Goal: Task Accomplishment & Management: Complete application form

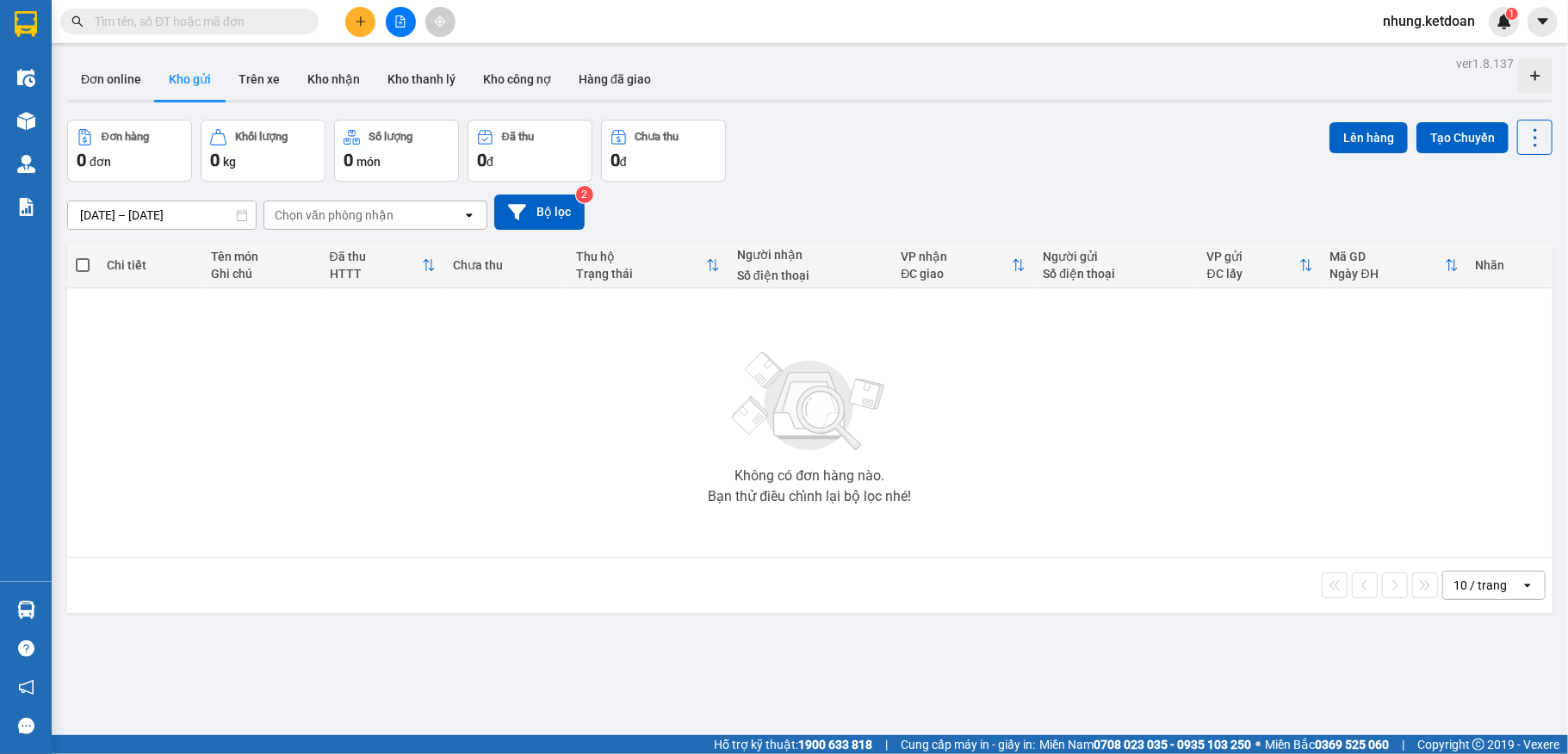
click at [366, 17] on icon "plus" at bounding box center [361, 21] width 12 height 12
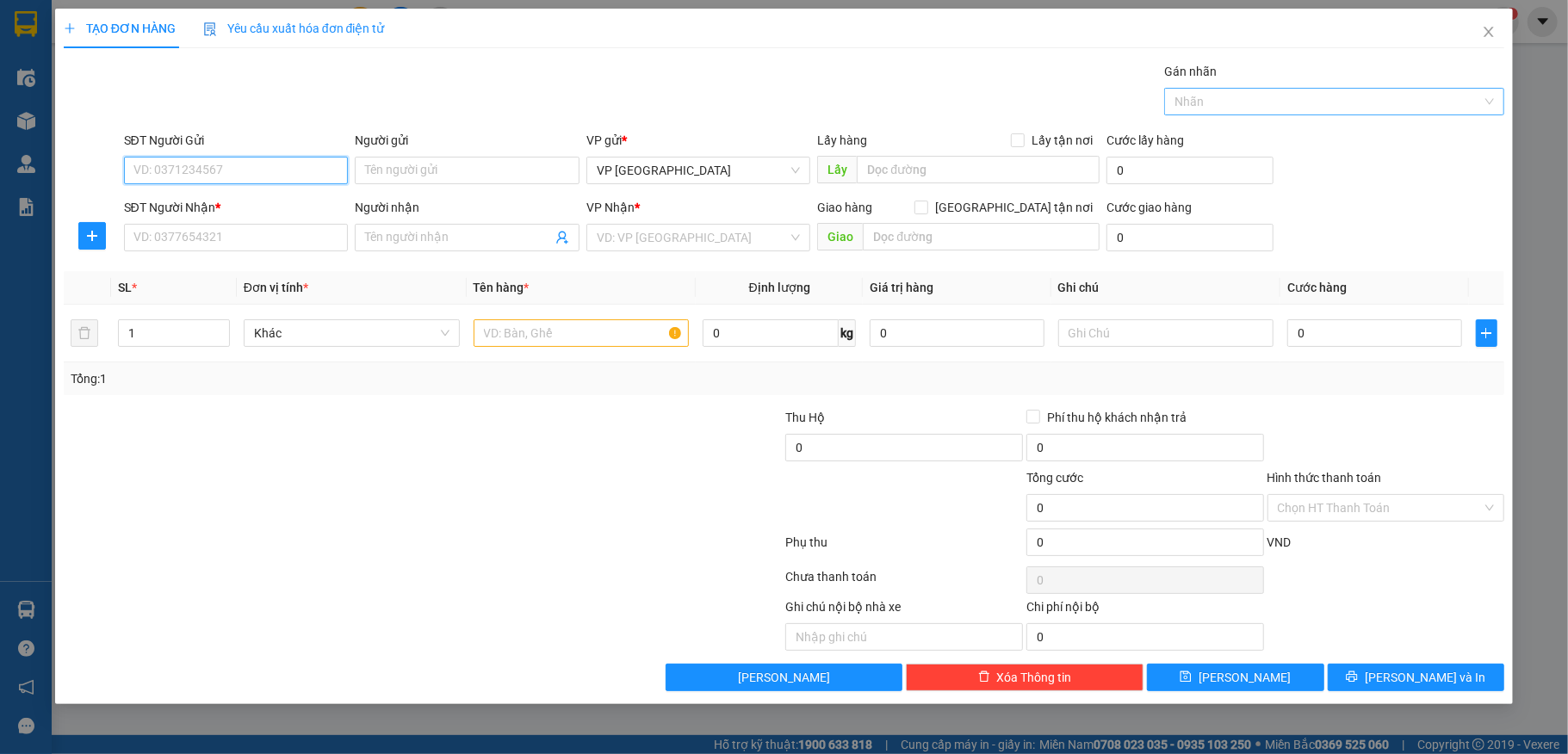
click at [1383, 102] on div at bounding box center [1326, 102] width 315 height 21
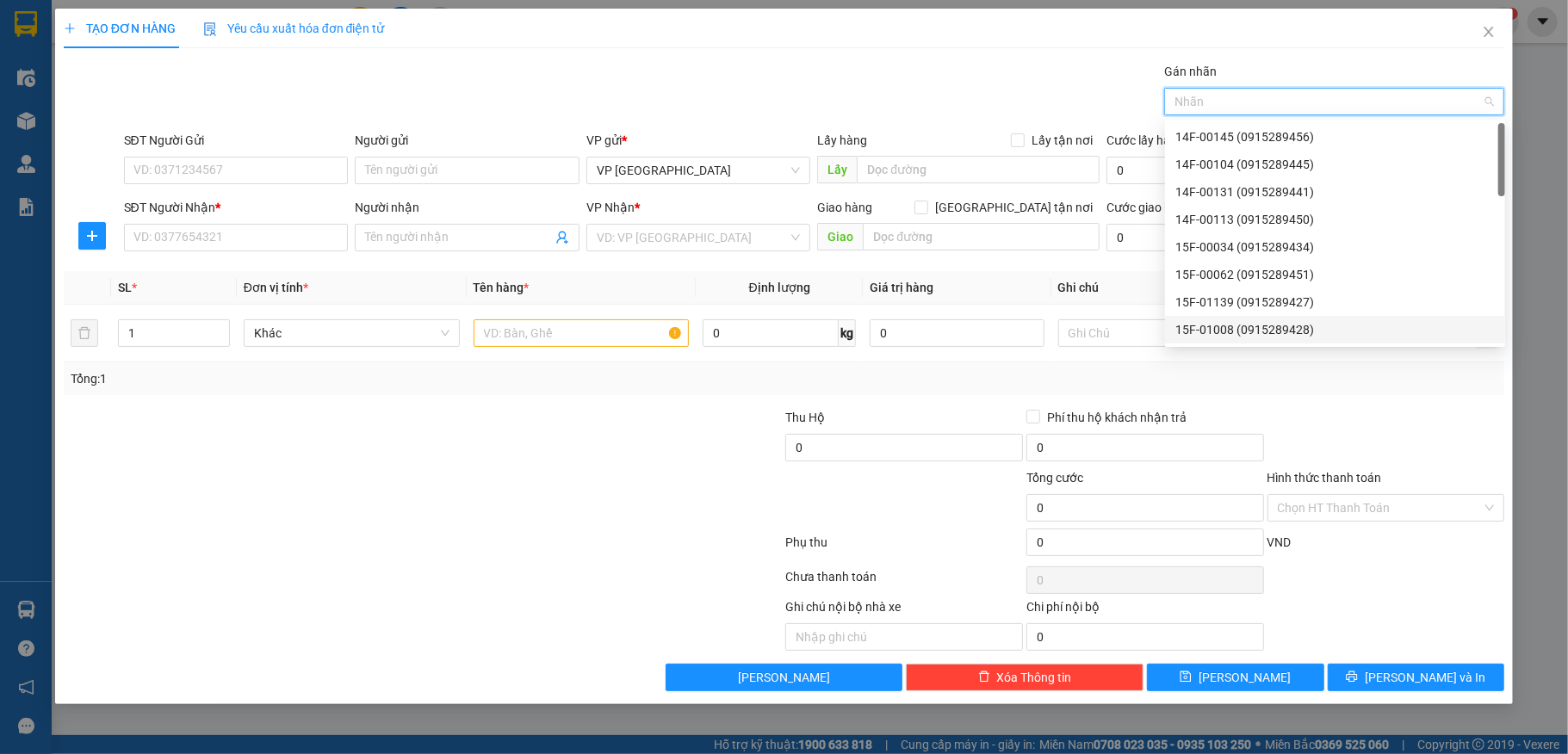
click at [1233, 327] on div "15F-01008 (0915289428)" at bounding box center [1335, 330] width 320 height 19
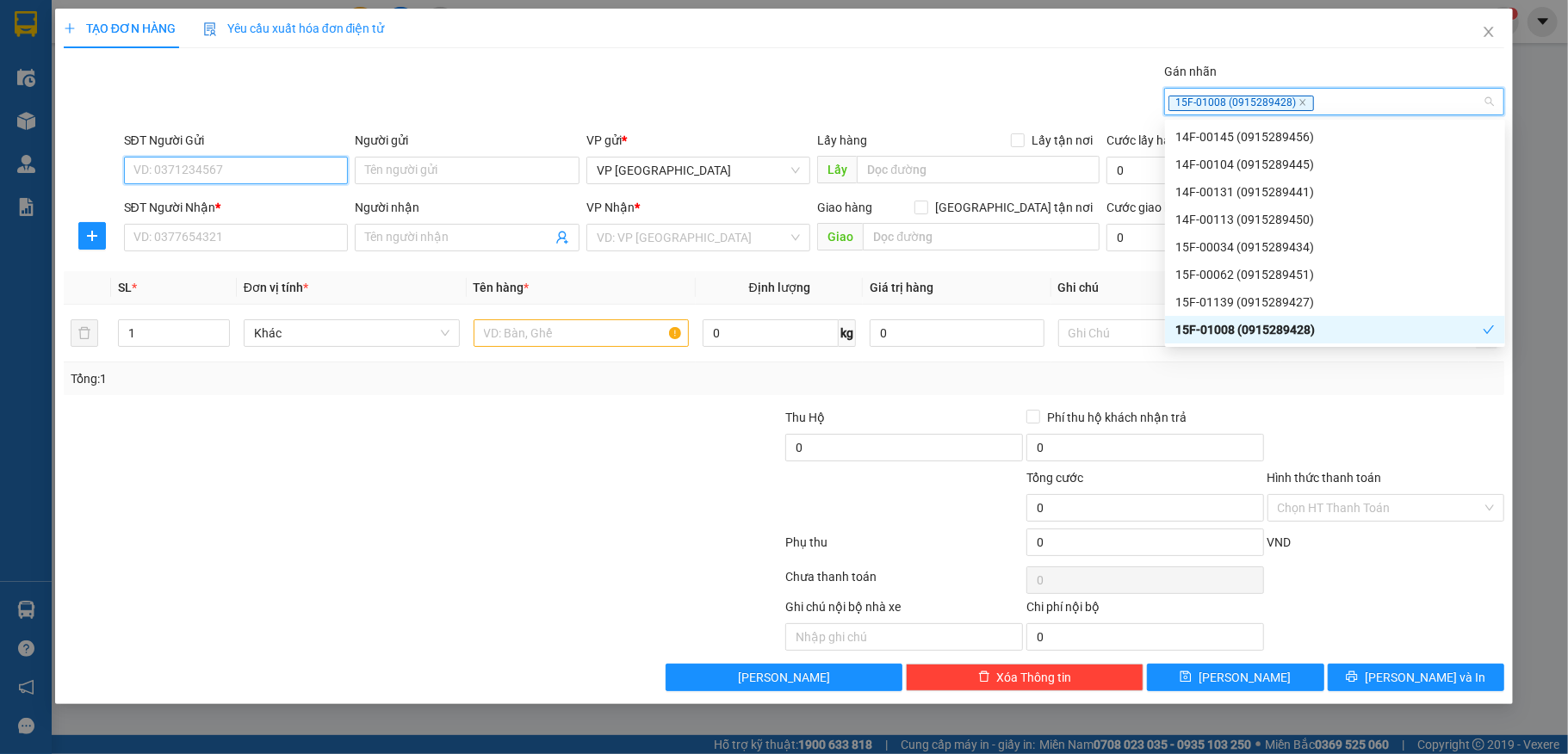
drag, startPoint x: 264, startPoint y: 179, endPoint x: 262, endPoint y: 167, distance: 12.2
click at [266, 179] on input "SĐT Người Gửi" at bounding box center [236, 170] width 225 height 28
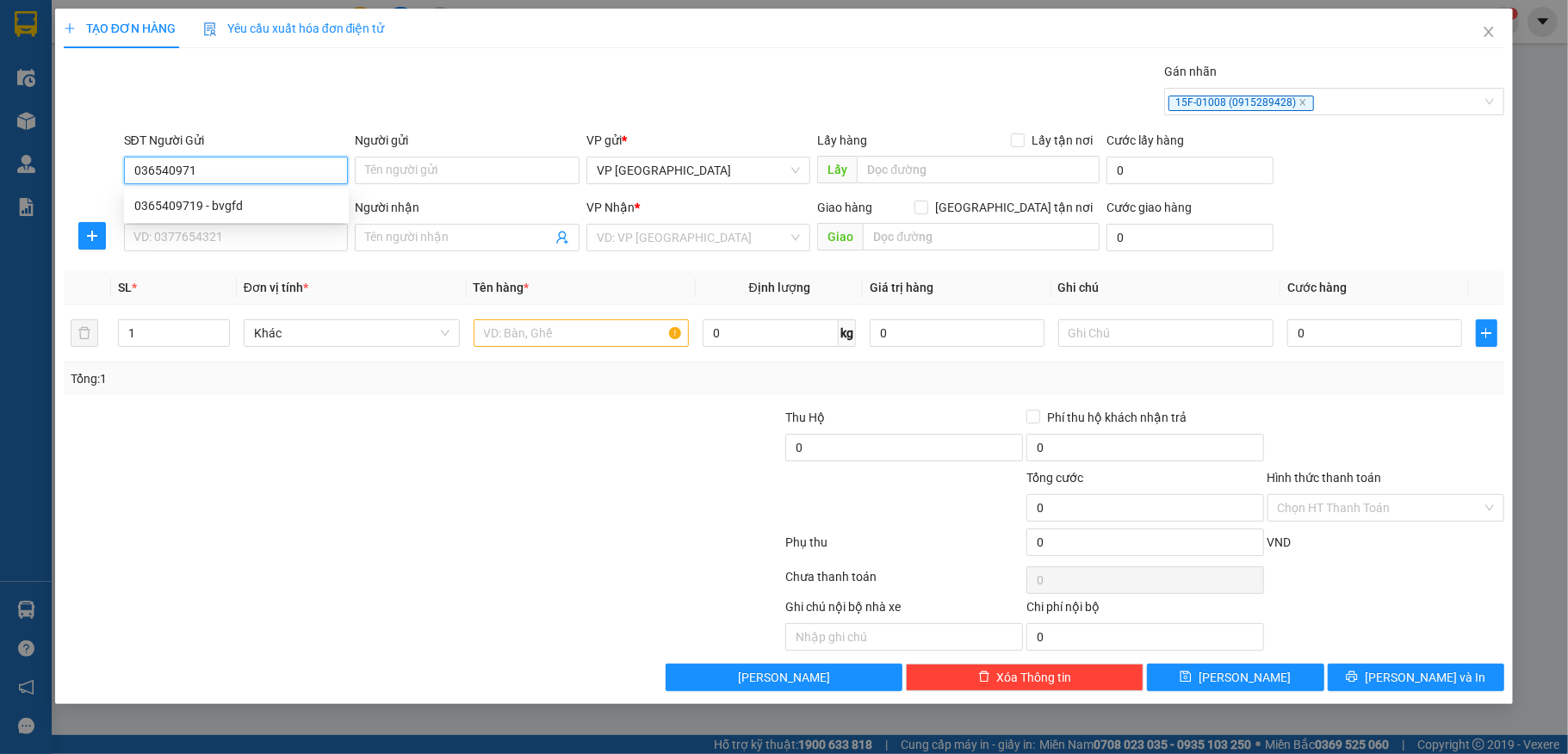
type input "0365409719"
click at [215, 203] on div "0365409719 - bvgfd" at bounding box center [236, 206] width 204 height 19
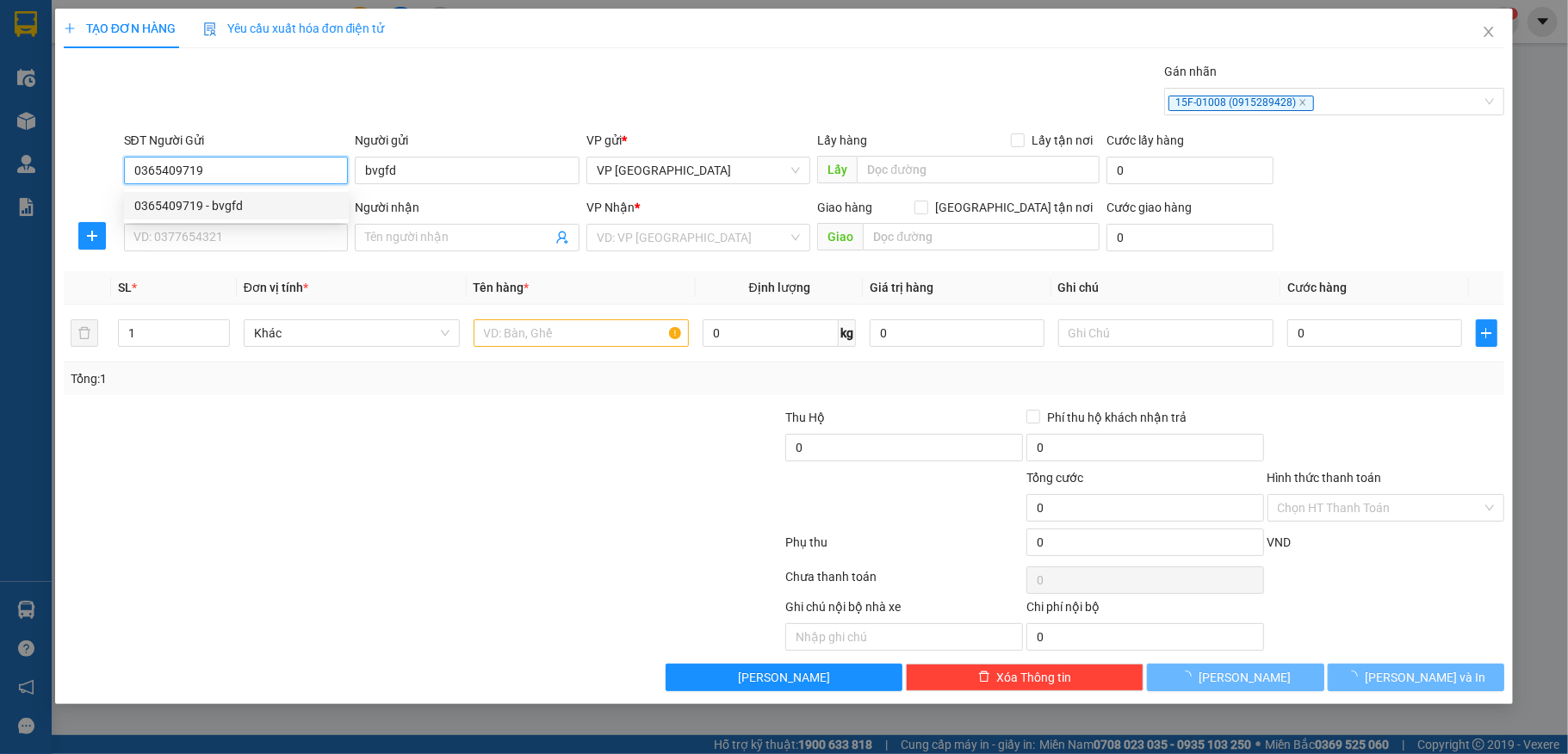
type input "bvgfd"
type input "0365409719"
click at [166, 232] on input "SĐT Người Nhận *" at bounding box center [236, 237] width 225 height 28
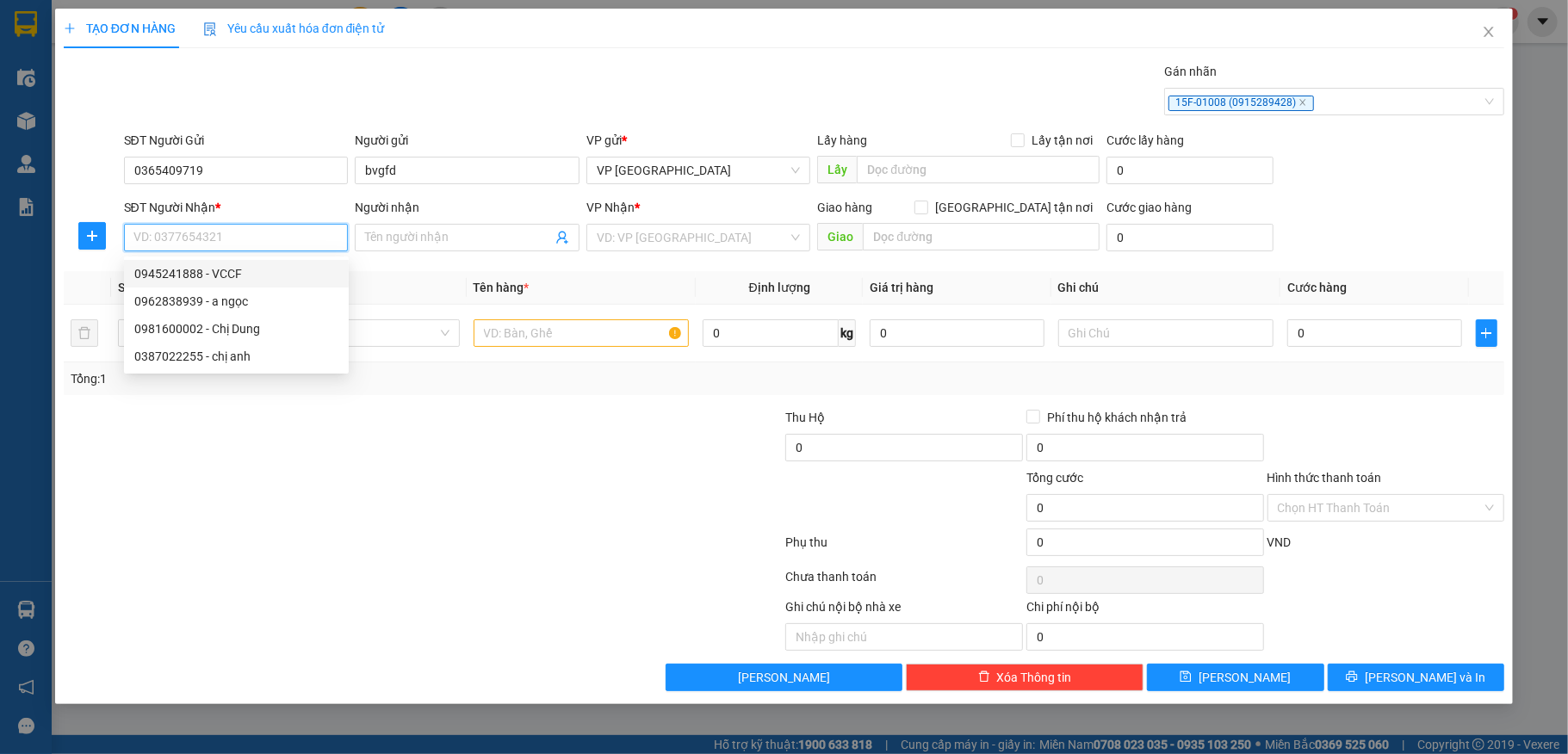
click at [180, 266] on div "0945241888 - VCCF" at bounding box center [236, 274] width 204 height 19
type input "0945241888"
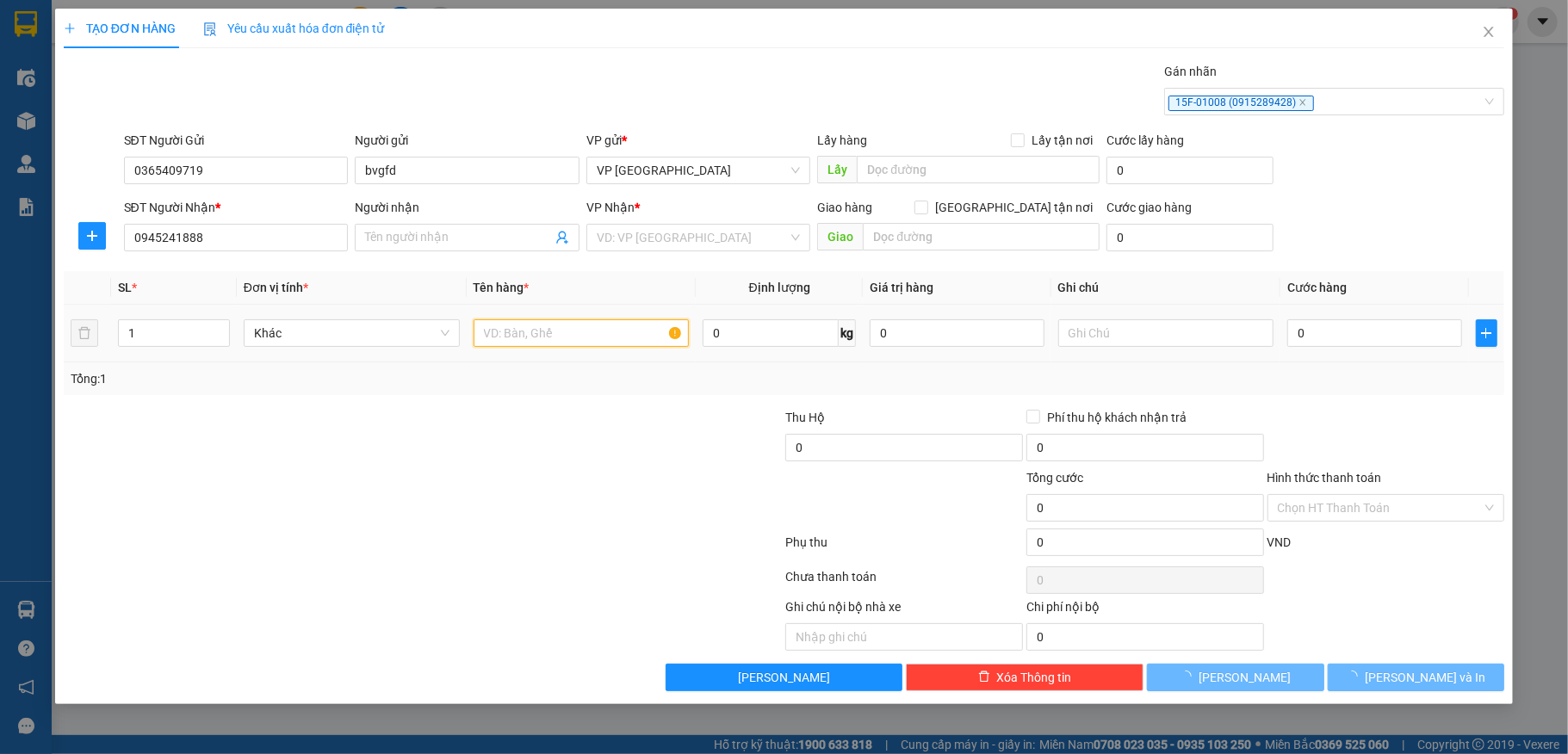
click at [558, 329] on input "text" at bounding box center [582, 333] width 216 height 28
type input "VCCF"
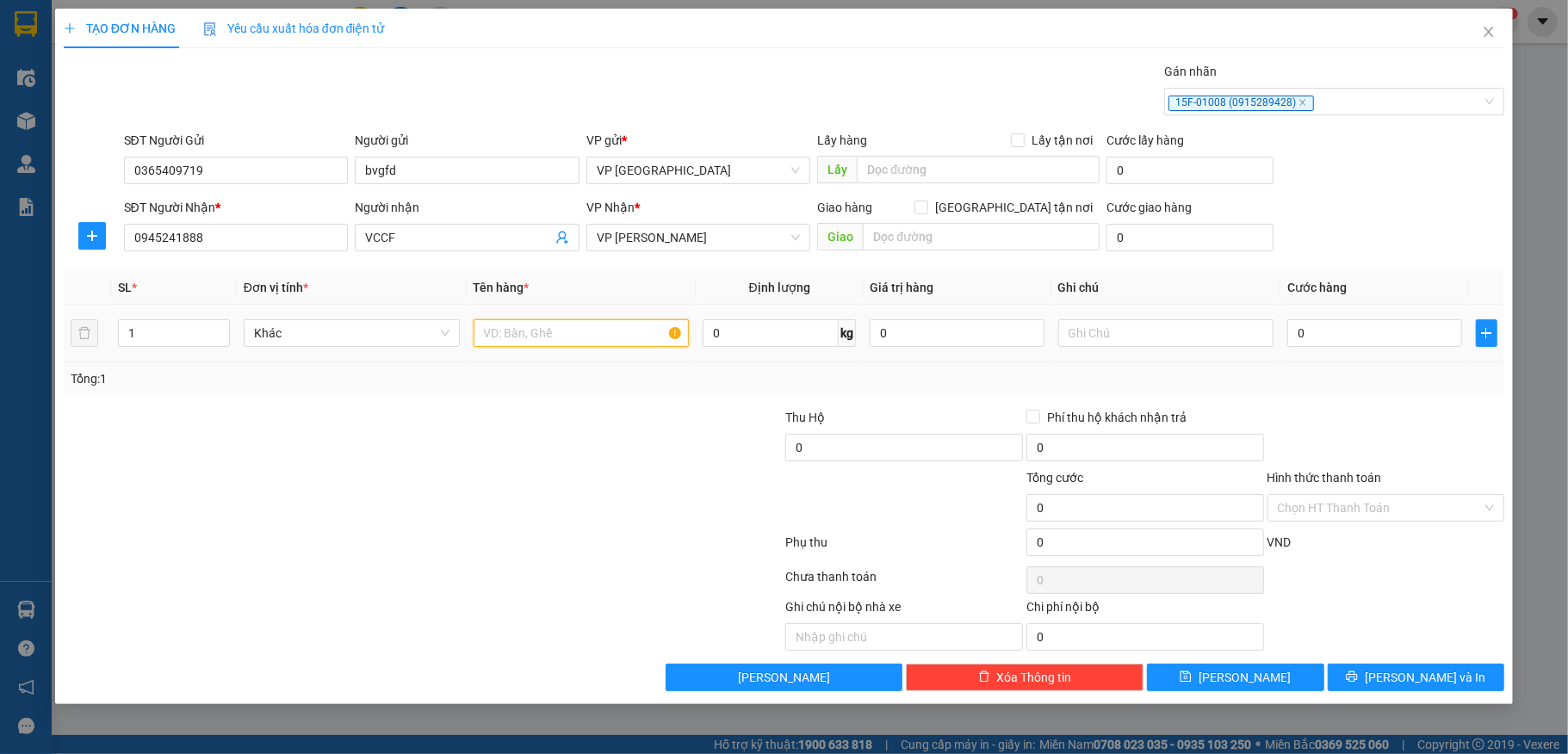
click at [562, 322] on input "text" at bounding box center [582, 333] width 216 height 28
type input "cuộn"
click at [1356, 328] on input "0" at bounding box center [1374, 333] width 174 height 28
type input "5"
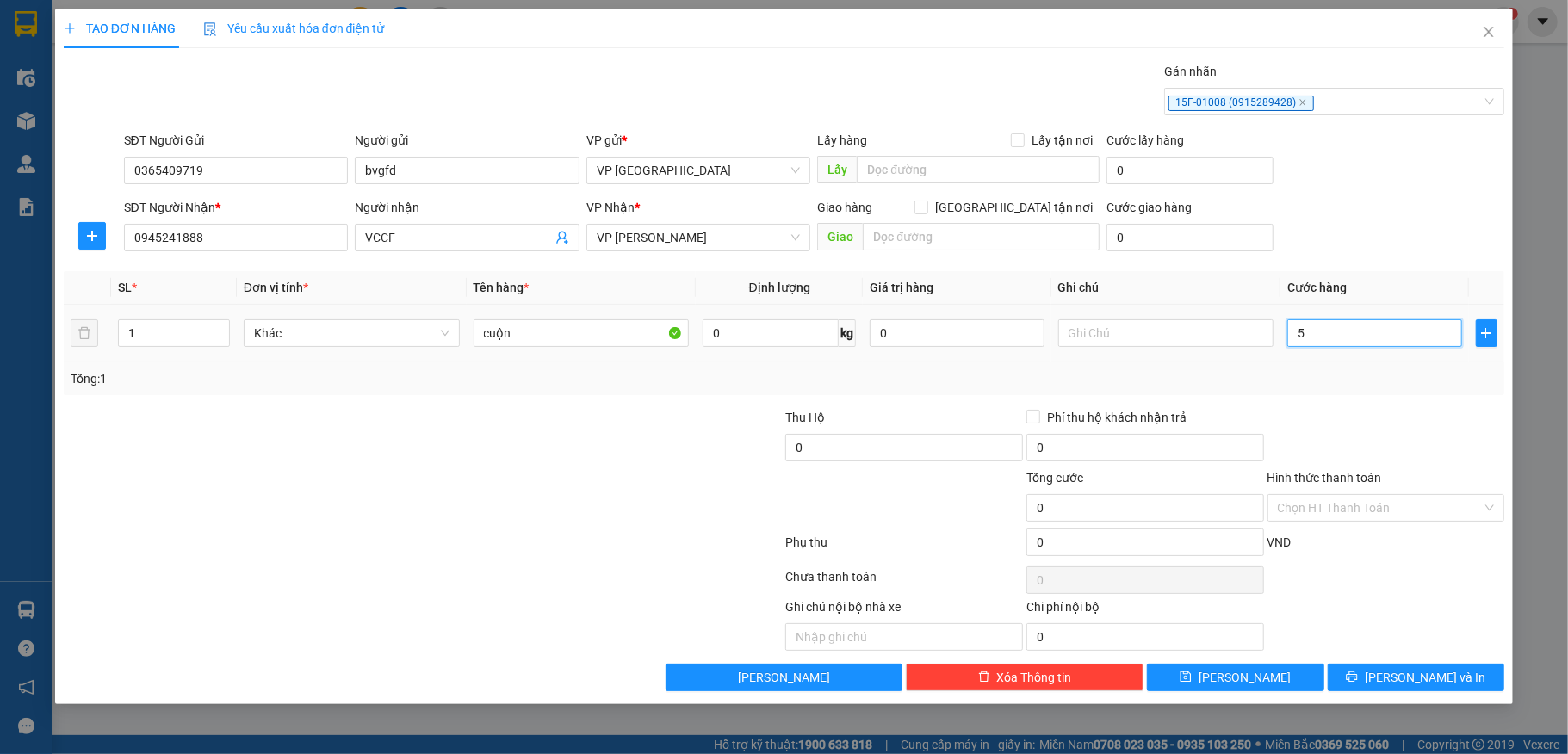
type input "5"
type input "500"
type input "50.000"
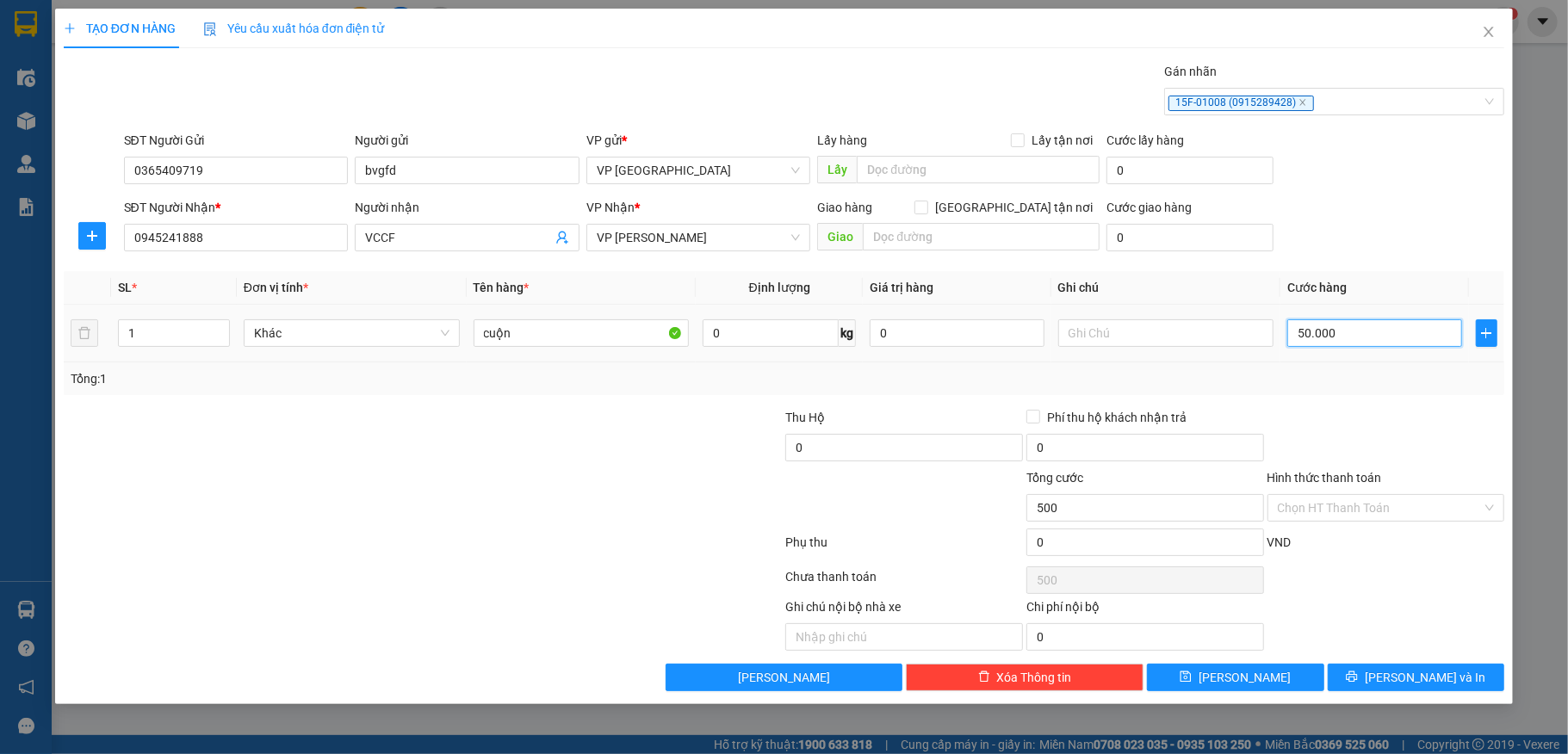
type input "50.000"
click at [1358, 683] on icon "printer" at bounding box center [1352, 676] width 12 height 12
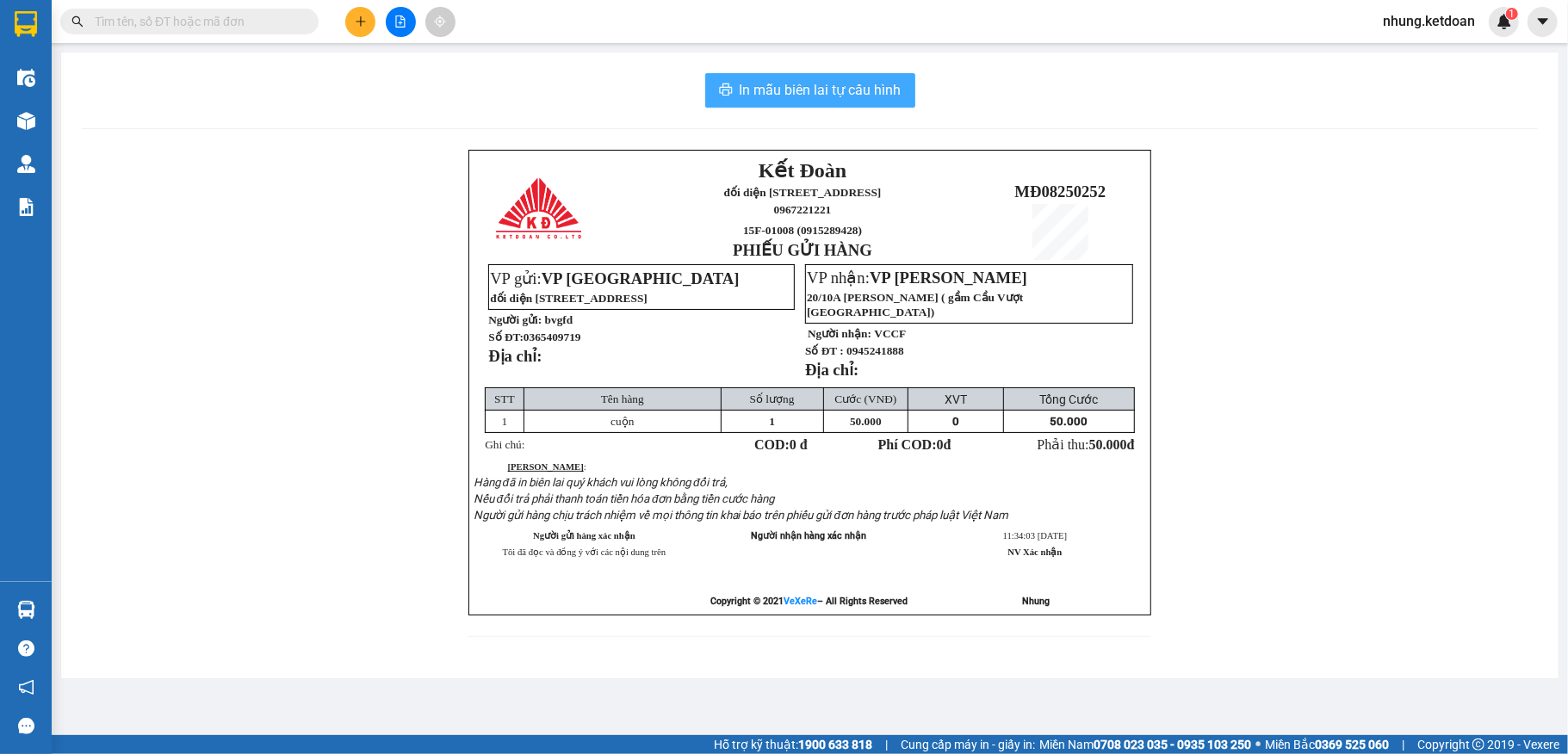
drag, startPoint x: 1433, startPoint y: 626, endPoint x: 854, endPoint y: 122, distance: 767.6
click at [825, 93] on span "In mẫu biên lai tự cấu hình" at bounding box center [820, 90] width 162 height 21
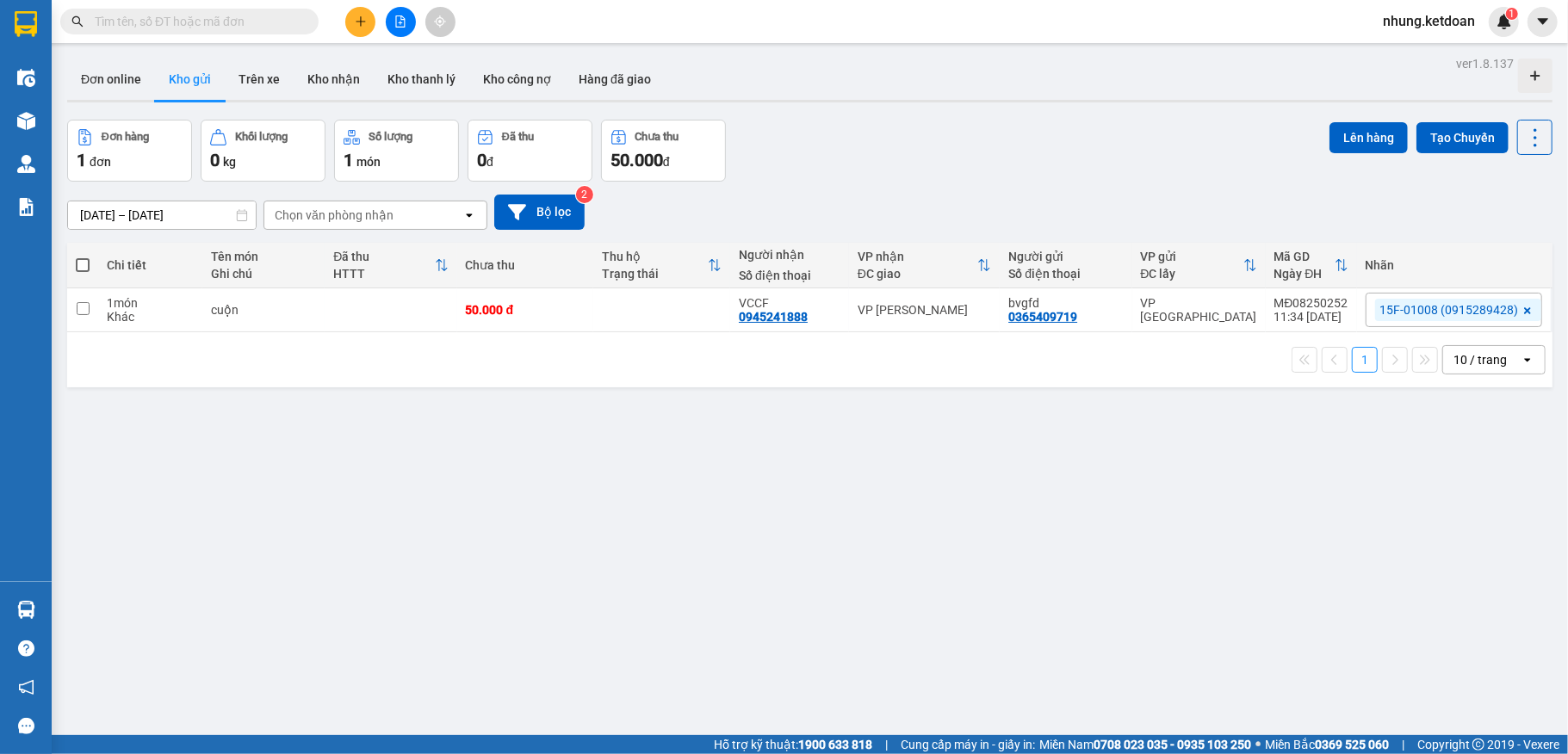
click at [435, 148] on button "Số lượng 1 món" at bounding box center [396, 151] width 125 height 62
click at [363, 26] on icon "plus" at bounding box center [361, 21] width 12 height 12
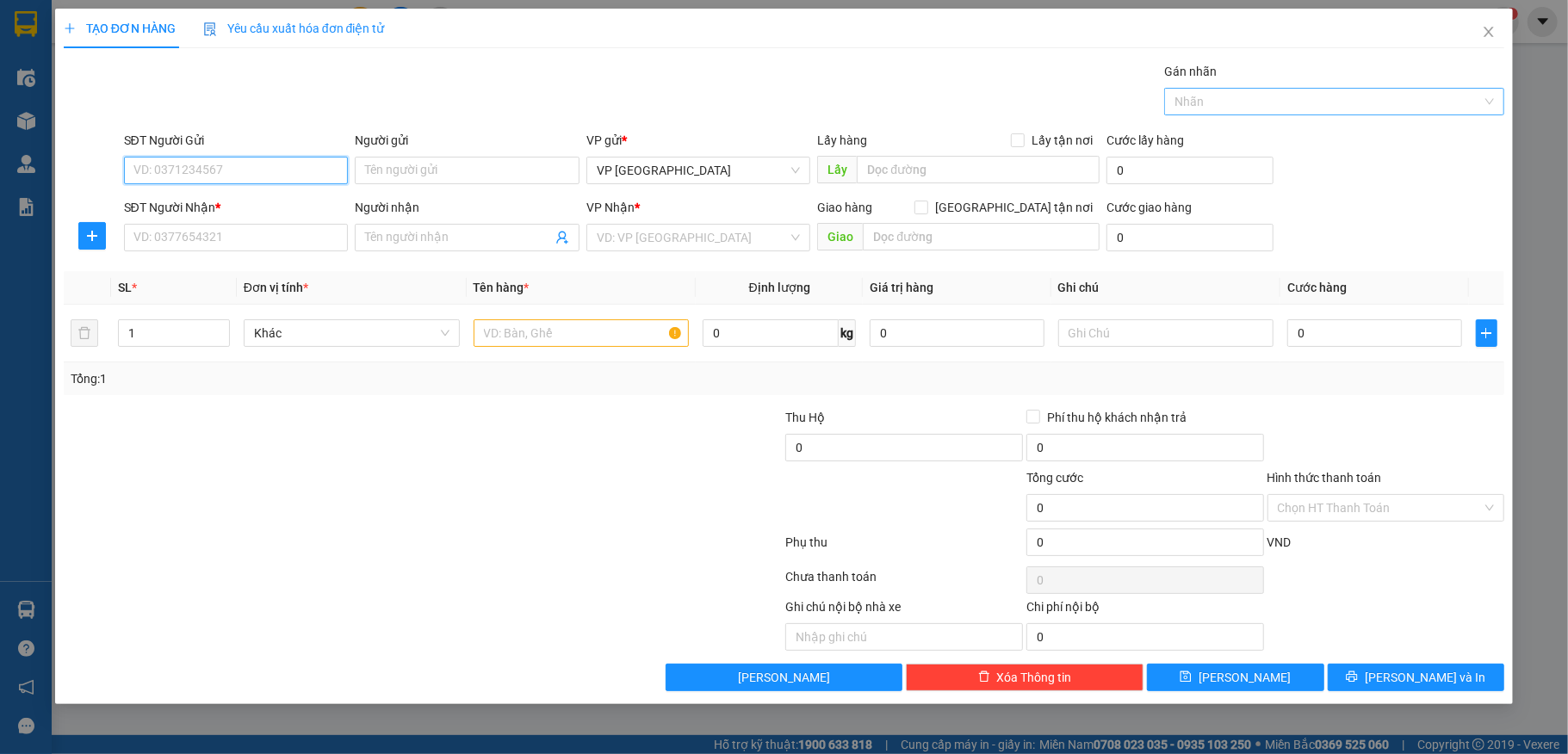
click at [1341, 105] on div at bounding box center [1326, 102] width 315 height 21
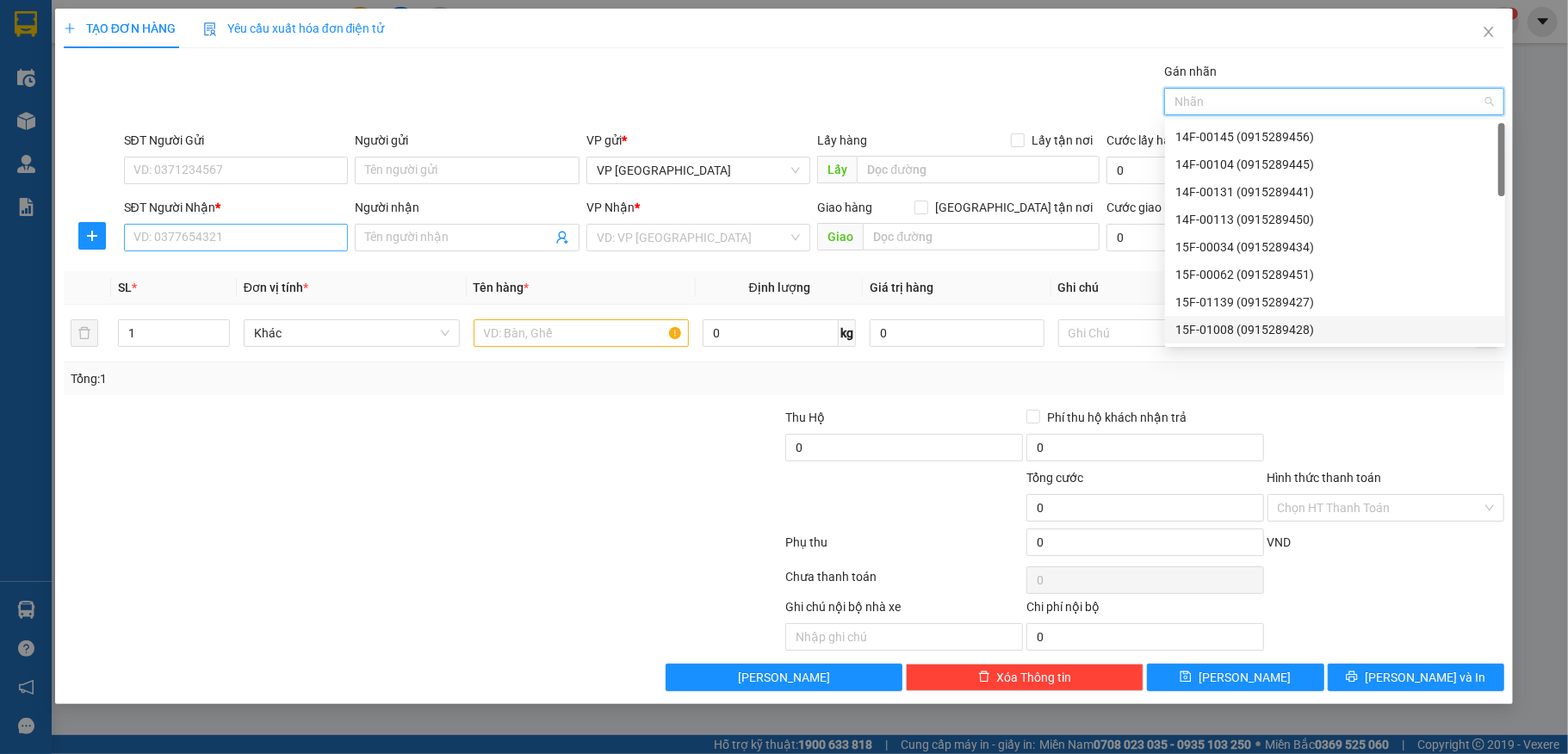
drag, startPoint x: 1233, startPoint y: 320, endPoint x: 245, endPoint y: 246, distance: 990.8
click at [1233, 322] on div "15F-01008 (0915289428)" at bounding box center [1335, 330] width 320 height 19
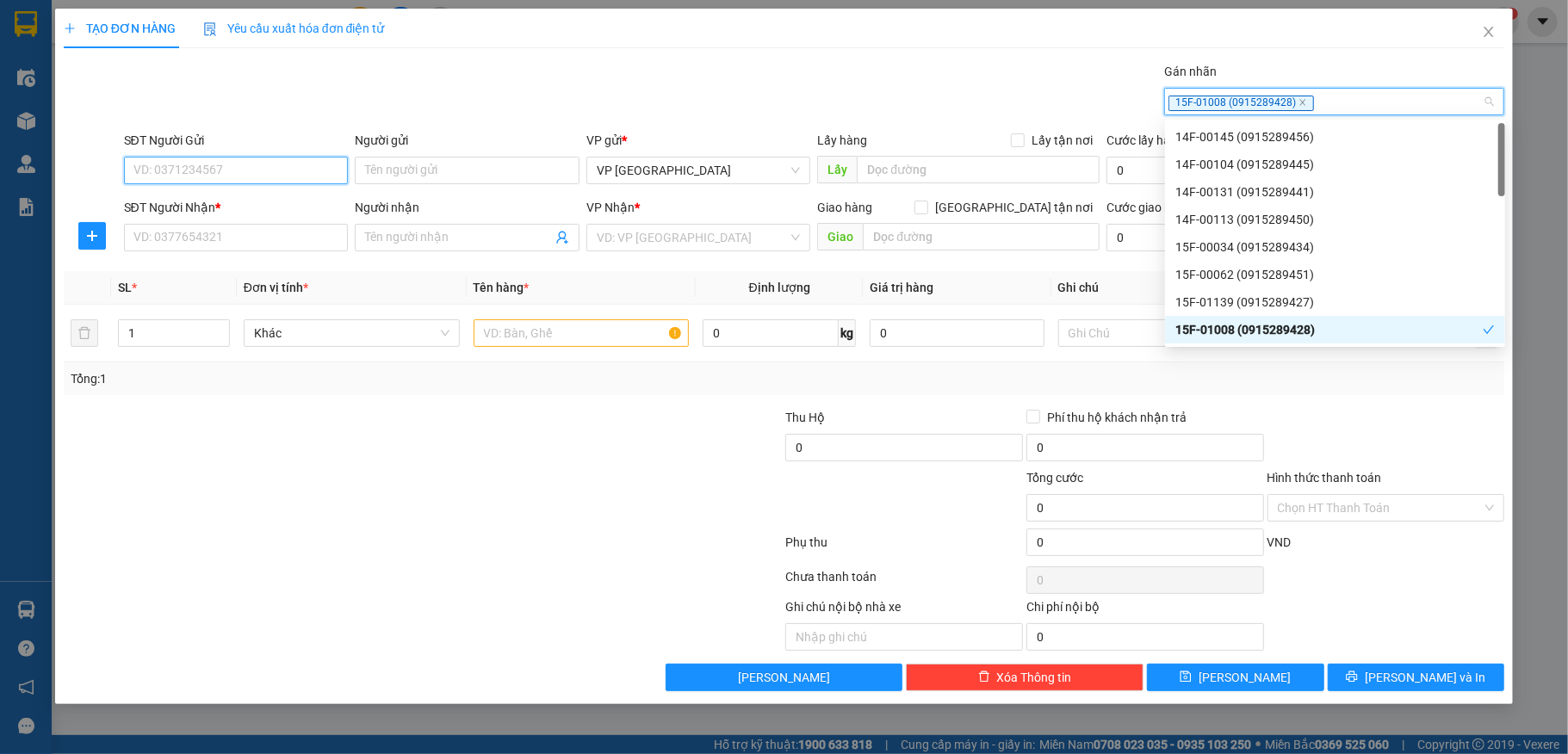
click at [195, 180] on input "SĐT Người Gửi" at bounding box center [236, 170] width 225 height 28
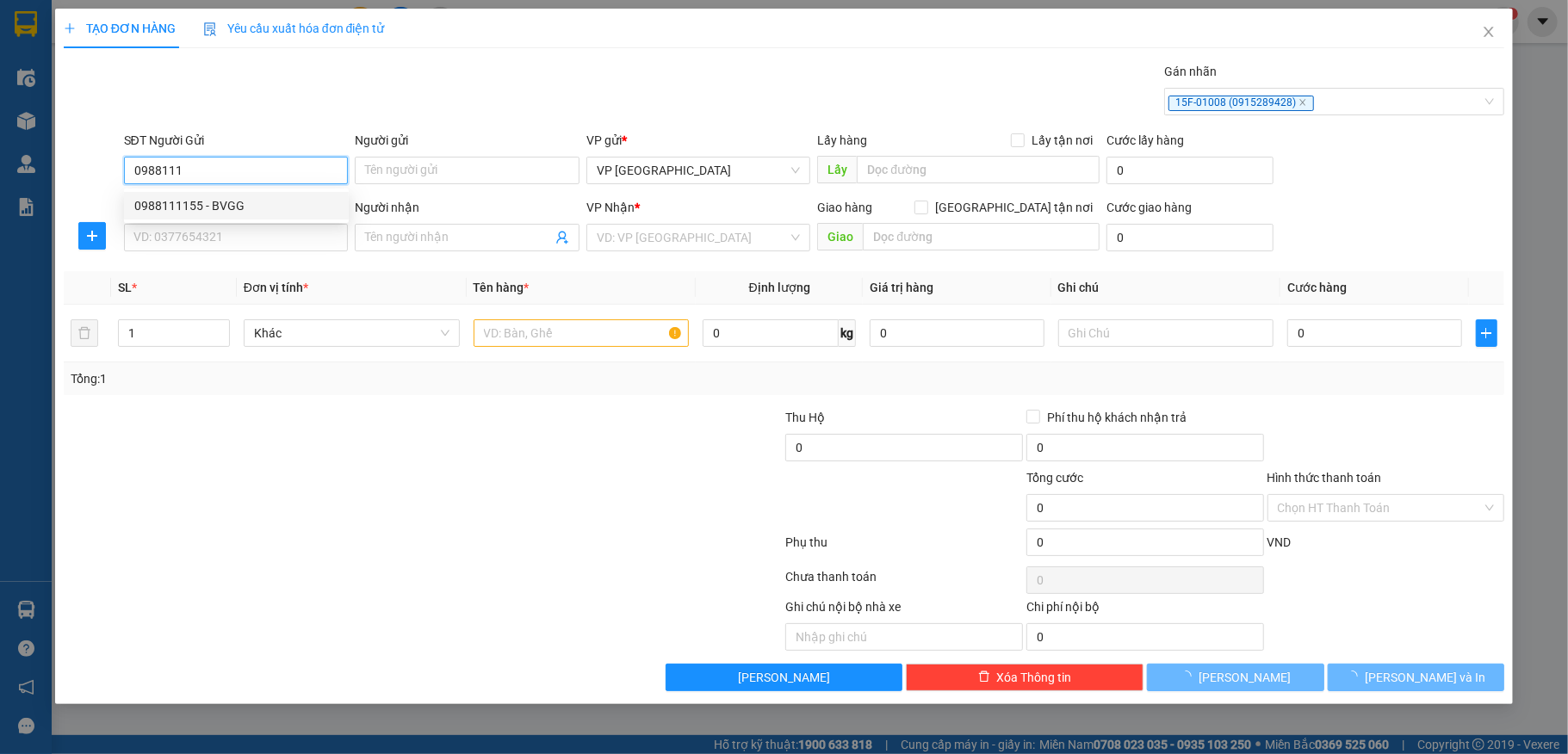
click at [188, 203] on div "0988111155 - BVGG" at bounding box center [236, 206] width 204 height 19
type input "0988111155"
type input "BVGG"
type input "0988111155"
click at [221, 235] on input "SĐT Người Nhận *" at bounding box center [236, 237] width 225 height 28
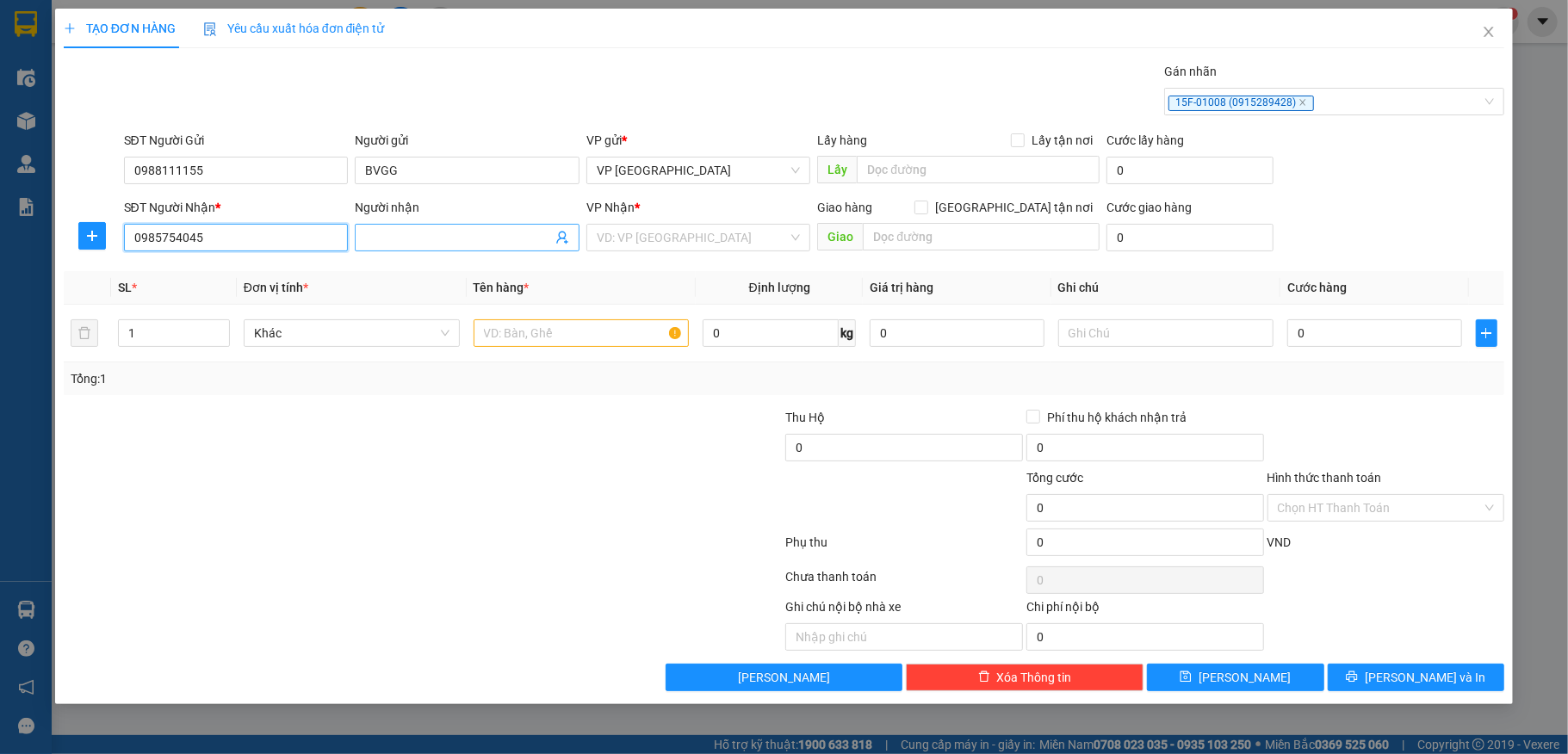
type input "0985754045"
click at [441, 232] on input "Người nhận" at bounding box center [459, 238] width 187 height 19
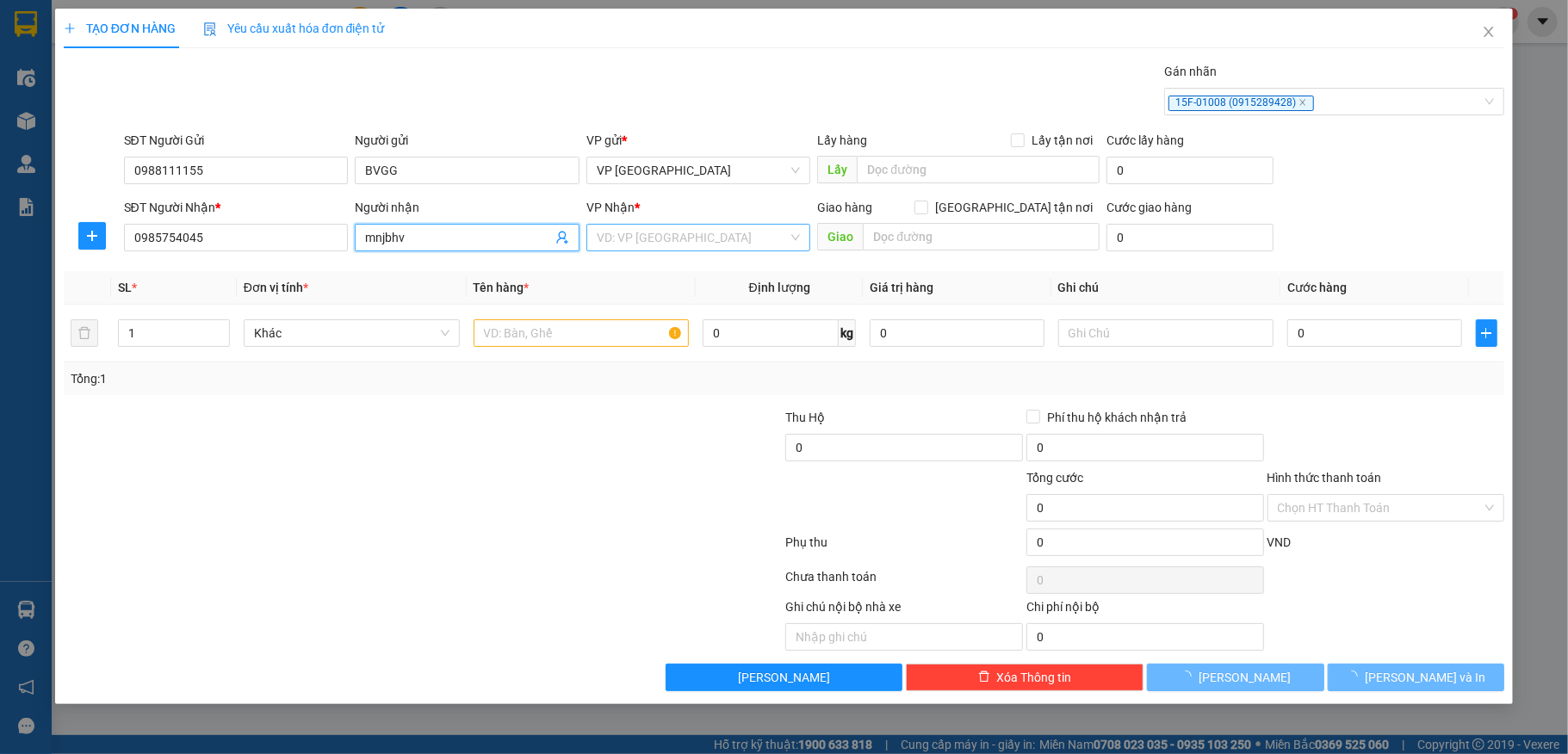
type input "mnjbhv"
click at [673, 239] on input "search" at bounding box center [693, 237] width 192 height 26
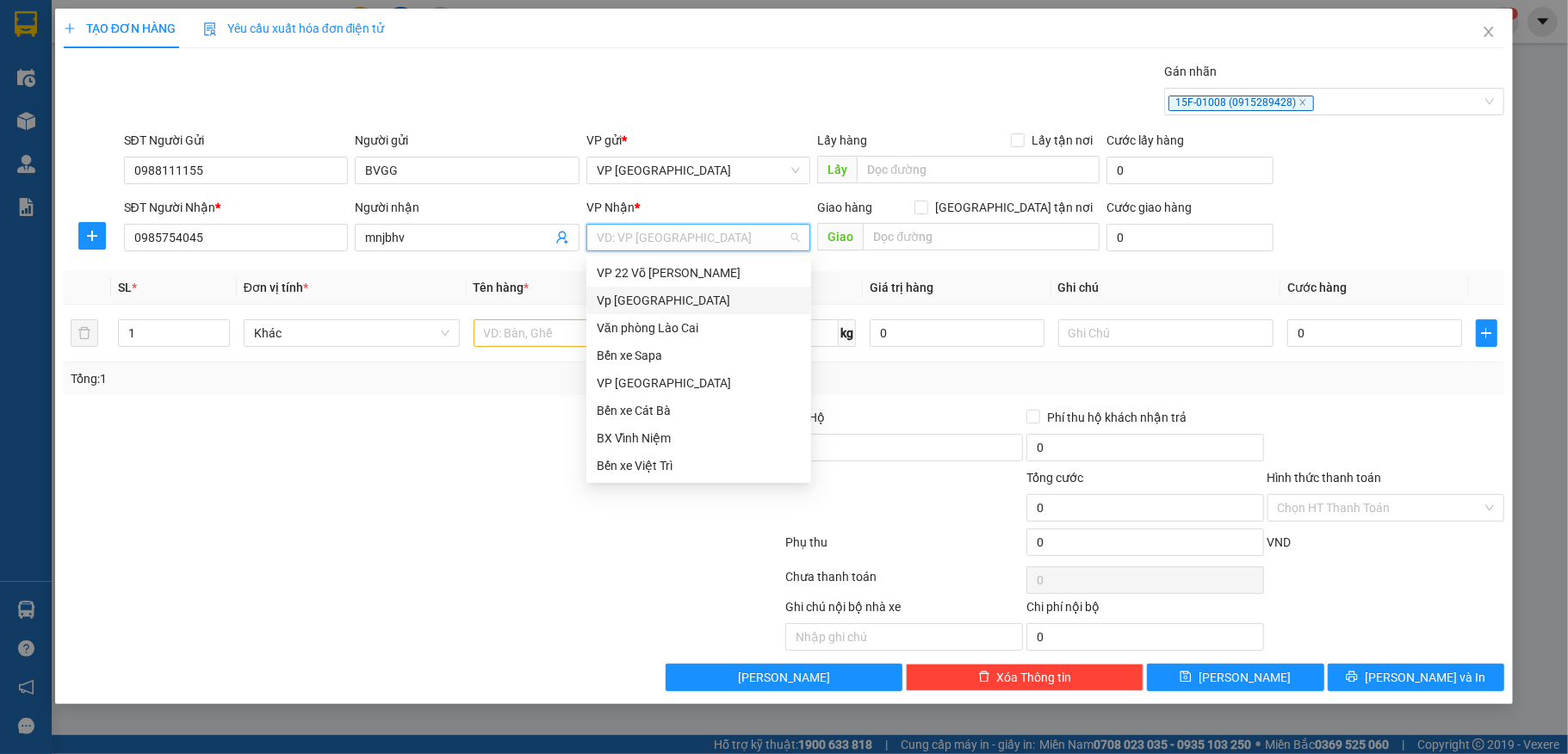
click at [645, 297] on div "Vp Thượng Lý" at bounding box center [699, 300] width 204 height 19
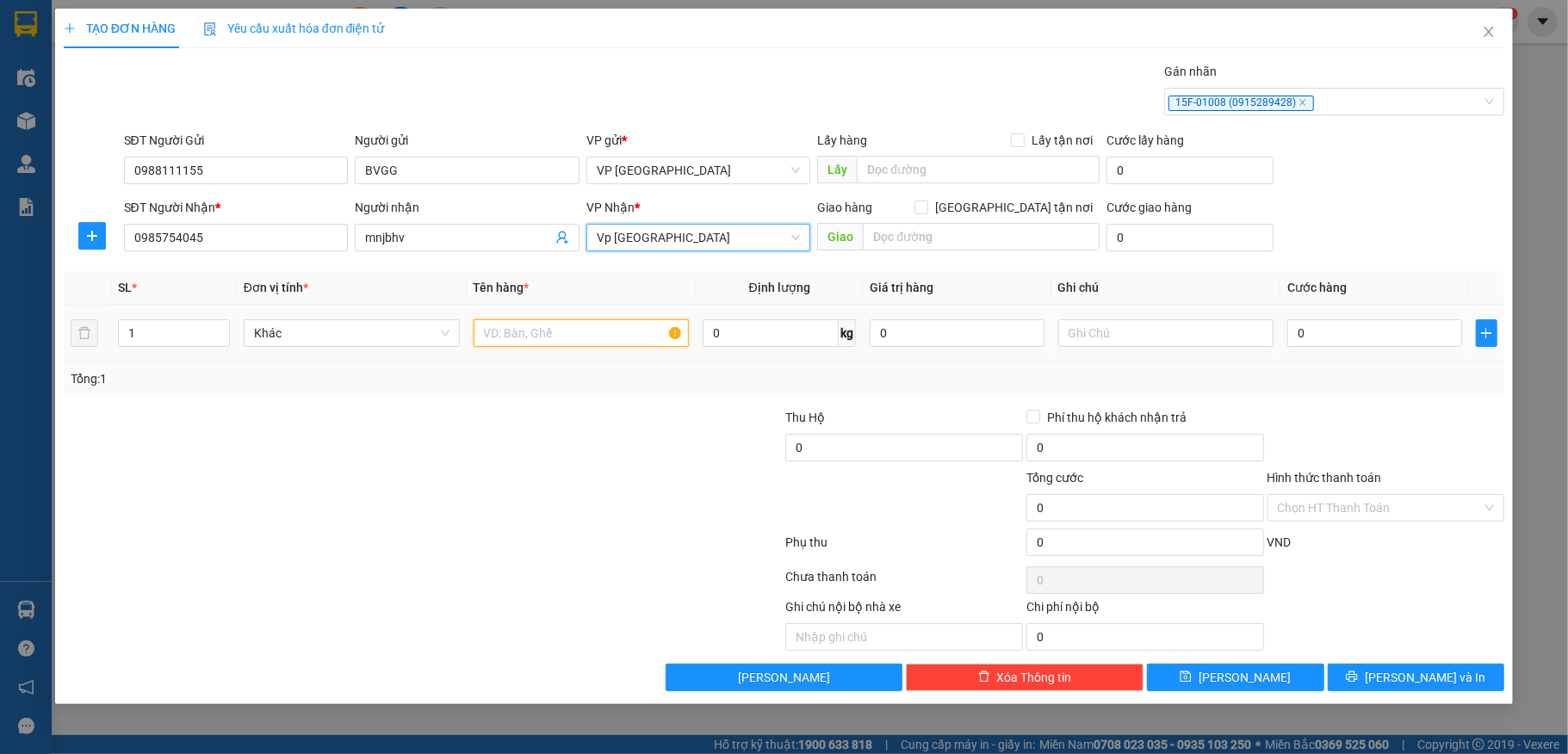
click at [577, 342] on input "text" at bounding box center [582, 333] width 216 height 28
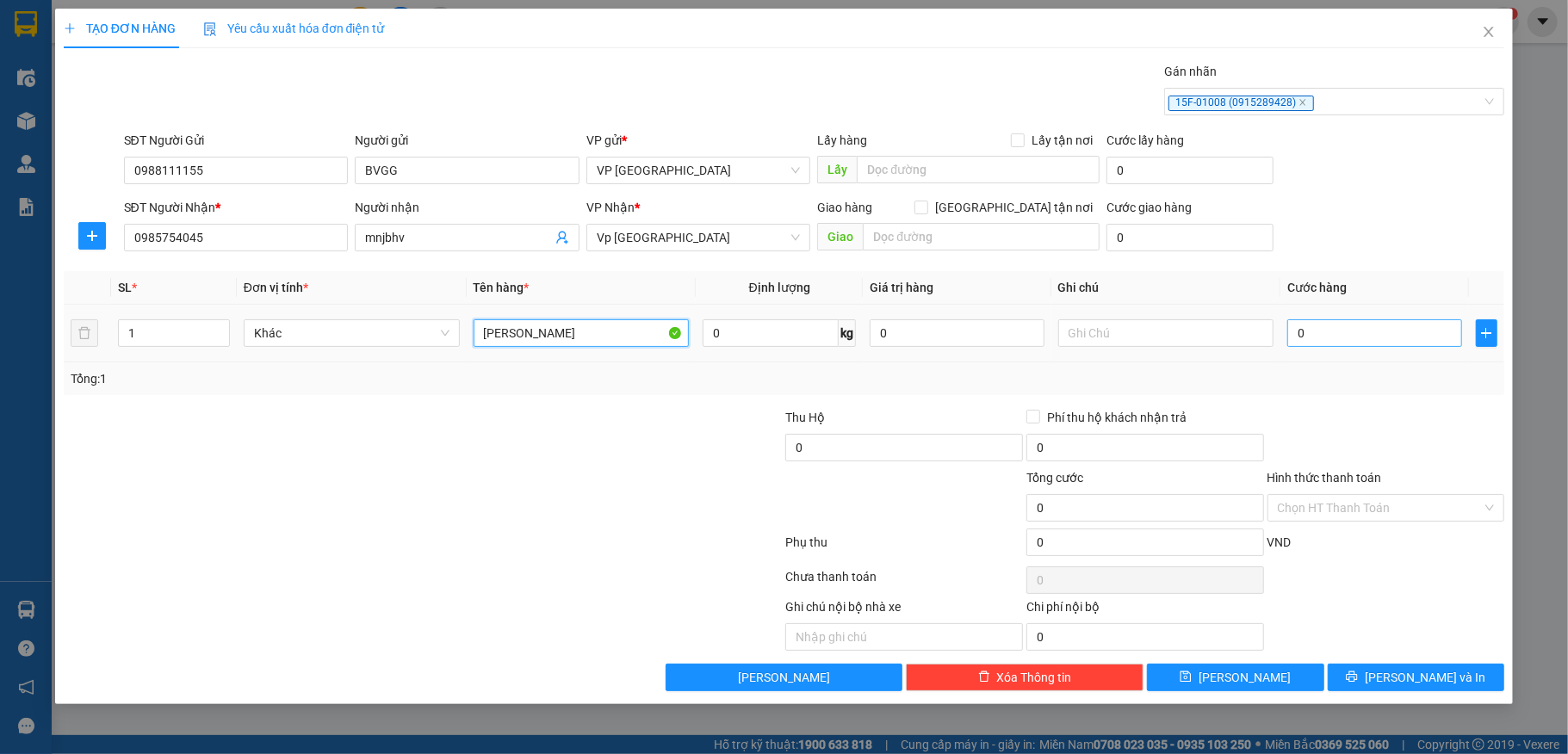
type input "lon sơn"
click at [1389, 331] on input "0" at bounding box center [1374, 333] width 174 height 28
type input "5"
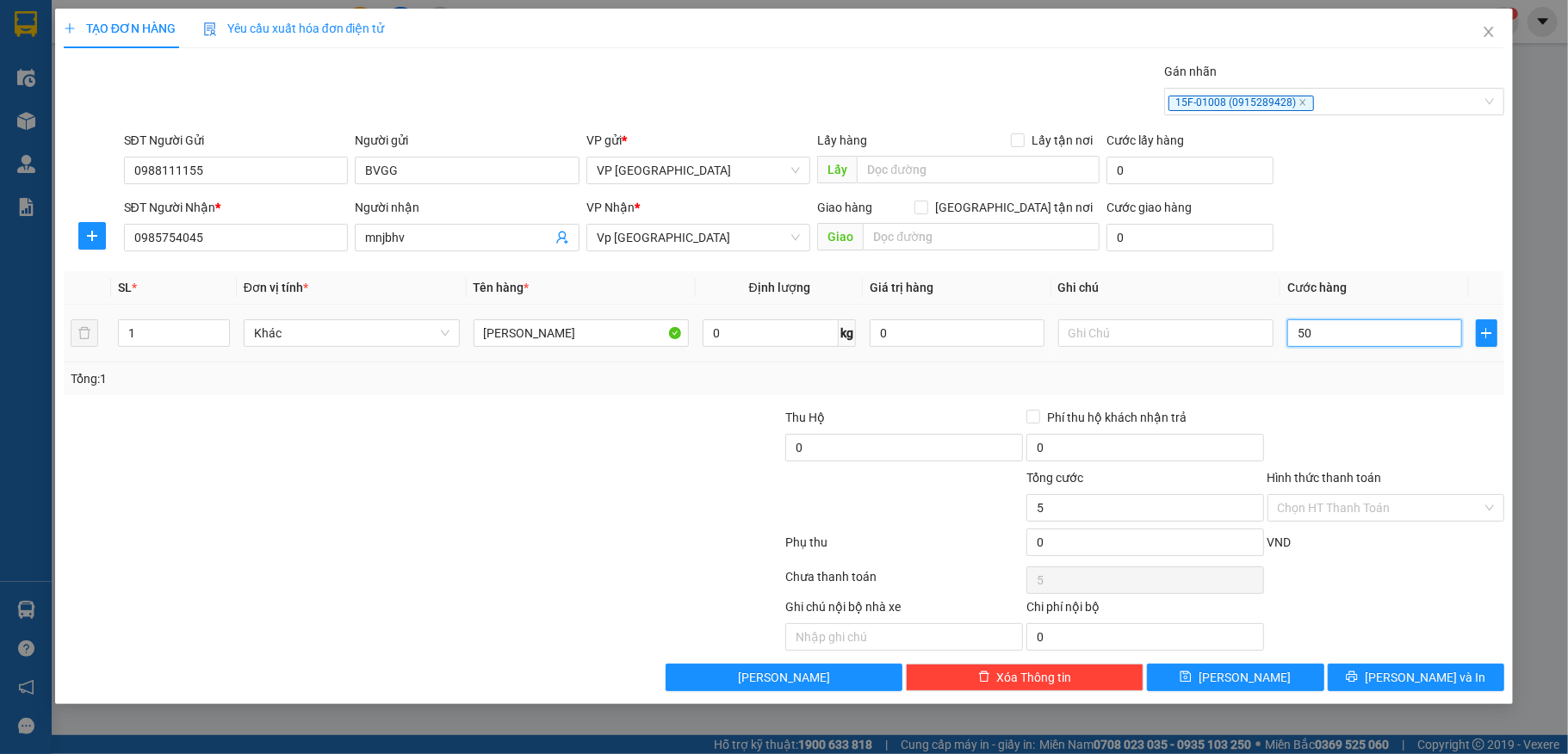
type input "500"
type input "50.000"
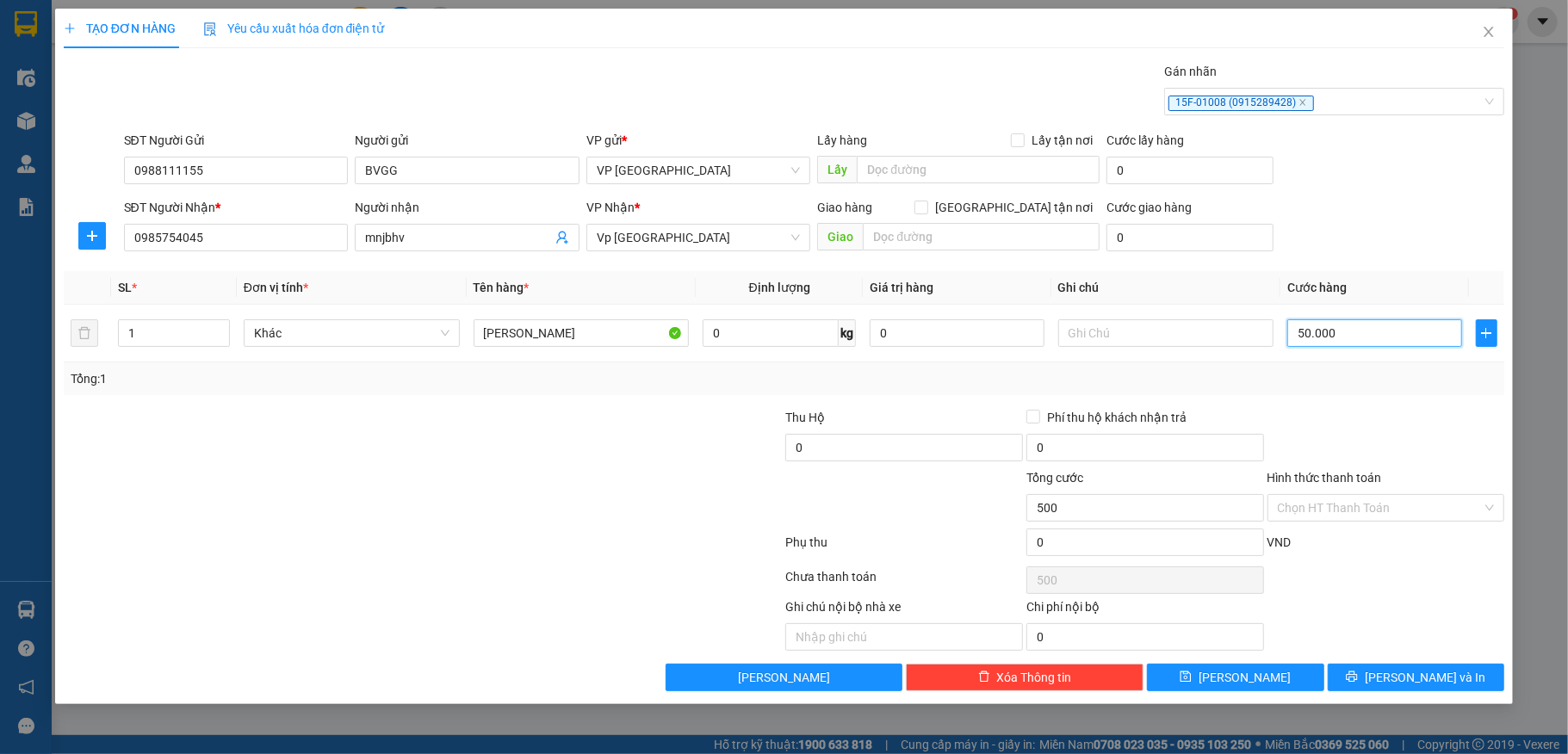
type input "50.000"
click at [1358, 679] on icon "printer" at bounding box center [1353, 677] width 12 height 12
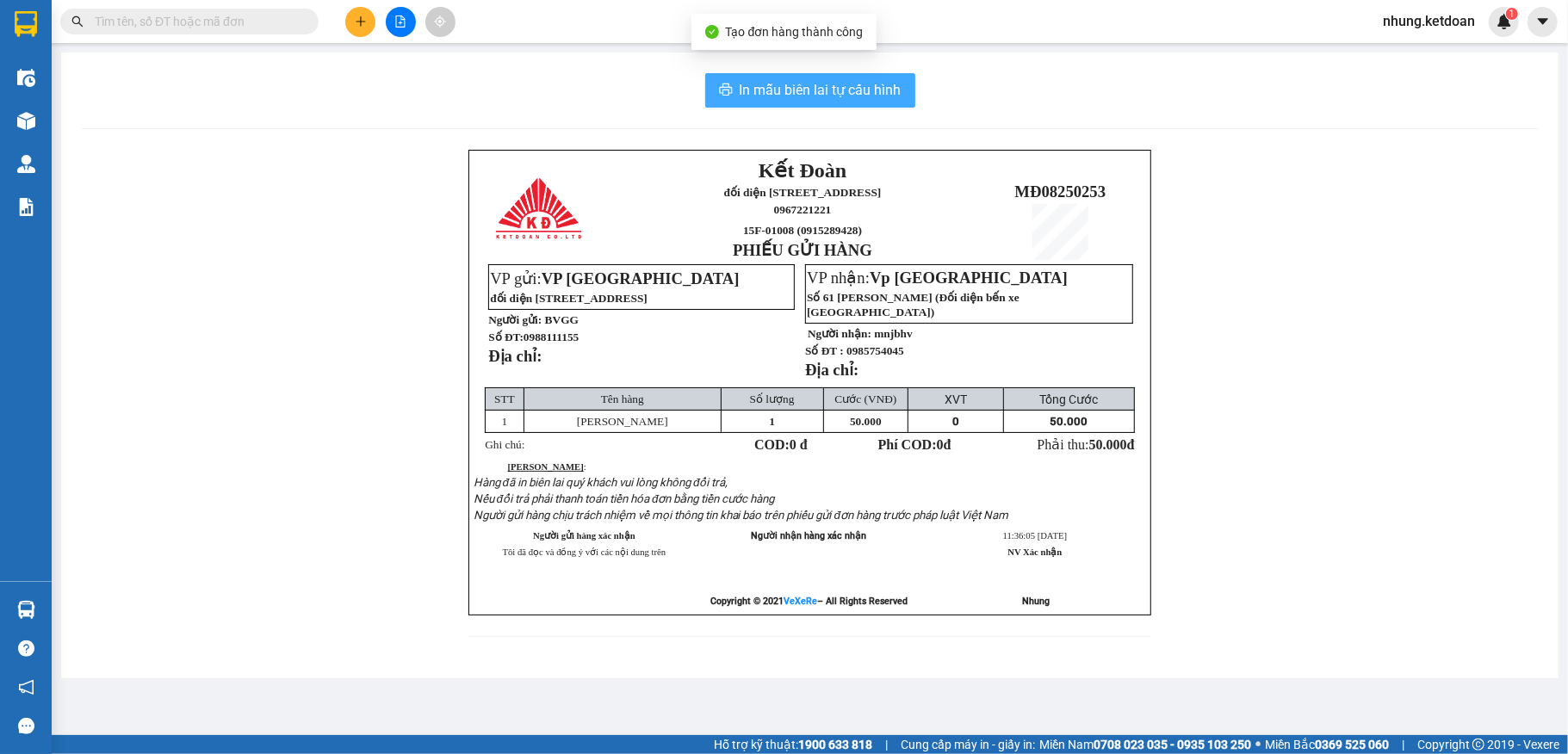
click at [828, 84] on span "In mẫu biên lai tự cấu hình" at bounding box center [820, 90] width 162 height 21
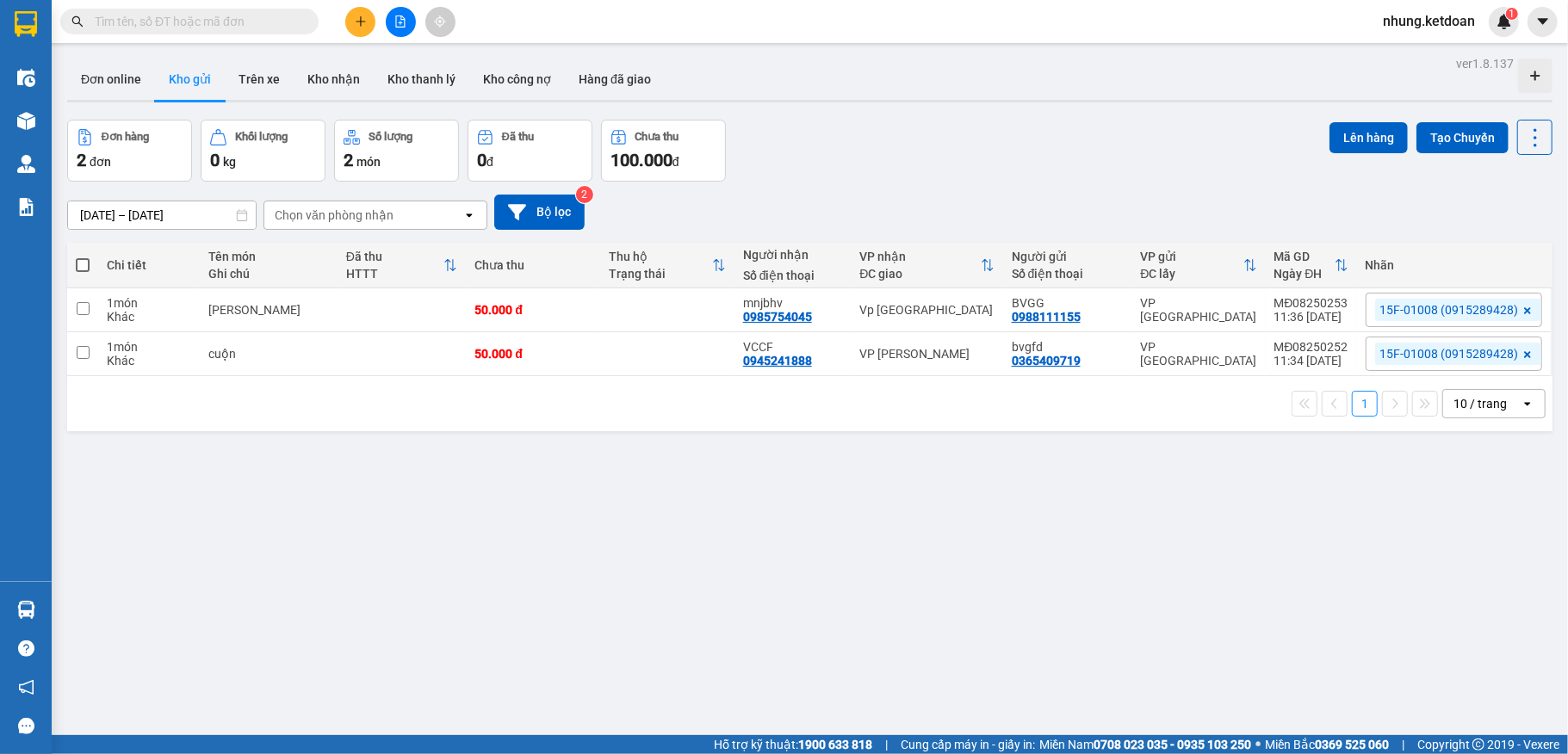
click at [374, 25] on button at bounding box center [360, 21] width 30 height 30
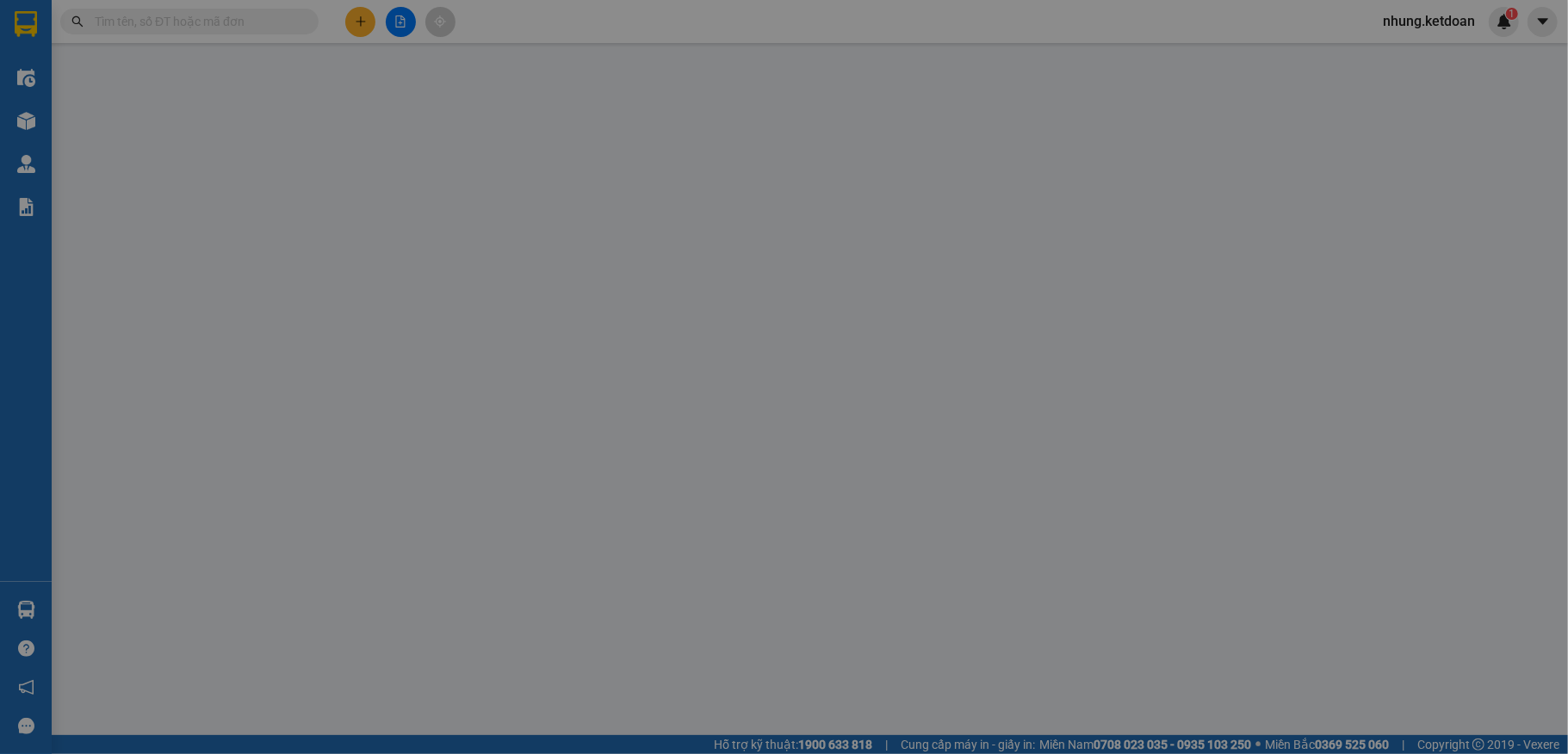
click at [355, 22] on div "Yêu cầu xuất hóa đơn điện tử" at bounding box center [294, 28] width 181 height 39
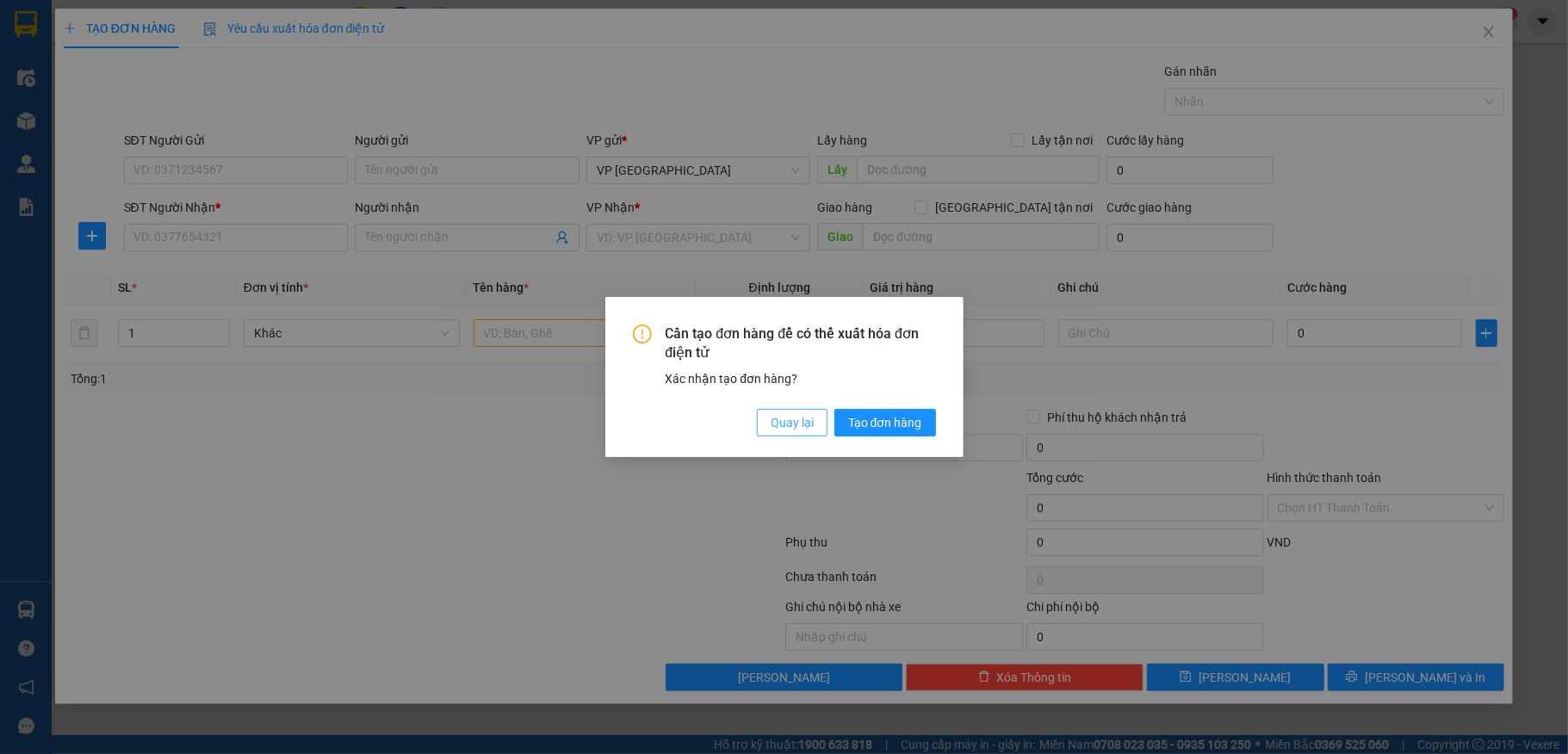
click at [780, 416] on span "Quay lại" at bounding box center [792, 423] width 43 height 19
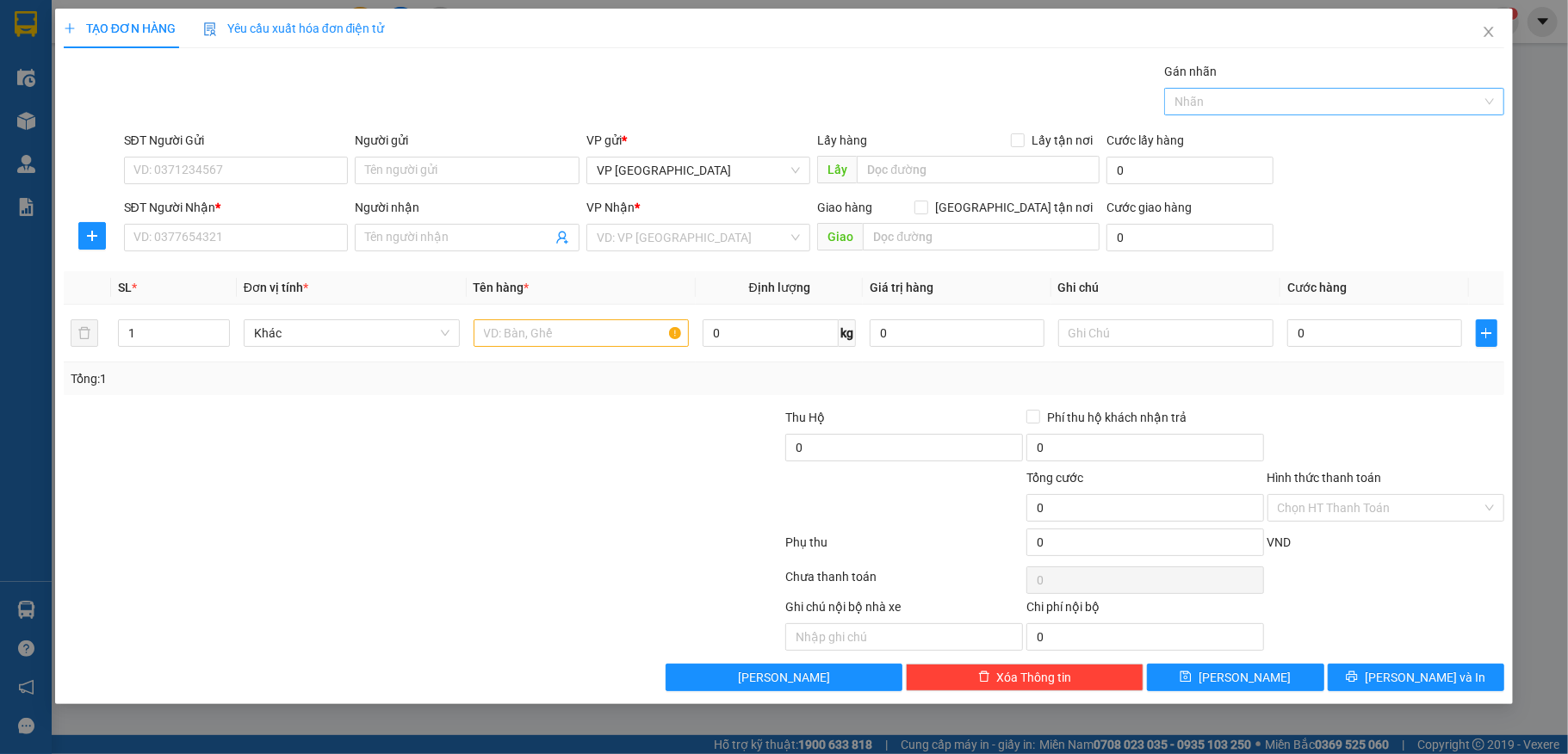
click at [1269, 104] on div at bounding box center [1326, 102] width 315 height 21
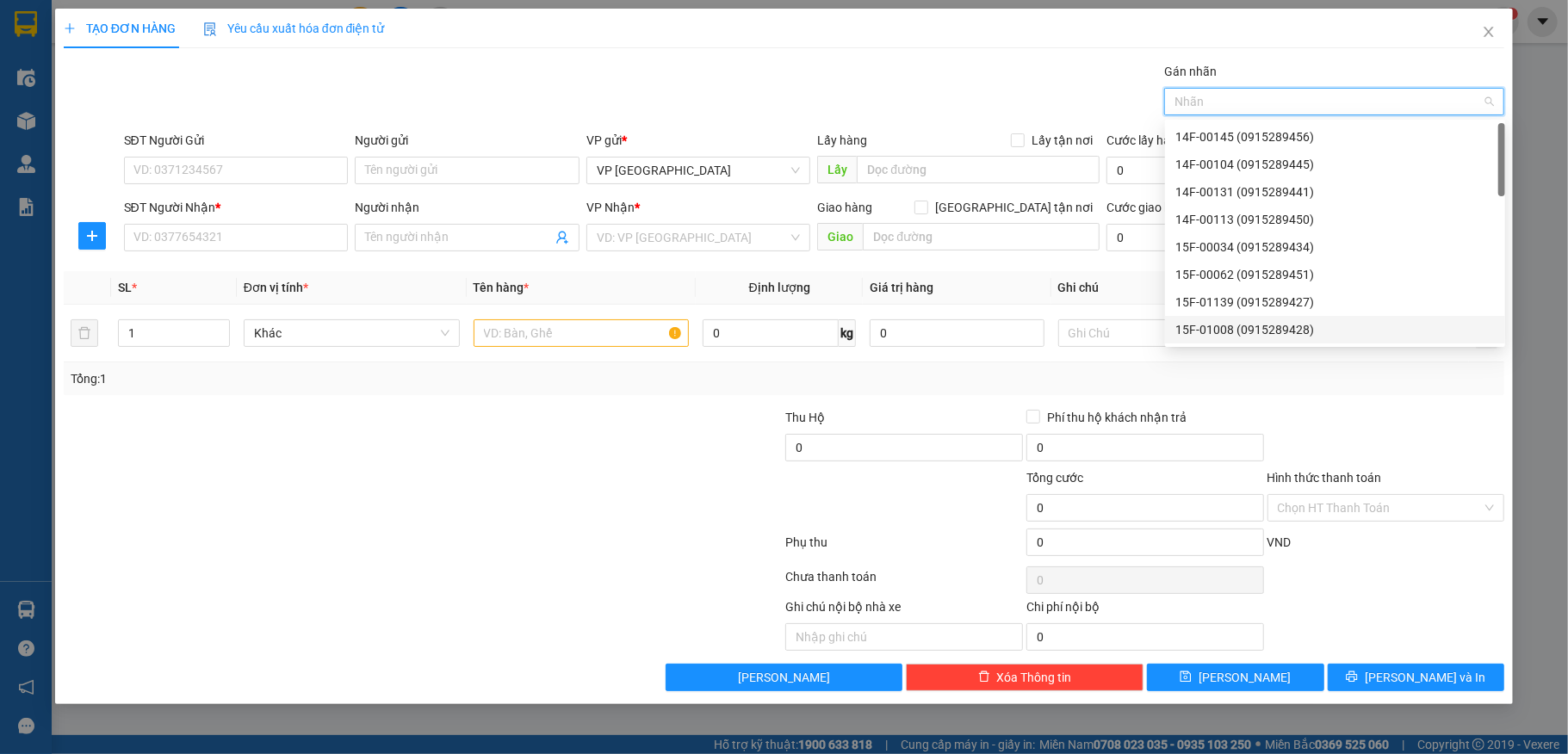
click at [1228, 324] on div "15F-01008 (0915289428)" at bounding box center [1335, 330] width 320 height 19
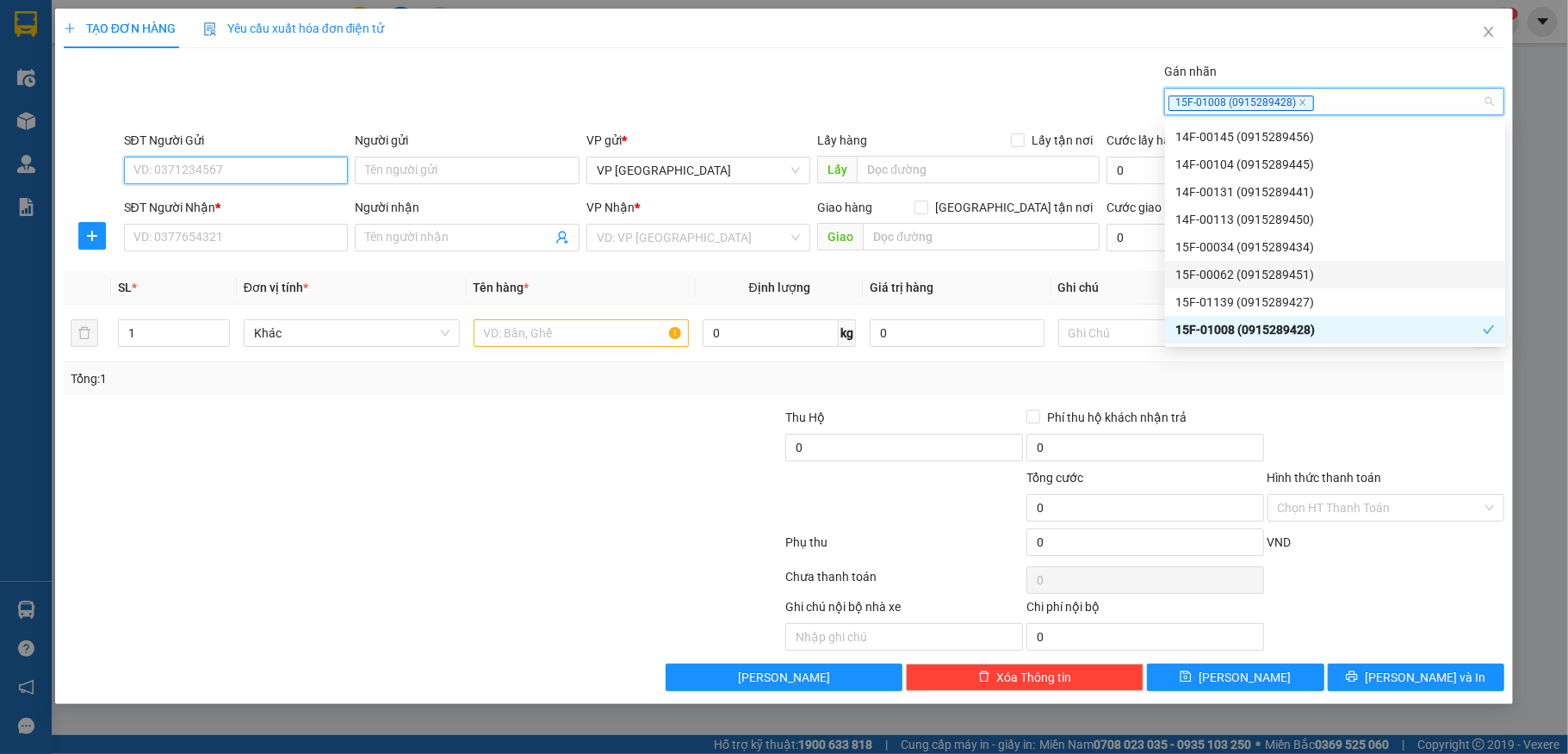
click at [247, 169] on input "SĐT Người Gửi" at bounding box center [236, 170] width 225 height 28
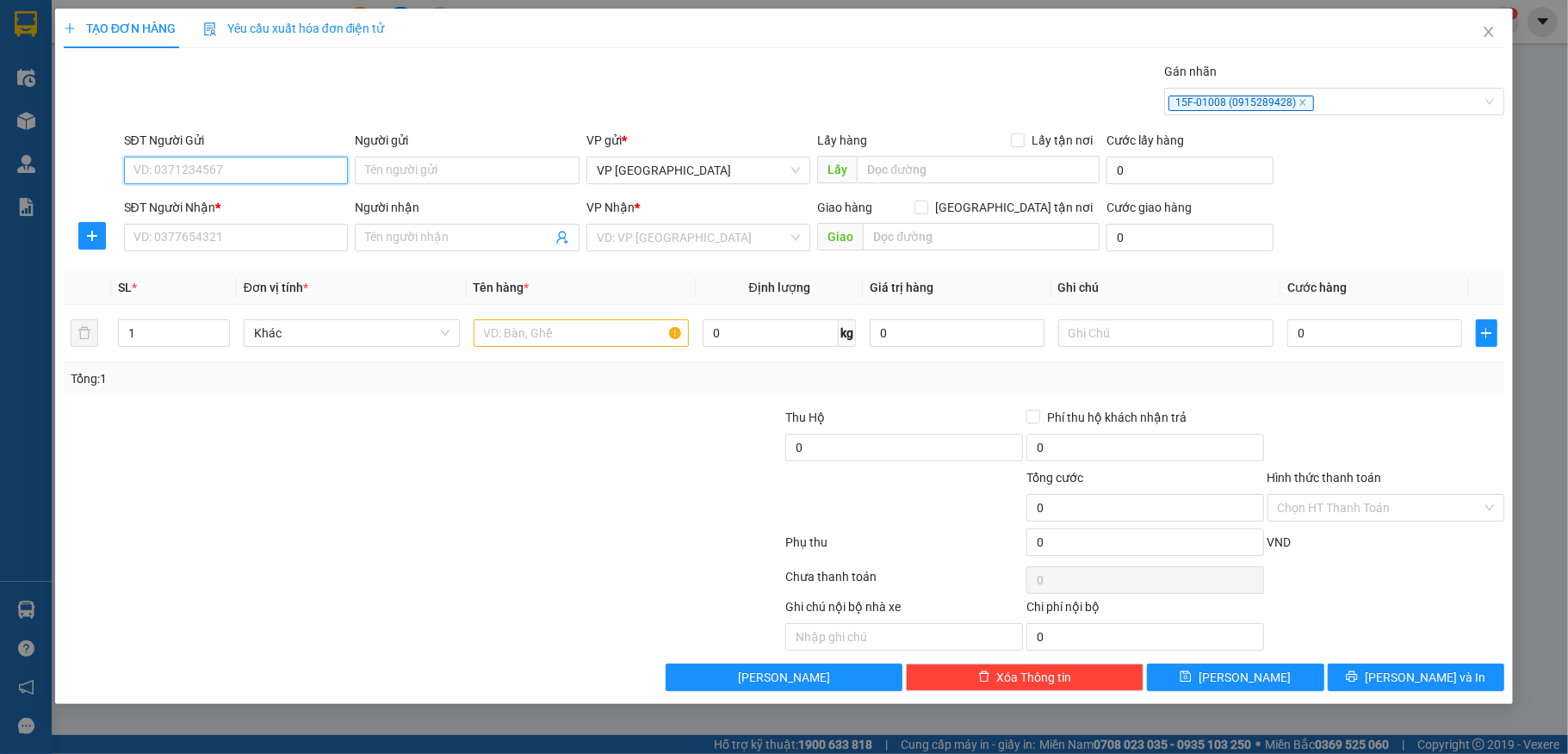
click at [176, 174] on input "SĐT Người Gửi" at bounding box center [236, 170] width 225 height 28
type input "0908856123"
click at [434, 173] on input "Người gửi" at bounding box center [467, 170] width 225 height 28
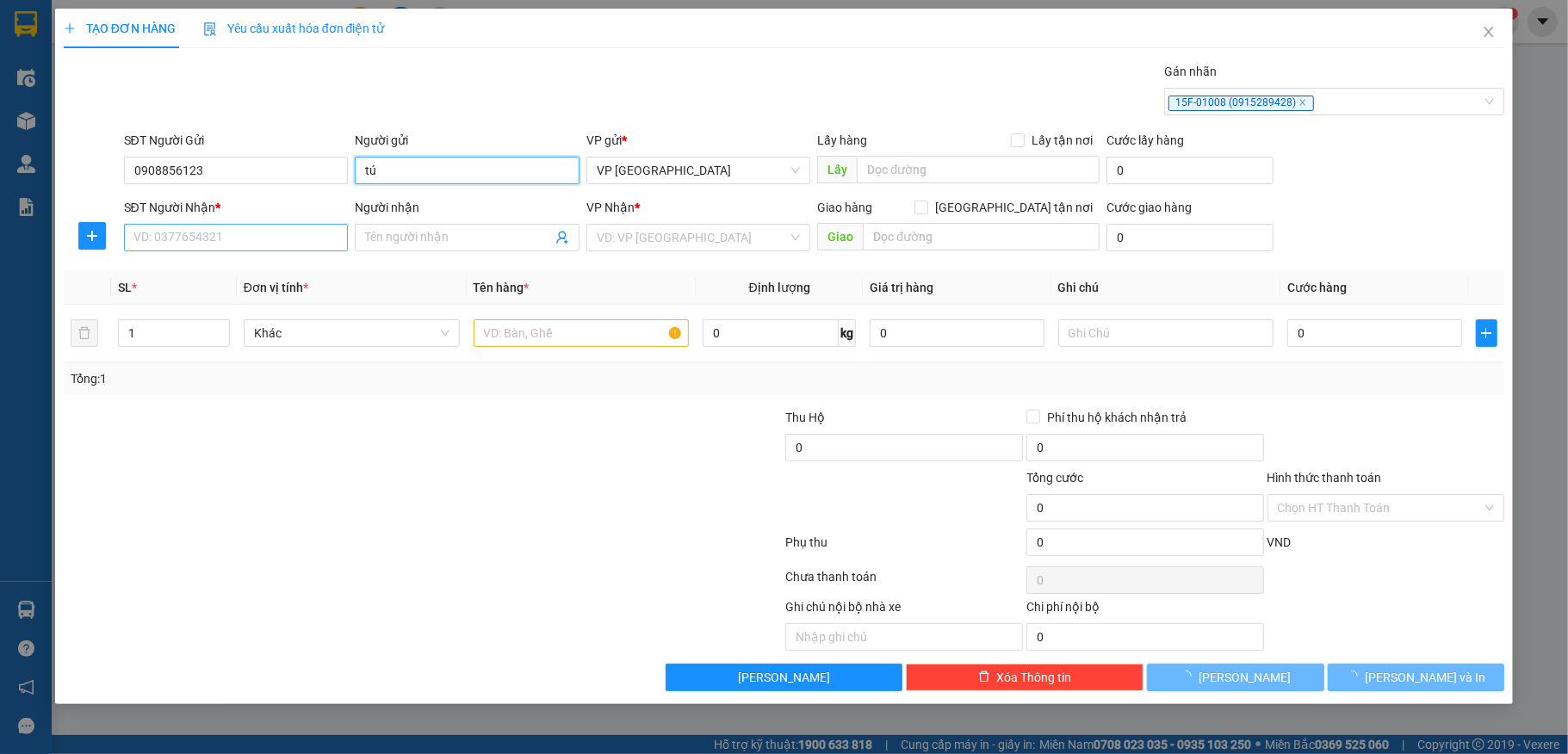
type input "tú"
click at [214, 245] on input "SĐT Người Nhận *" at bounding box center [236, 237] width 225 height 28
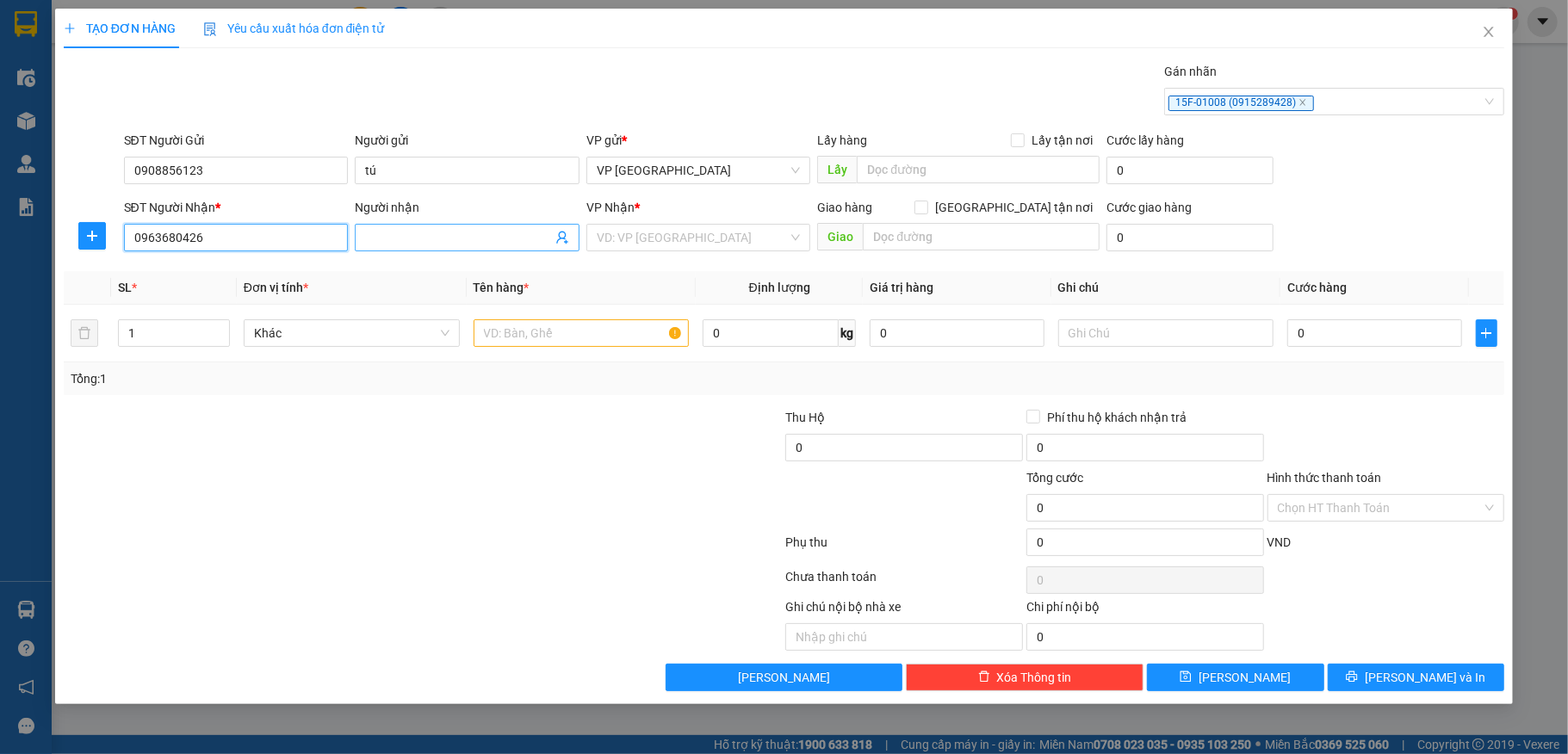
type input "0963680426"
drag, startPoint x: 400, startPoint y: 228, endPoint x: 420, endPoint y: 215, distance: 23.9
click at [403, 228] on span at bounding box center [467, 237] width 225 height 28
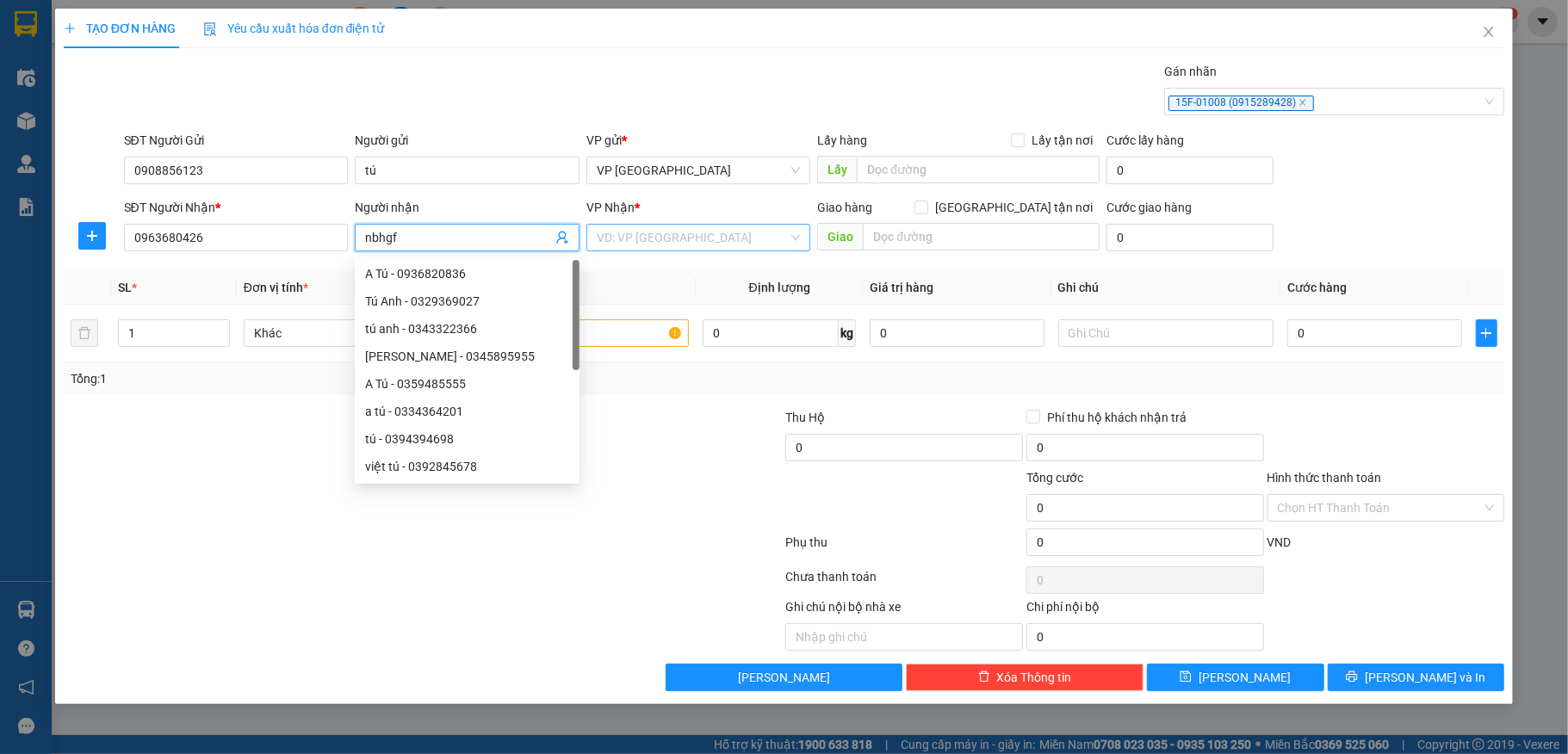
type input "nbhgf"
click at [652, 231] on input "search" at bounding box center [693, 237] width 192 height 26
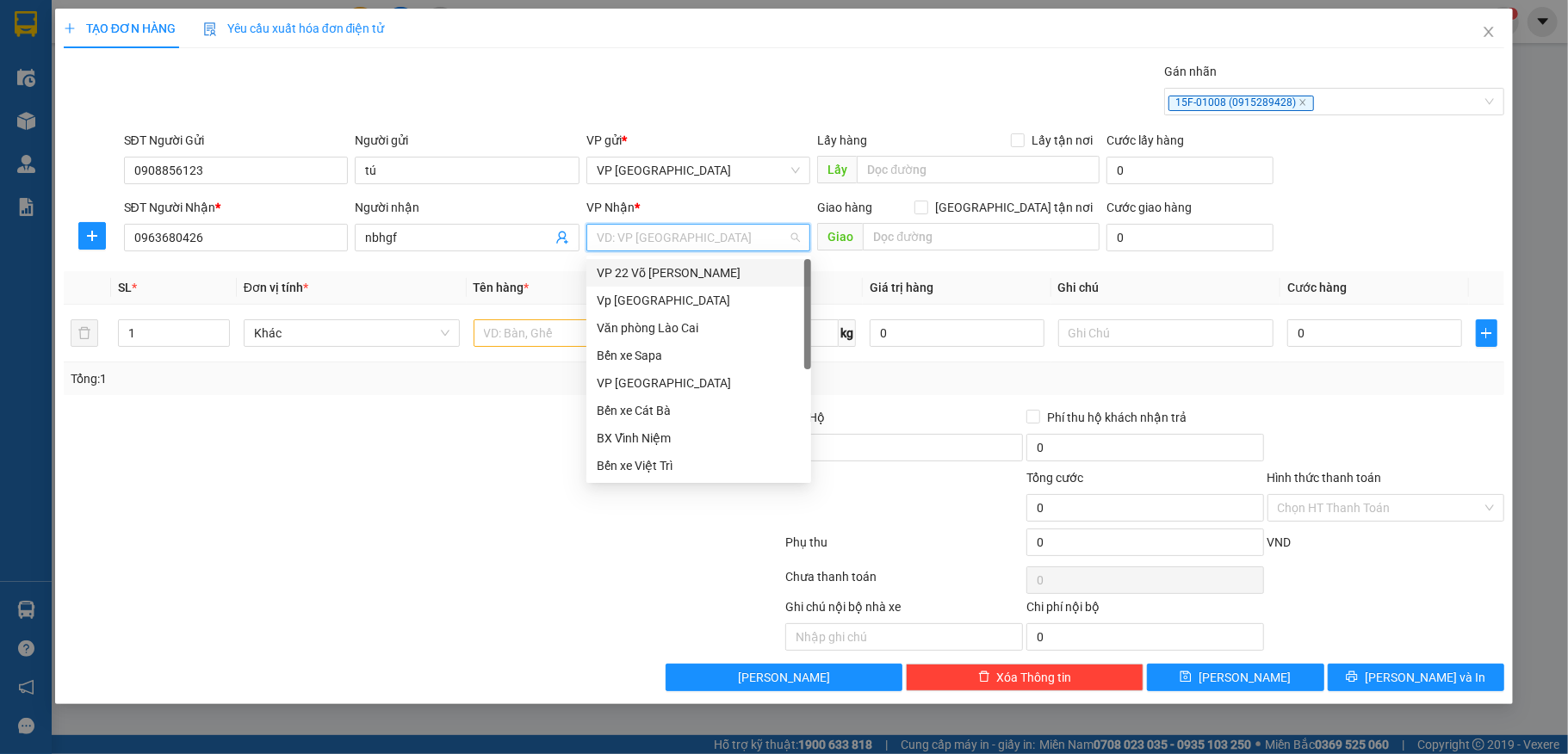
click at [659, 241] on input "search" at bounding box center [693, 237] width 192 height 26
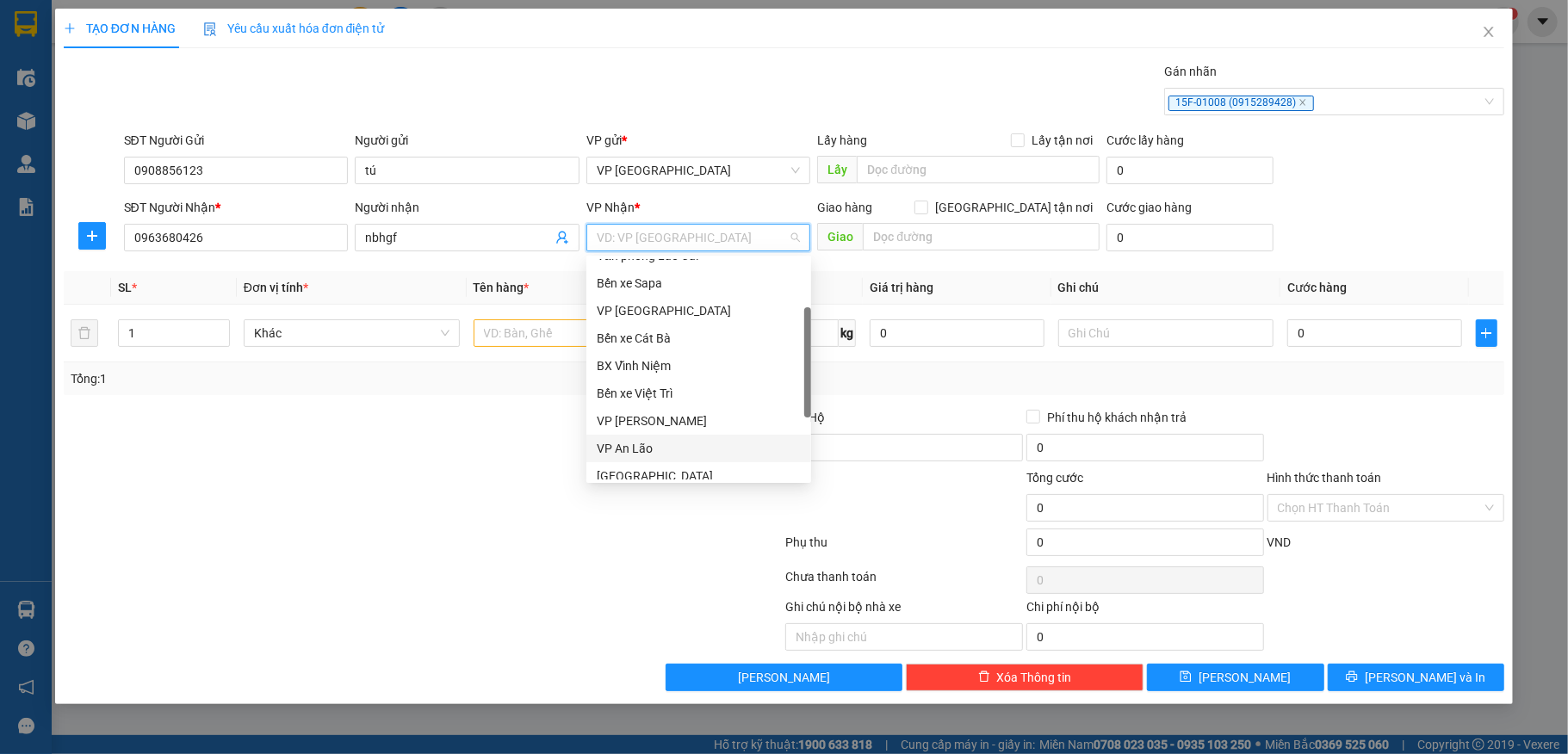
scroll to position [165, 0]
click at [654, 438] on div "Hải Dương" at bounding box center [699, 438] width 204 height 19
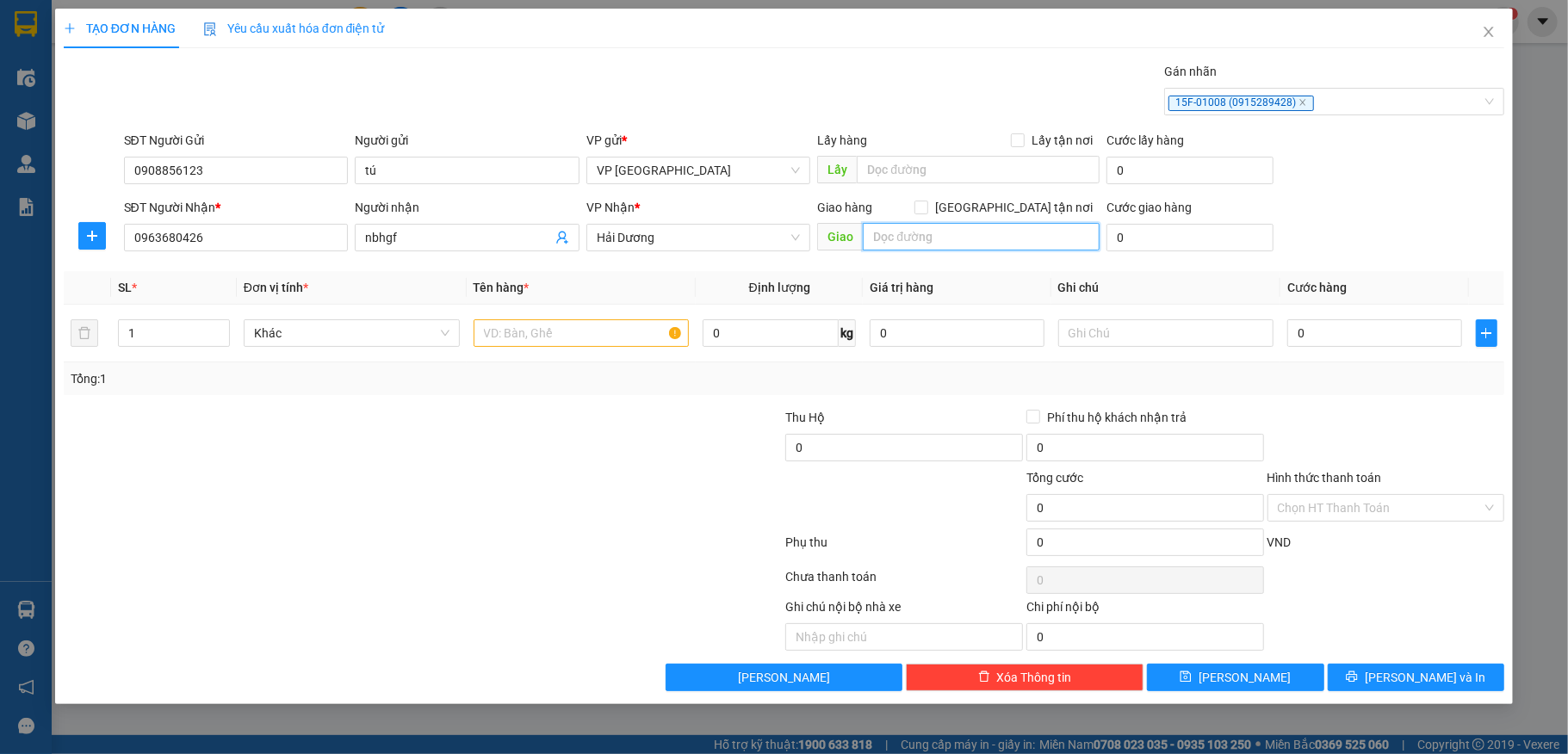
click at [921, 234] on input "text" at bounding box center [981, 236] width 237 height 28
type input "tp-hải dương"
click at [591, 328] on input "text" at bounding box center [582, 333] width 216 height 28
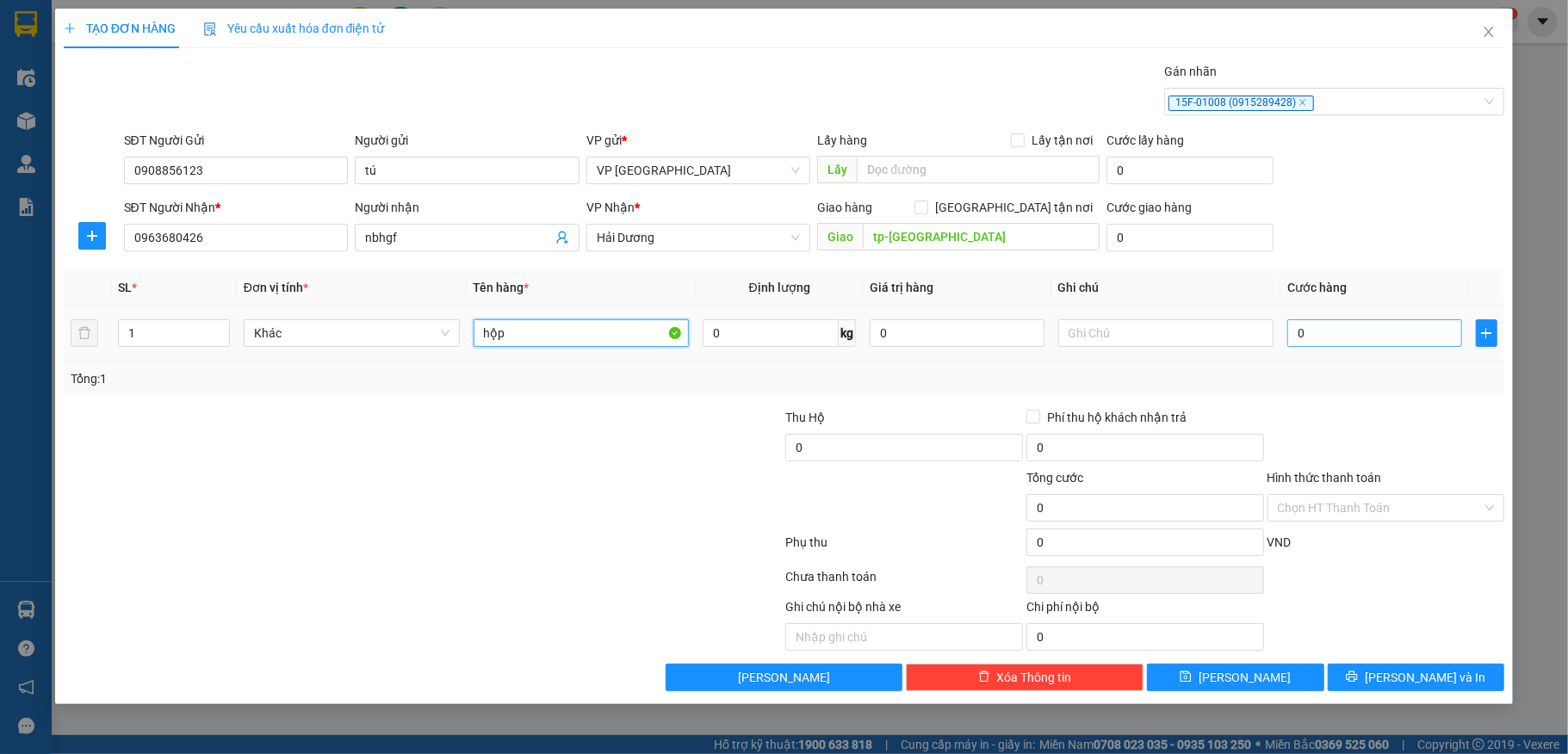
type input "hộp"
click at [1358, 345] on input "0" at bounding box center [1374, 333] width 174 height 28
type input "40"
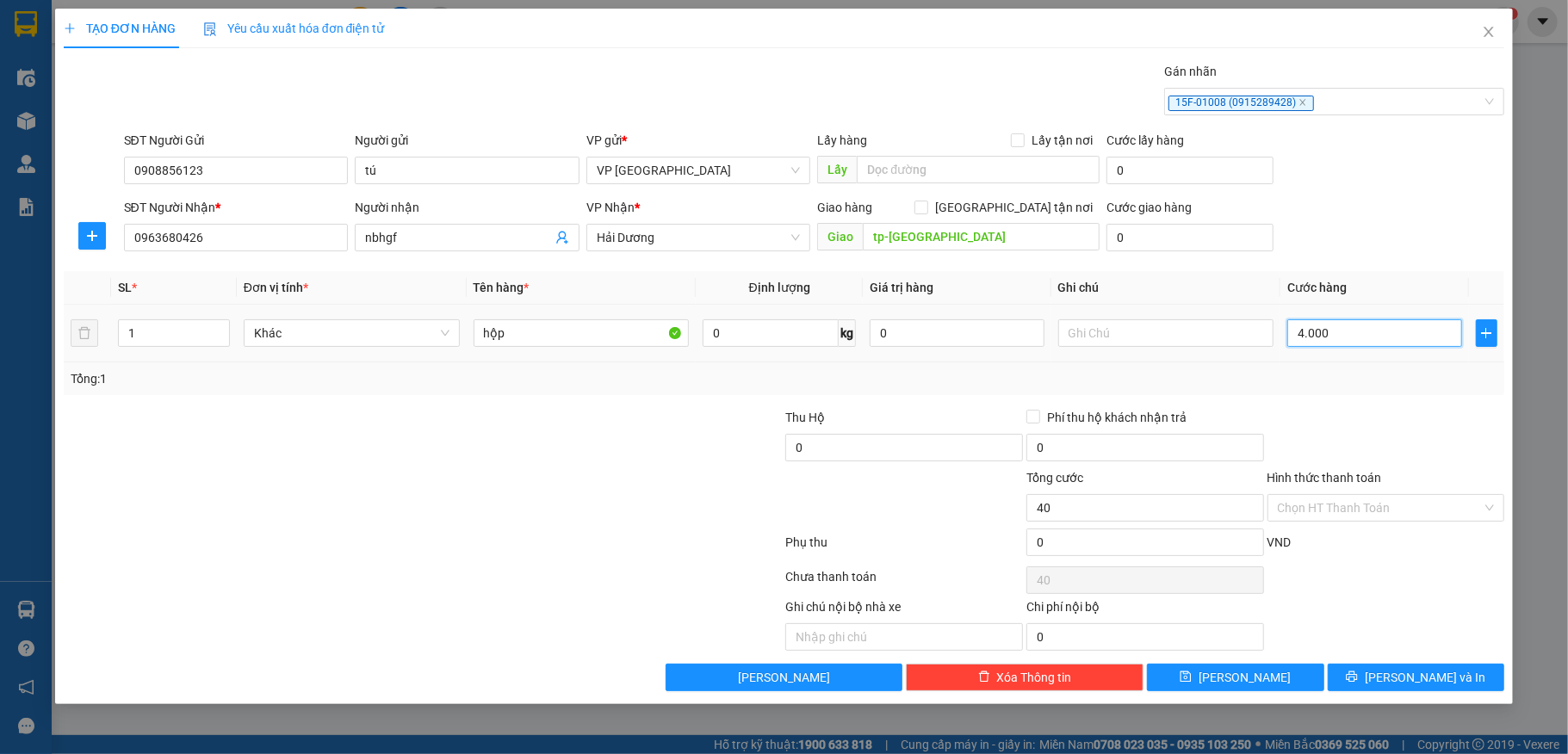
type input "40.000"
click at [1128, 541] on input "0" at bounding box center [1146, 542] width 238 height 28
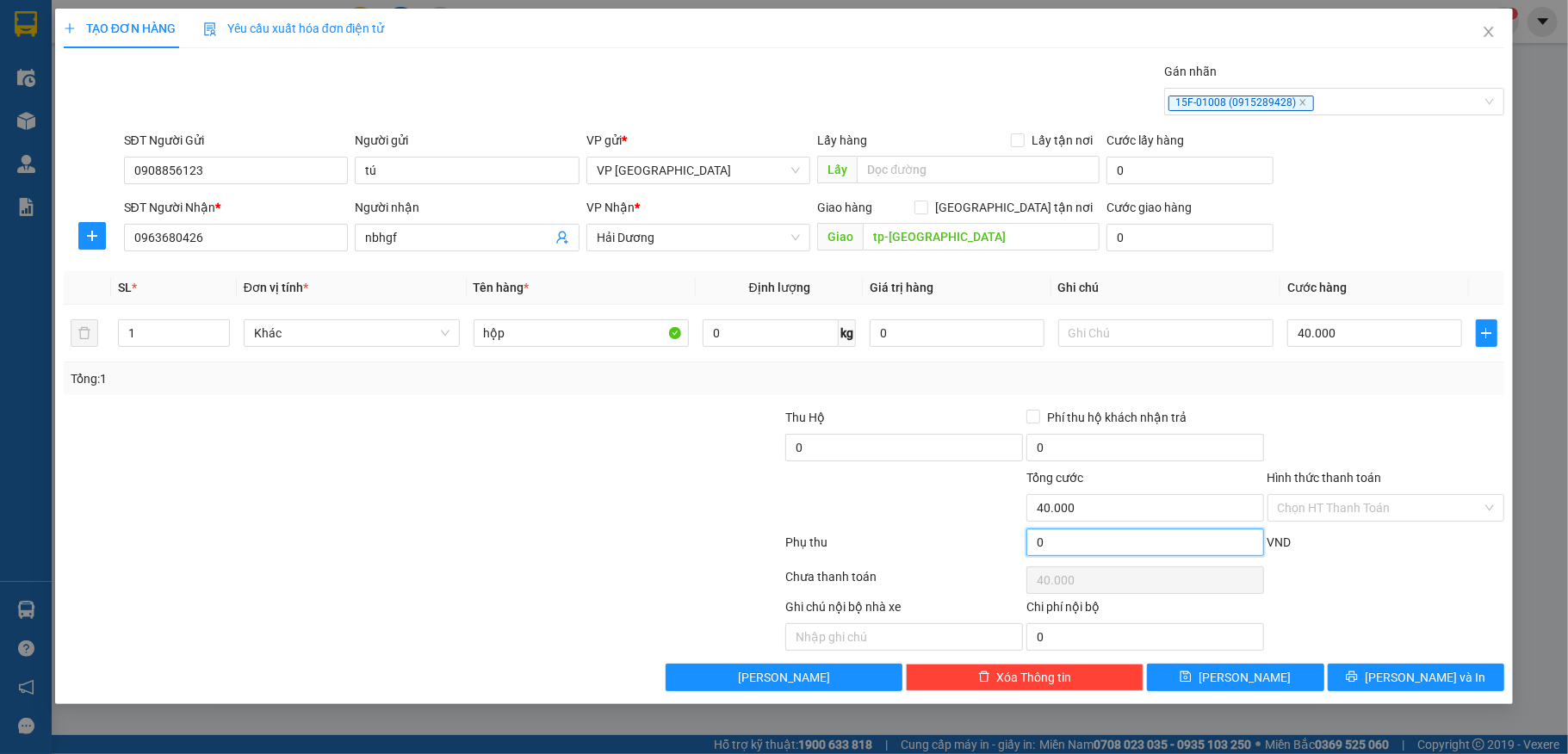
click at [1128, 541] on input "0" at bounding box center [1146, 542] width 238 height 28
type input "2"
type input "40.002"
type input "20"
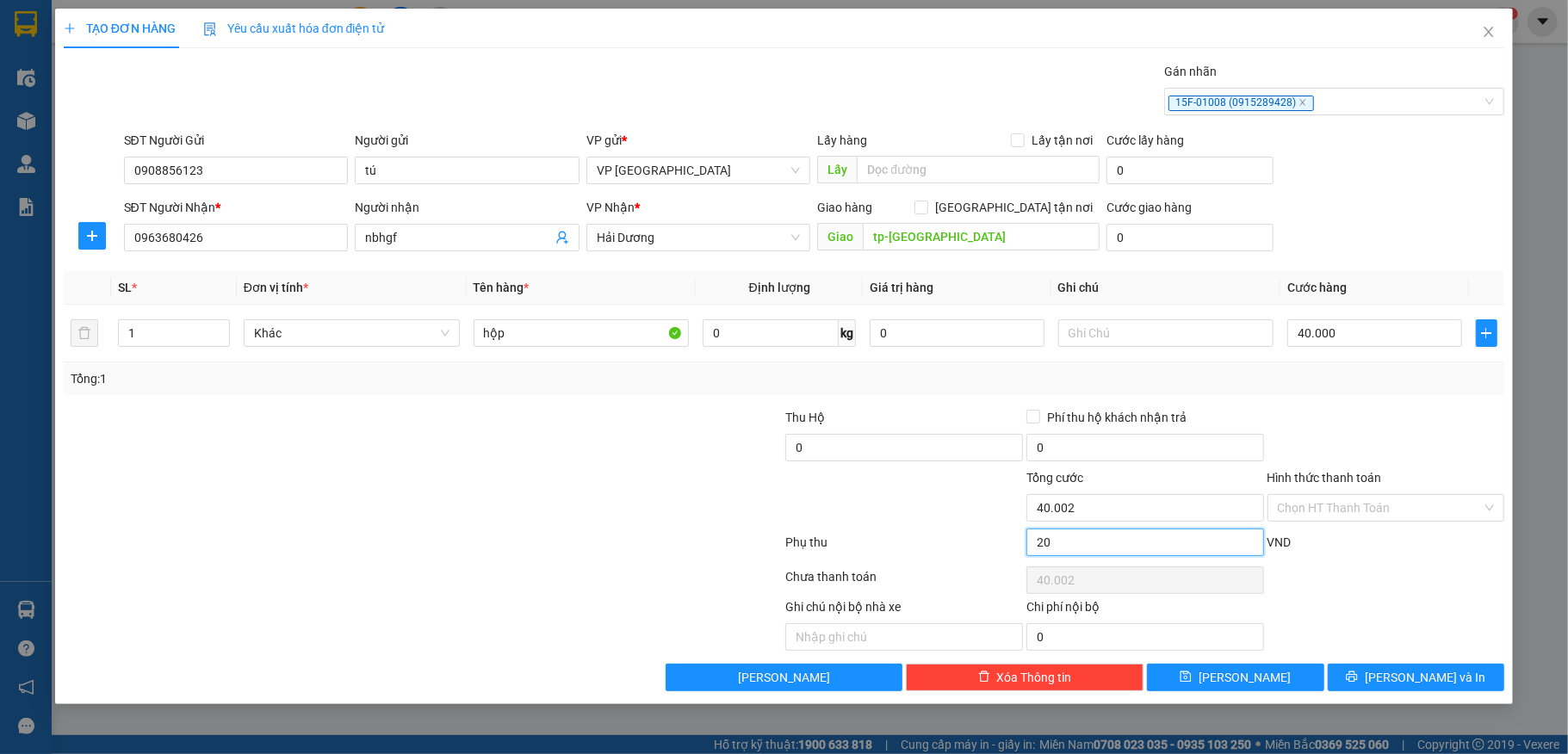
type input "40.020"
type input "2.000"
type input "42.000"
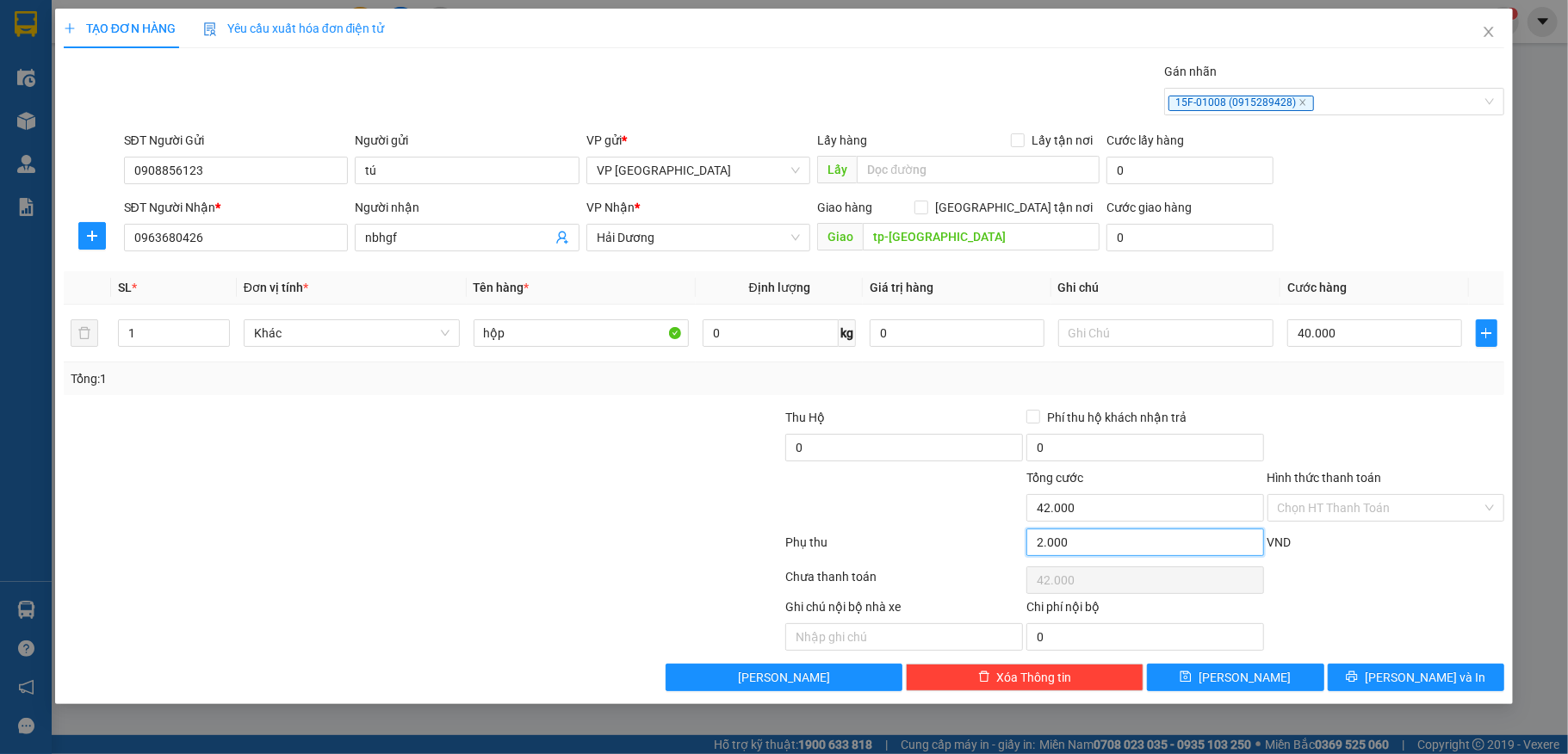
type input "20.000"
type input "60.000"
type input "20.000"
click at [1410, 679] on span "Lưu và In" at bounding box center [1426, 677] width 121 height 19
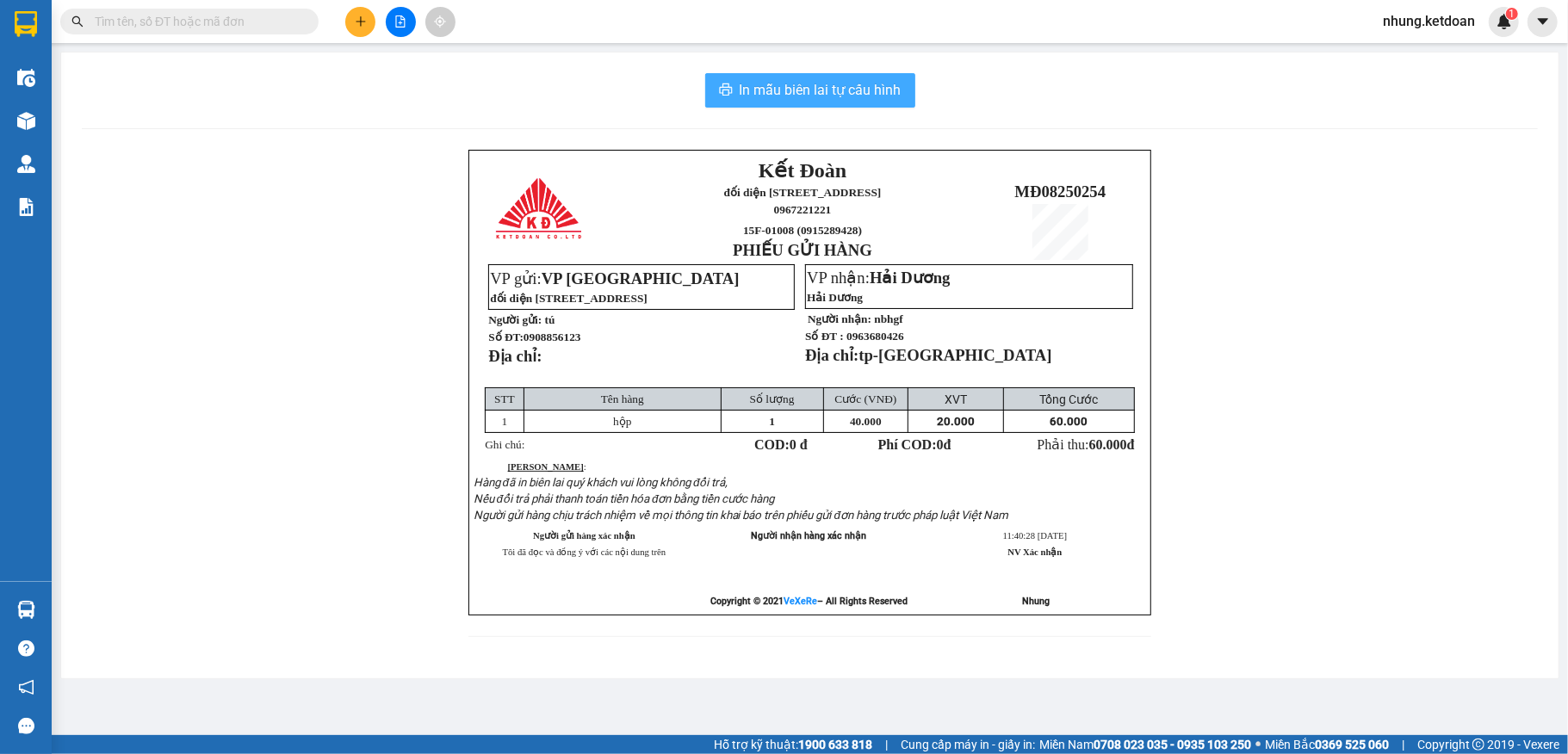
click at [824, 94] on span "In mẫu biên lai tự cấu hình" at bounding box center [820, 90] width 162 height 21
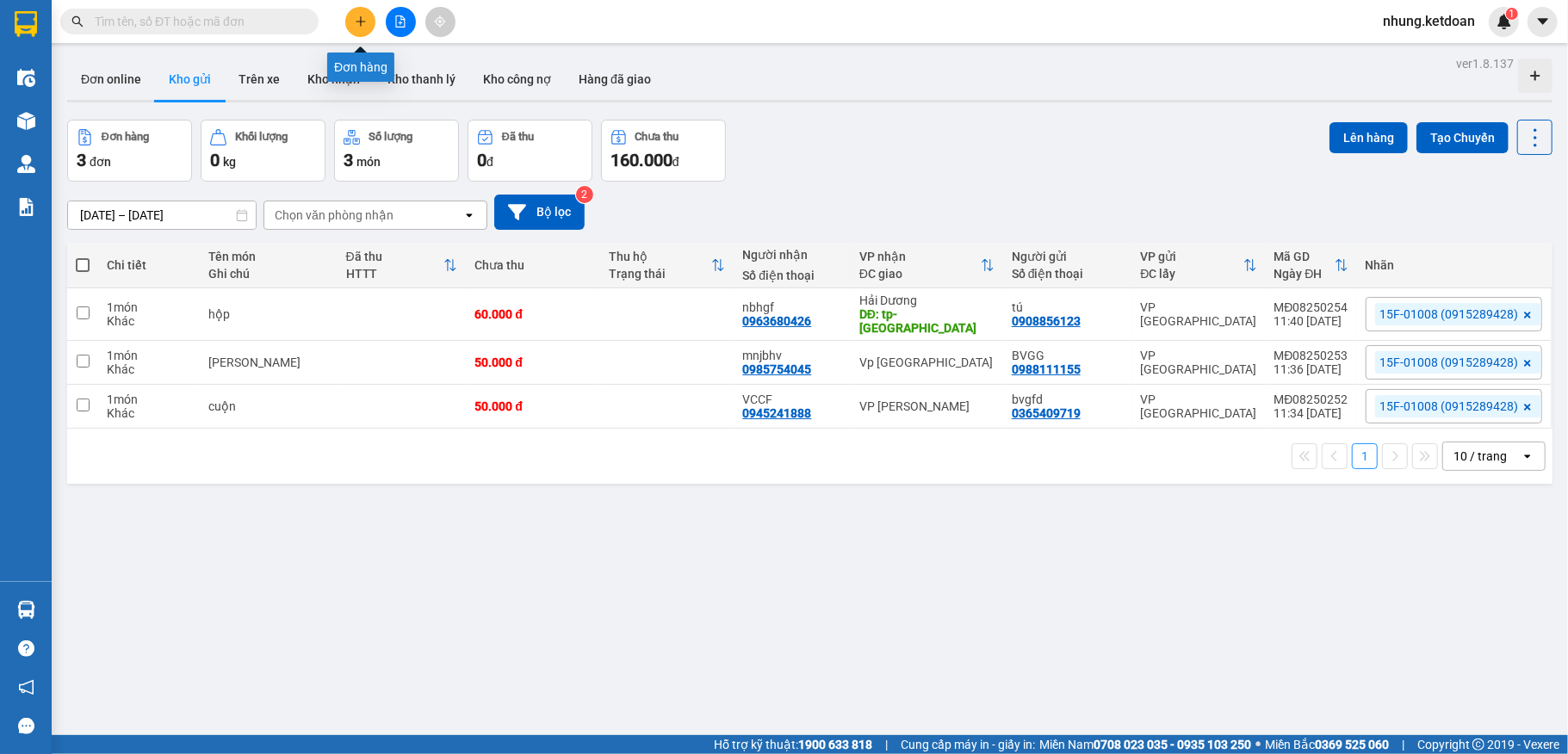
click at [348, 21] on button at bounding box center [360, 21] width 30 height 30
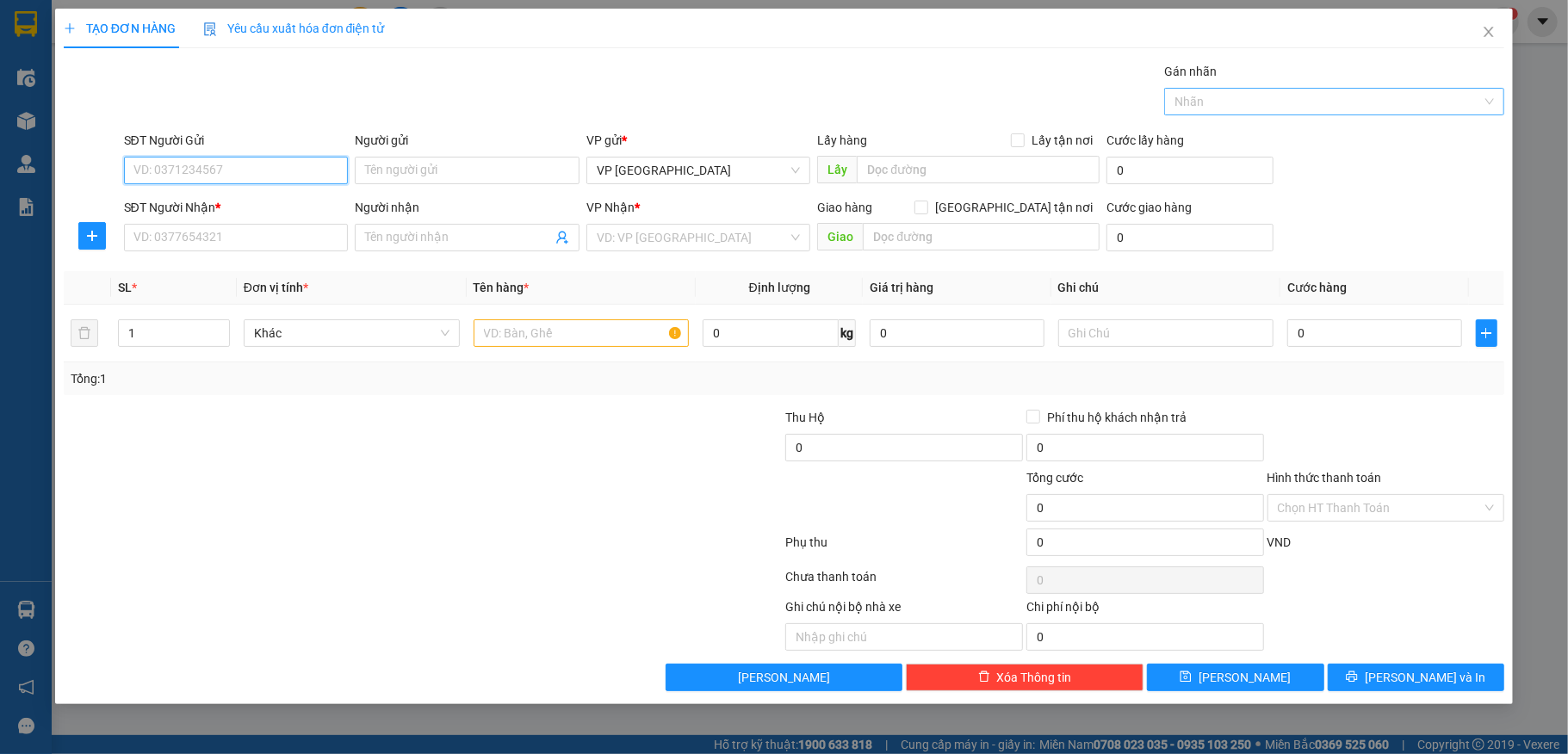
click at [1290, 105] on div at bounding box center [1326, 102] width 315 height 21
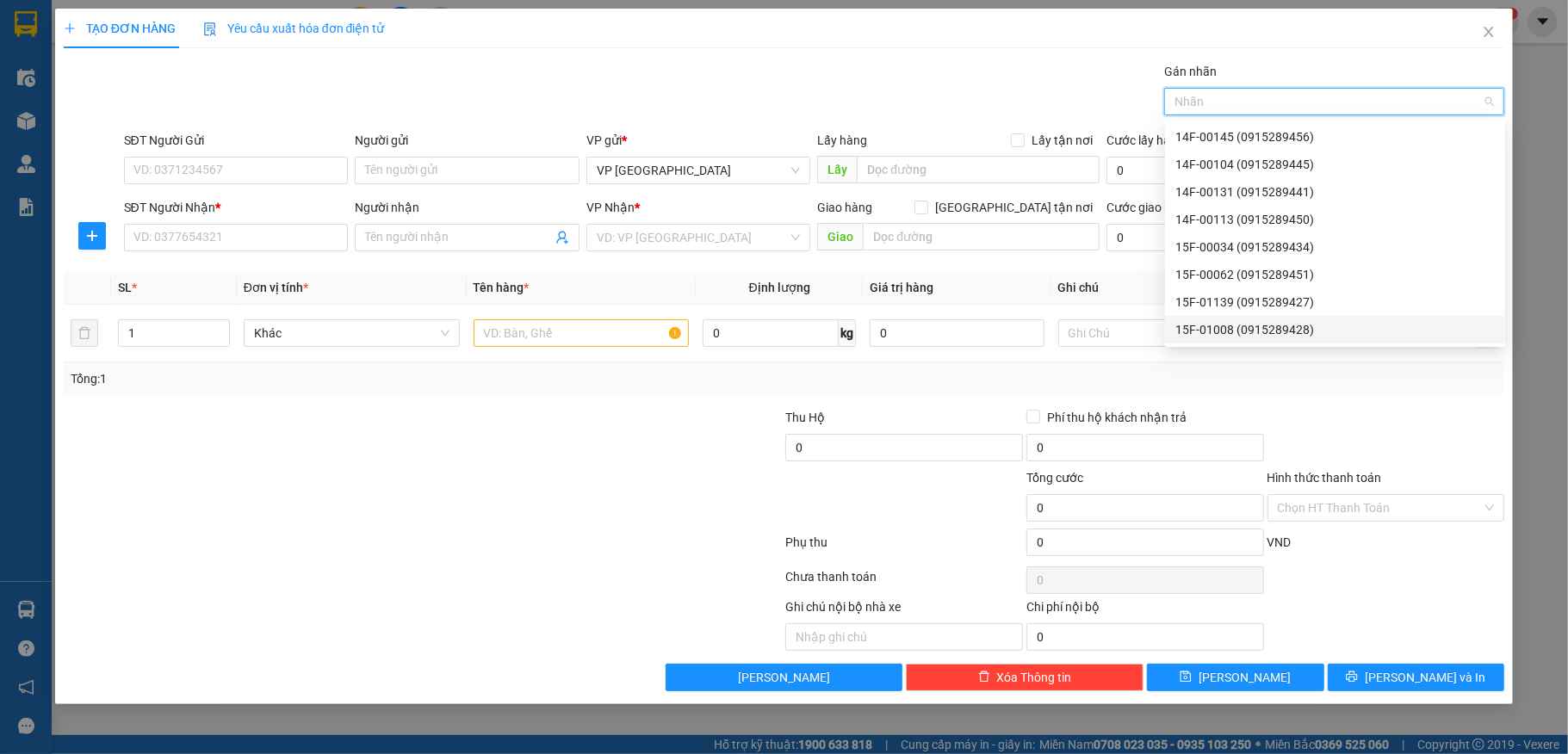
click at [1196, 329] on div "15F-01008 (0915289428)" at bounding box center [1335, 330] width 320 height 19
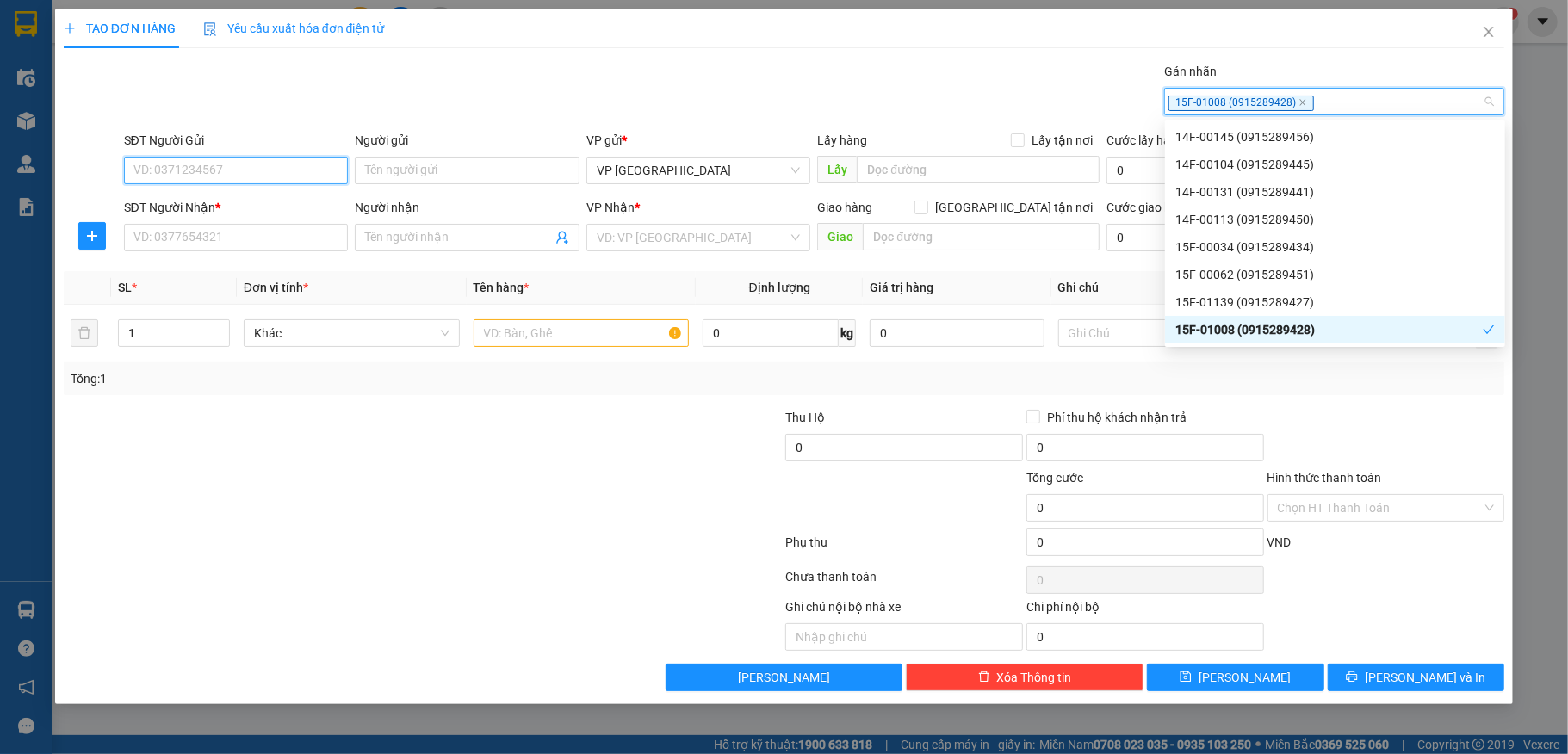
click at [191, 176] on input "SĐT Người Gửi" at bounding box center [236, 170] width 225 height 28
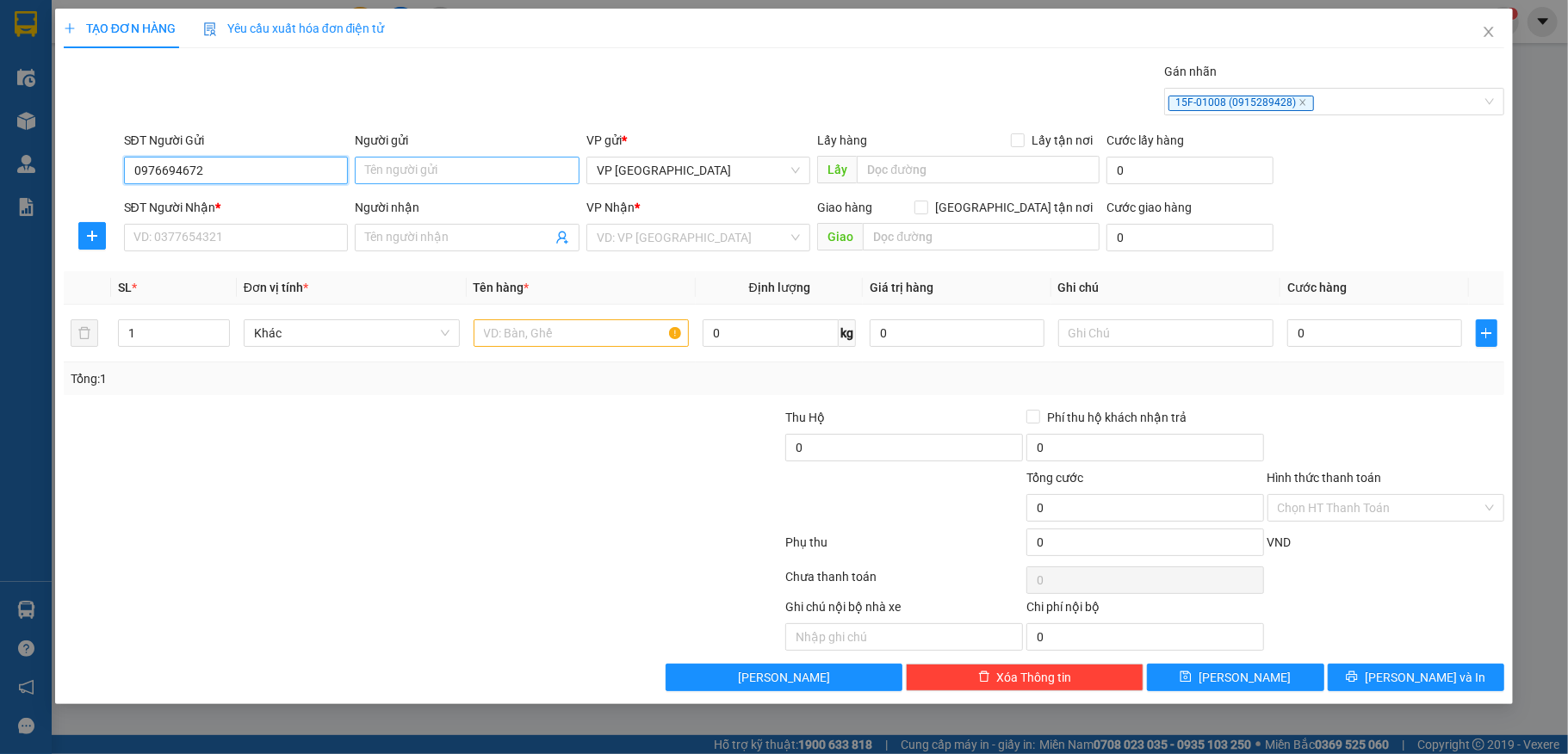
type input "0976694672"
click at [481, 173] on input "Người gửi" at bounding box center [467, 170] width 225 height 28
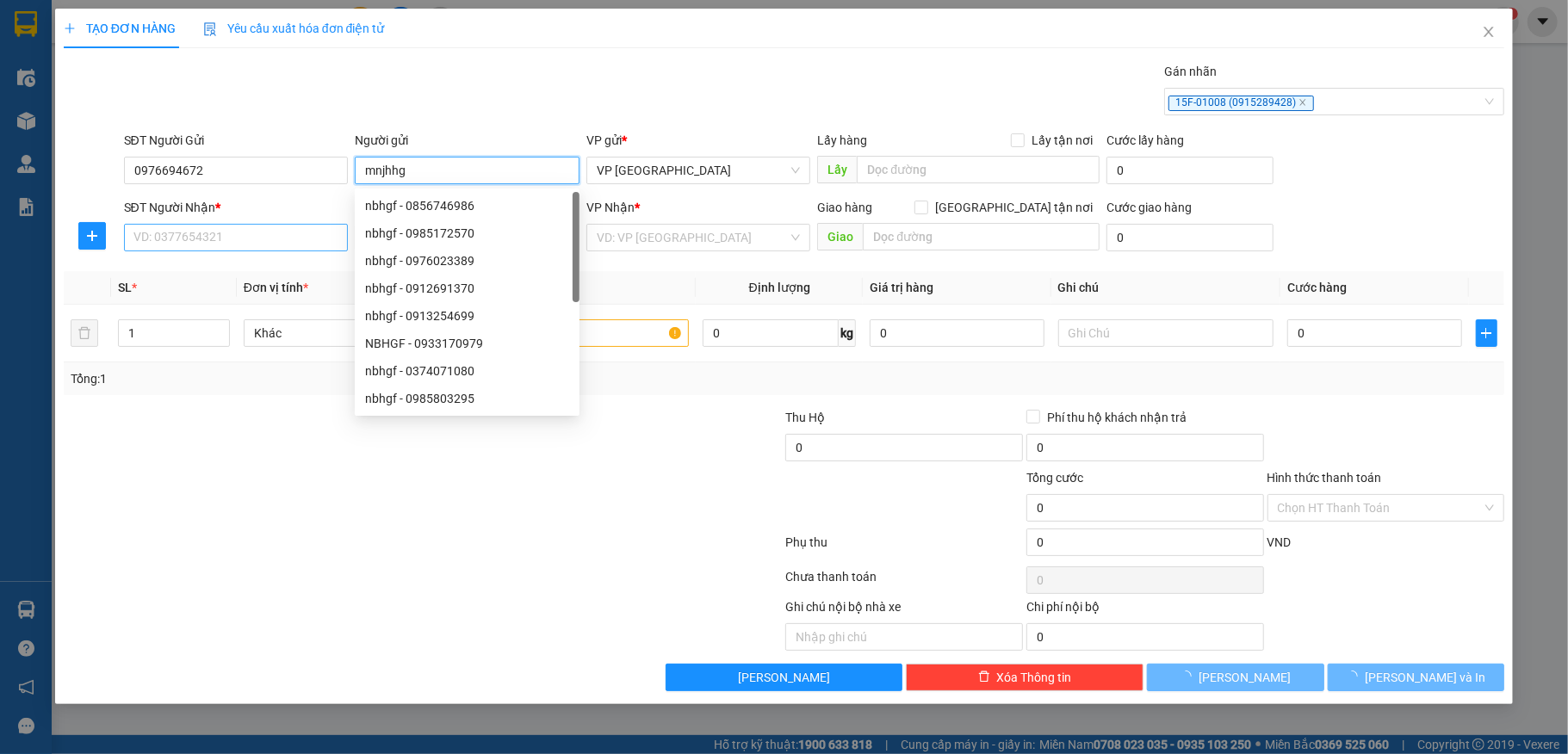
type input "mnjhhg"
click at [173, 227] on input "SĐT Người Nhận *" at bounding box center [236, 237] width 225 height 28
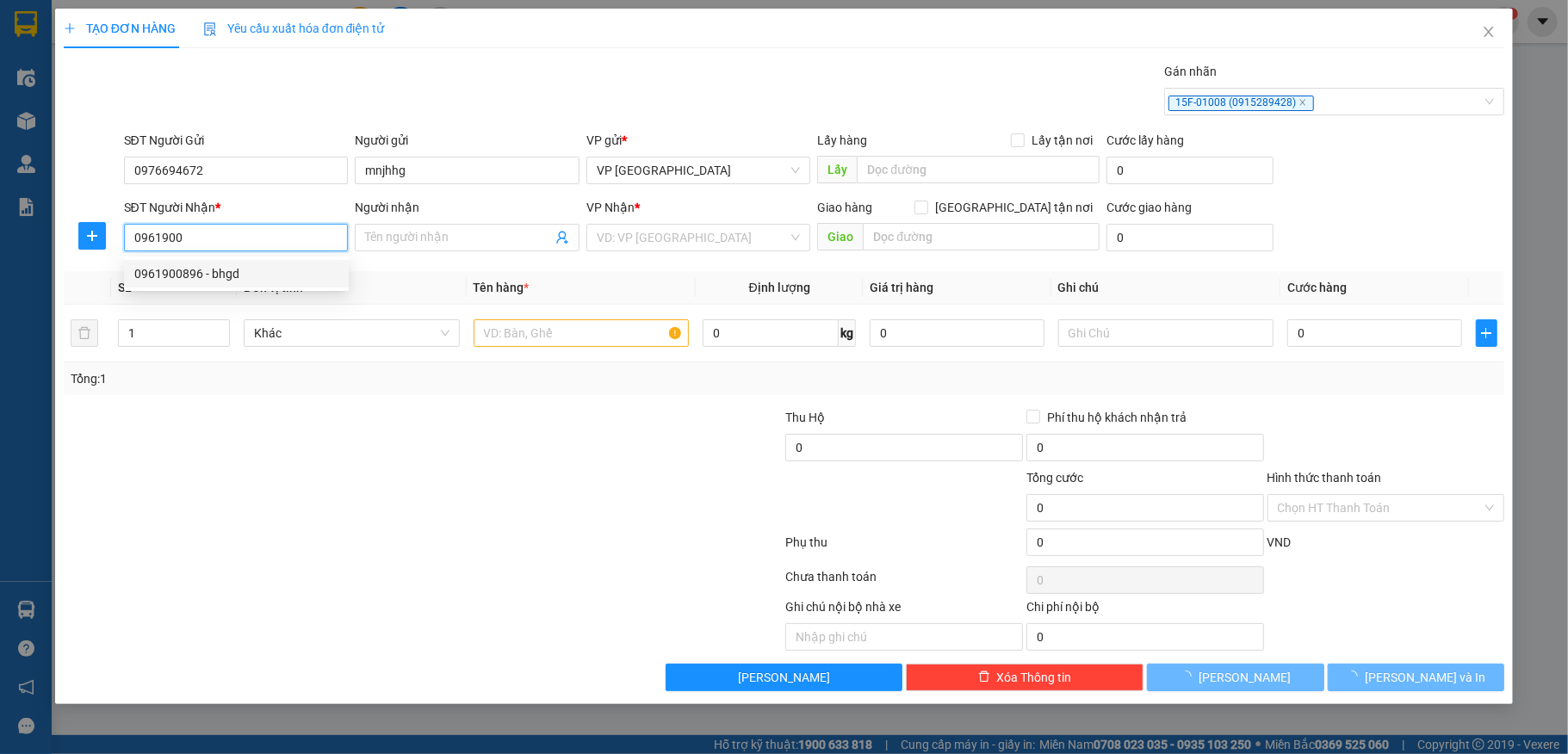
click at [173, 263] on div "0961900896 - bhgd" at bounding box center [236, 273] width 225 height 28
type input "0961900896"
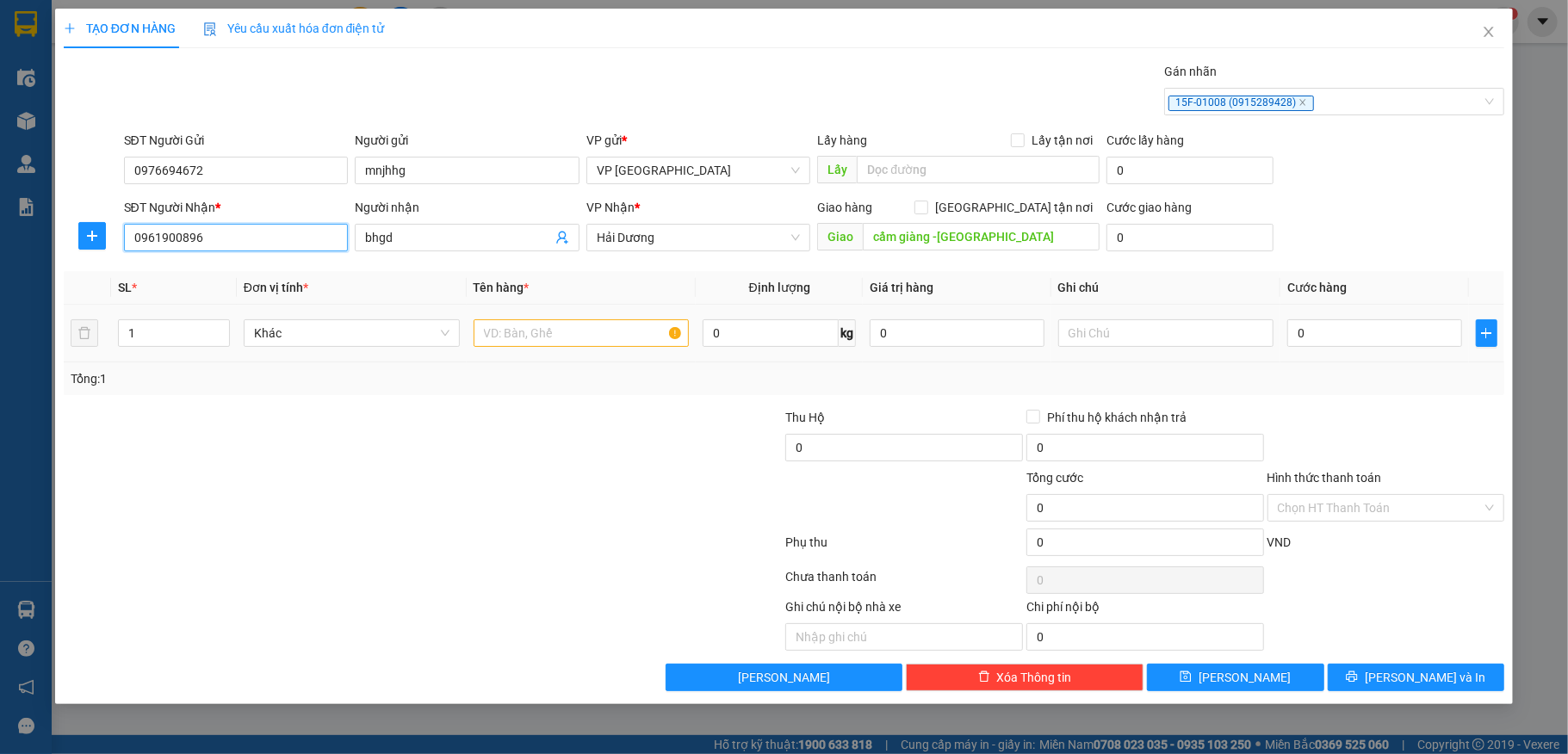
type input "bhgd"
type input "cẩm giàng -hải dương"
type input "0961900896"
click at [577, 341] on input "text" at bounding box center [582, 333] width 216 height 28
type input "c"
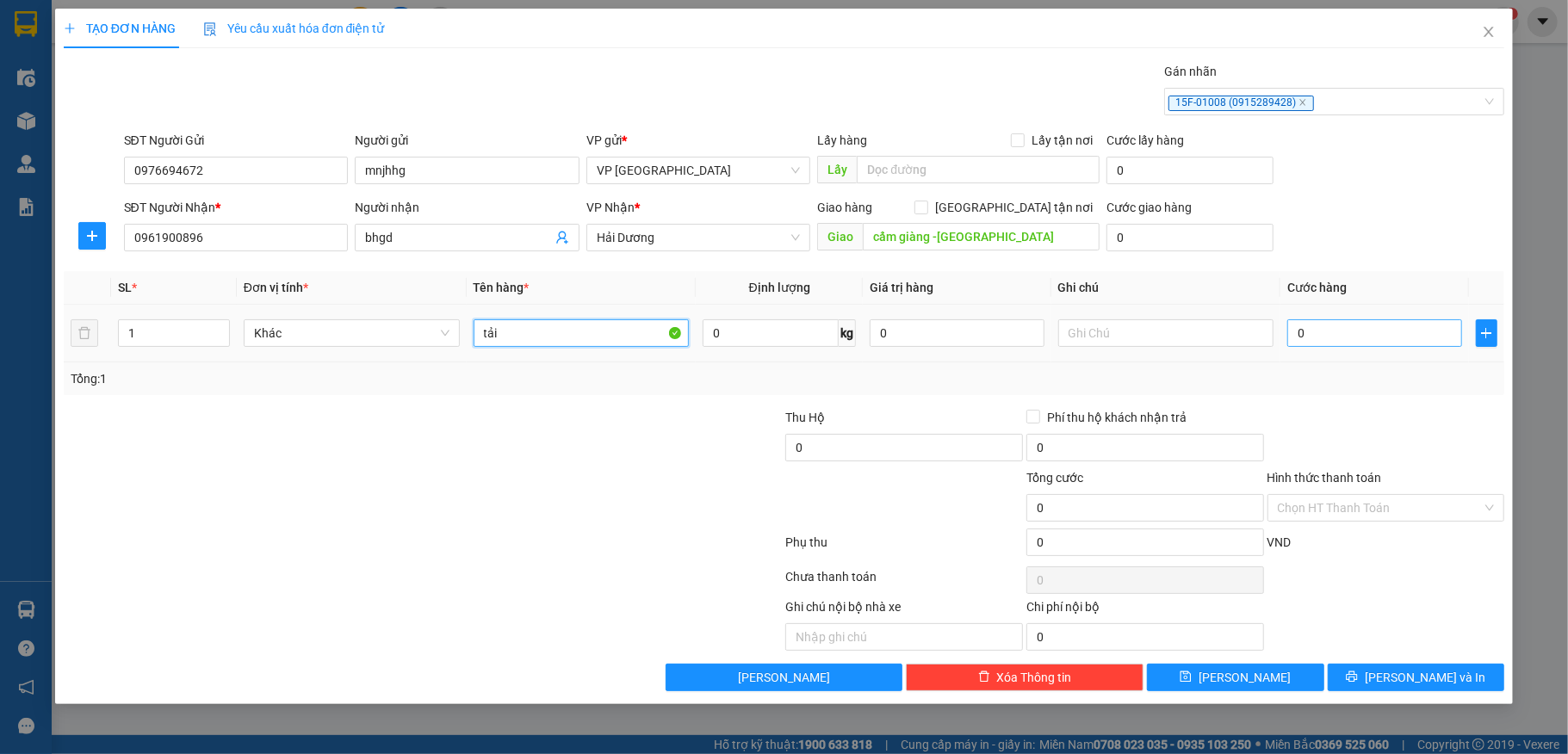
type input "tải"
click at [1350, 338] on input "0" at bounding box center [1374, 333] width 174 height 28
type input "40"
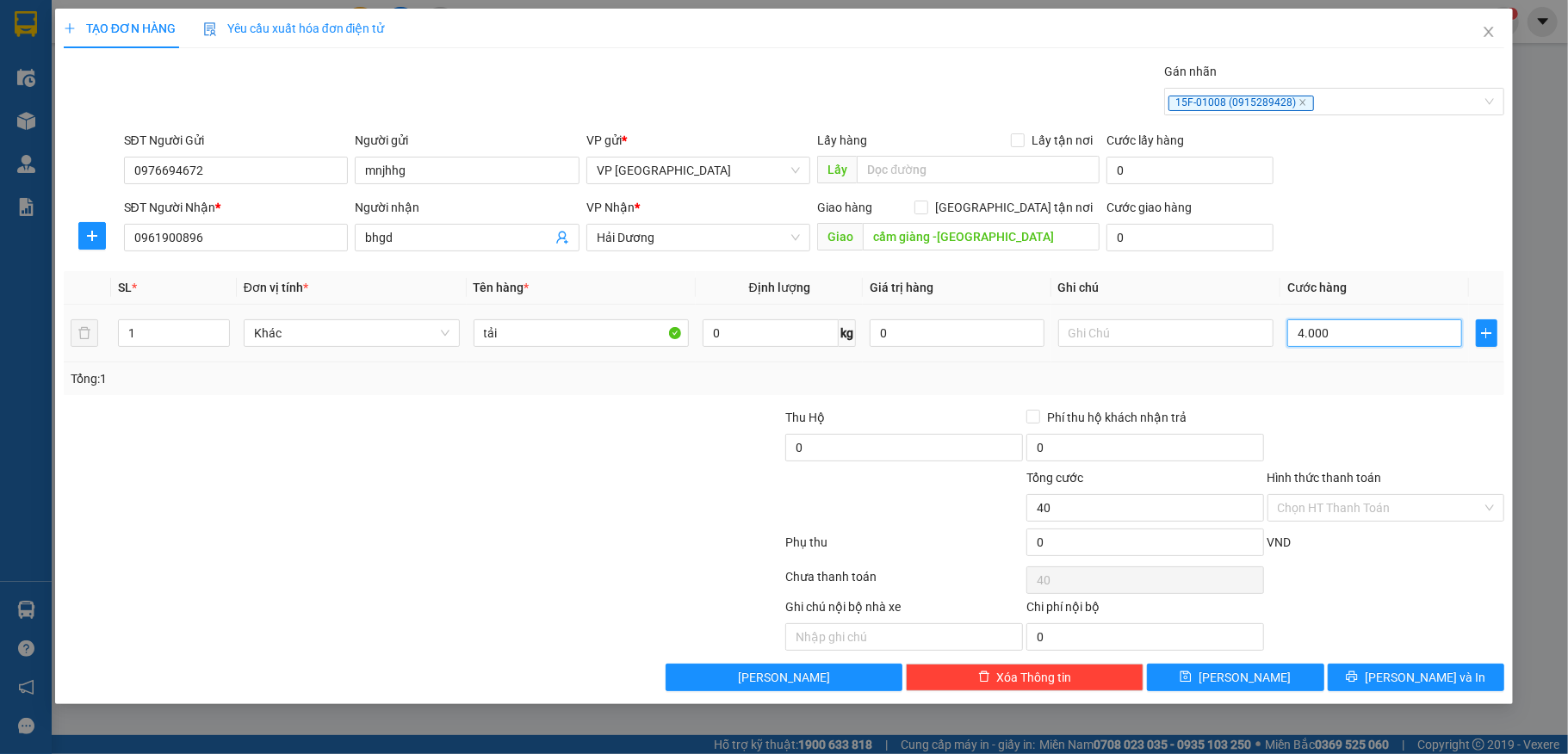
type input "40.000"
click at [1105, 545] on input "0" at bounding box center [1146, 542] width 238 height 28
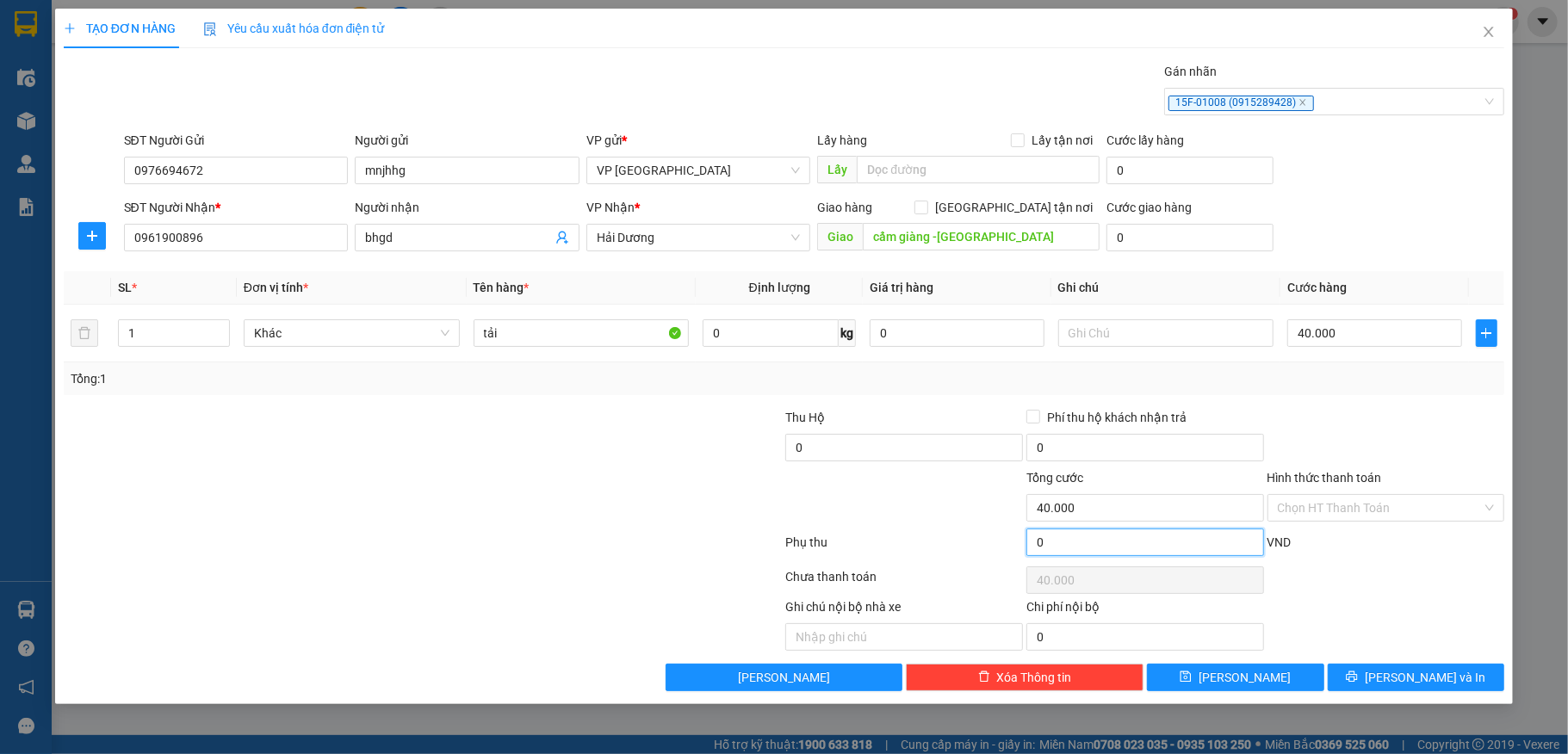
type input "2"
type input "40.002"
type input "20"
type input "40.200"
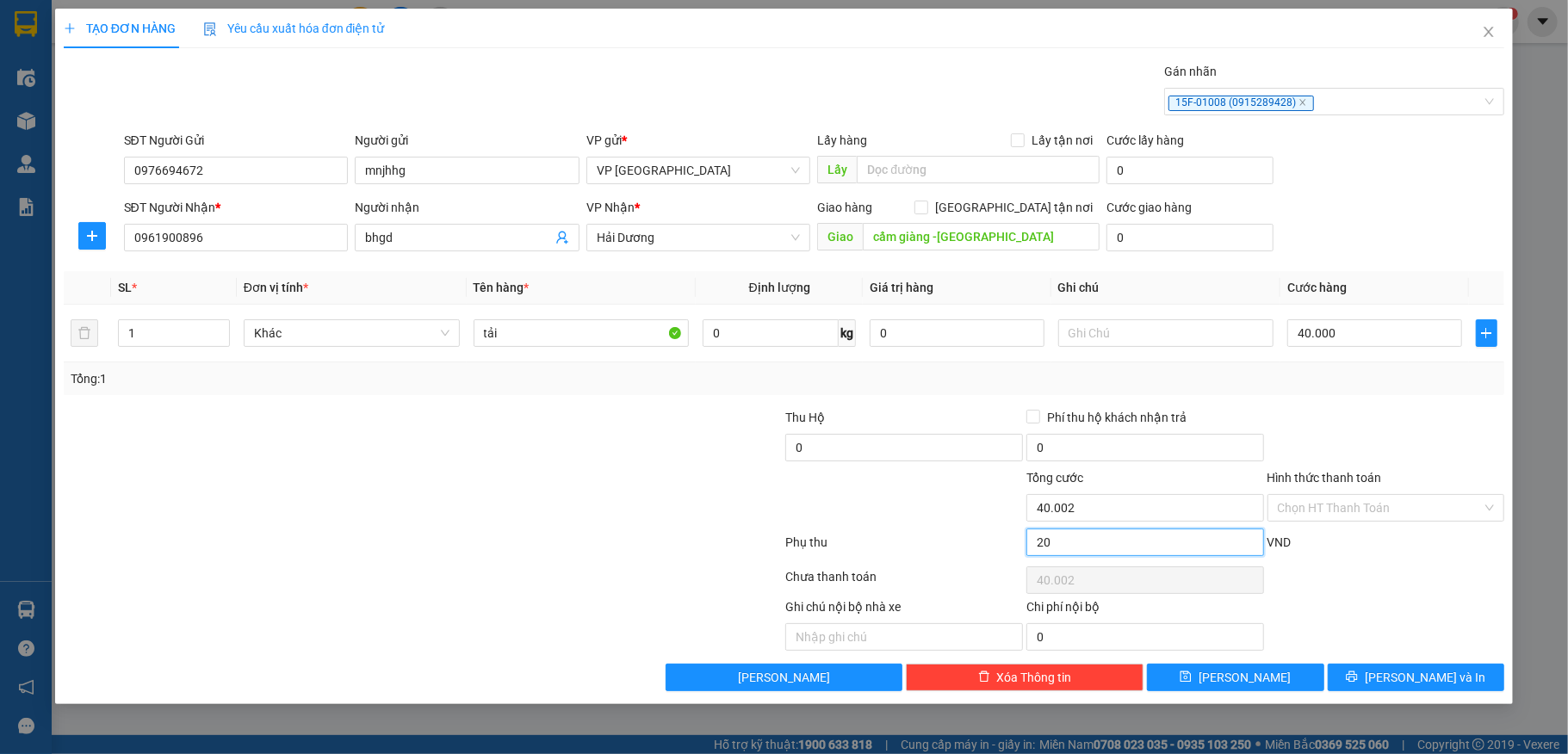
type input "200"
type input "40.200"
type input "20.000"
type input "60.000"
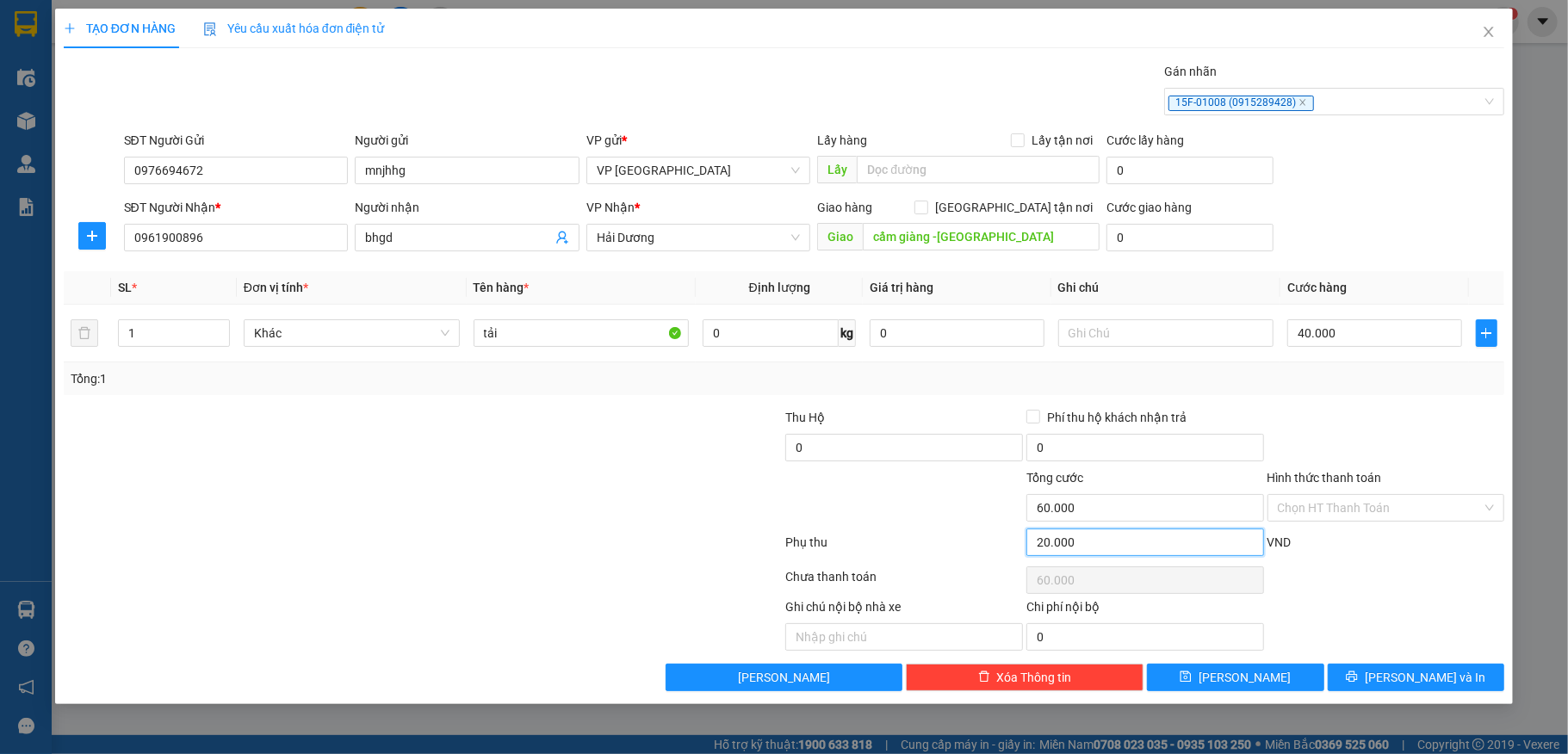
type input "20.000"
click at [1376, 507] on input "Hình thức thanh toán" at bounding box center [1381, 507] width 205 height 26
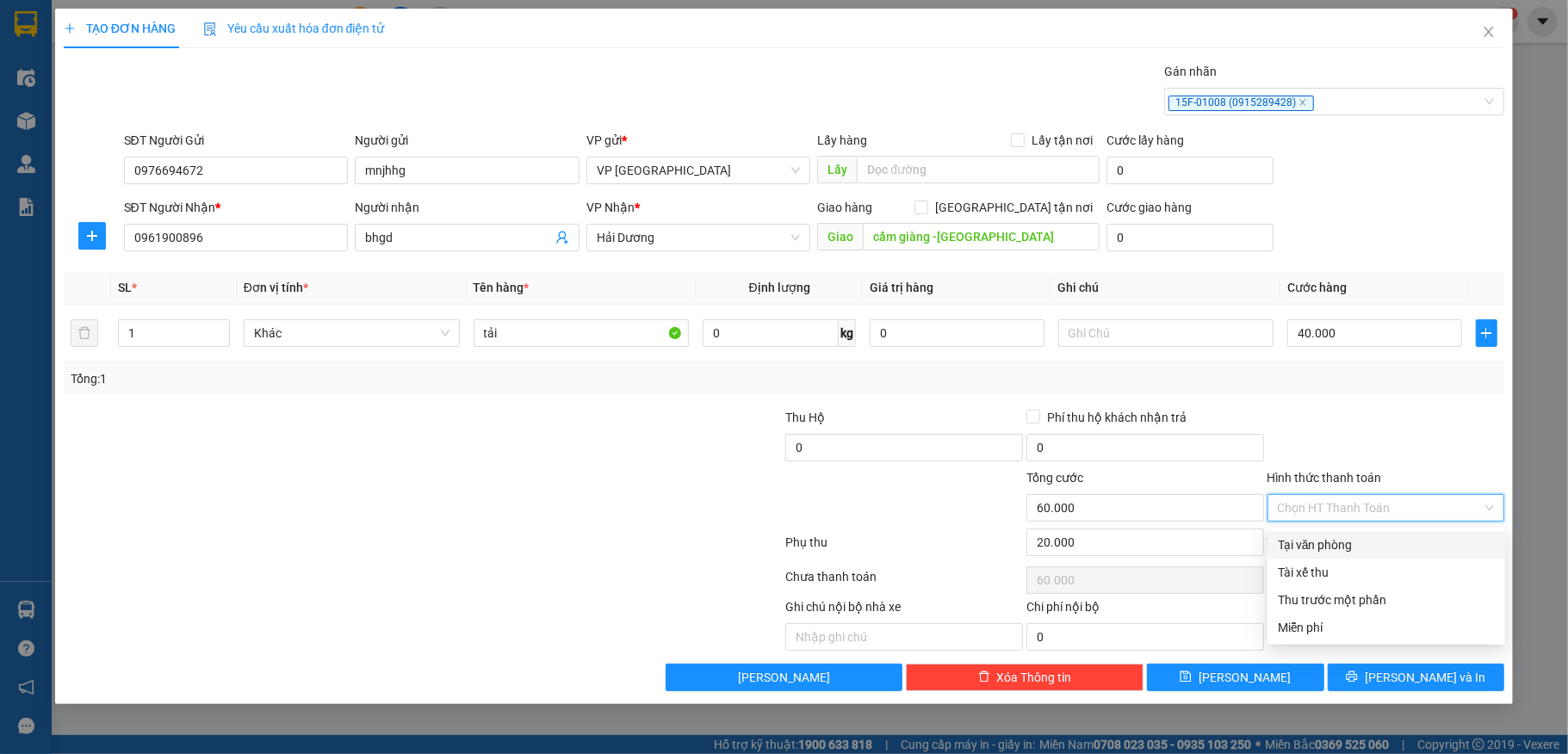
click at [1339, 532] on div "Tại văn phòng" at bounding box center [1387, 545] width 238 height 28
type input "0"
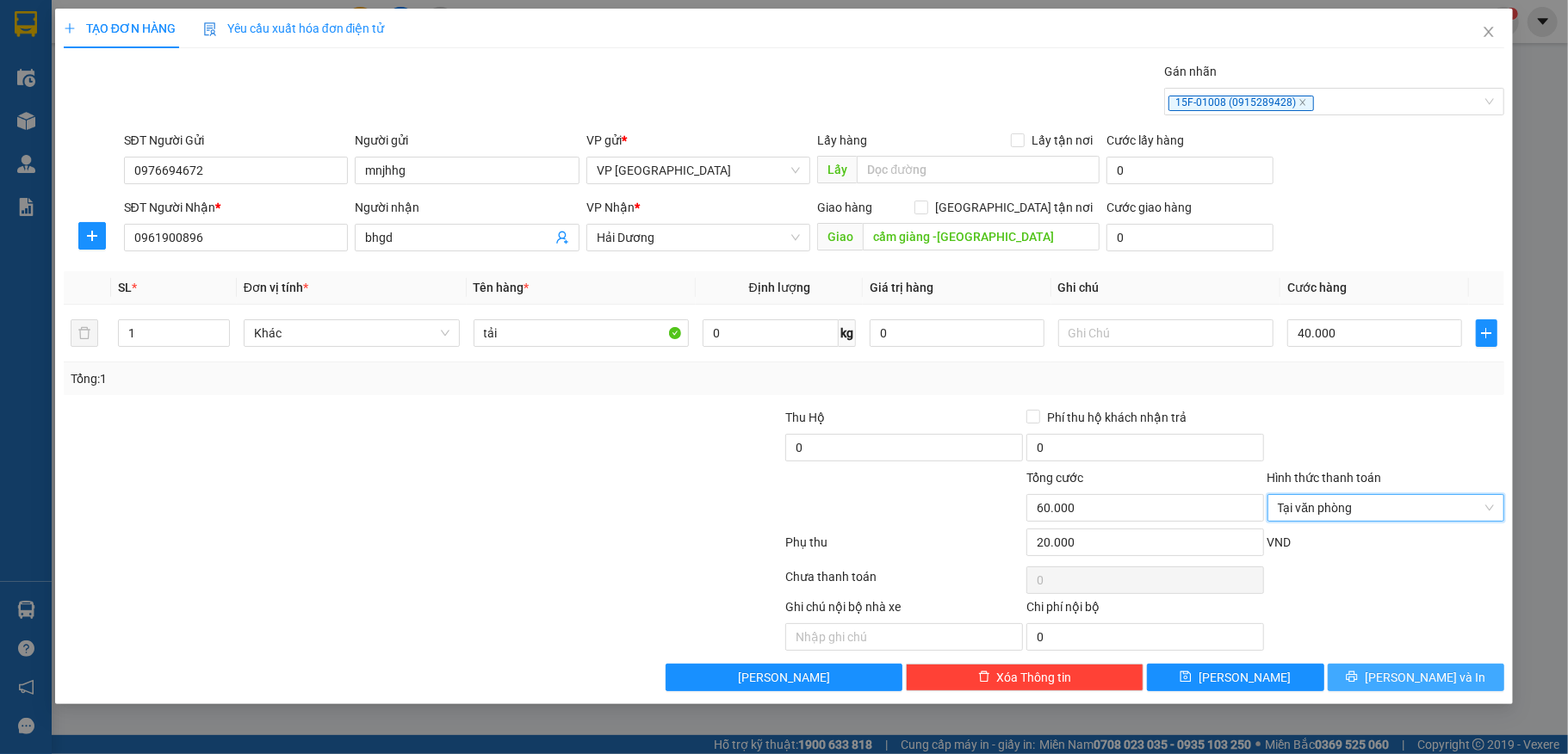
click at [1358, 680] on icon "printer" at bounding box center [1352, 676] width 12 height 12
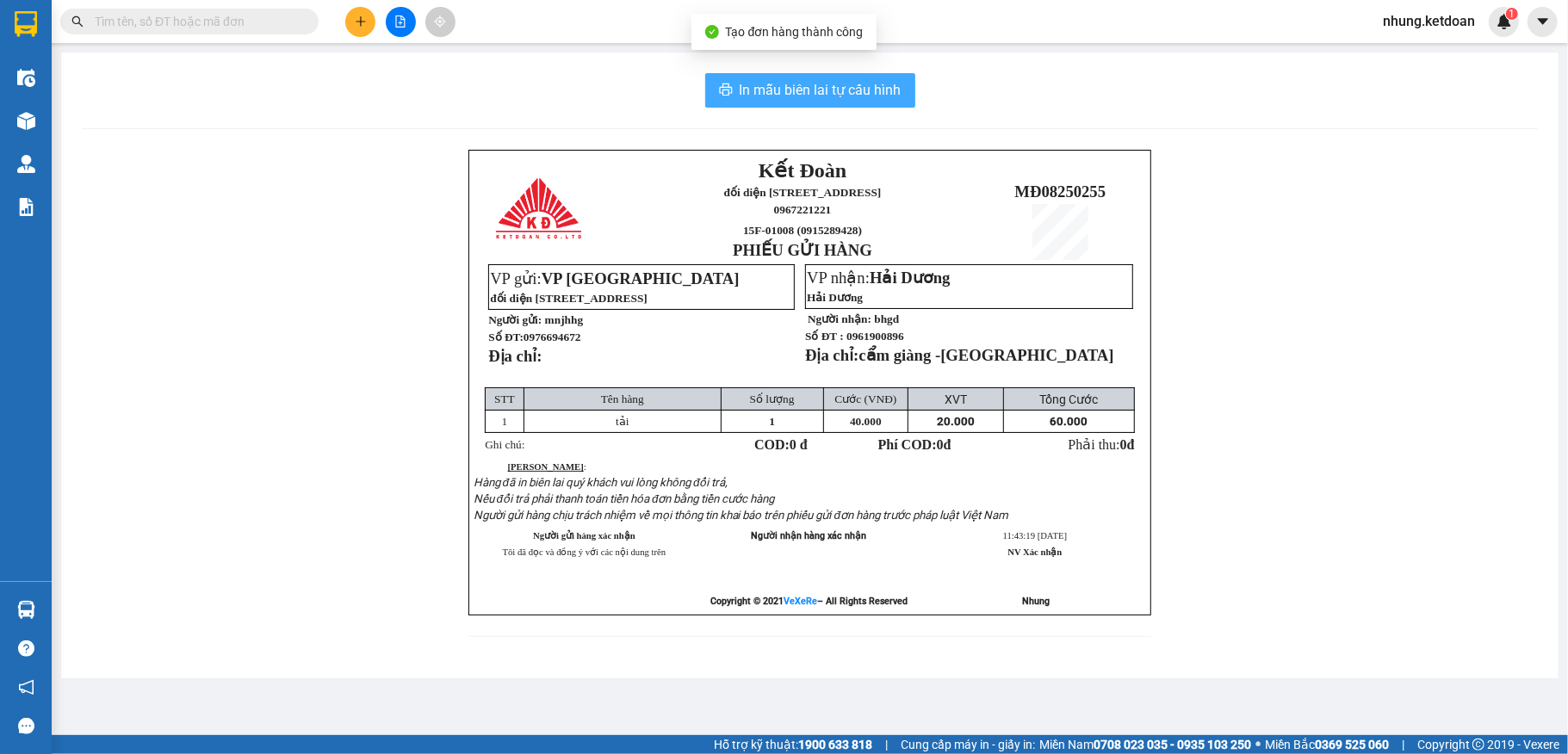
click at [868, 74] on button "In mẫu biên lai tự cấu hình" at bounding box center [810, 90] width 210 height 35
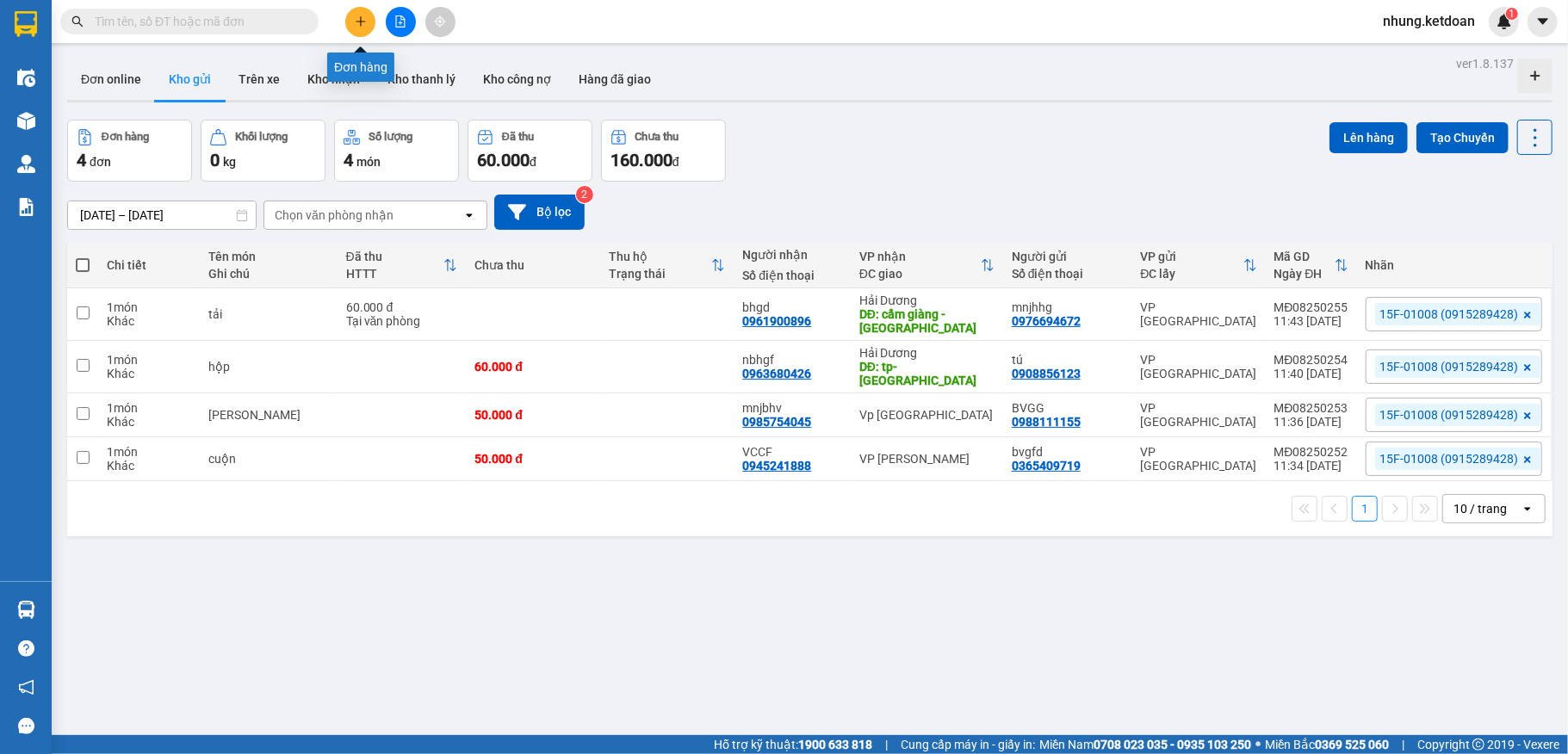
click at [360, 22] on icon "plus" at bounding box center [360, 21] width 1 height 10
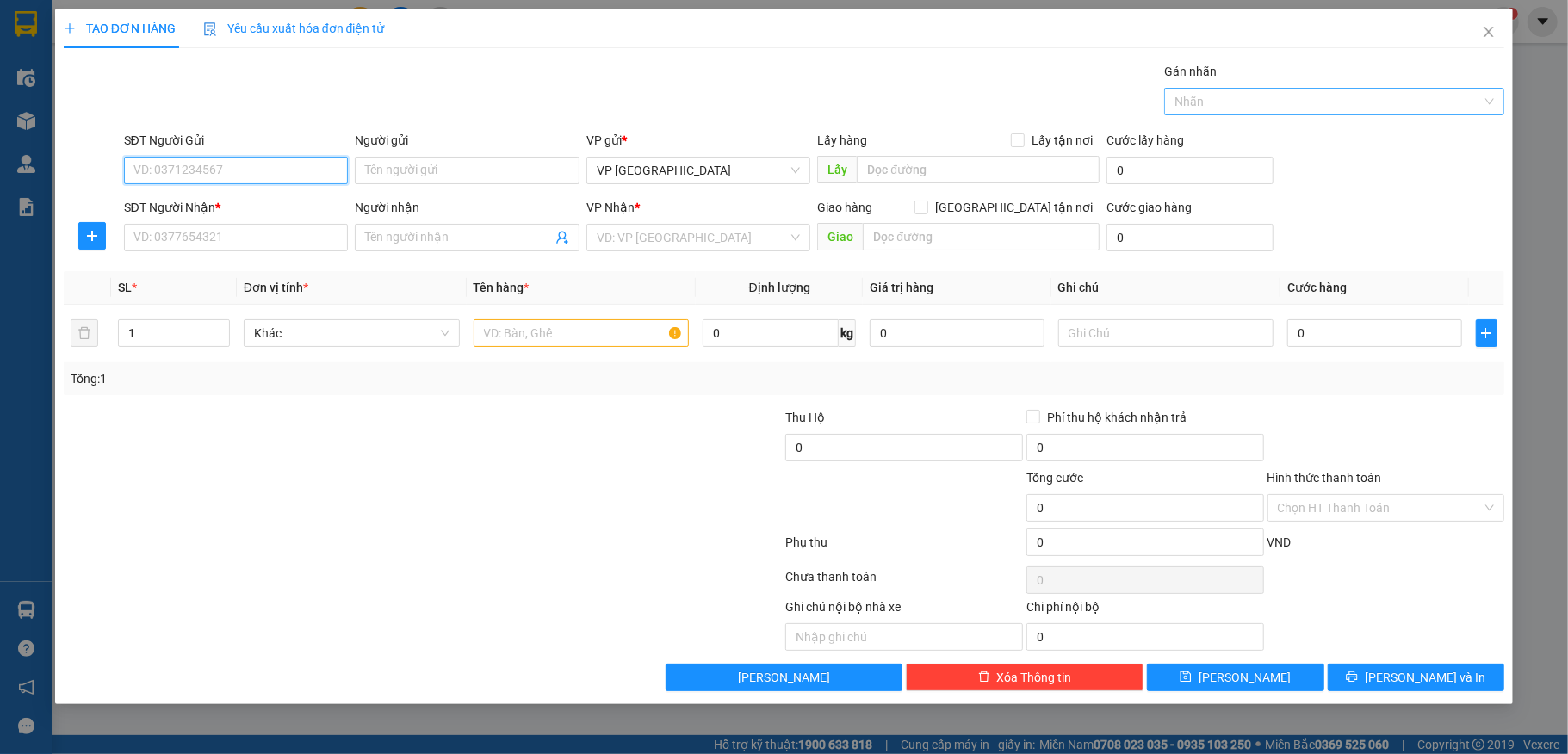
click at [1324, 97] on div at bounding box center [1326, 102] width 315 height 21
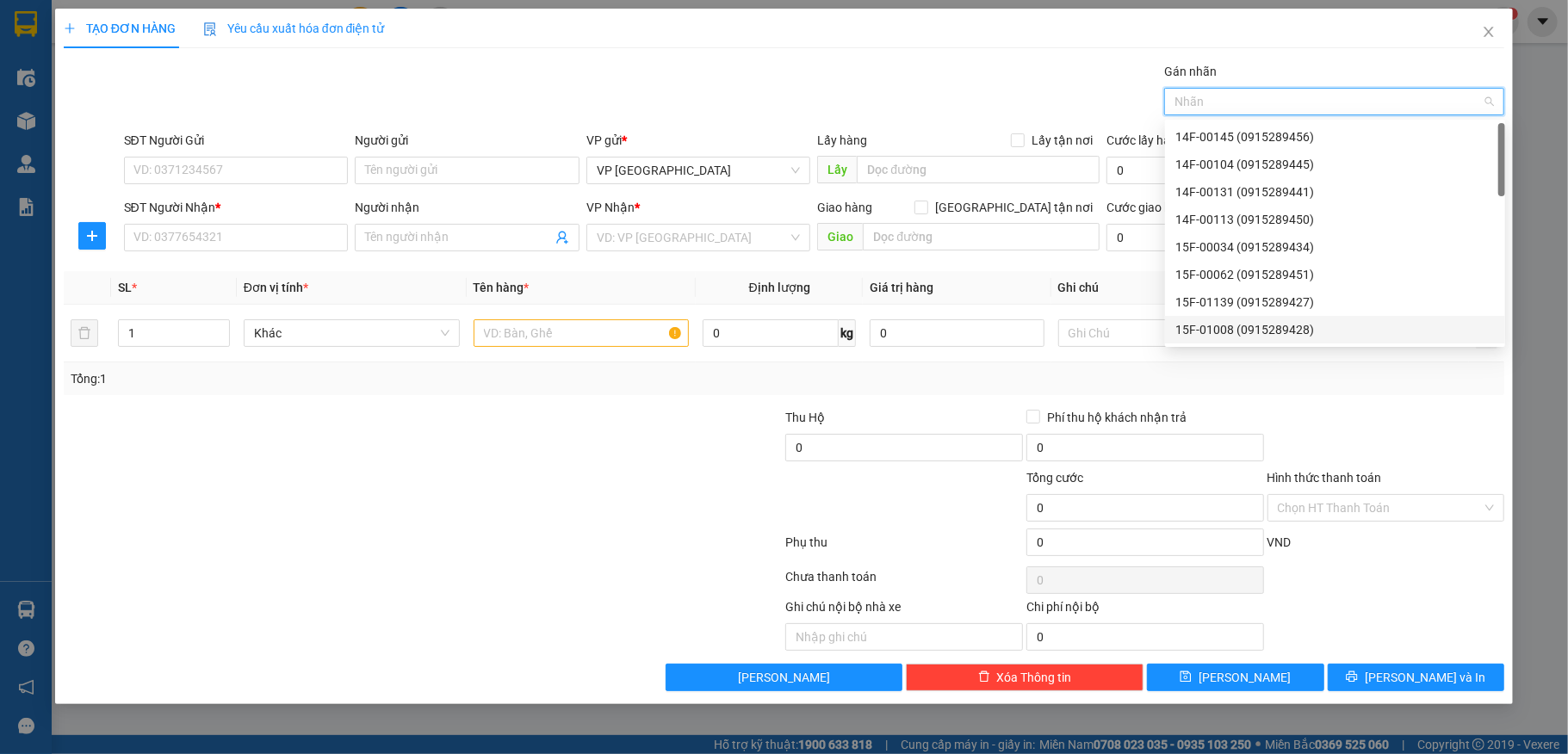
drag, startPoint x: 1203, startPoint y: 323, endPoint x: 273, endPoint y: 290, distance: 930.6
click at [1206, 327] on div "15F-01008 (0915289428)" at bounding box center [1335, 330] width 320 height 19
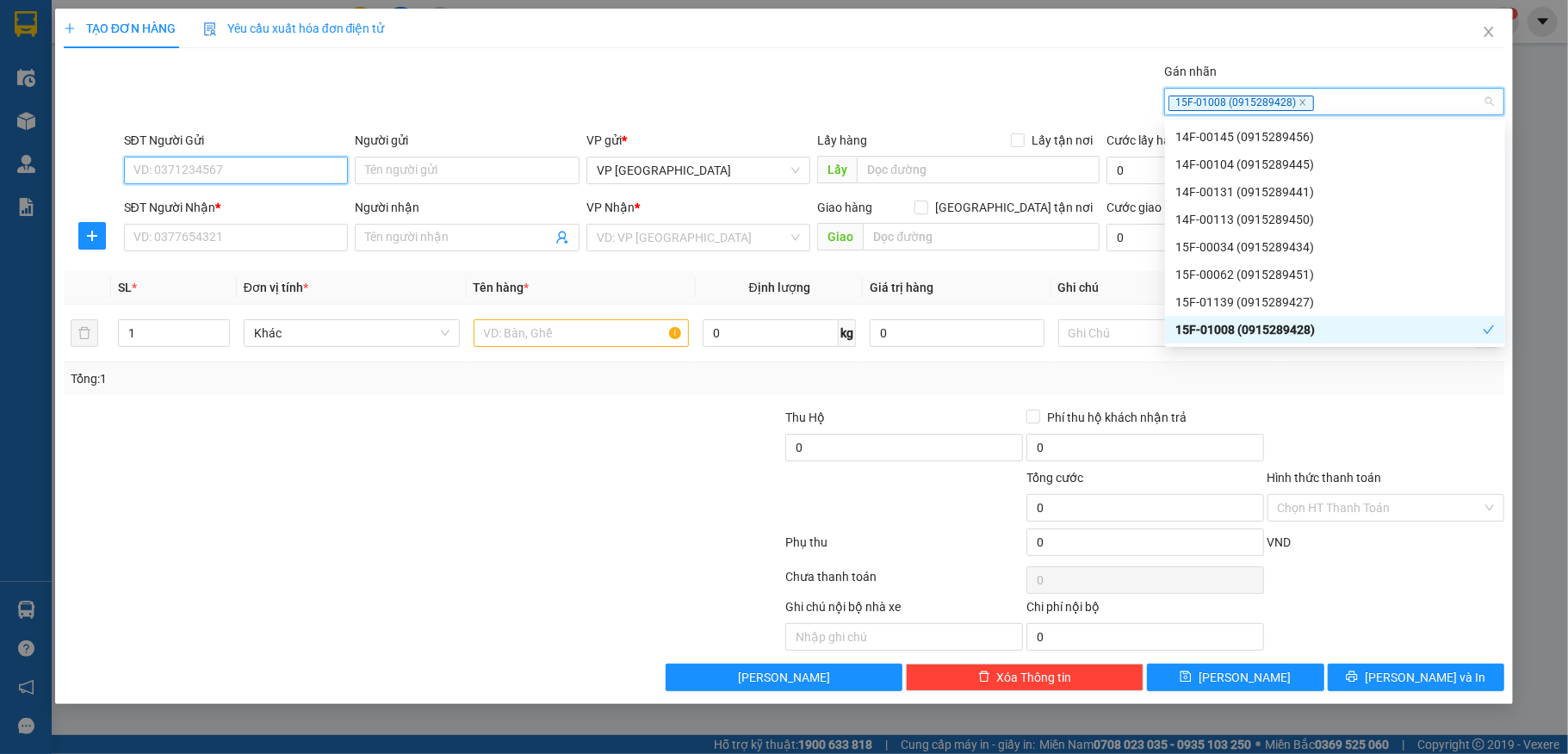
click at [200, 176] on input "SĐT Người Gửi" at bounding box center [236, 170] width 225 height 28
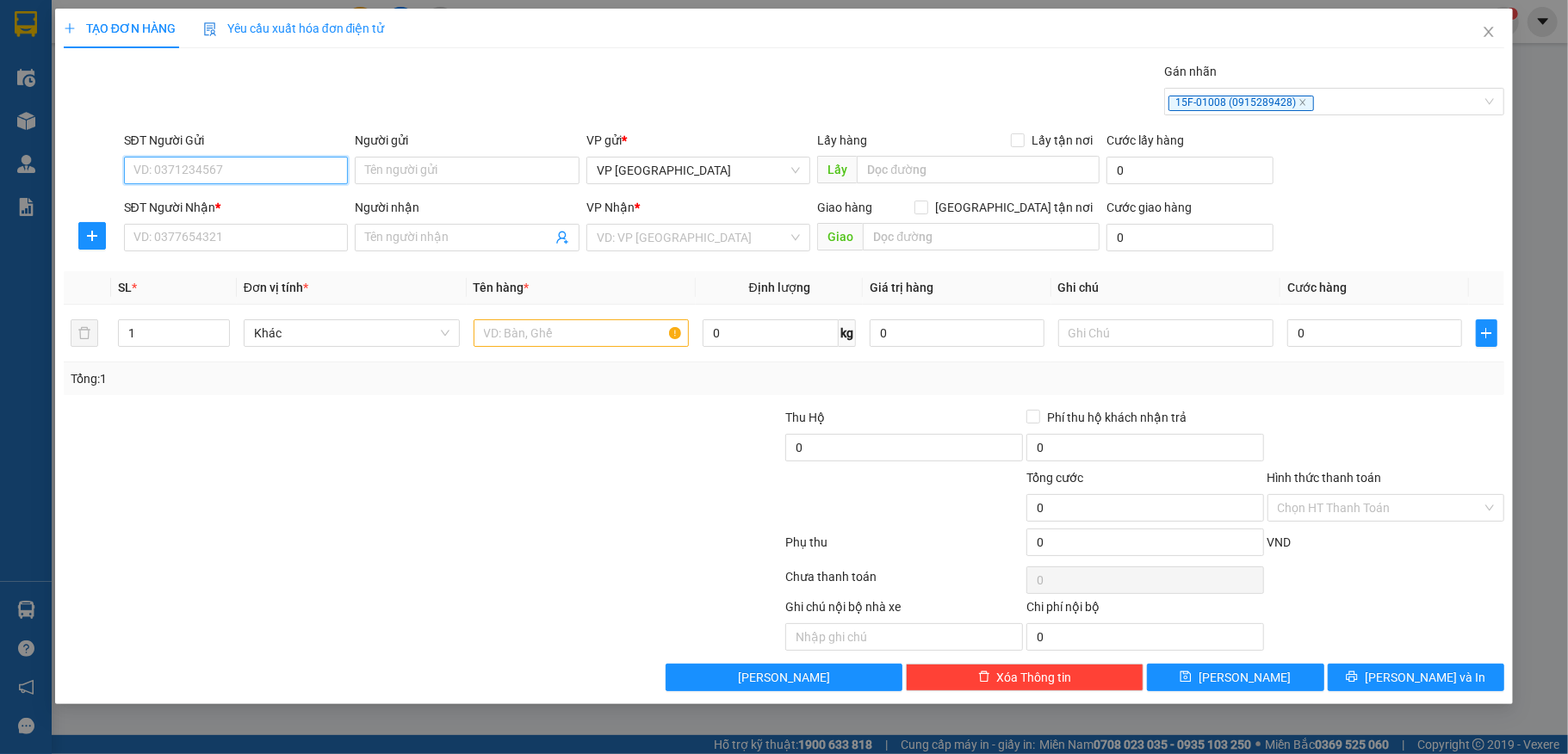
click at [182, 177] on input "SĐT Người Gửi" at bounding box center [236, 170] width 225 height 28
click at [178, 240] on input "SĐT Người Nhận *" at bounding box center [236, 237] width 225 height 28
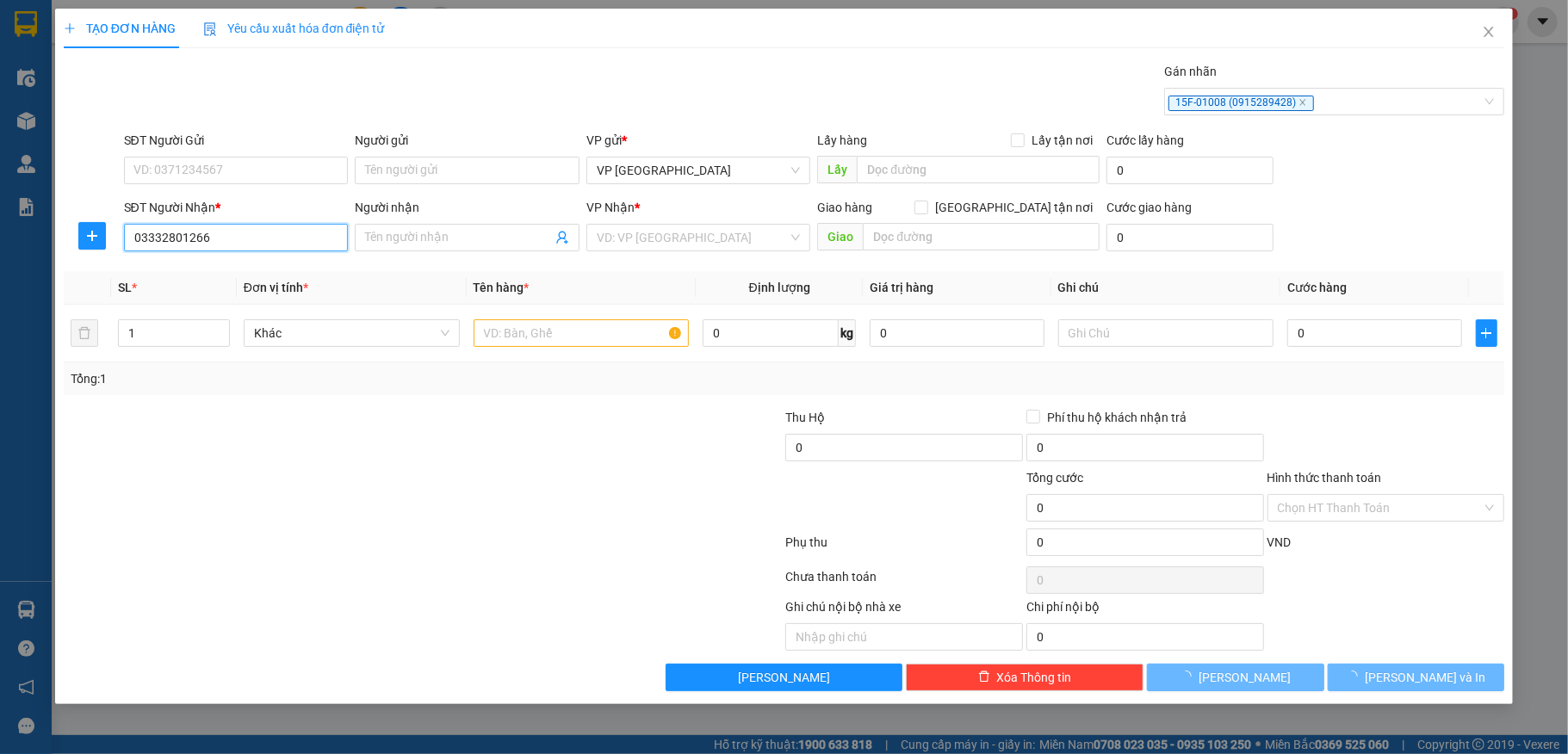
click at [158, 243] on input "03332801266" at bounding box center [236, 237] width 225 height 28
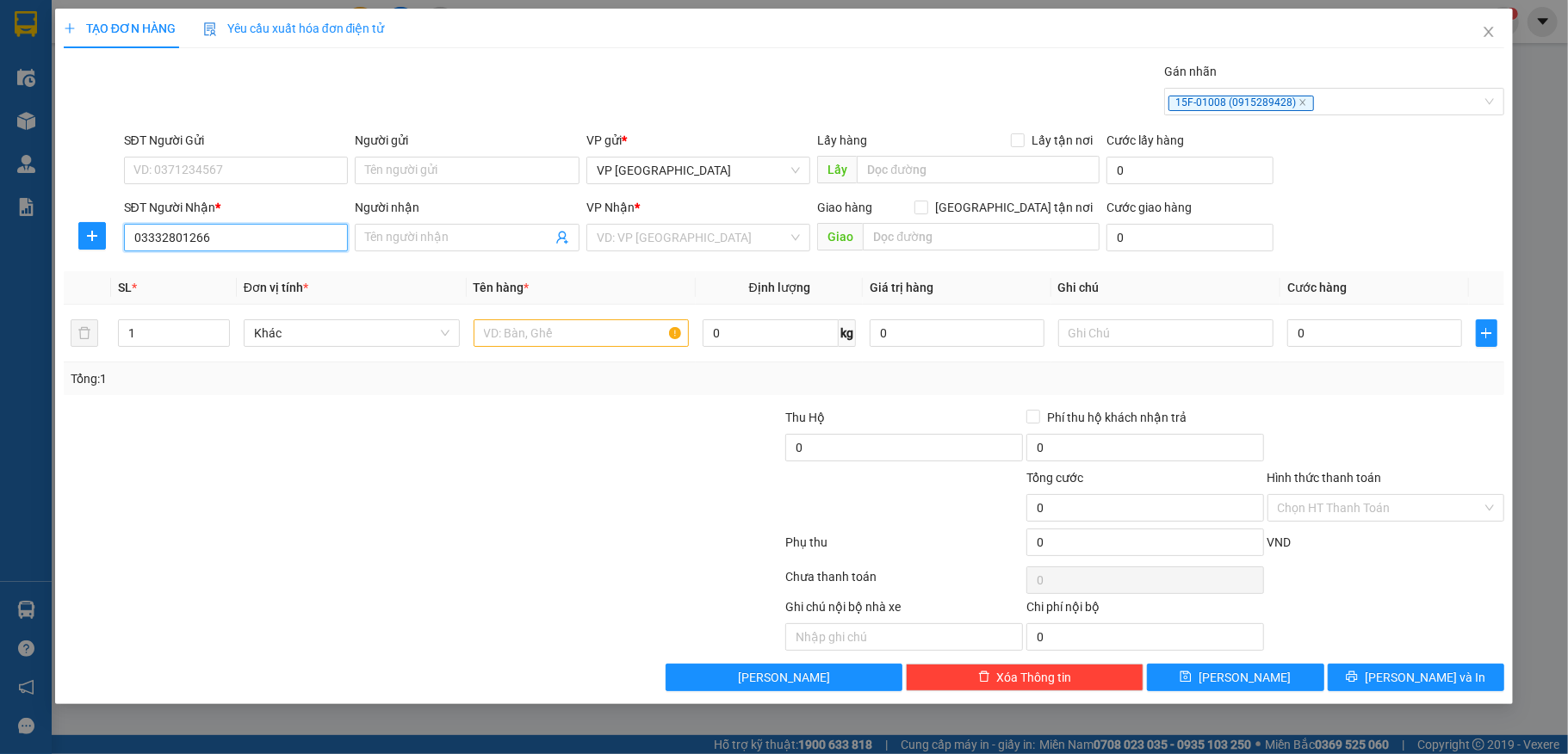
type input "0332801266"
click at [256, 265] on div "0332801266 - nbhg" at bounding box center [236, 274] width 204 height 19
type input "nbhg"
type input "0332801266"
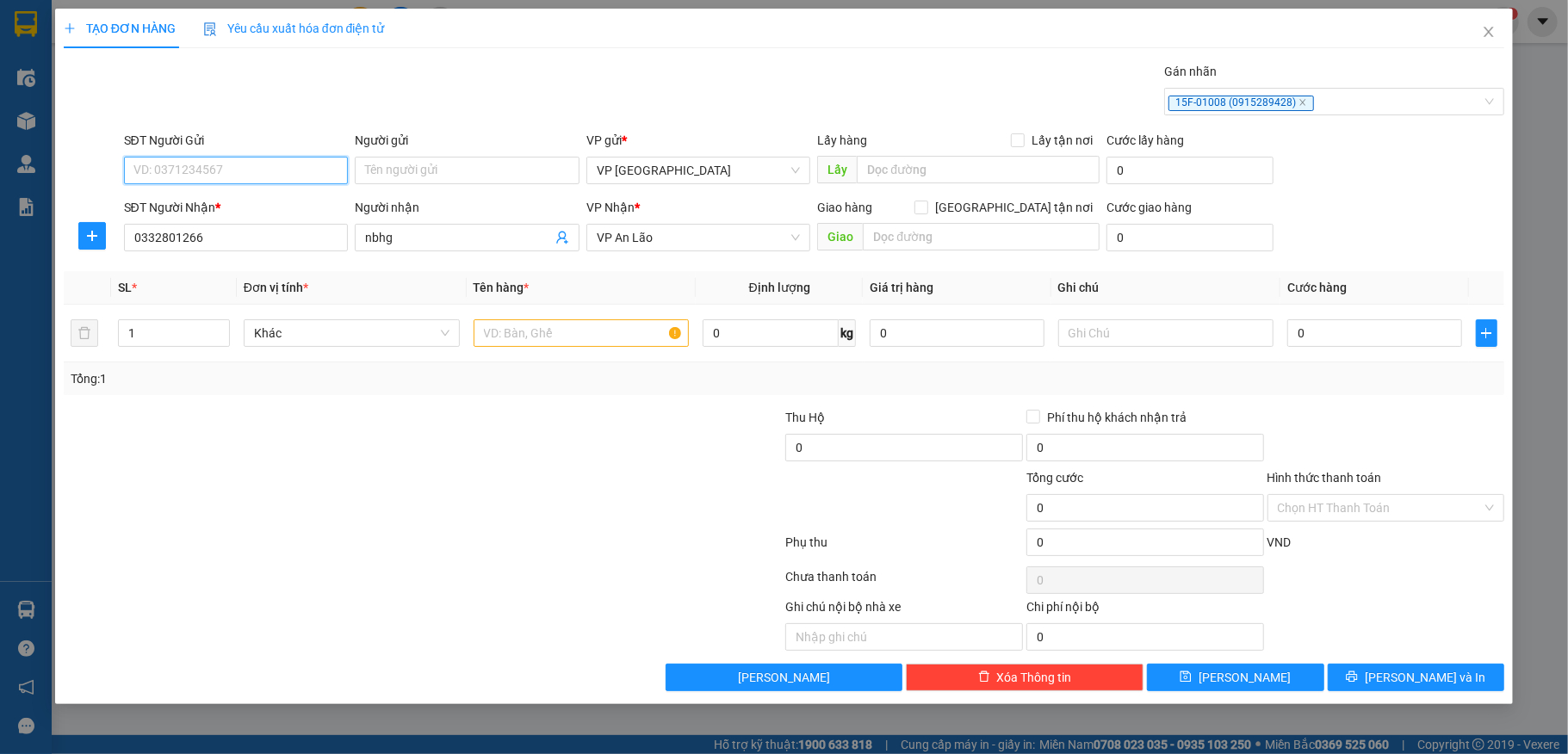
click at [228, 177] on input "SĐT Người Gửi" at bounding box center [236, 170] width 225 height 28
drag, startPoint x: 212, startPoint y: 204, endPoint x: 399, endPoint y: 251, distance: 192.8
click at [214, 204] on div "0967221221" at bounding box center [236, 206] width 204 height 19
type input "0967221221"
click at [403, 173] on input "Người gửi" at bounding box center [467, 170] width 225 height 28
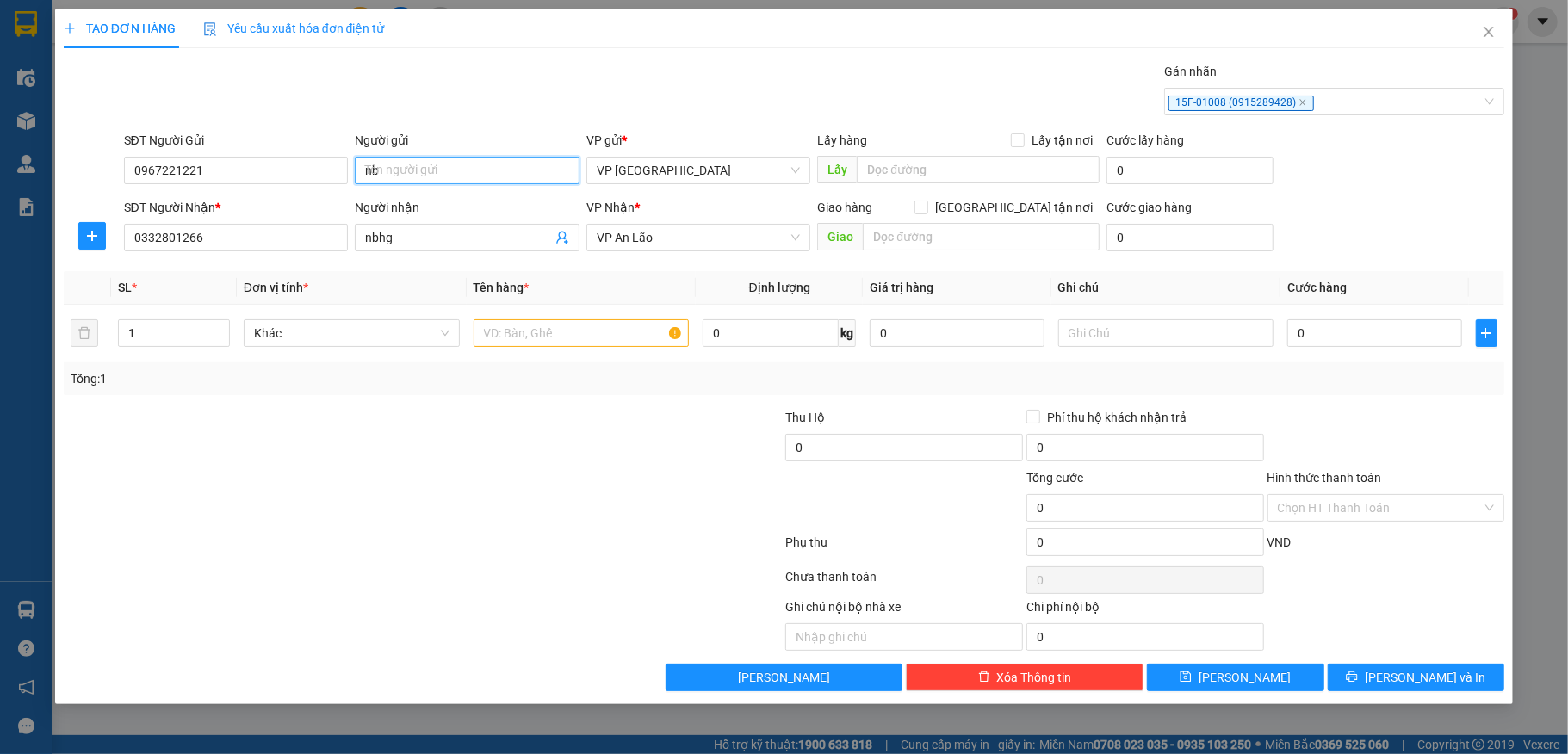
type input "nbh"
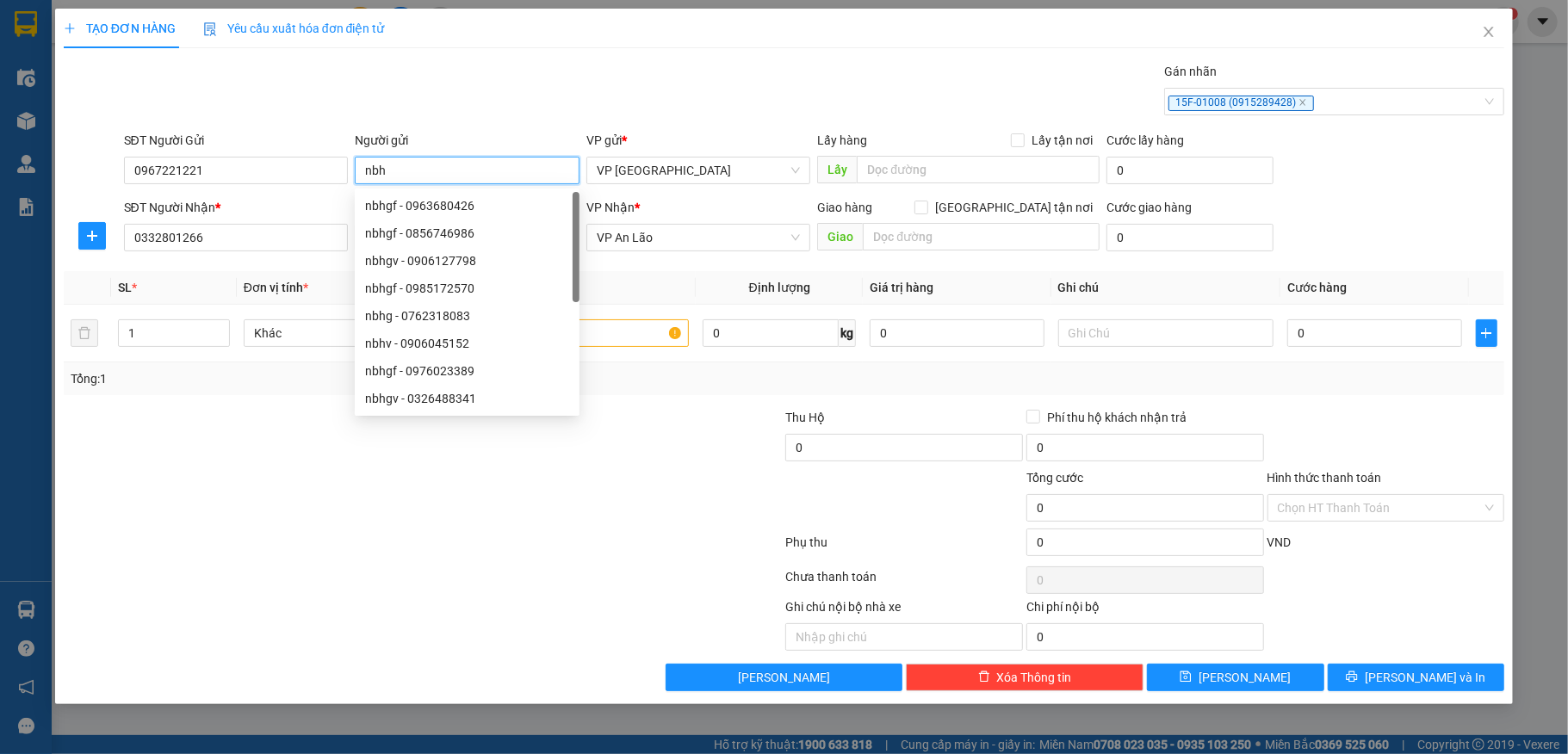
type input "0906045152"
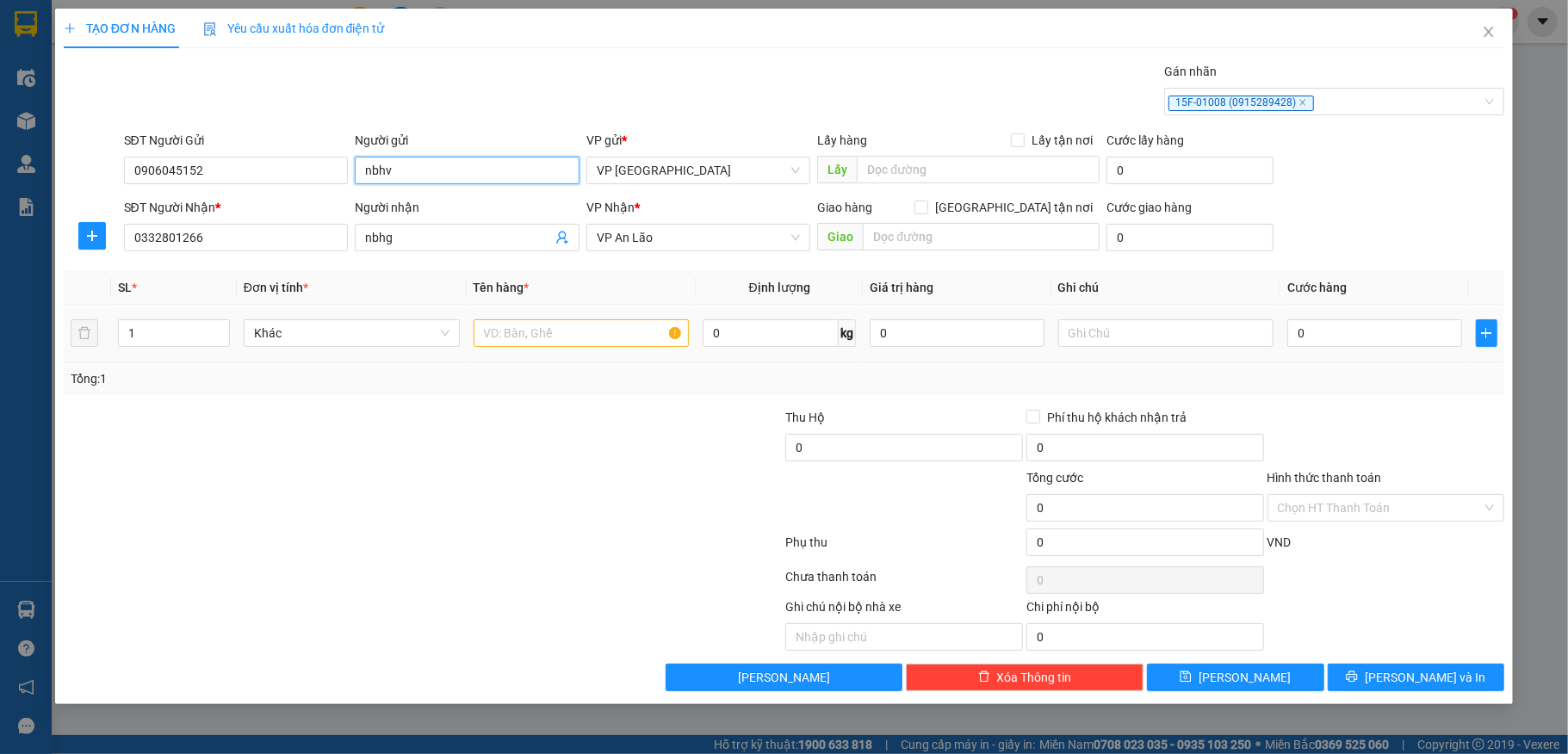
type input "nbhv"
click at [572, 332] on input "text" at bounding box center [582, 333] width 216 height 28
type input "xốp"
click at [1341, 339] on input "0" at bounding box center [1374, 333] width 174 height 28
type input "5"
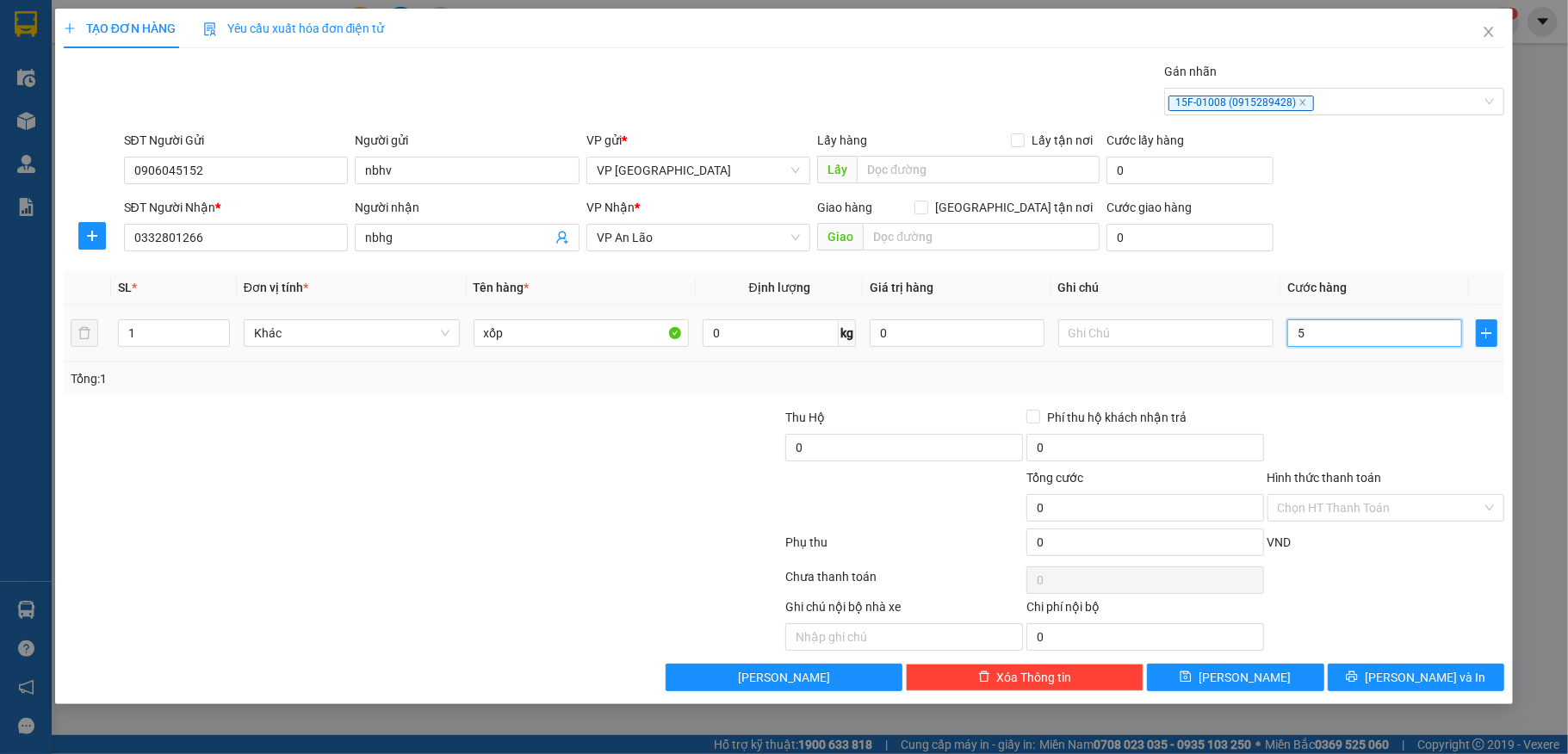
type input "5"
type input "50.000"
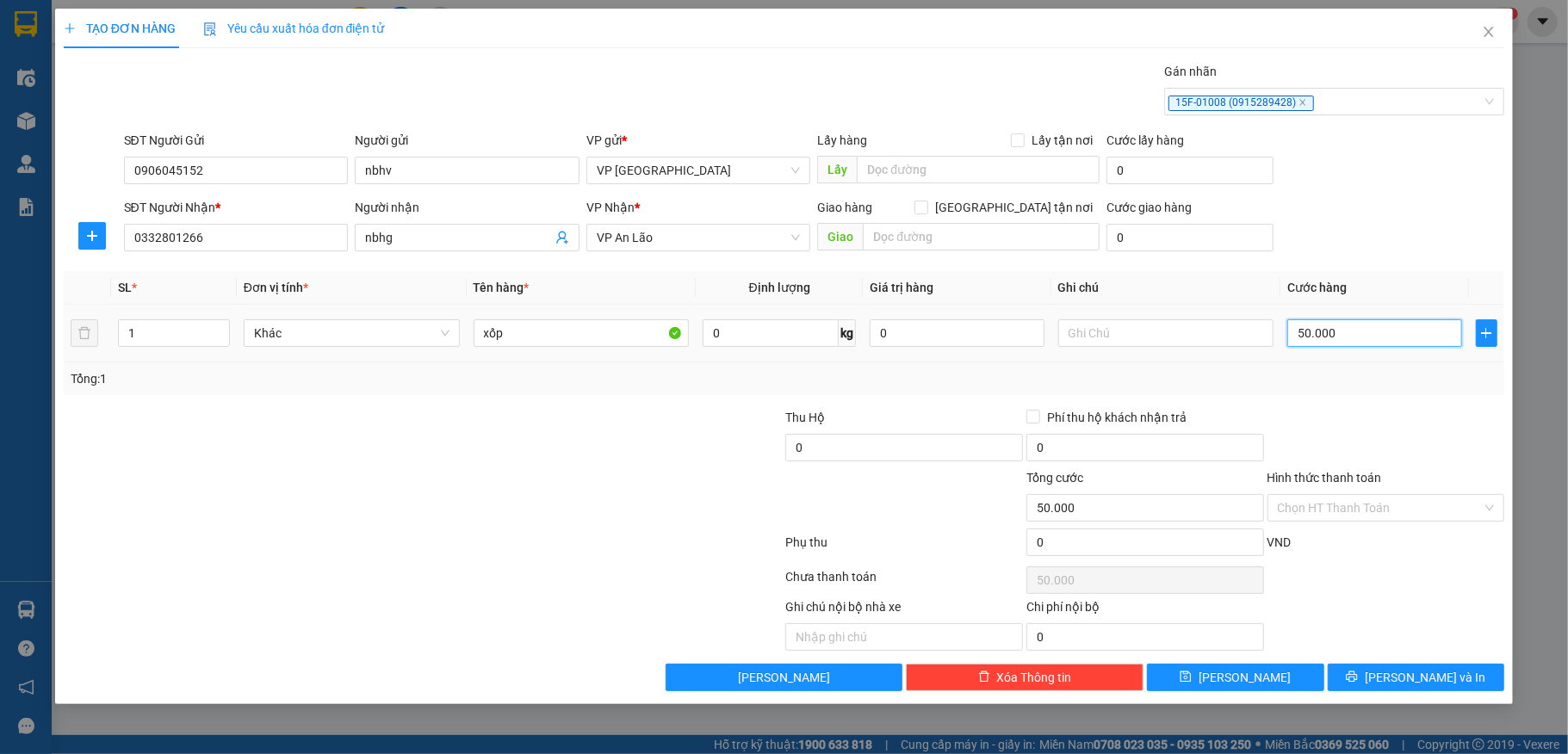
type input "500.000"
type input "50.000"
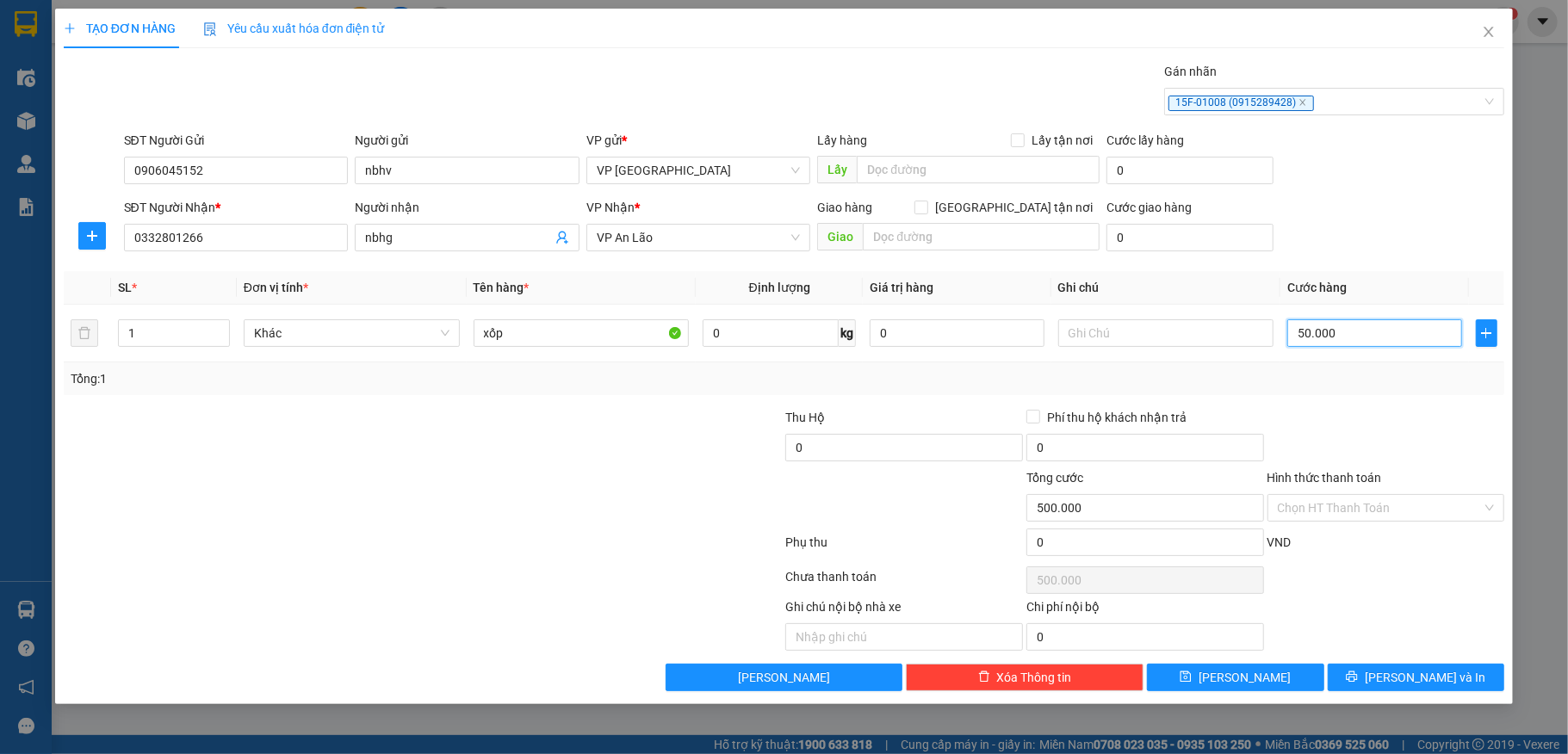
type input "50.000"
click at [1399, 678] on button "Lưu và In" at bounding box center [1416, 677] width 178 height 28
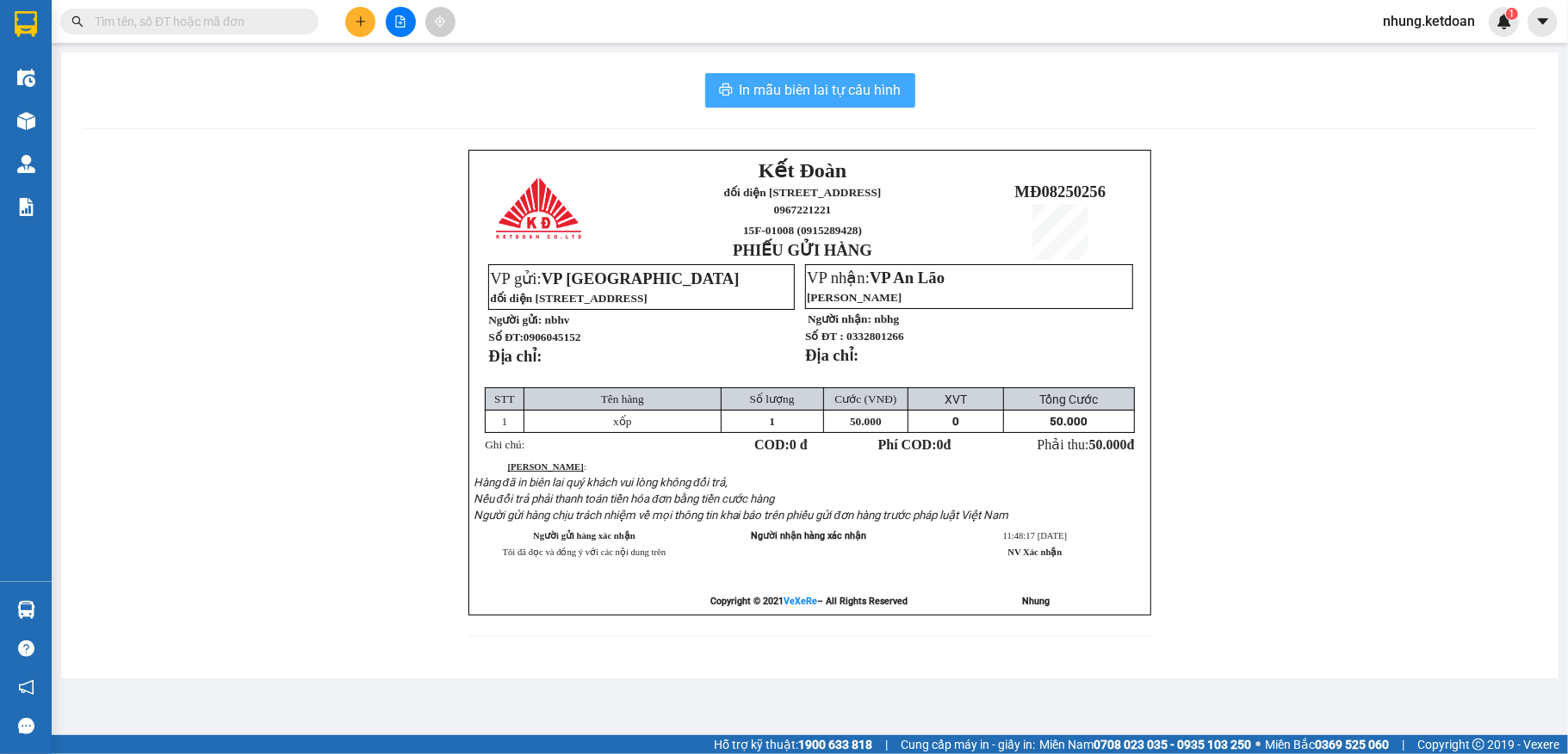
click at [825, 84] on span "In mẫu biên lai tự cấu hình" at bounding box center [820, 90] width 162 height 21
click at [825, 89] on span "In mẫu biên lai tự cấu hình" at bounding box center [820, 90] width 162 height 21
click at [828, 89] on span "In mẫu biên lai tự cấu hình" at bounding box center [820, 90] width 162 height 21
drag, startPoint x: 828, startPoint y: 89, endPoint x: 851, endPoint y: 102, distance: 26.4
click at [828, 89] on span "In mẫu biên lai tự cấu hình" at bounding box center [820, 90] width 162 height 21
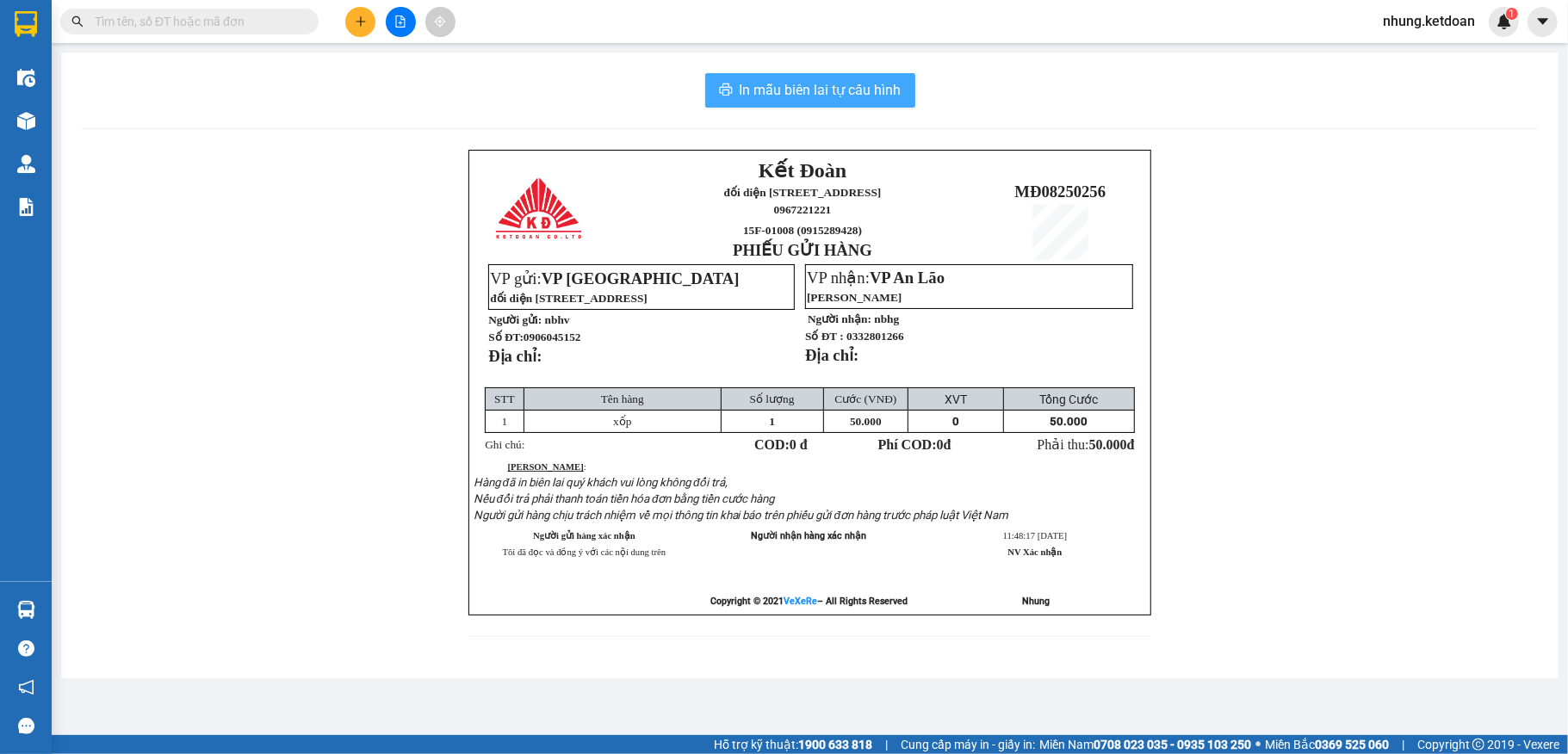
click at [828, 89] on span "In mẫu biên lai tự cấu hình" at bounding box center [820, 90] width 162 height 21
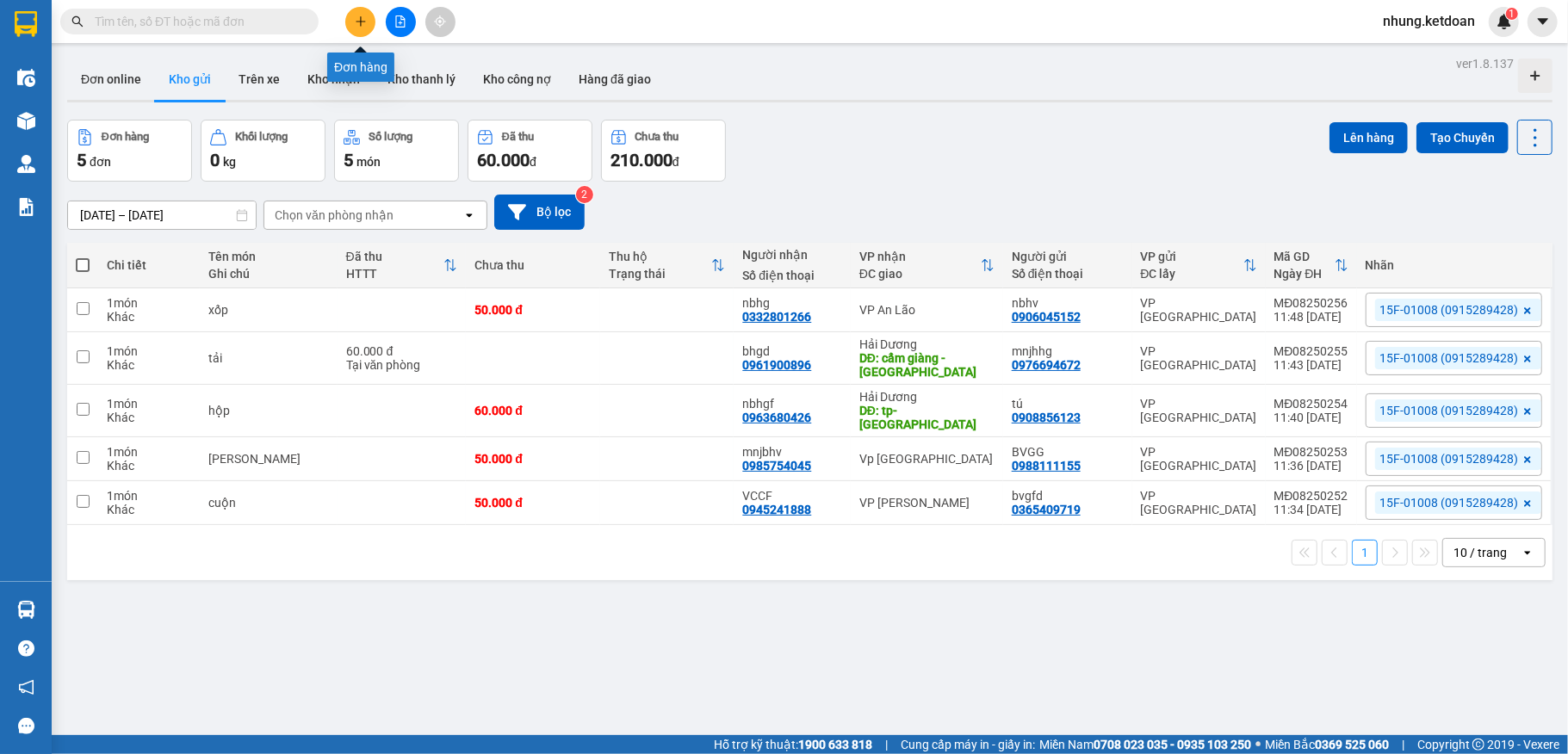
click at [355, 26] on icon "plus" at bounding box center [361, 21] width 12 height 12
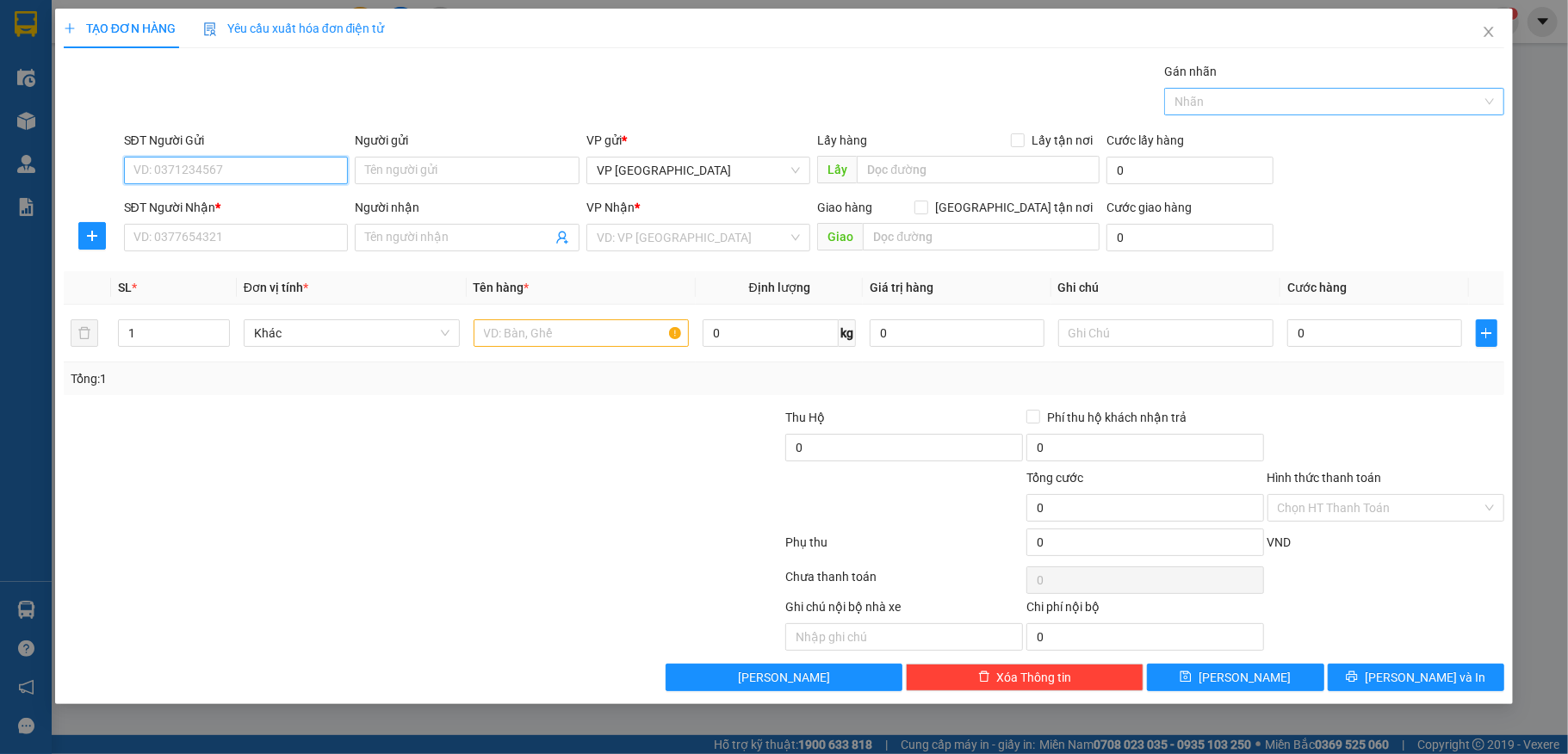
click at [1334, 112] on div "Nhãn" at bounding box center [1334, 102] width 341 height 28
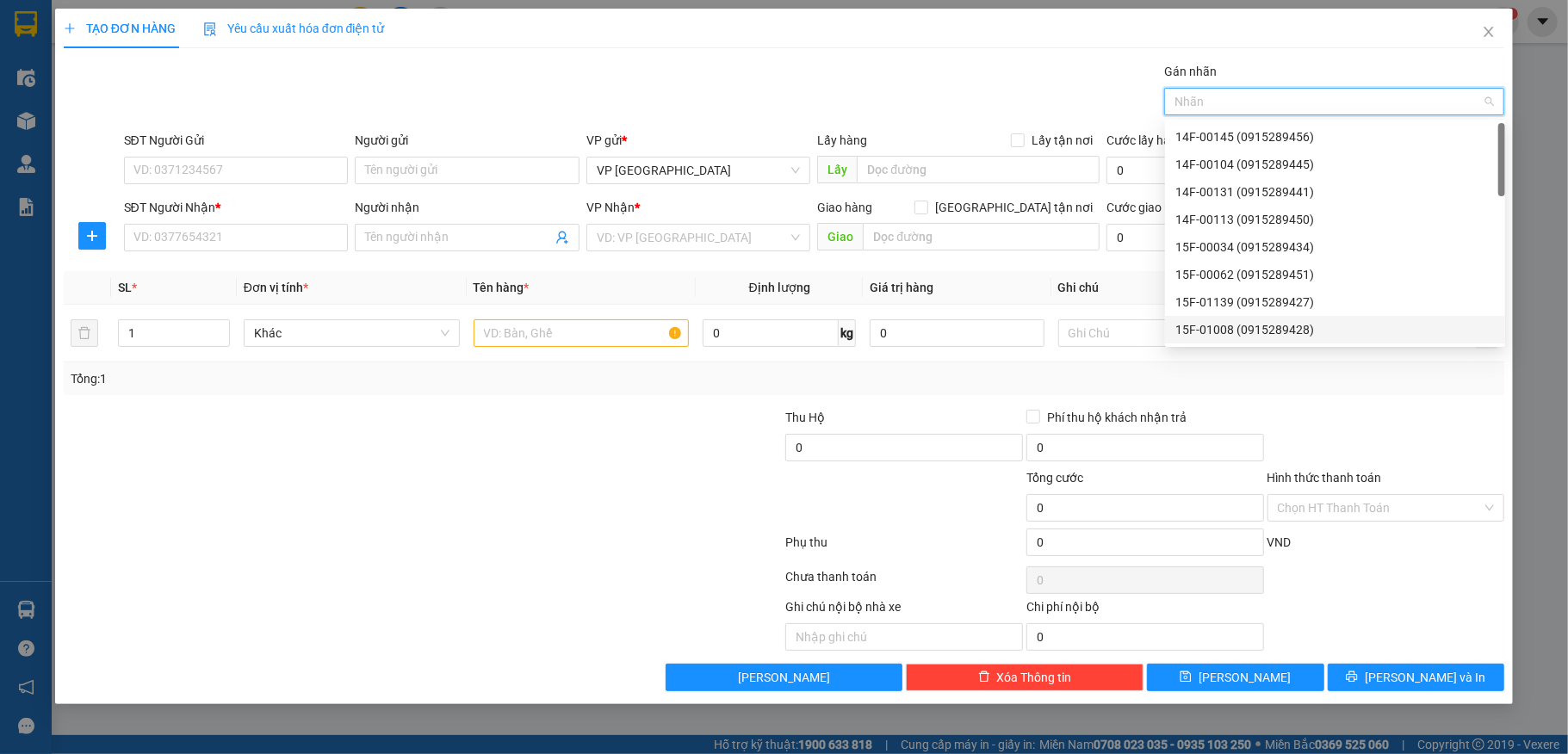
click at [1246, 332] on div "15F-01008 (0915289428)" at bounding box center [1335, 330] width 320 height 19
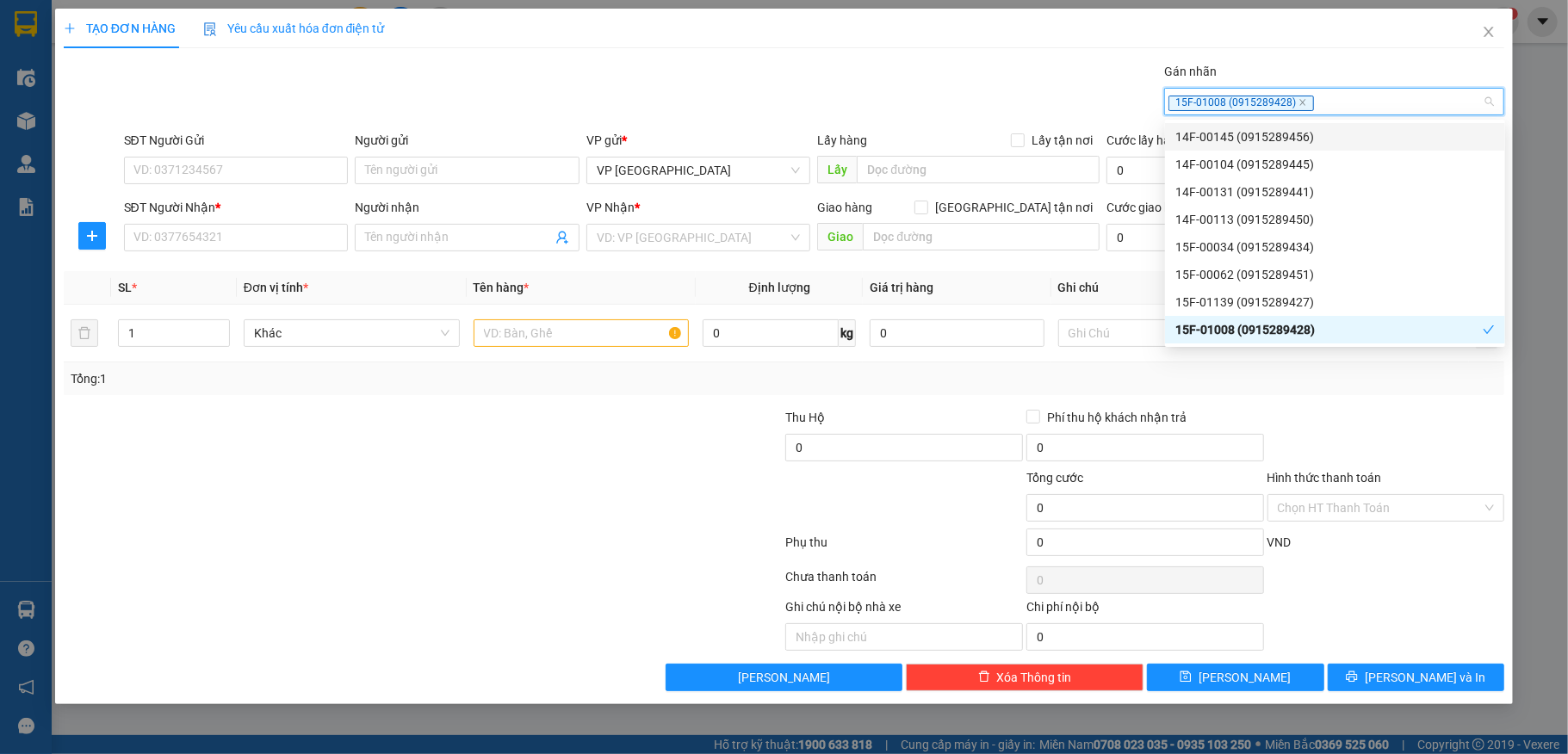
click at [1298, 105] on icon "close" at bounding box center [1302, 102] width 9 height 9
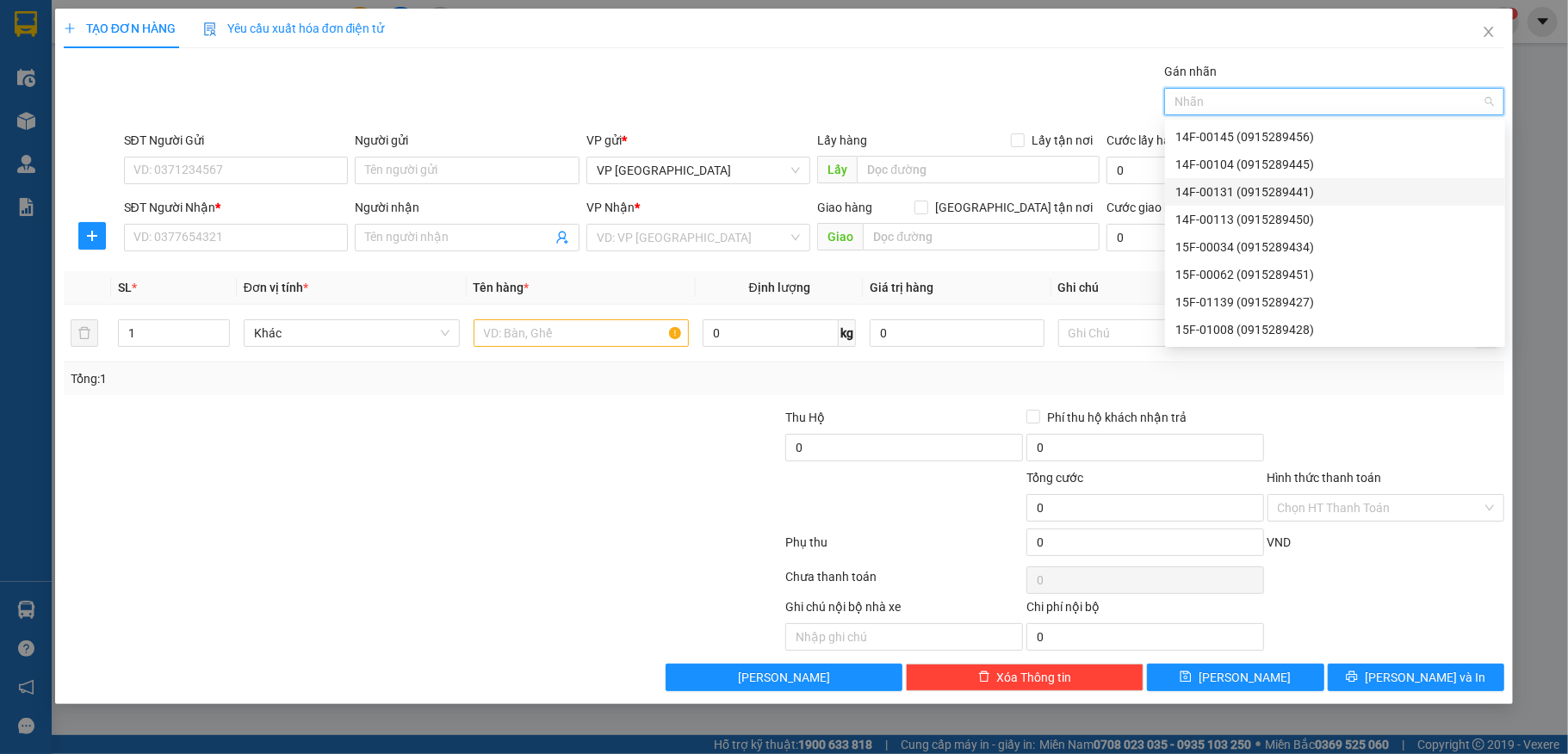
click at [1247, 183] on div "14F-00131 (0915289441)" at bounding box center [1335, 192] width 320 height 19
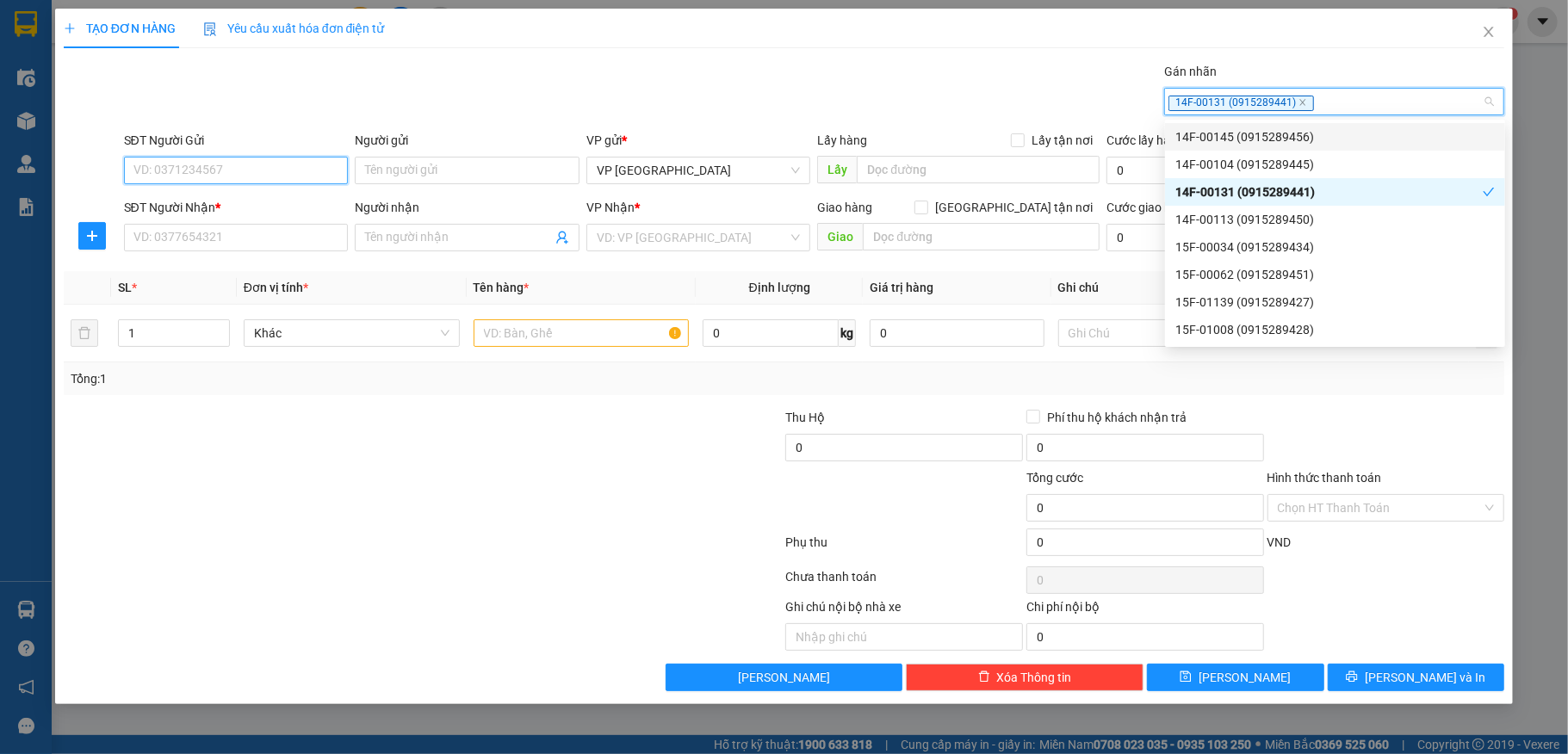
click at [211, 165] on input "SĐT Người Gửi" at bounding box center [236, 170] width 225 height 28
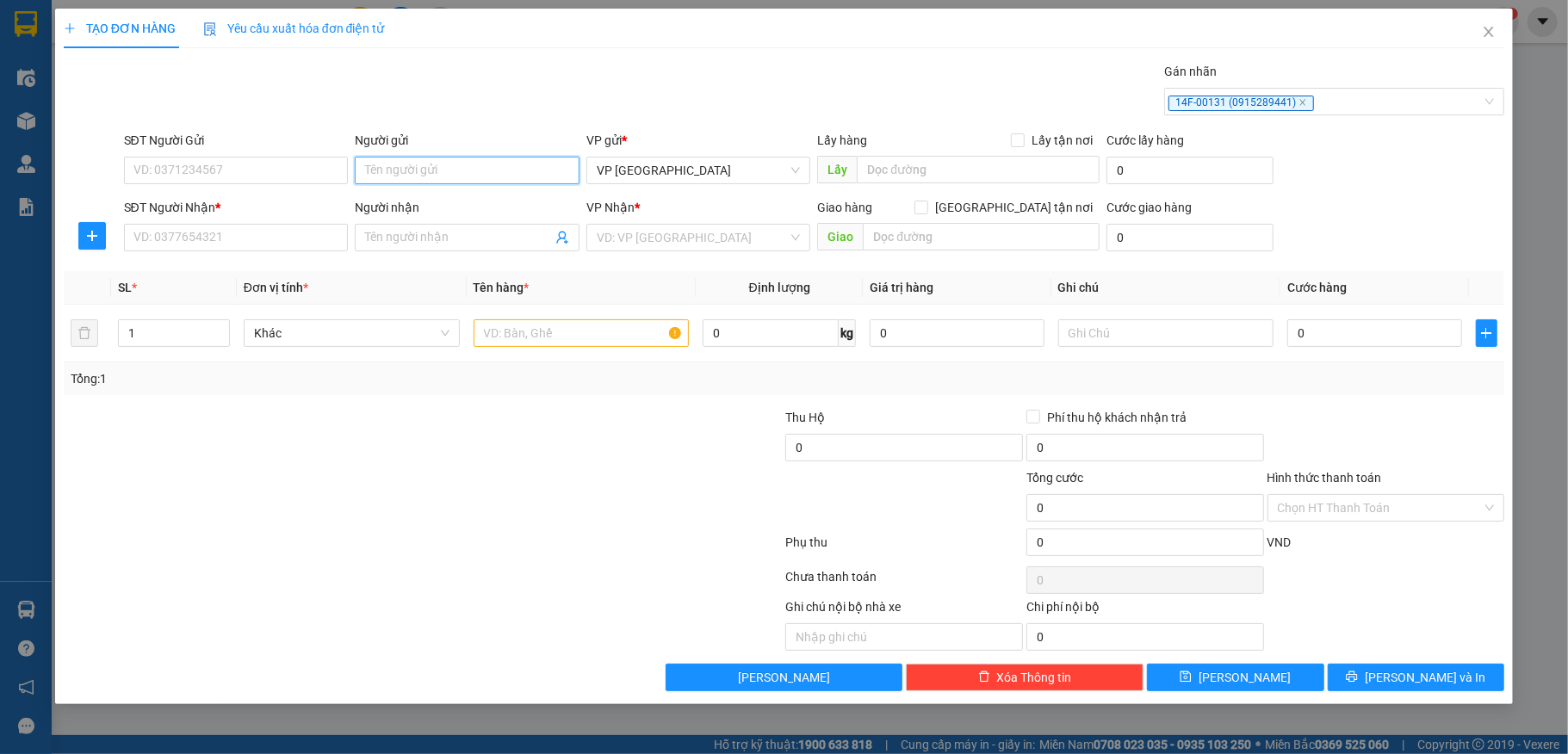
click at [408, 166] on input "Người gửi" at bounding box center [467, 170] width 225 height 28
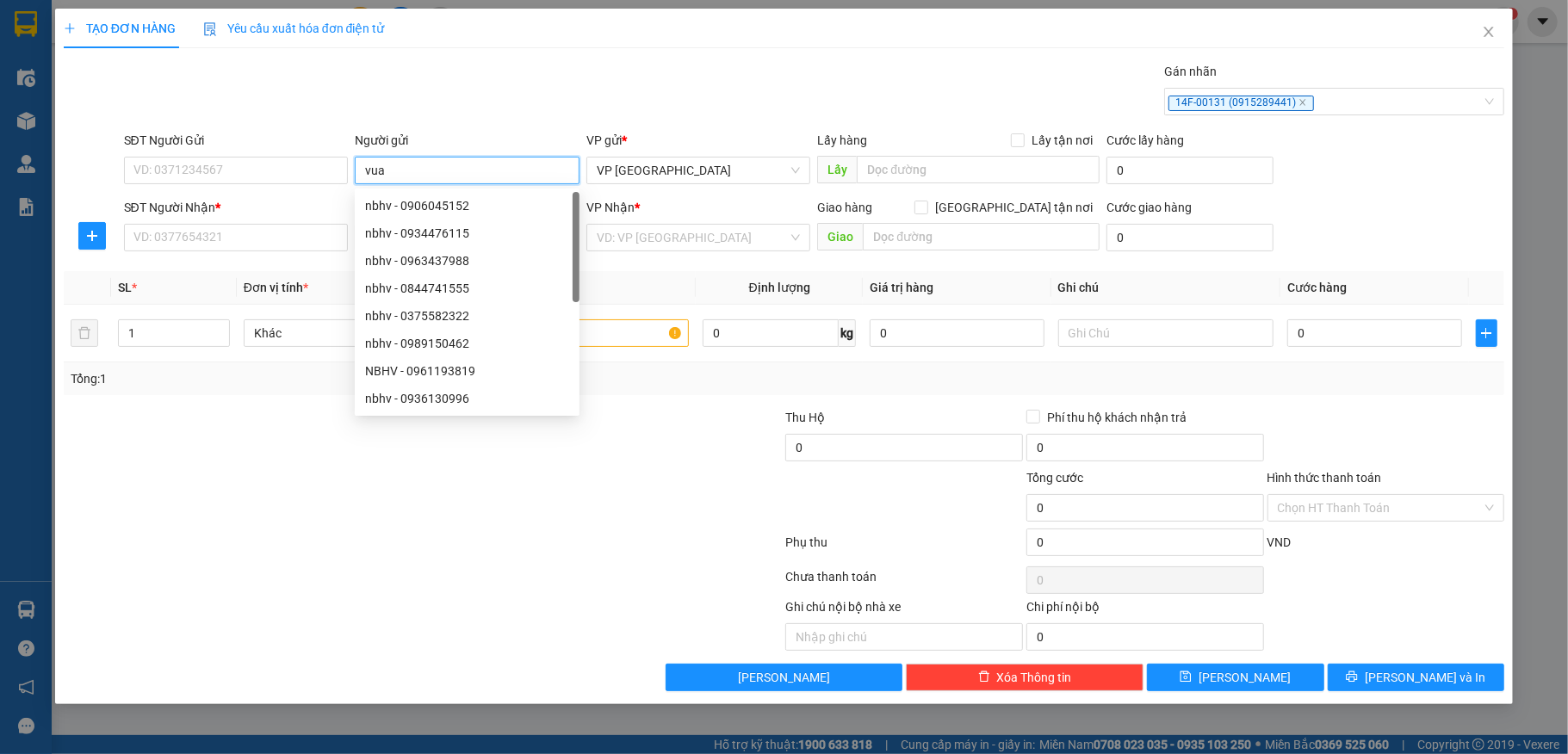
type input "vua"
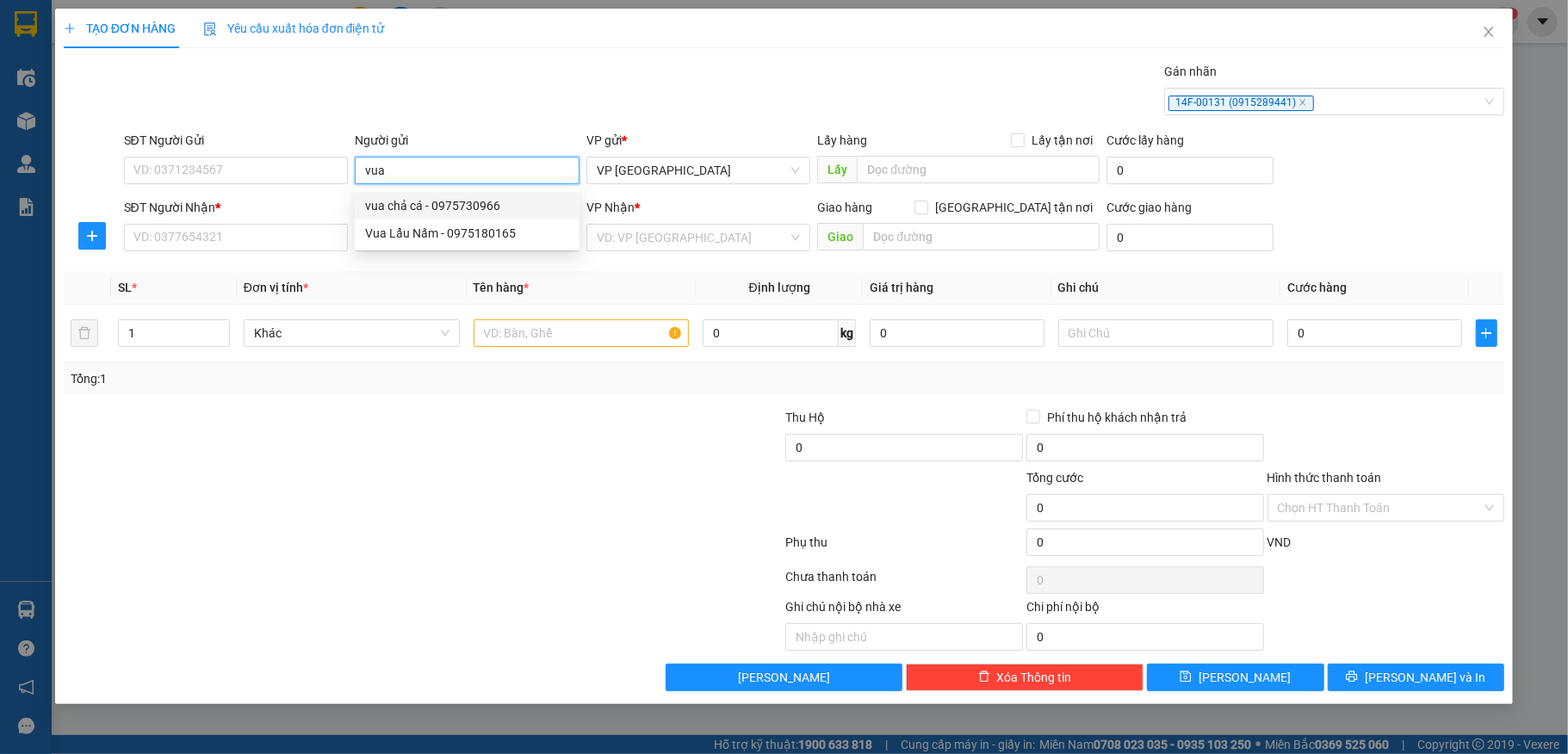
click at [441, 208] on div "vua chả cá - 0975730966" at bounding box center [467, 206] width 204 height 19
type input "0975730966"
type input "vua chả cá"
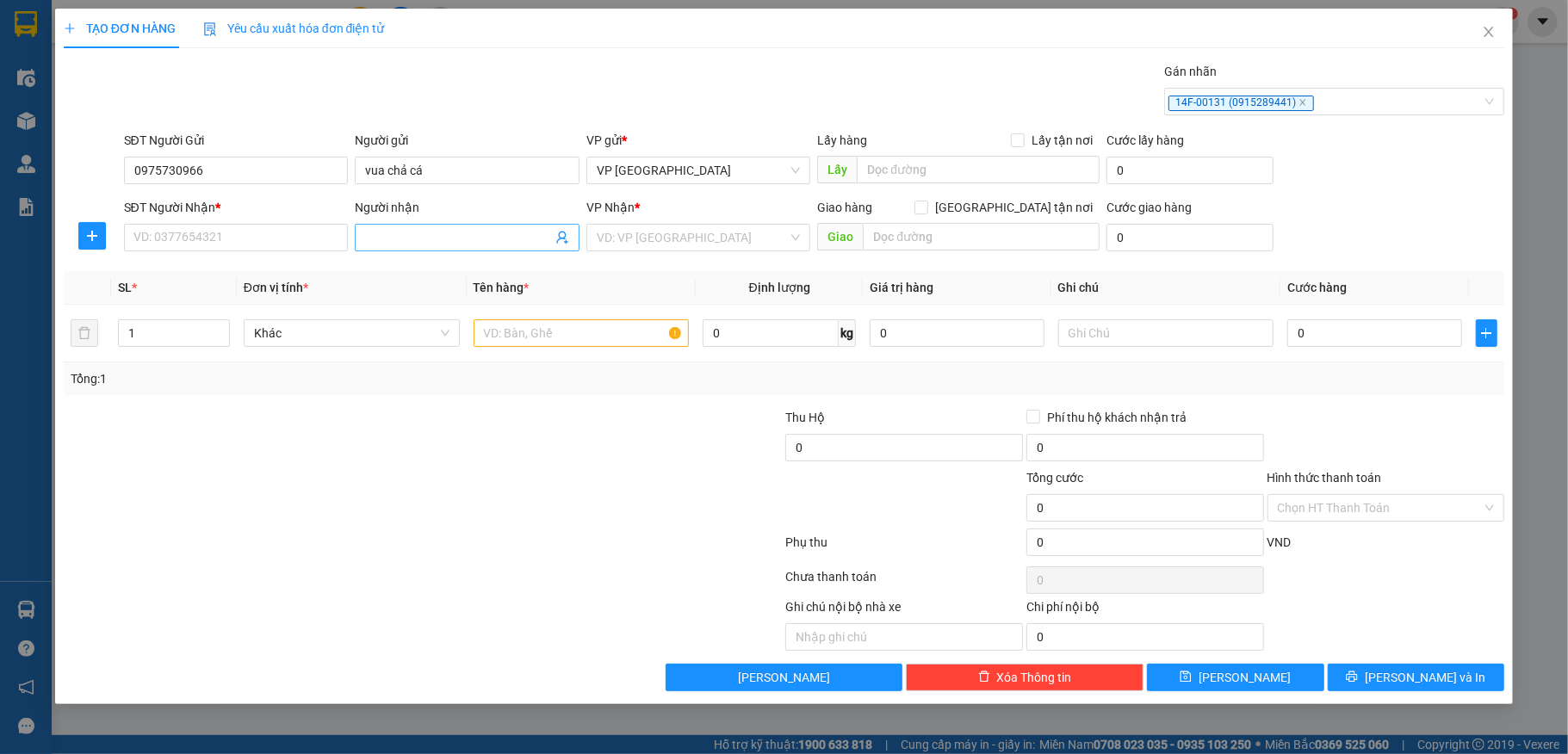
click at [400, 239] on input "Người nhận" at bounding box center [459, 238] width 187 height 19
type input "a eon"
click at [439, 296] on div "A EON HẢI PHÒNG - 0869432151" at bounding box center [481, 301] width 230 height 19
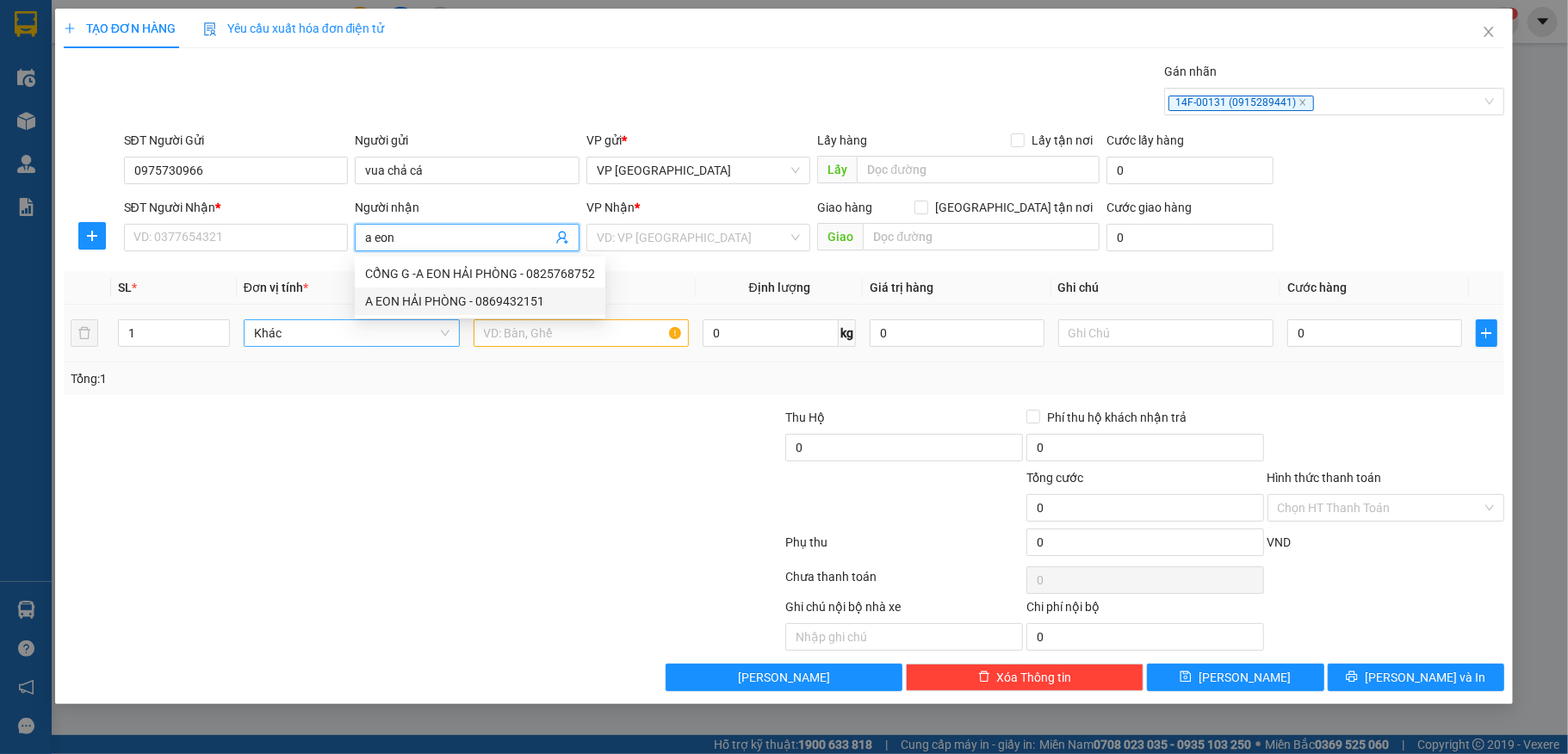
type input "0869432151"
type input "A EON HẢI PHÒNG"
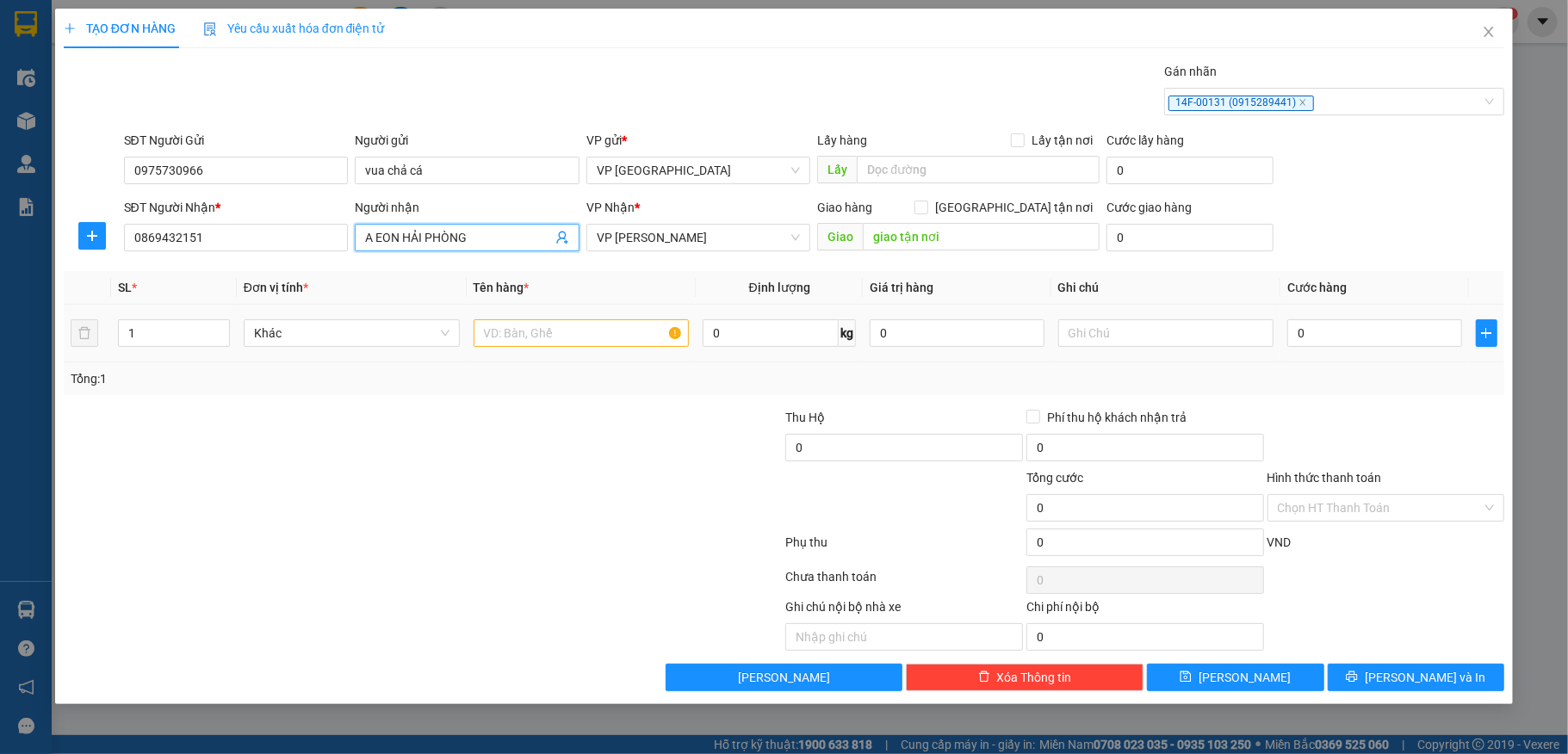
type input "giao tận nơi"
type input "A EON HẢI PHÒNG"
click at [146, 341] on input "1" at bounding box center [174, 333] width 110 height 26
click at [521, 331] on input "text" at bounding box center [582, 333] width 216 height 28
type input "3"
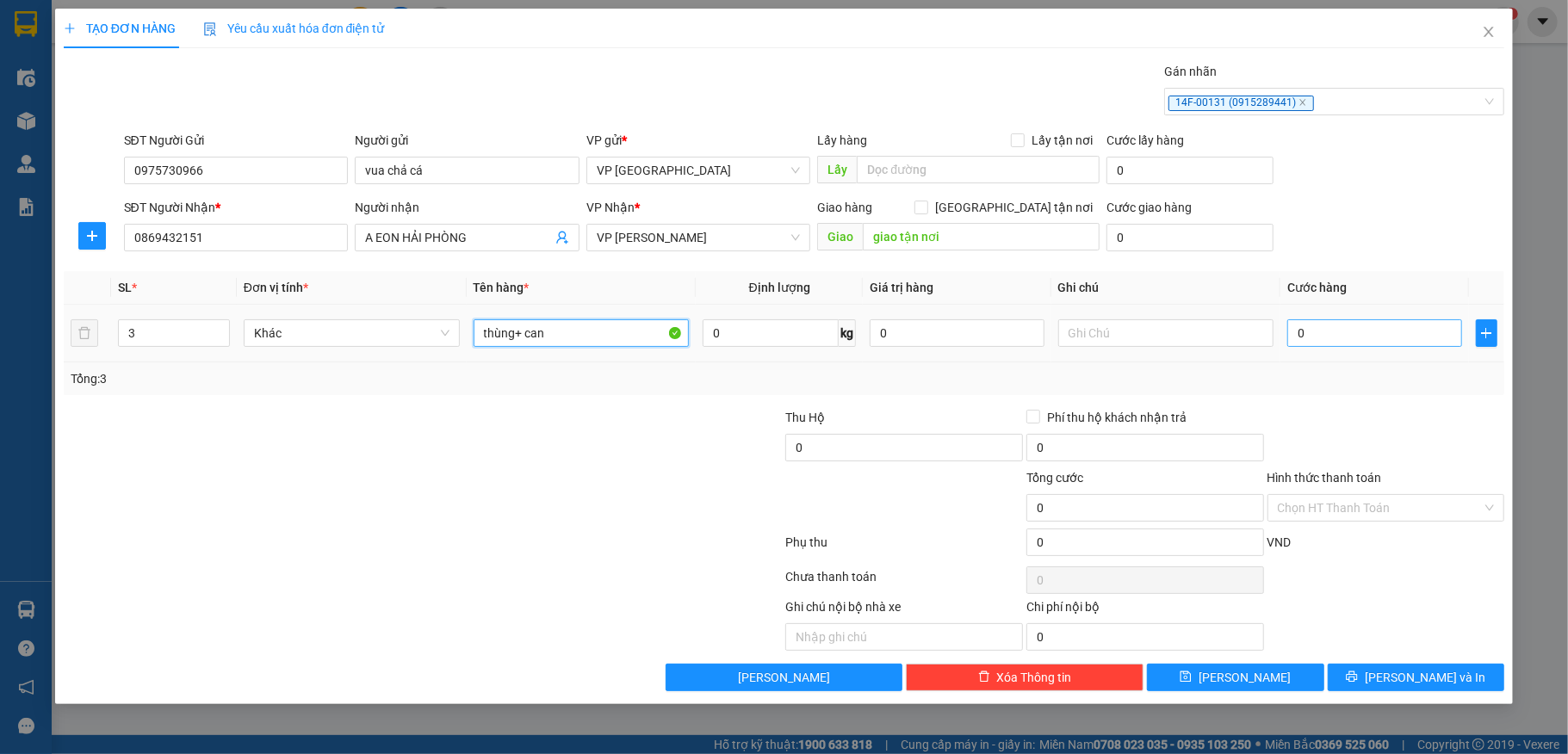
type input "thùng+ can"
click at [1335, 338] on input "0" at bounding box center [1374, 333] width 174 height 28
type input "25"
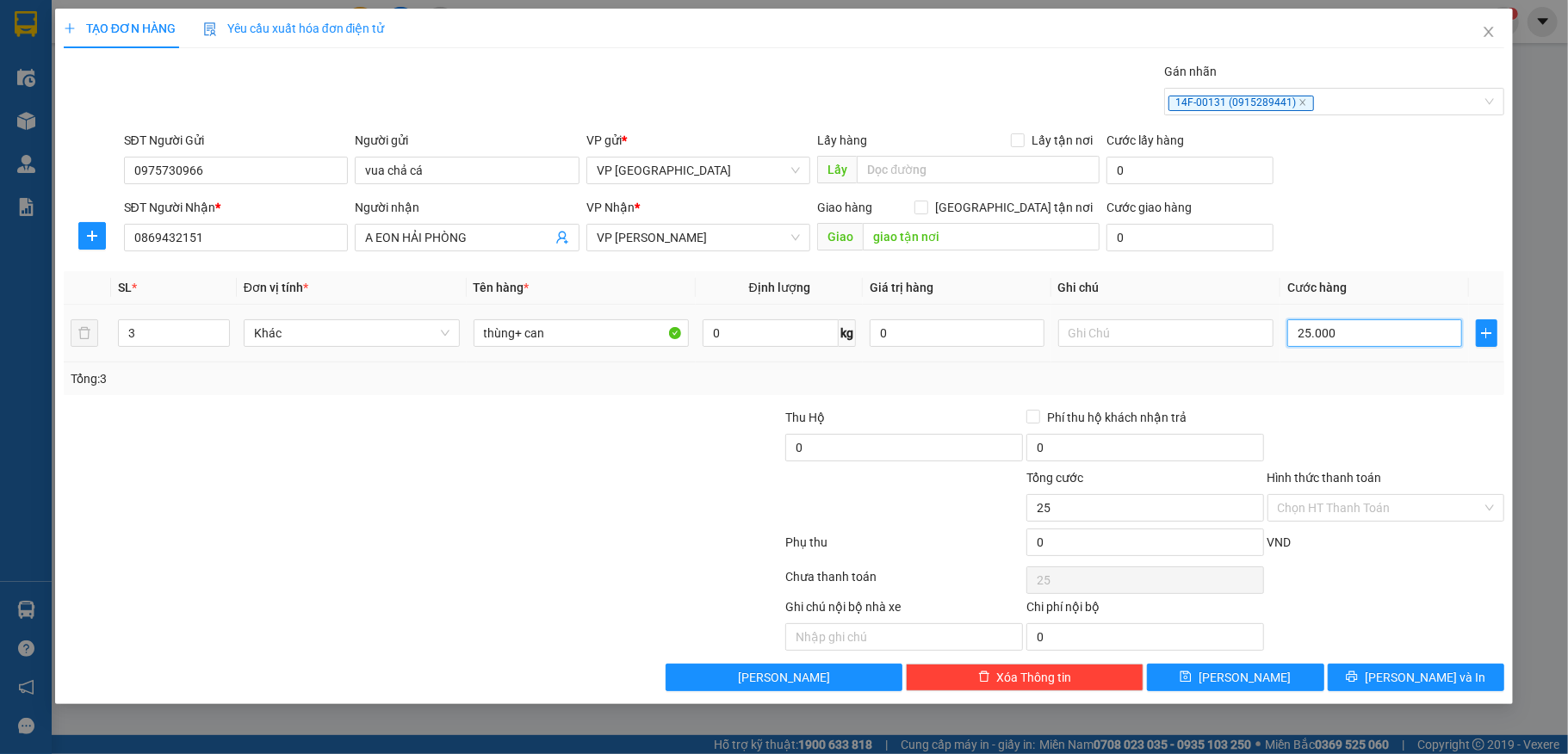
type input "250.000"
click at [1416, 679] on span "Lưu và In" at bounding box center [1426, 677] width 121 height 19
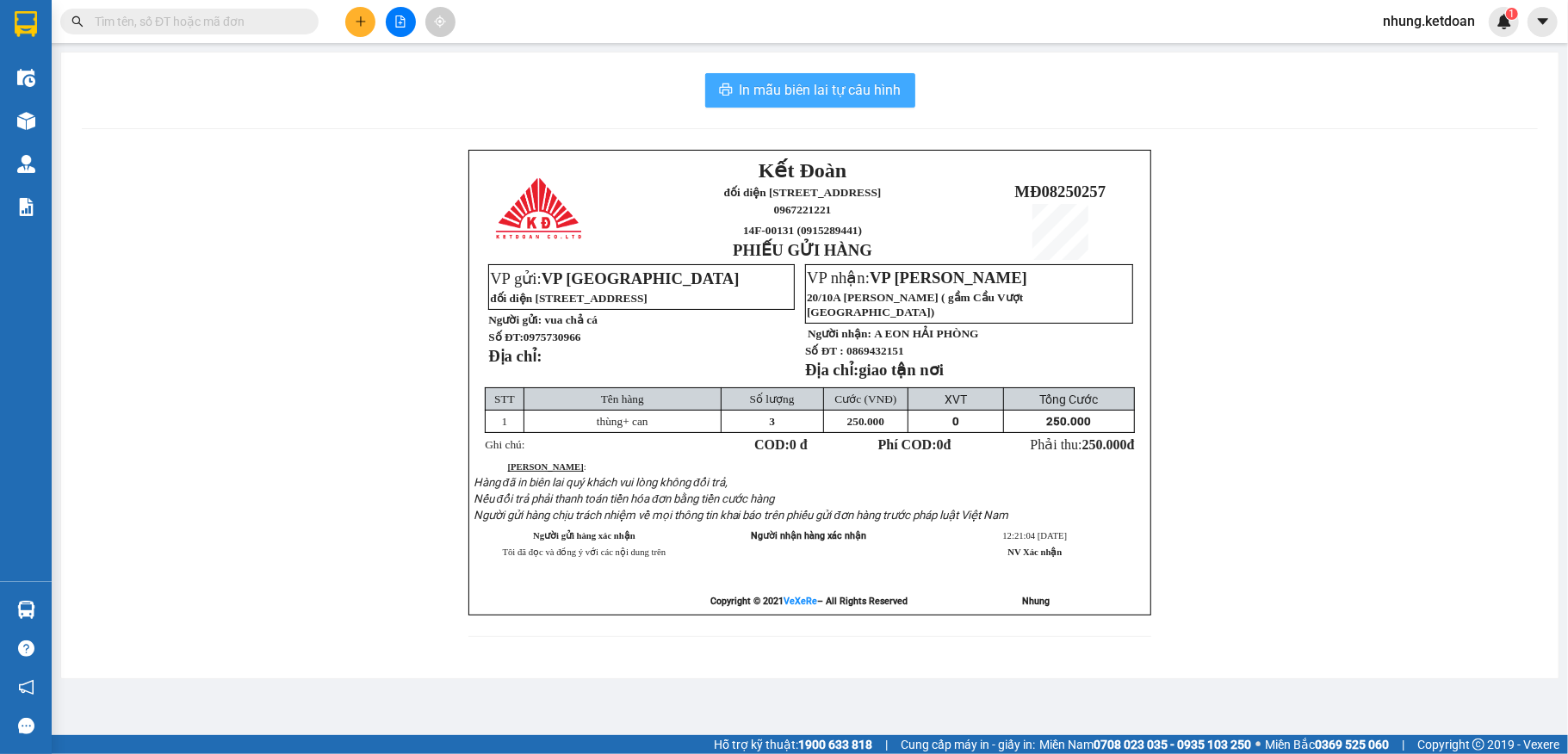
click at [819, 95] on span "In mẫu biên lai tự cấu hình" at bounding box center [820, 90] width 162 height 21
click at [871, 82] on span "In mẫu biên lai tự cấu hình" at bounding box center [820, 90] width 162 height 21
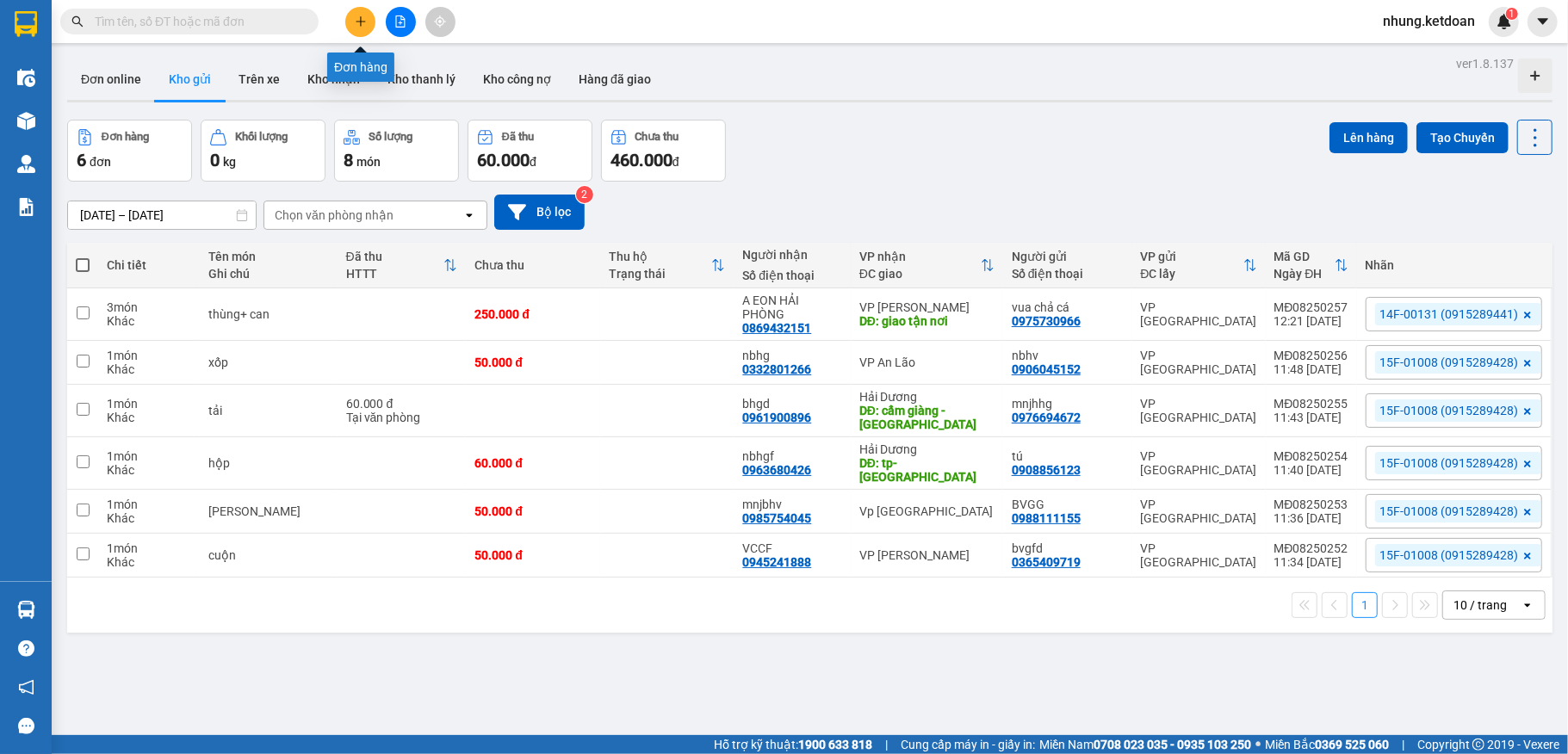
click at [360, 21] on icon "plus" at bounding box center [361, 21] width 10 height 1
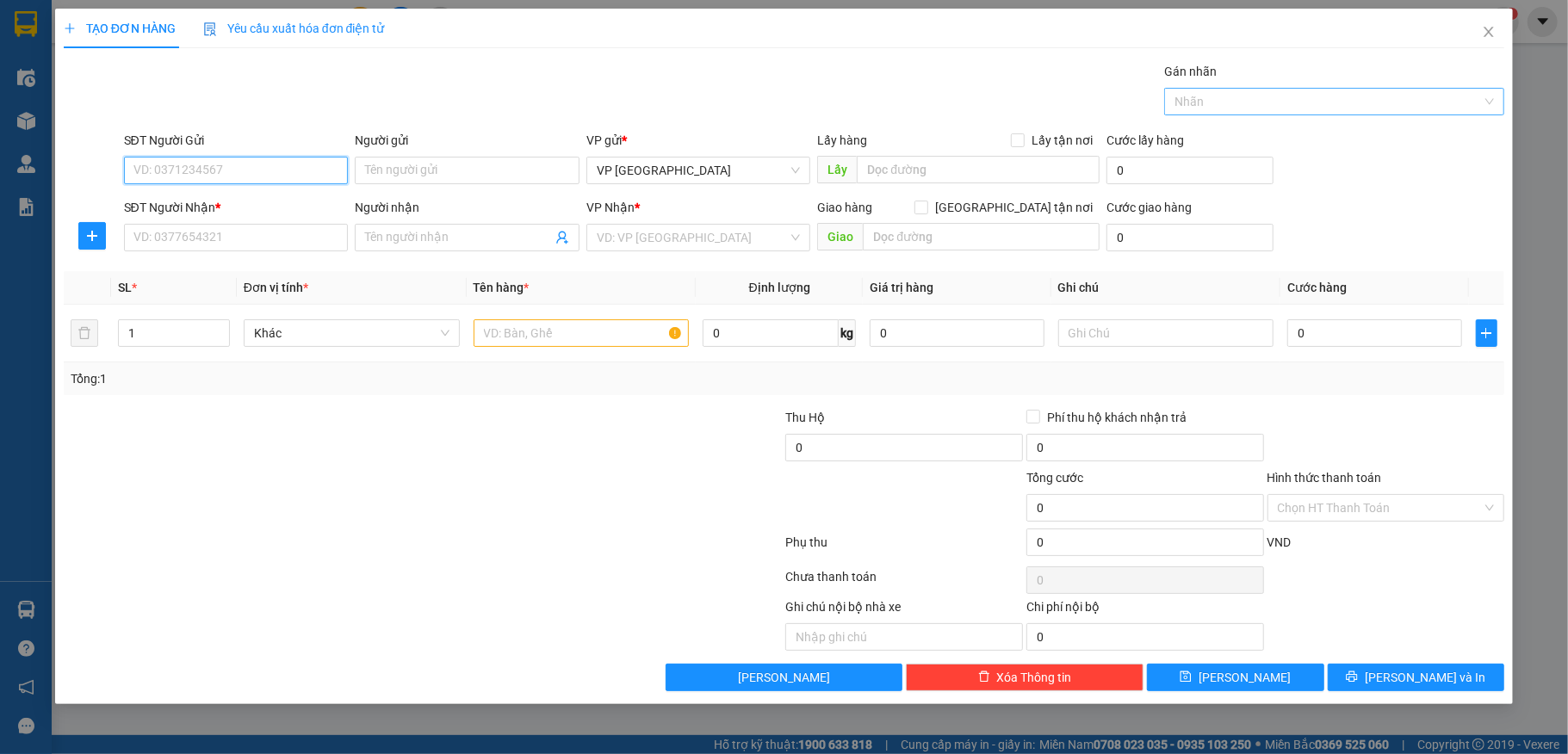
click at [1246, 95] on div at bounding box center [1326, 102] width 315 height 21
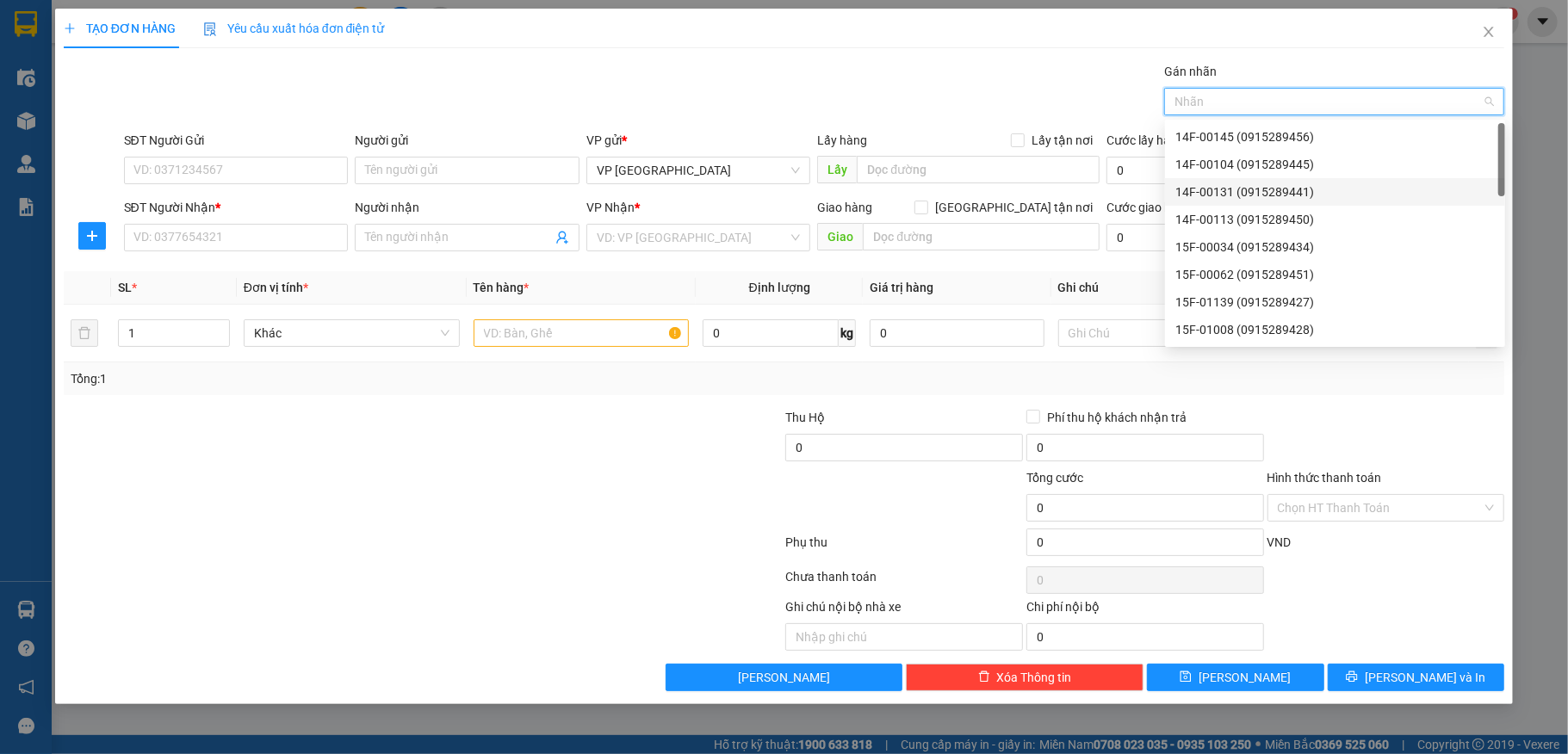
click at [1244, 198] on div "14F-00131 (0915289441)" at bounding box center [1335, 192] width 320 height 19
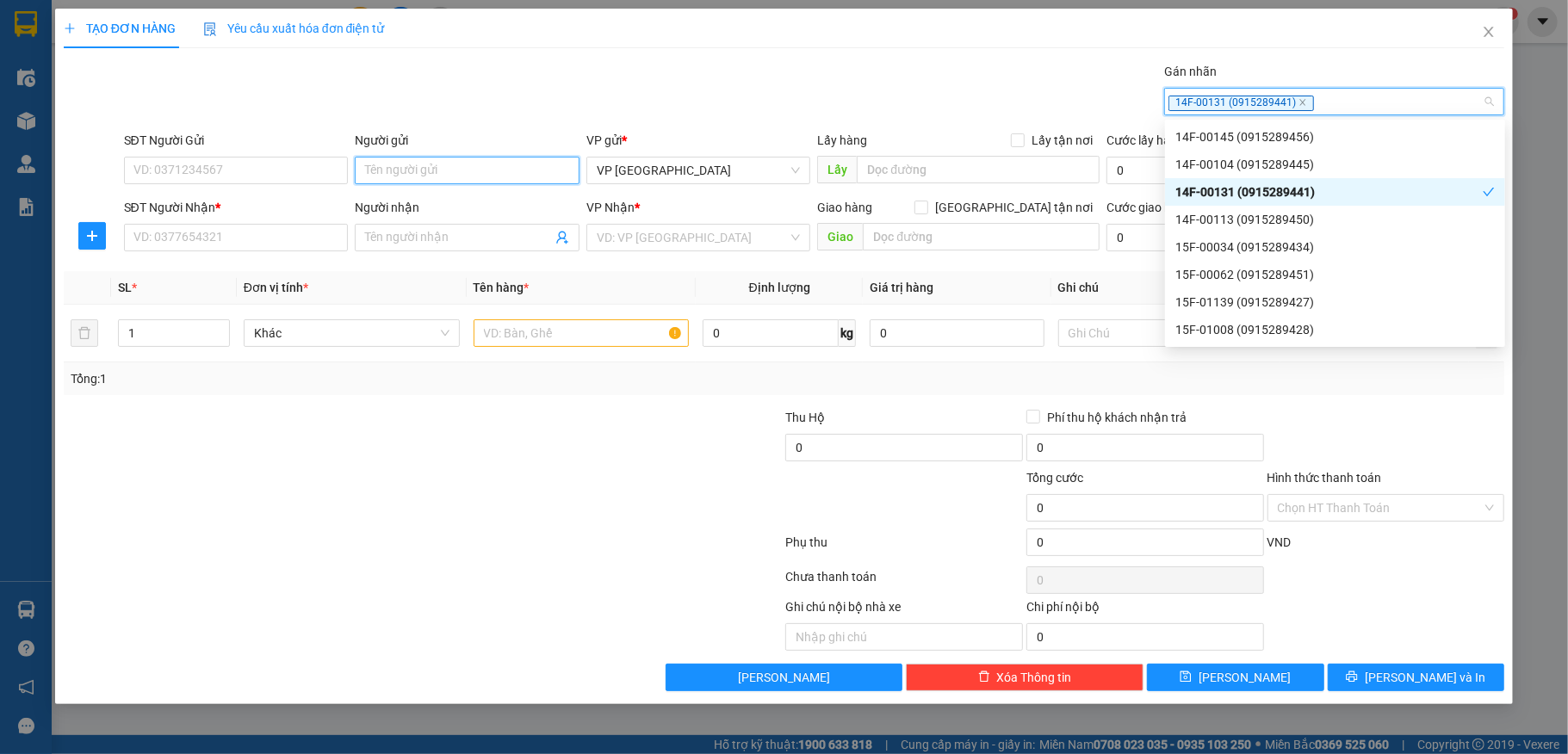
click at [424, 162] on input "Người gửi" at bounding box center [467, 170] width 225 height 28
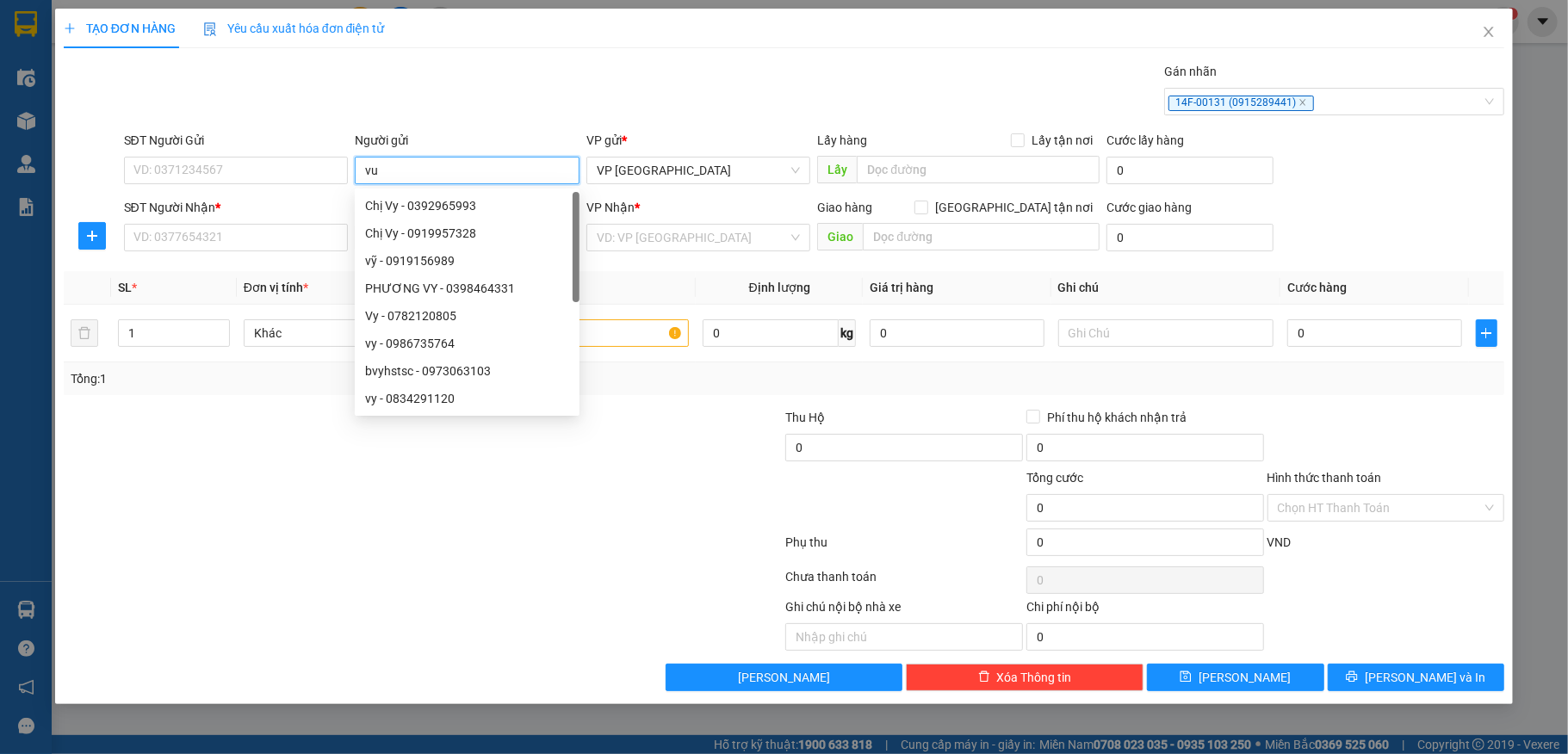
type input "vua"
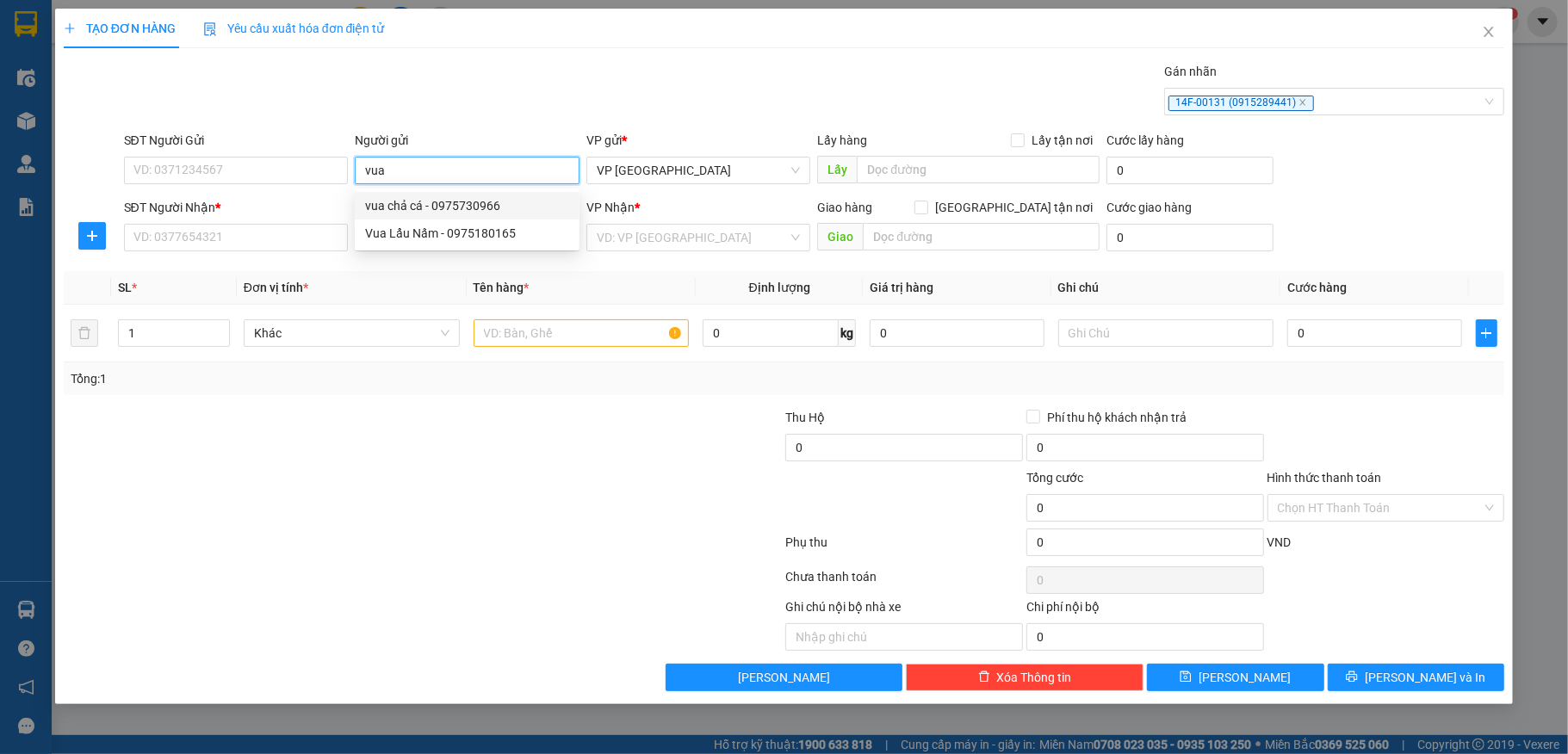
click at [434, 205] on div "vua chả cá - 0975730966" at bounding box center [467, 206] width 204 height 19
type input "0975730966"
type input "vua chả cá"
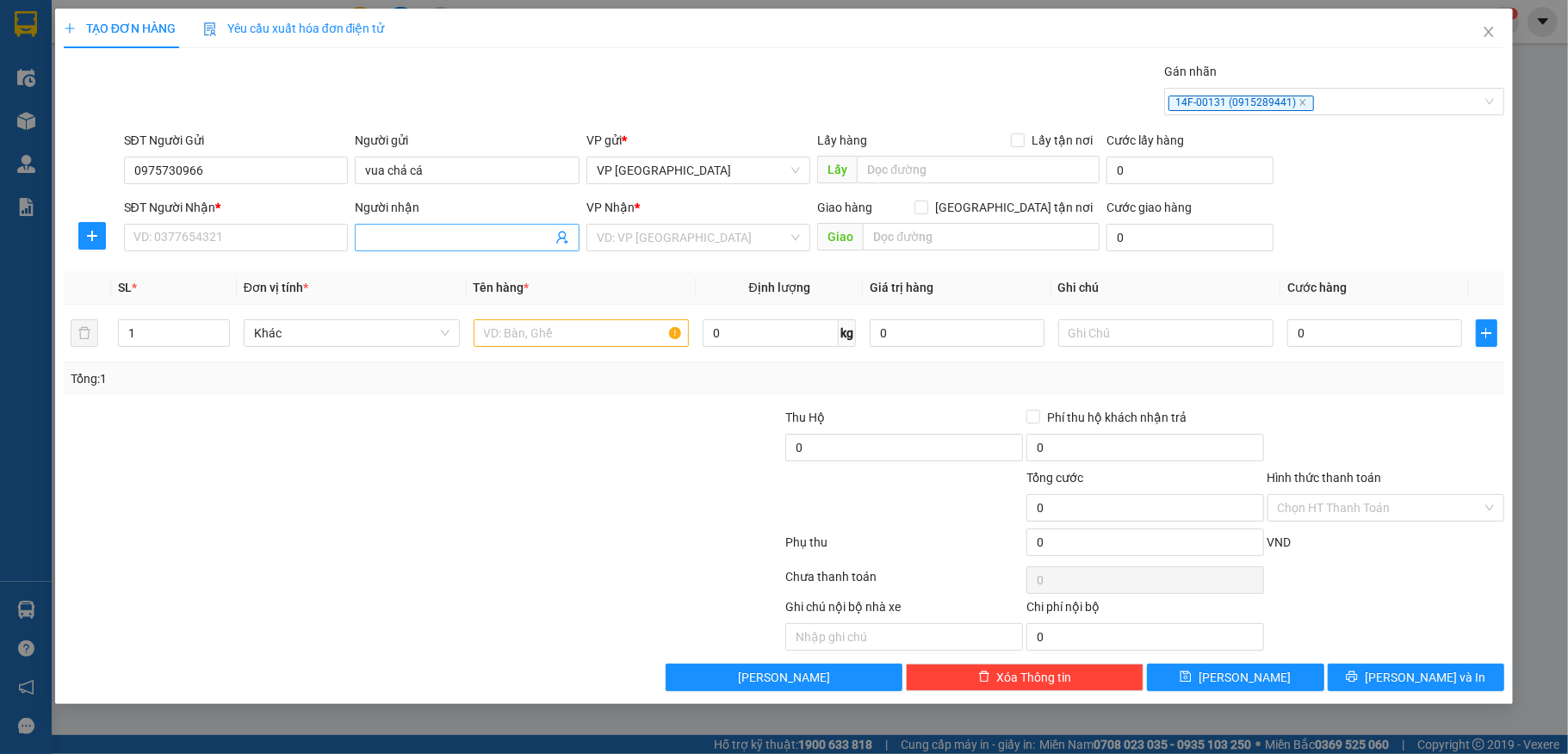
click at [405, 238] on input "Người nhận" at bounding box center [459, 238] width 187 height 19
type input "chả"
click at [450, 272] on div "CHẢ CÁ CẦU ĐẤT - 0326925715" at bounding box center [467, 274] width 204 height 19
type input "0326925715"
type input "CHẢ CÁ CẦU ĐẤT"
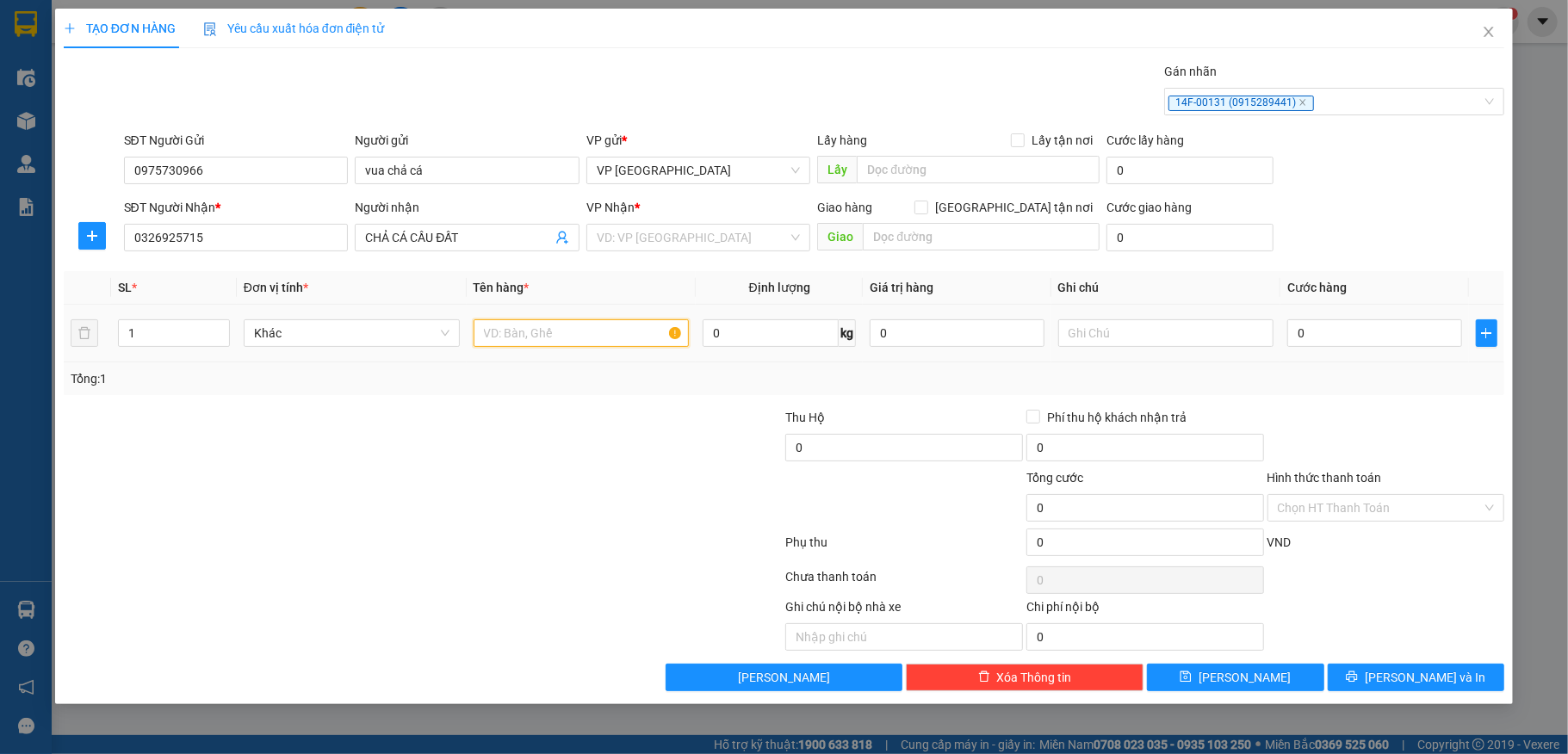
click at [541, 338] on input "text" at bounding box center [582, 333] width 216 height 28
type input "GIAO TÂN NƠI"
type input "thùng"
click at [1376, 336] on input "0" at bounding box center [1374, 333] width 174 height 28
type input "1"
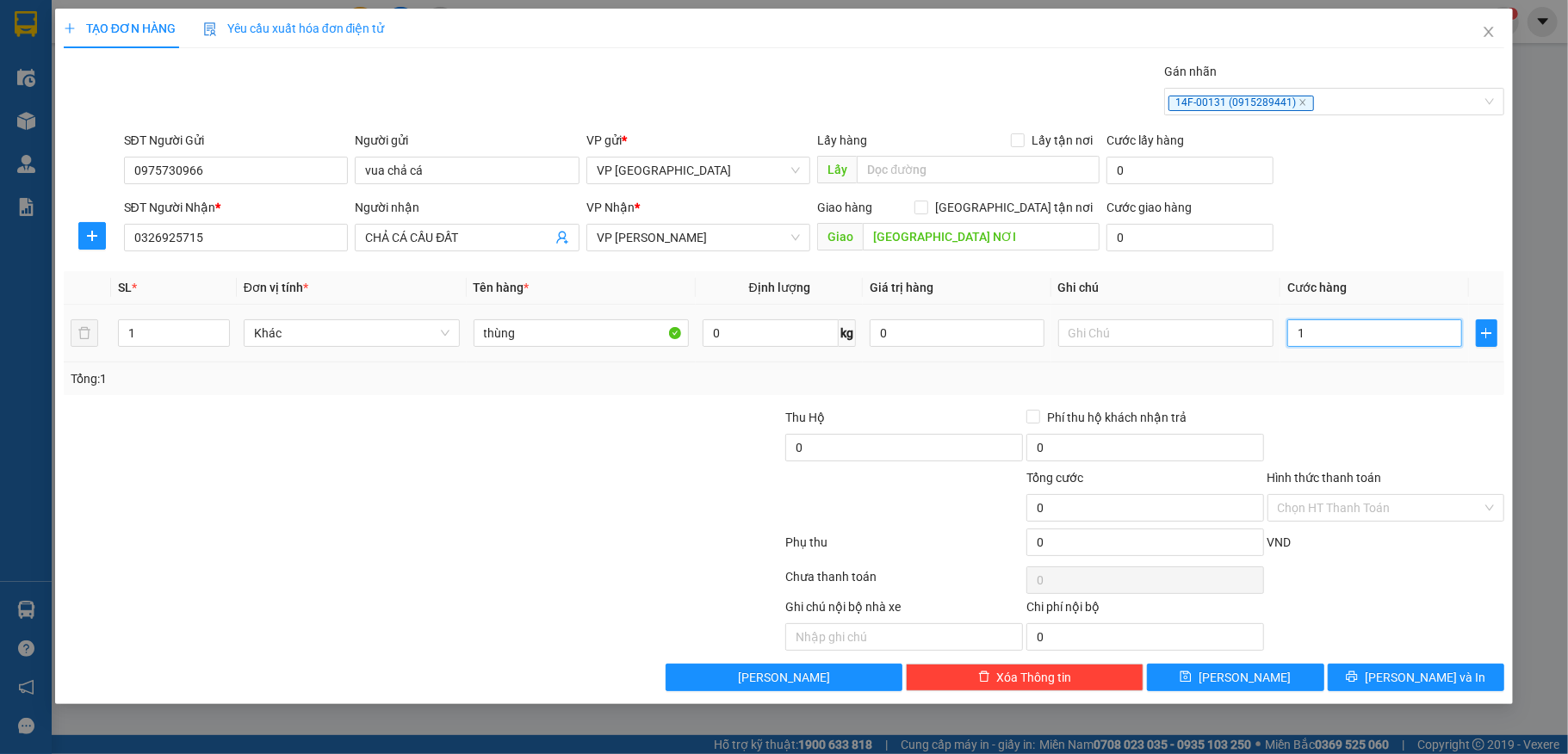
type input "1"
type input "100"
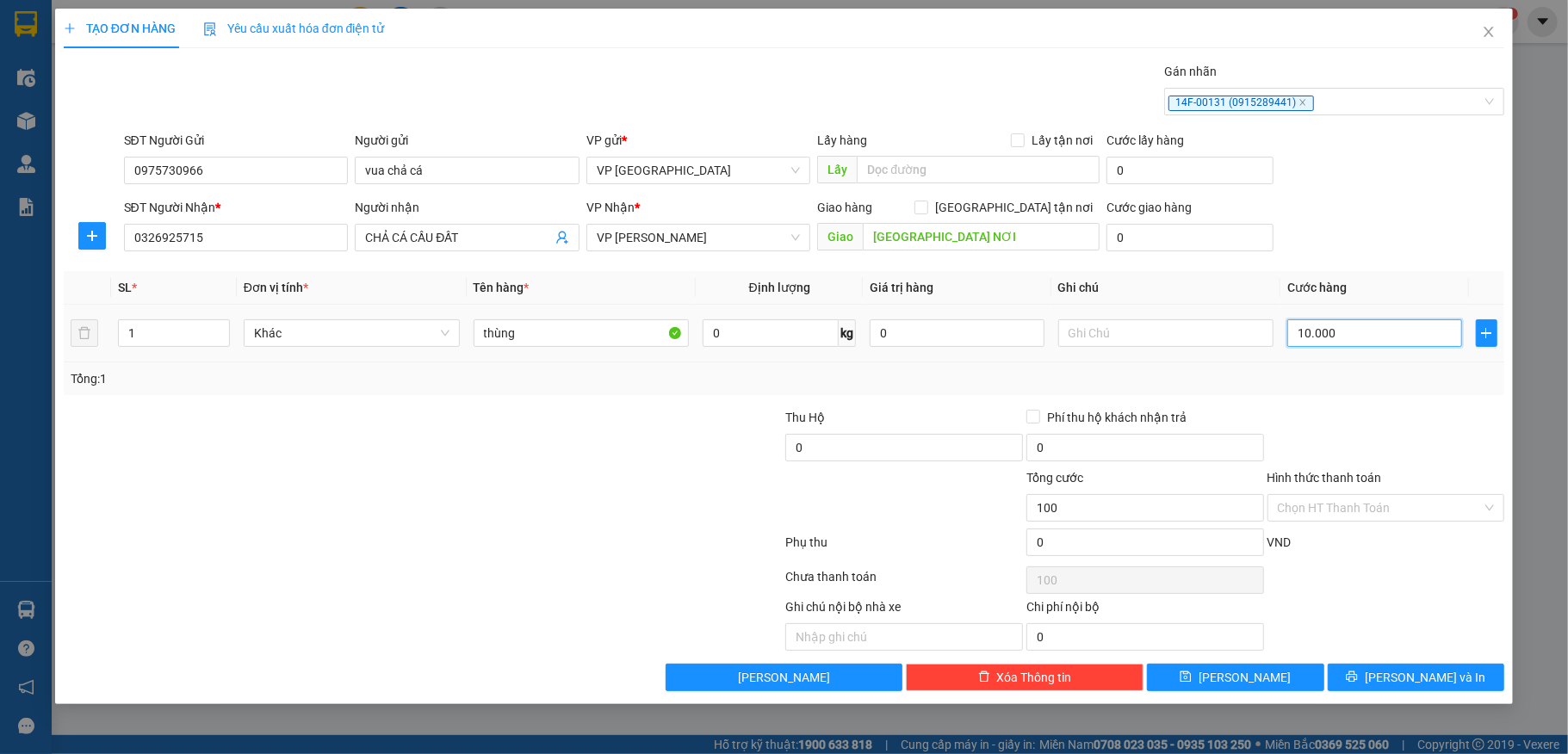
type input "100.000"
type input "1.000.000"
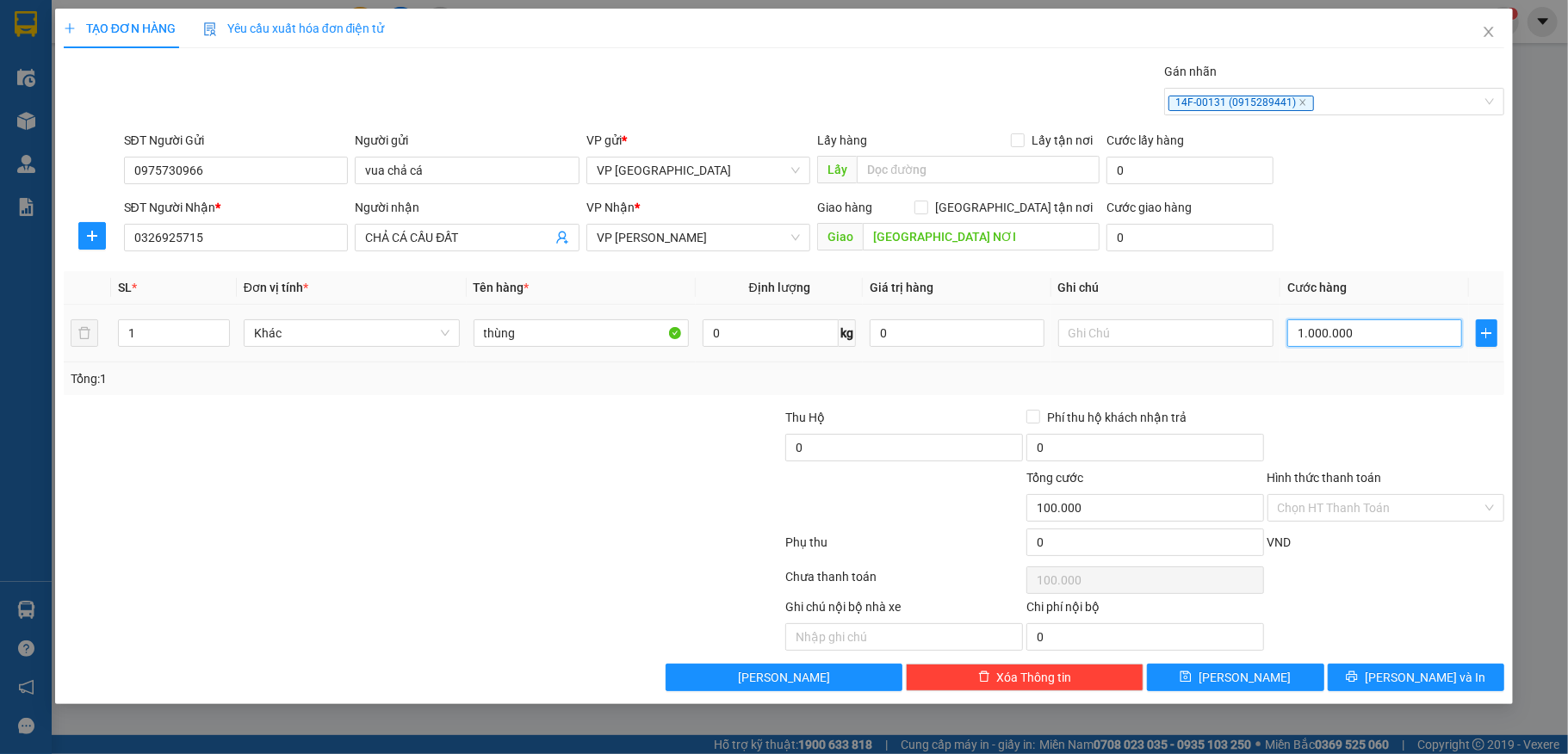
type input "1.000.000"
type input "100.000"
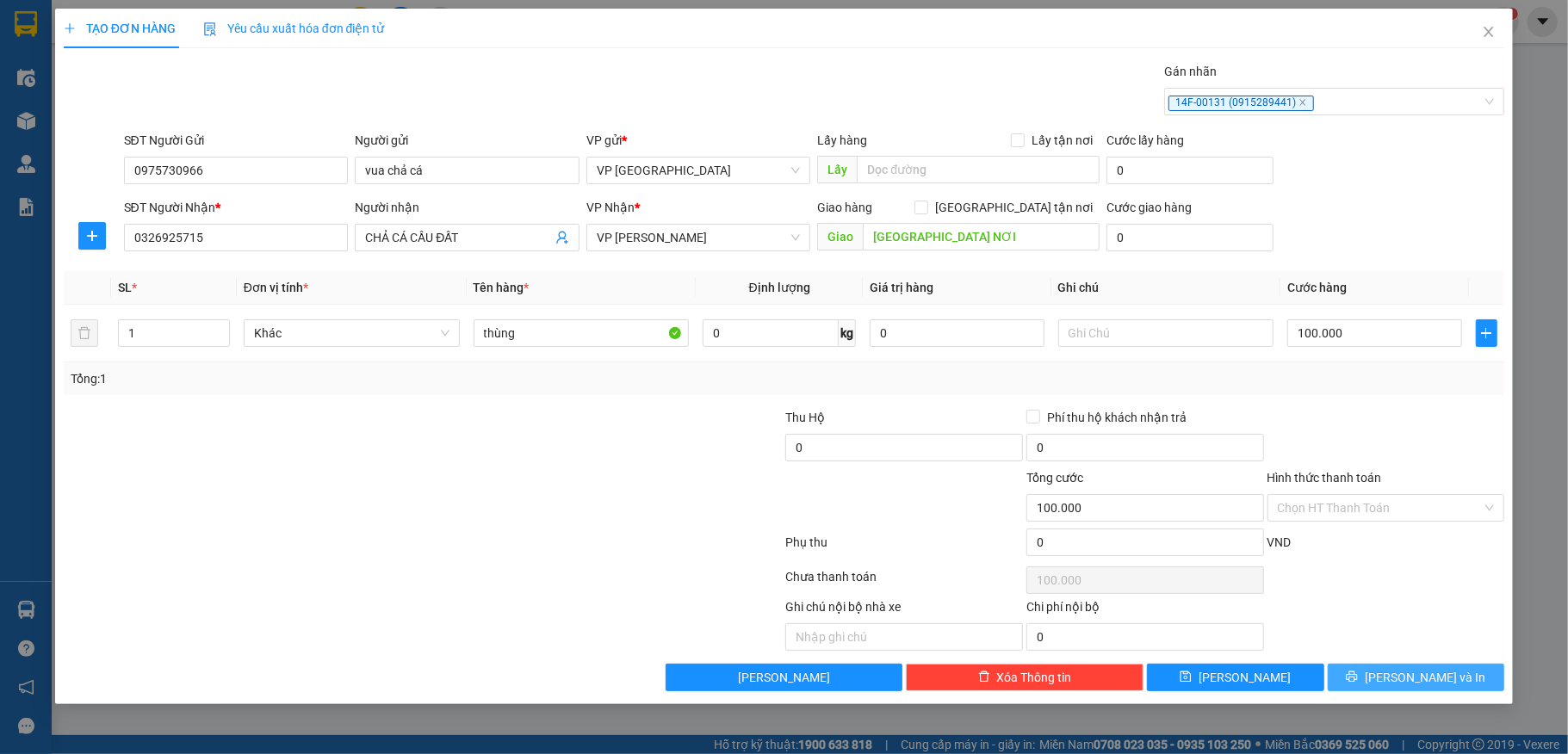
click at [1358, 675] on icon "printer" at bounding box center [1352, 676] width 12 height 12
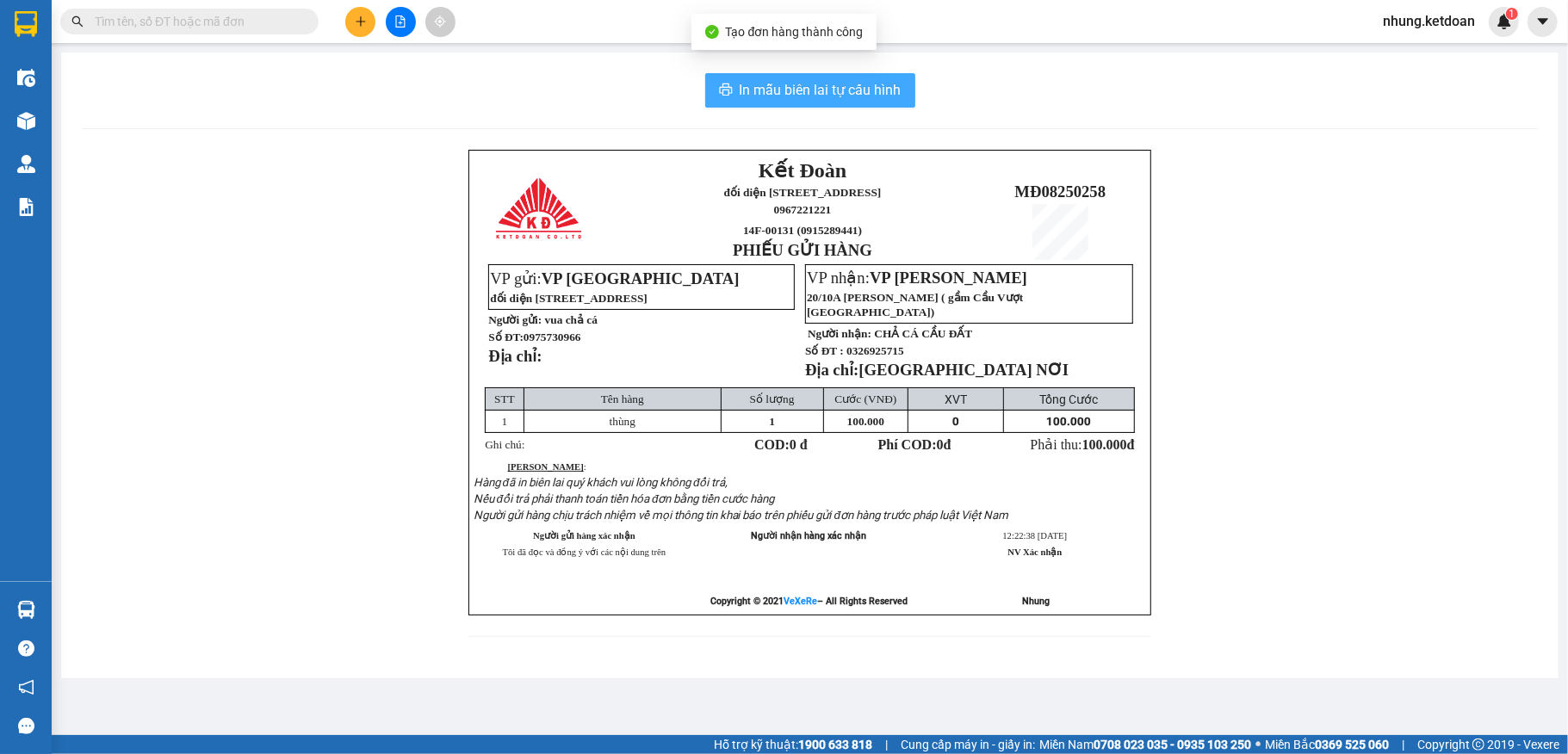
click at [815, 87] on span "In mẫu biên lai tự cấu hình" at bounding box center [820, 90] width 162 height 21
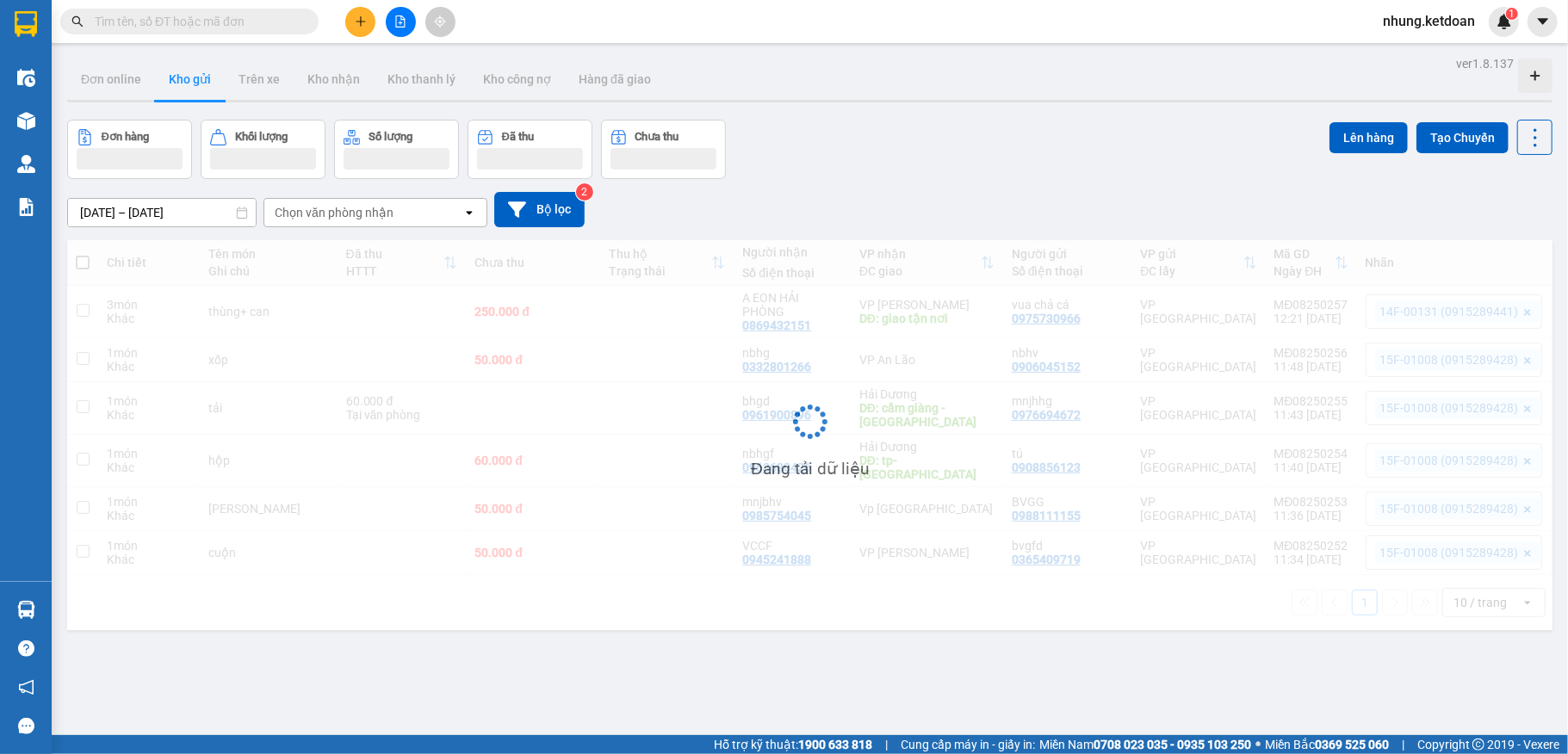
click at [1048, 104] on div "Đơn online Kho gửi Trên xe Kho nhận Kho thanh lý Kho công nợ Hàng đã giao" at bounding box center [810, 82] width 1485 height 46
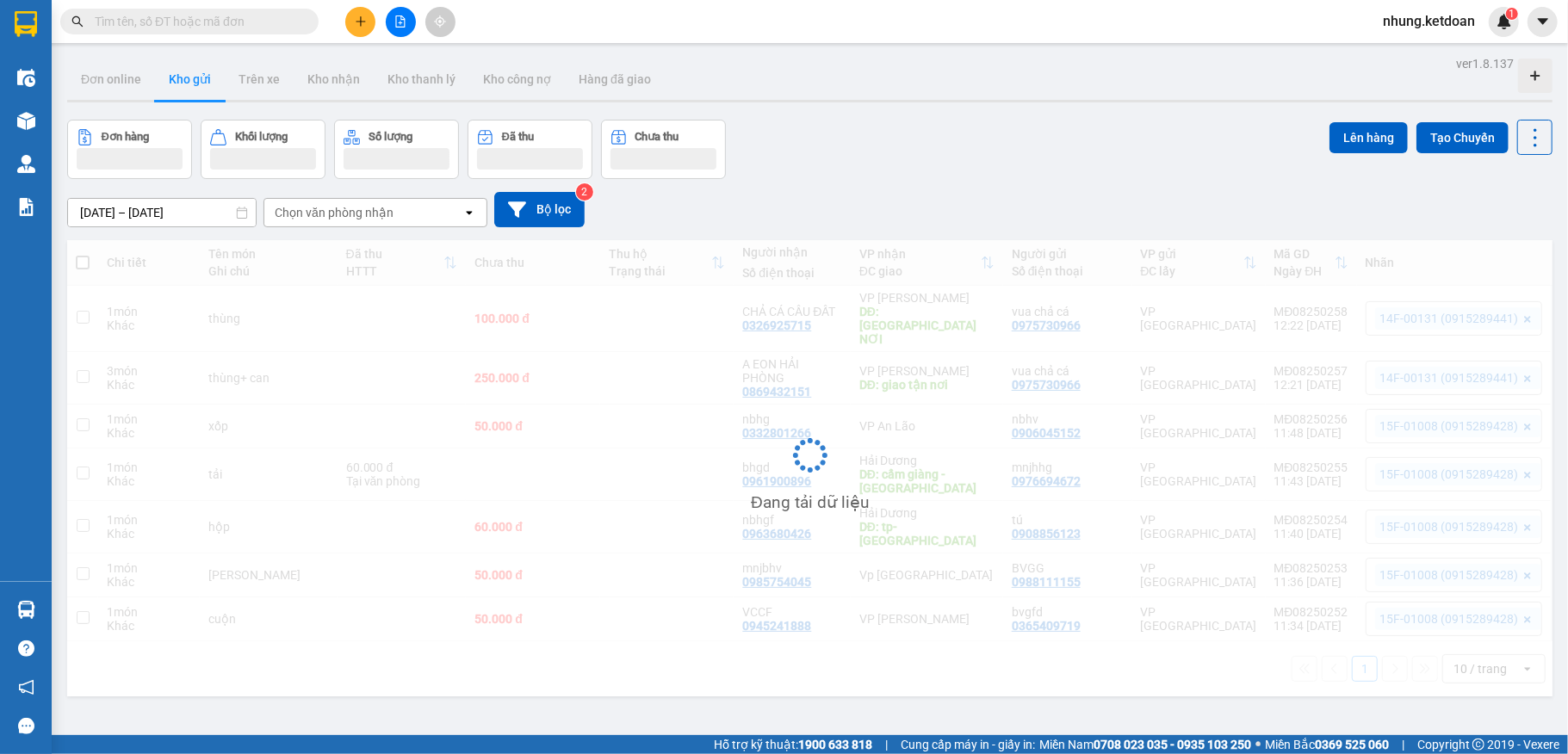
click at [376, 29] on div at bounding box center [400, 21] width 130 height 30
click at [359, 25] on icon "plus" at bounding box center [361, 21] width 12 height 12
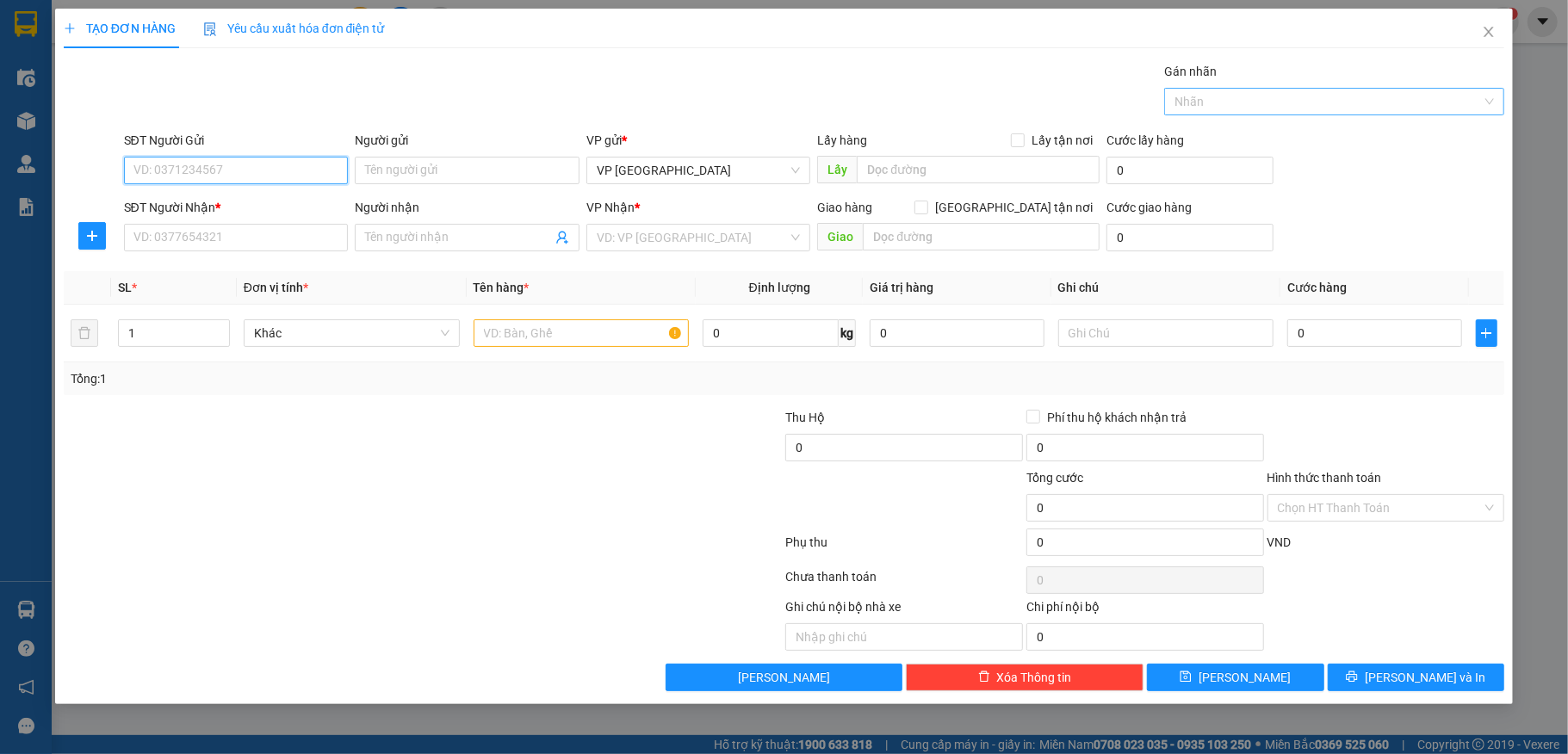
click at [1327, 98] on div at bounding box center [1326, 102] width 315 height 21
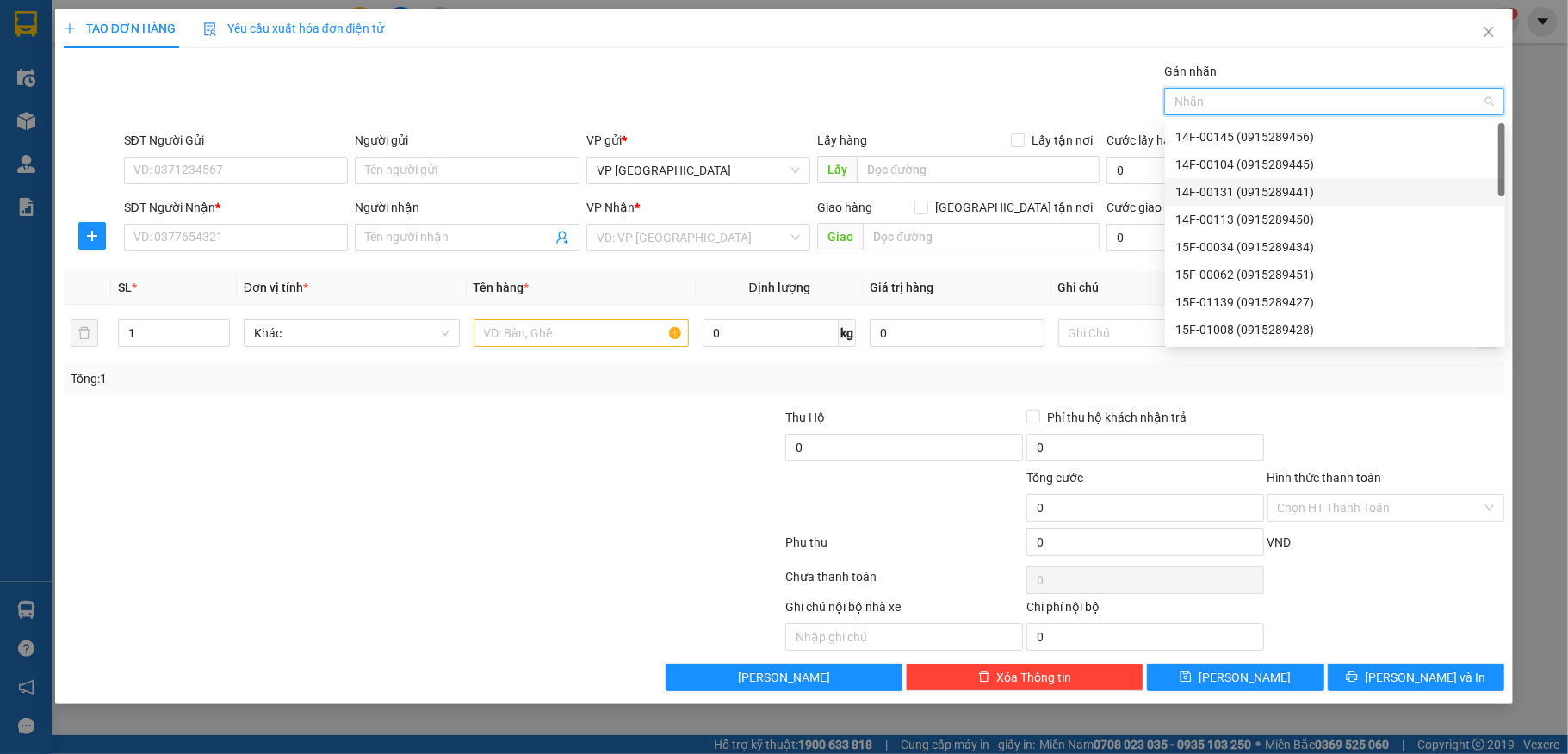
click at [1235, 189] on div "14F-00131 (0915289441)" at bounding box center [1335, 192] width 320 height 19
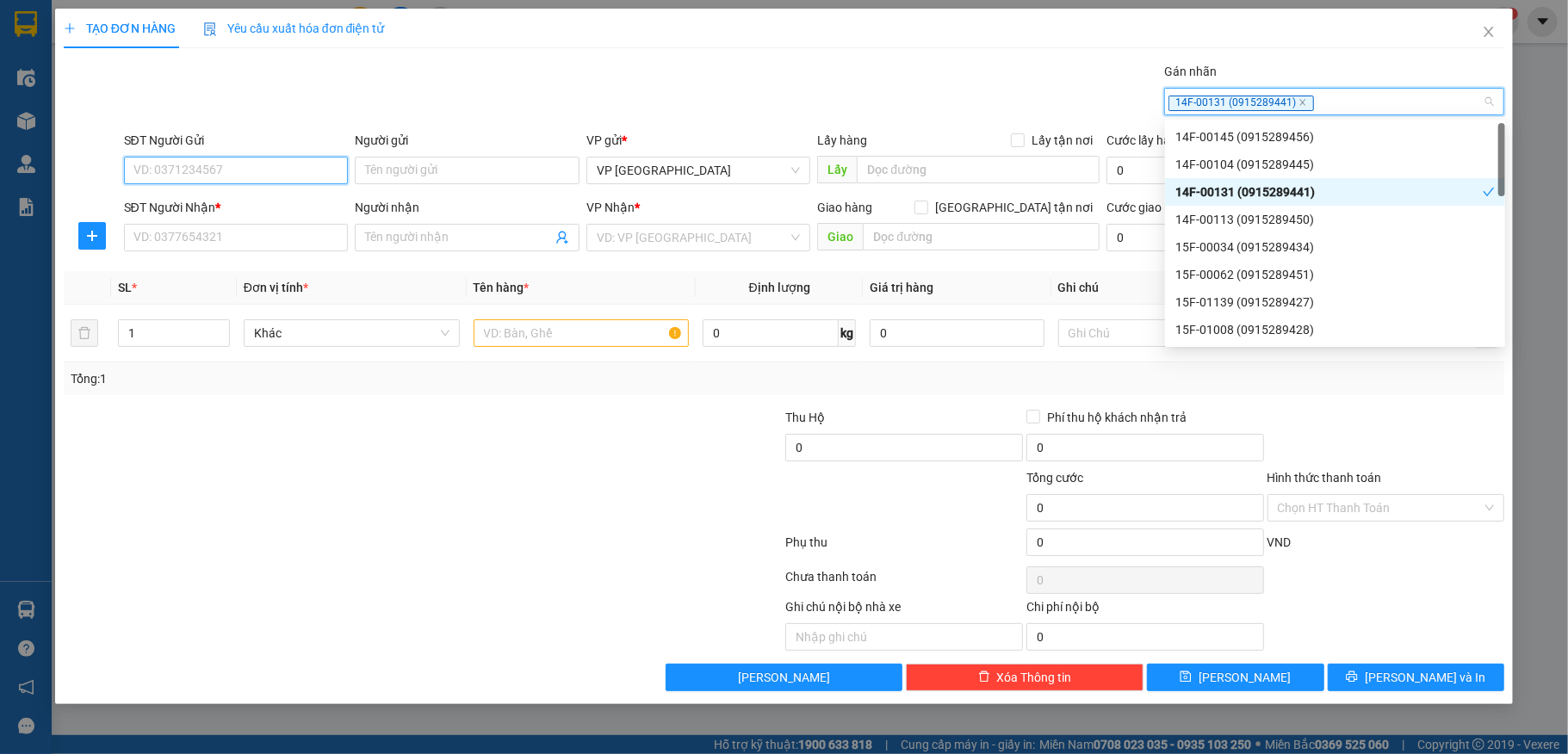
click at [198, 179] on input "SĐT Người Gửi" at bounding box center [236, 170] width 225 height 28
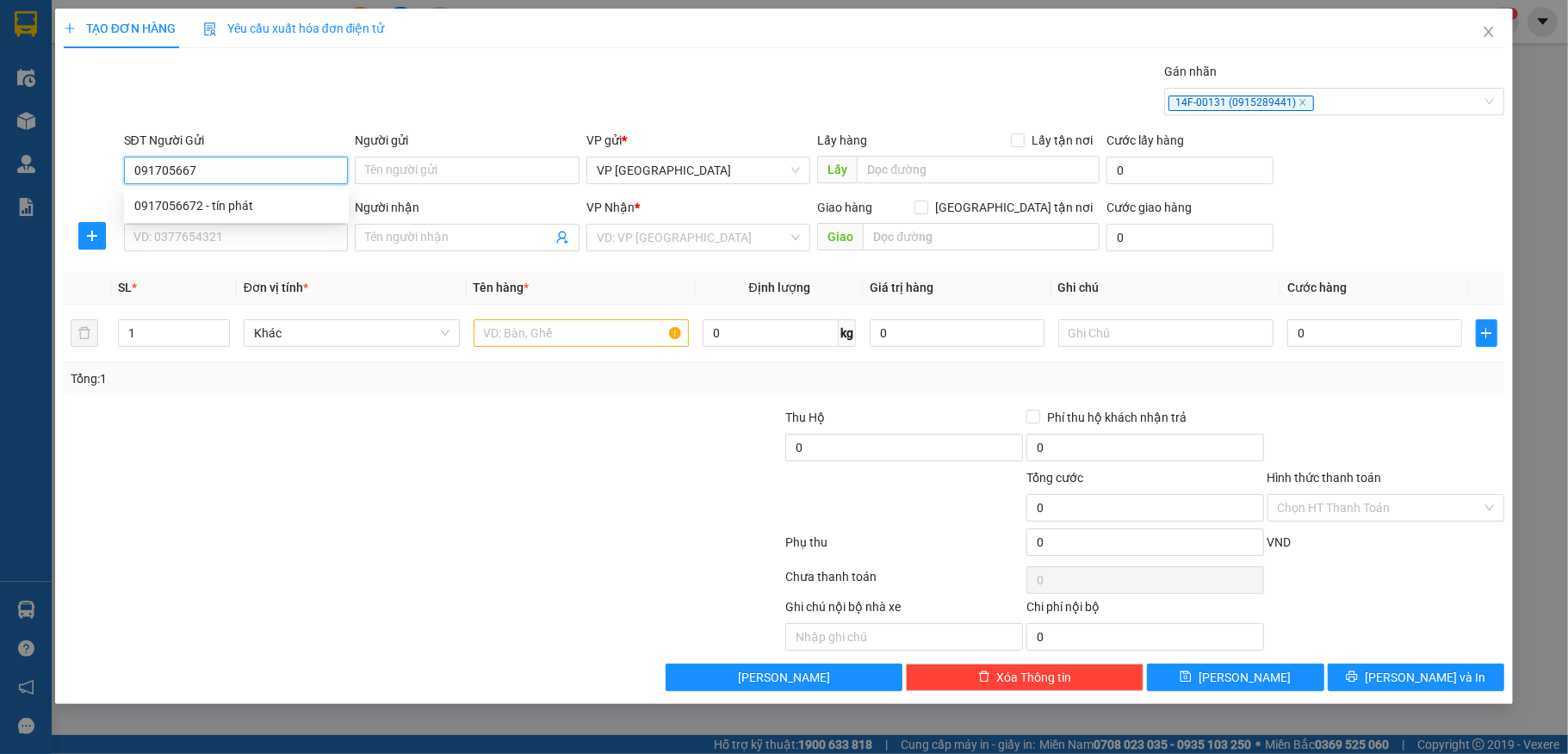
type input "0917056672"
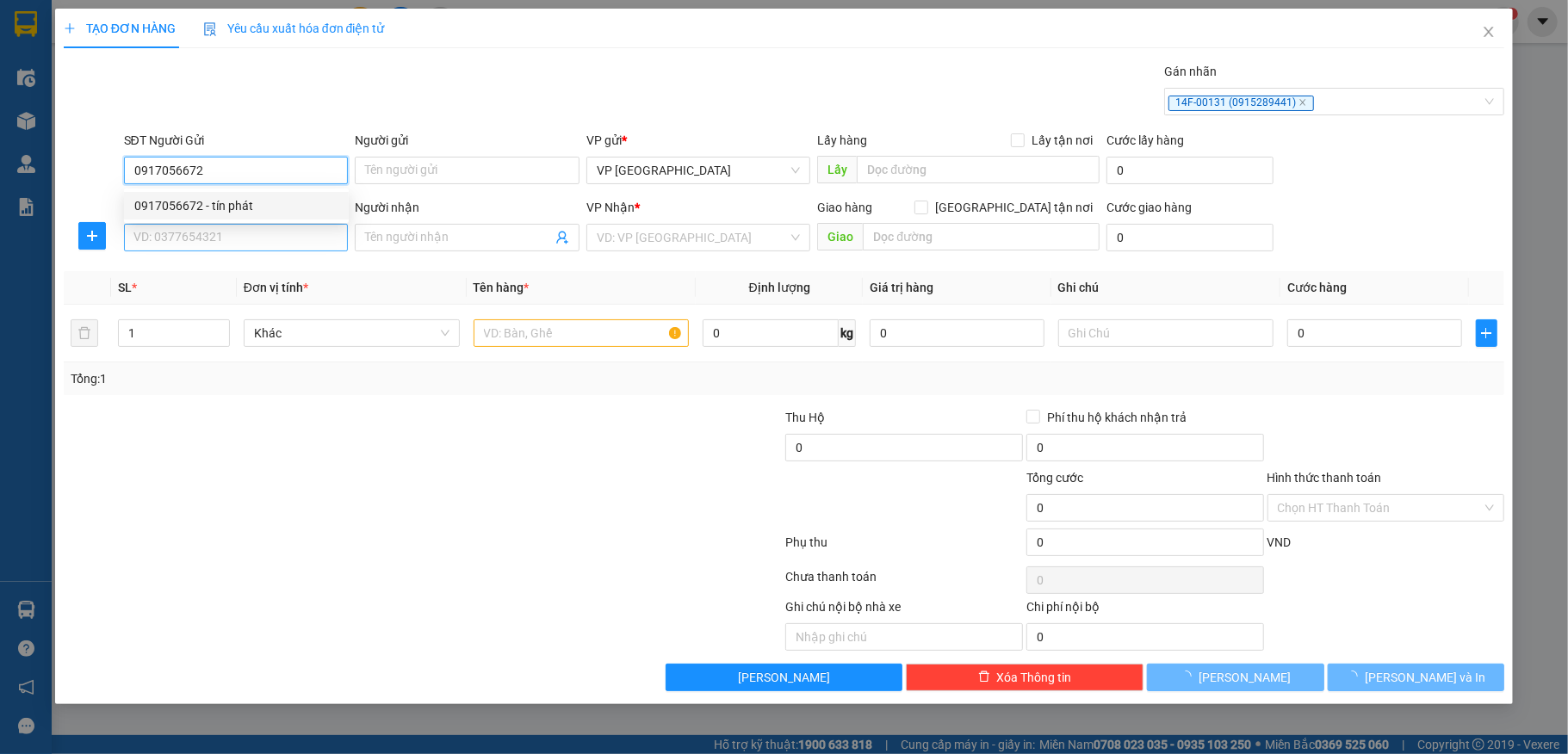
drag, startPoint x: 201, startPoint y: 205, endPoint x: 203, endPoint y: 231, distance: 26.1
click at [201, 205] on div "0917056672 - tín phát" at bounding box center [236, 206] width 204 height 19
type input "tín phát"
type input "0917056672"
click at [205, 234] on input "SĐT Người Nhận *" at bounding box center [236, 237] width 225 height 28
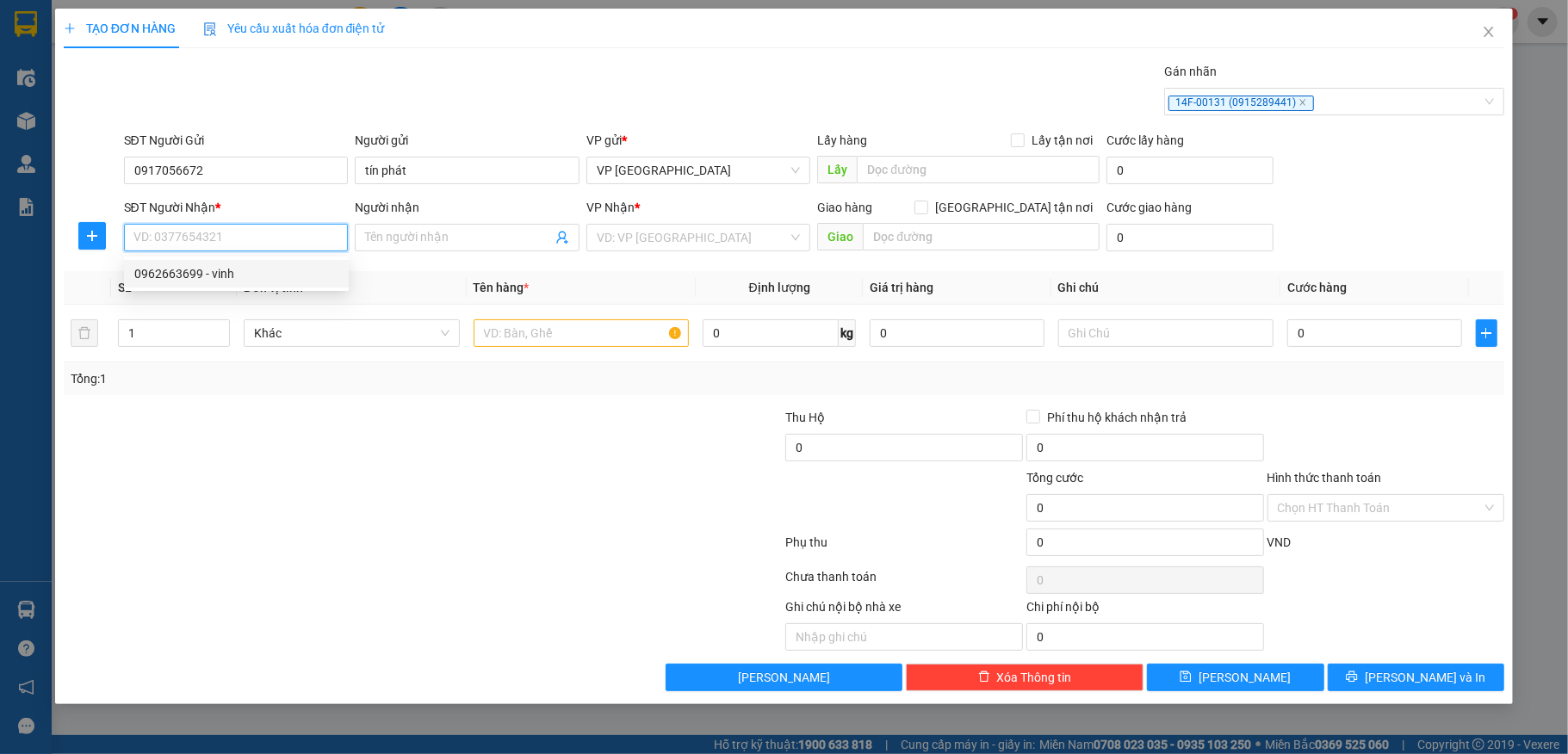
click at [189, 266] on div "0962663699 - vinh" at bounding box center [236, 274] width 204 height 19
type input "0962663699"
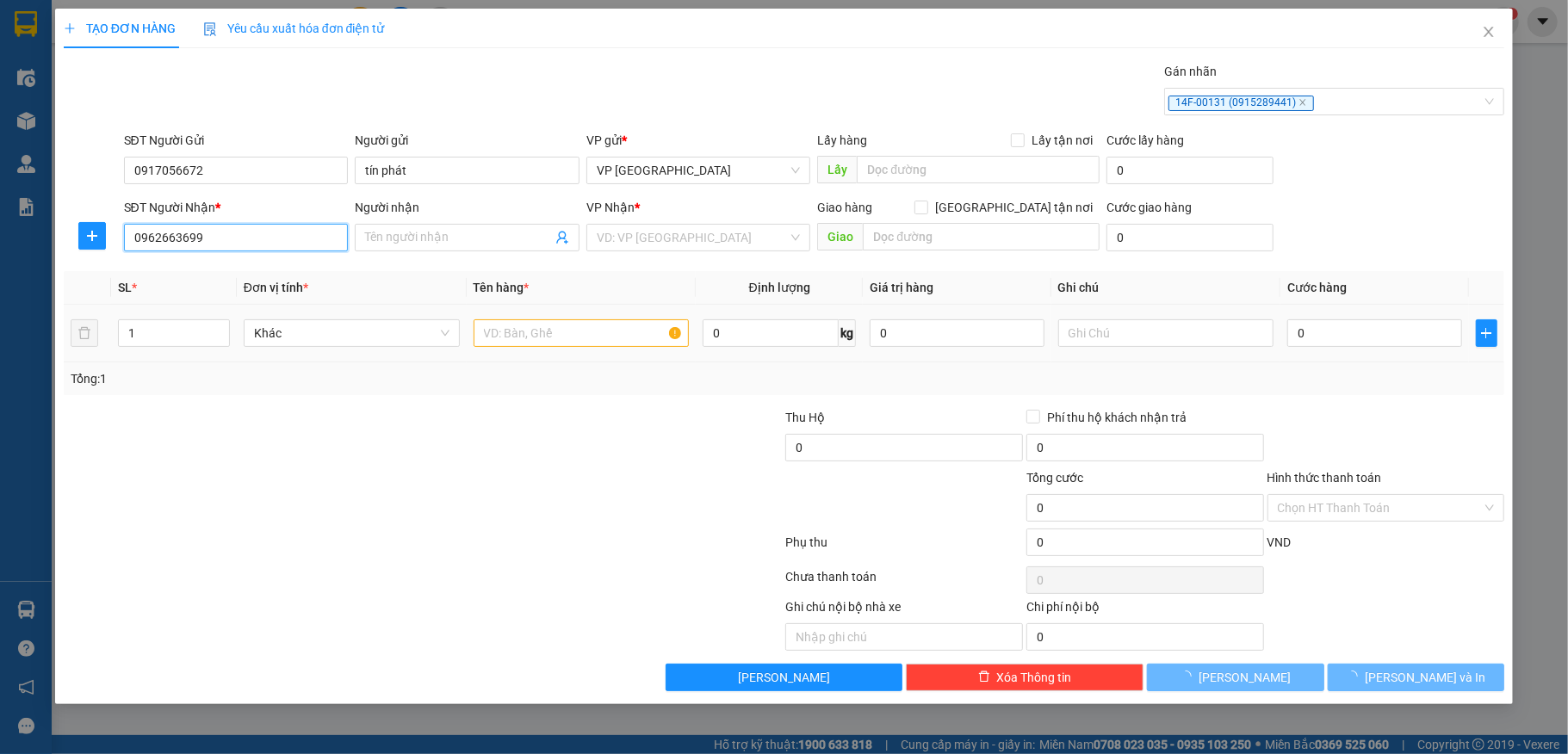
type input "vinh"
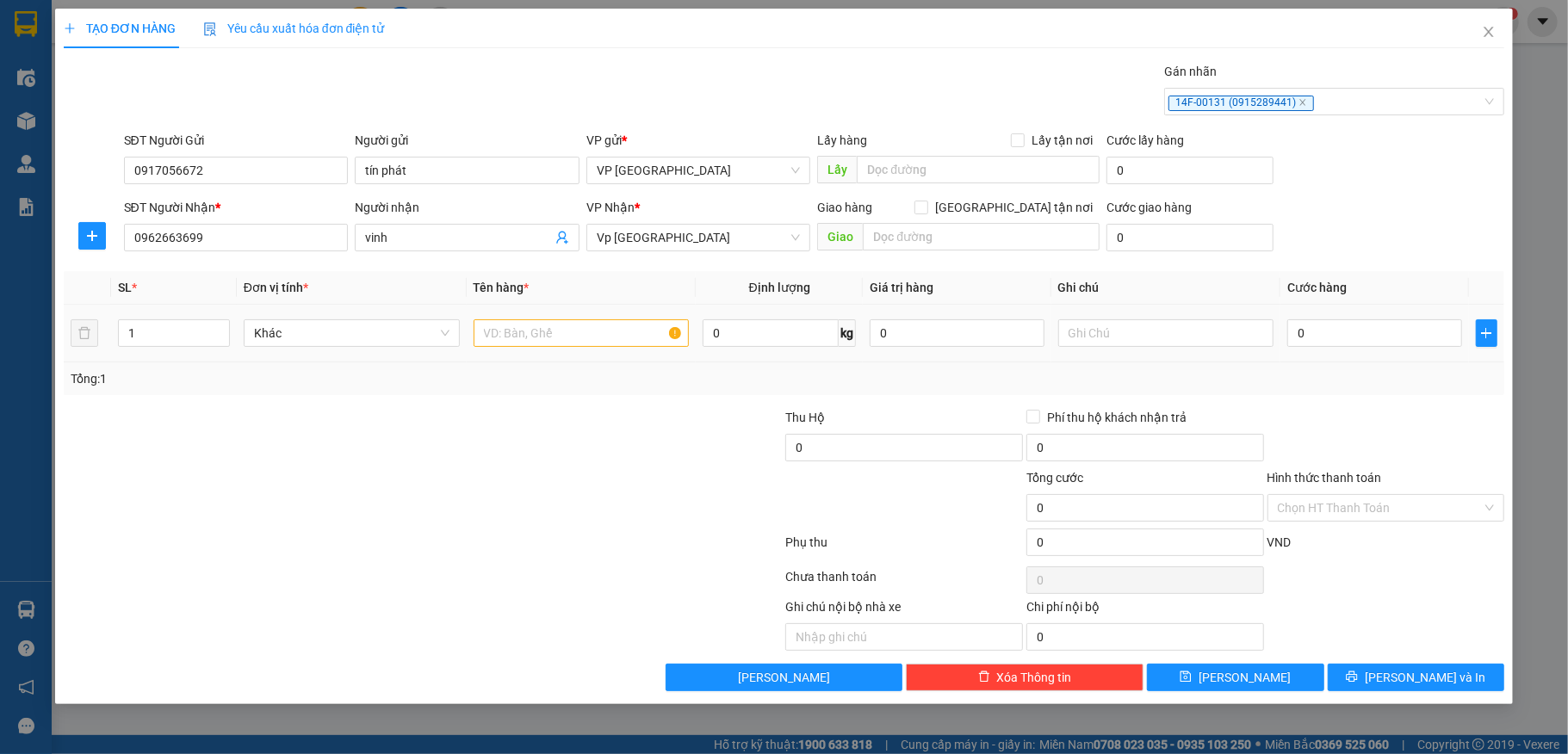
click at [553, 317] on td at bounding box center [582, 334] width 230 height 58
click at [531, 331] on input "text" at bounding box center [582, 333] width 216 height 28
click at [755, 231] on span "Vp Thượng Lý" at bounding box center [699, 237] width 204 height 26
type input "hồ sơ"
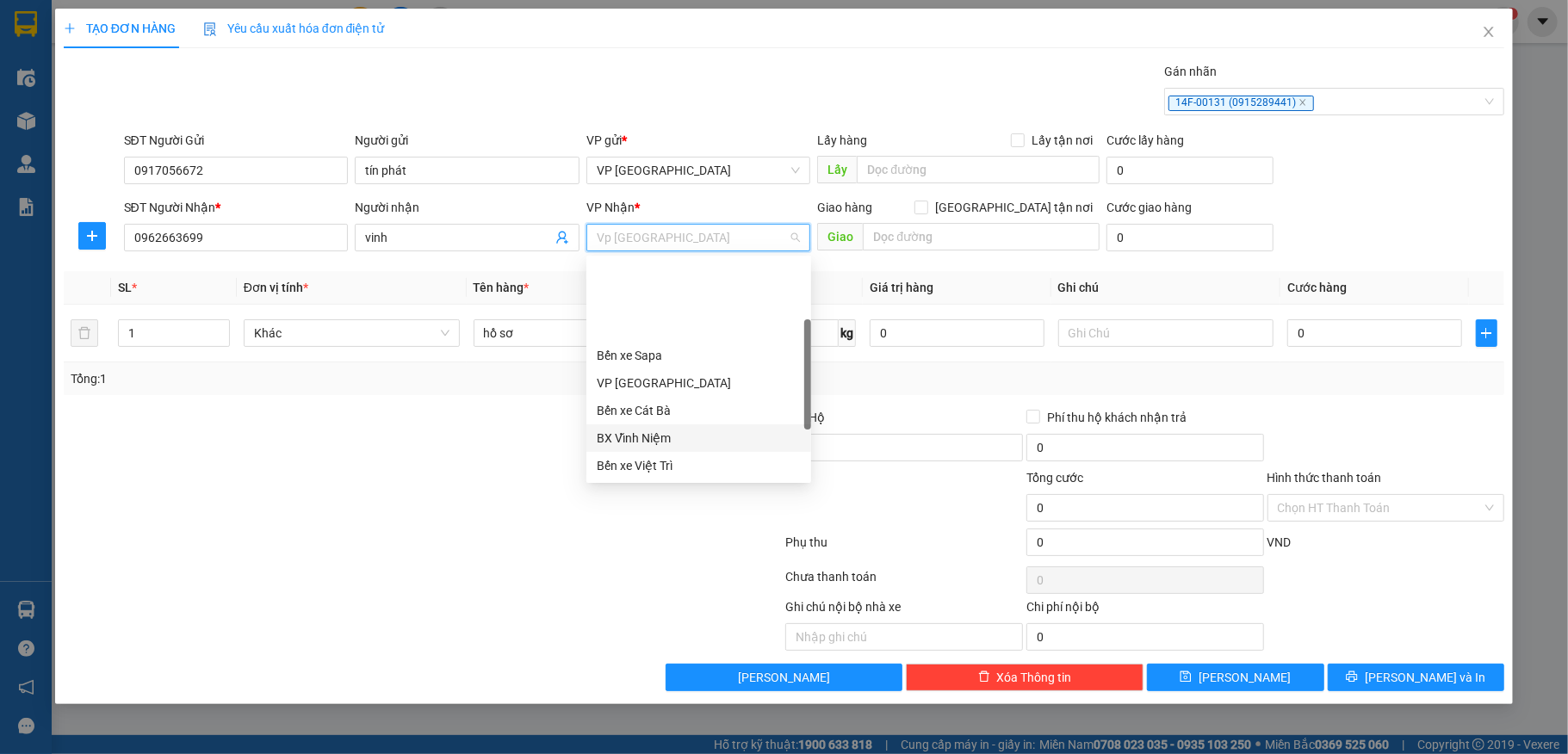
scroll to position [158, 0]
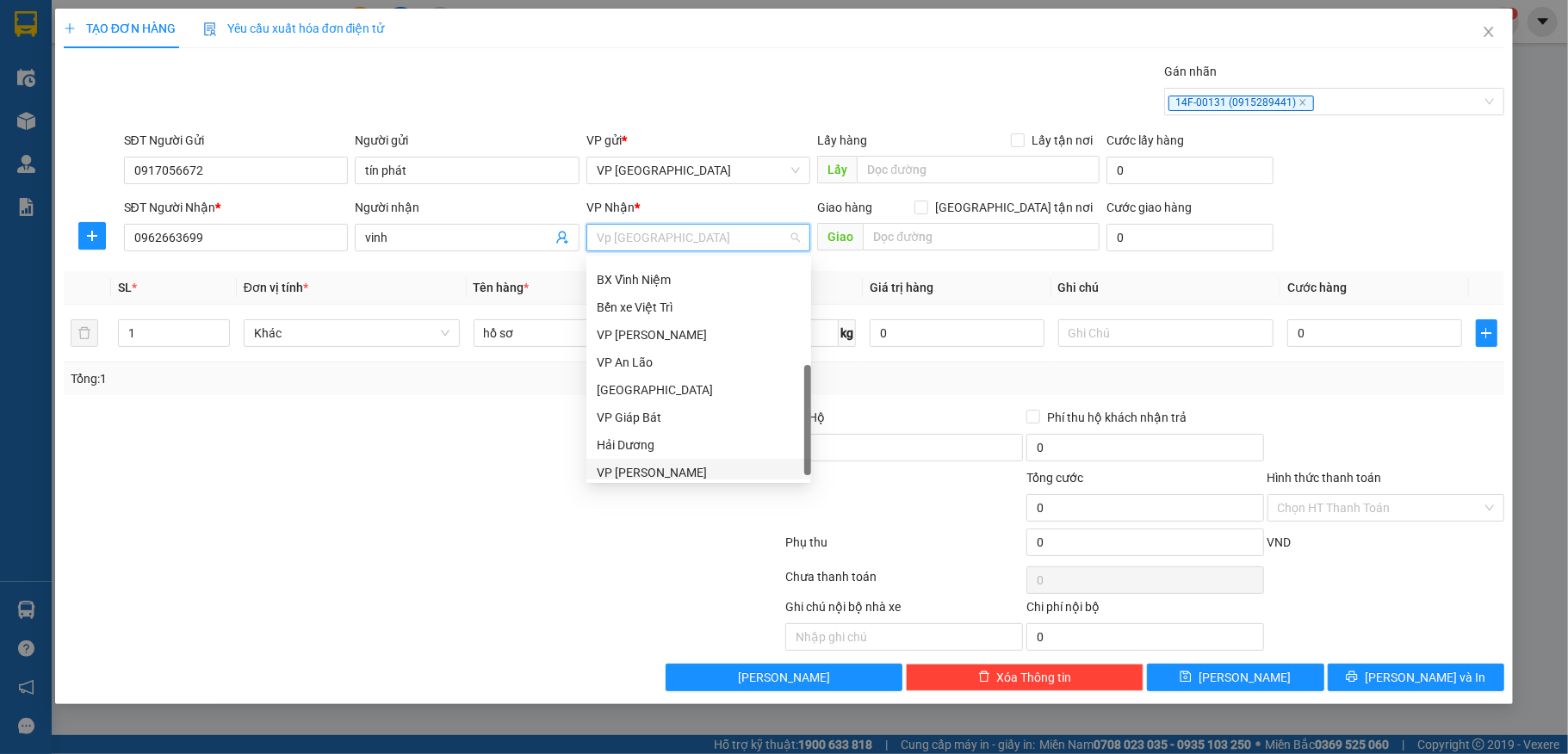
click at [668, 463] on div "VP Nguyễn Văn Linh" at bounding box center [699, 473] width 204 height 19
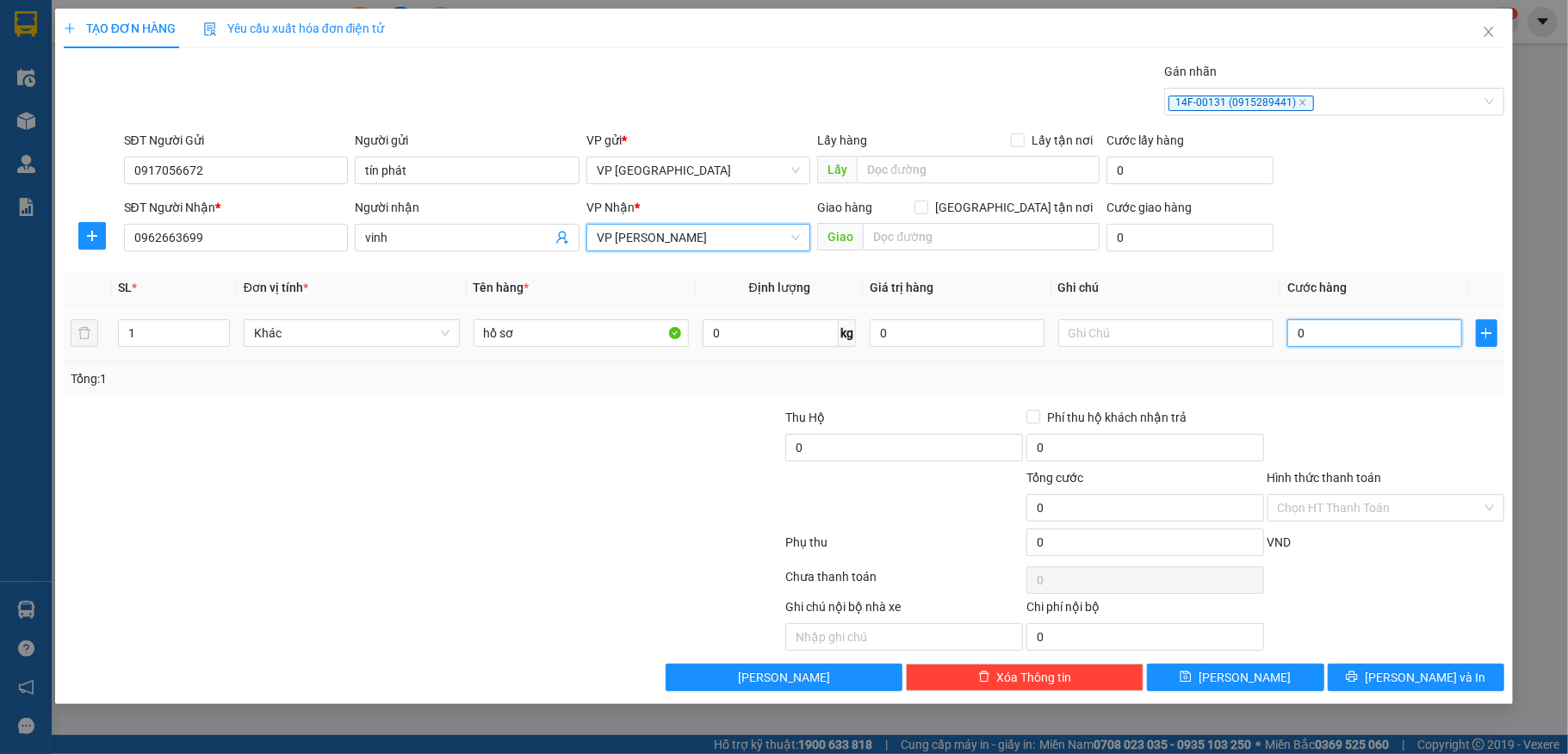
click at [1323, 332] on input "0" at bounding box center [1374, 333] width 174 height 28
type input "5"
type input "50.000"
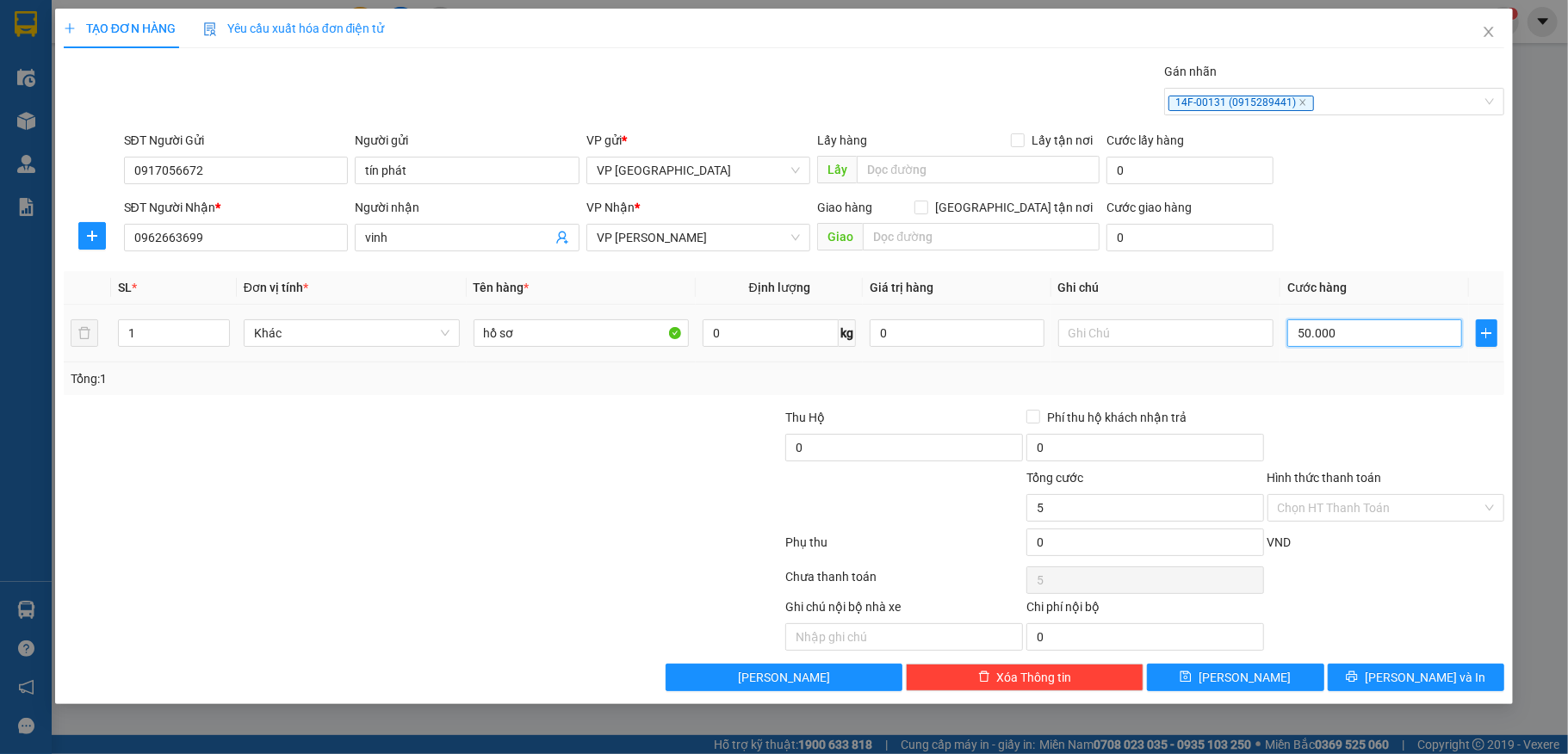
type input "50.000"
click at [1366, 508] on input "Hình thức thanh toán" at bounding box center [1381, 507] width 205 height 26
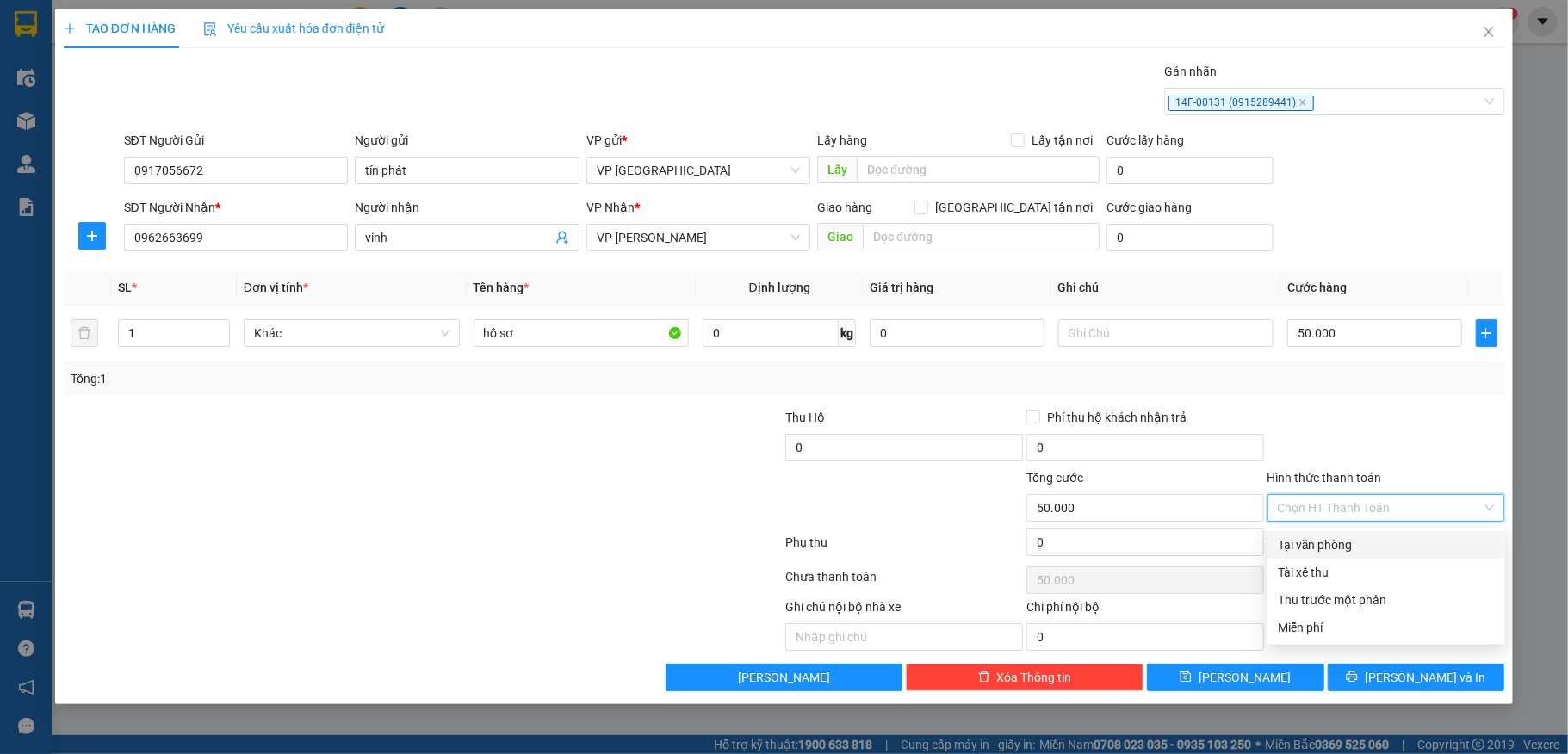
click at [1333, 539] on div "Tại văn phòng" at bounding box center [1387, 545] width 217 height 19
type input "0"
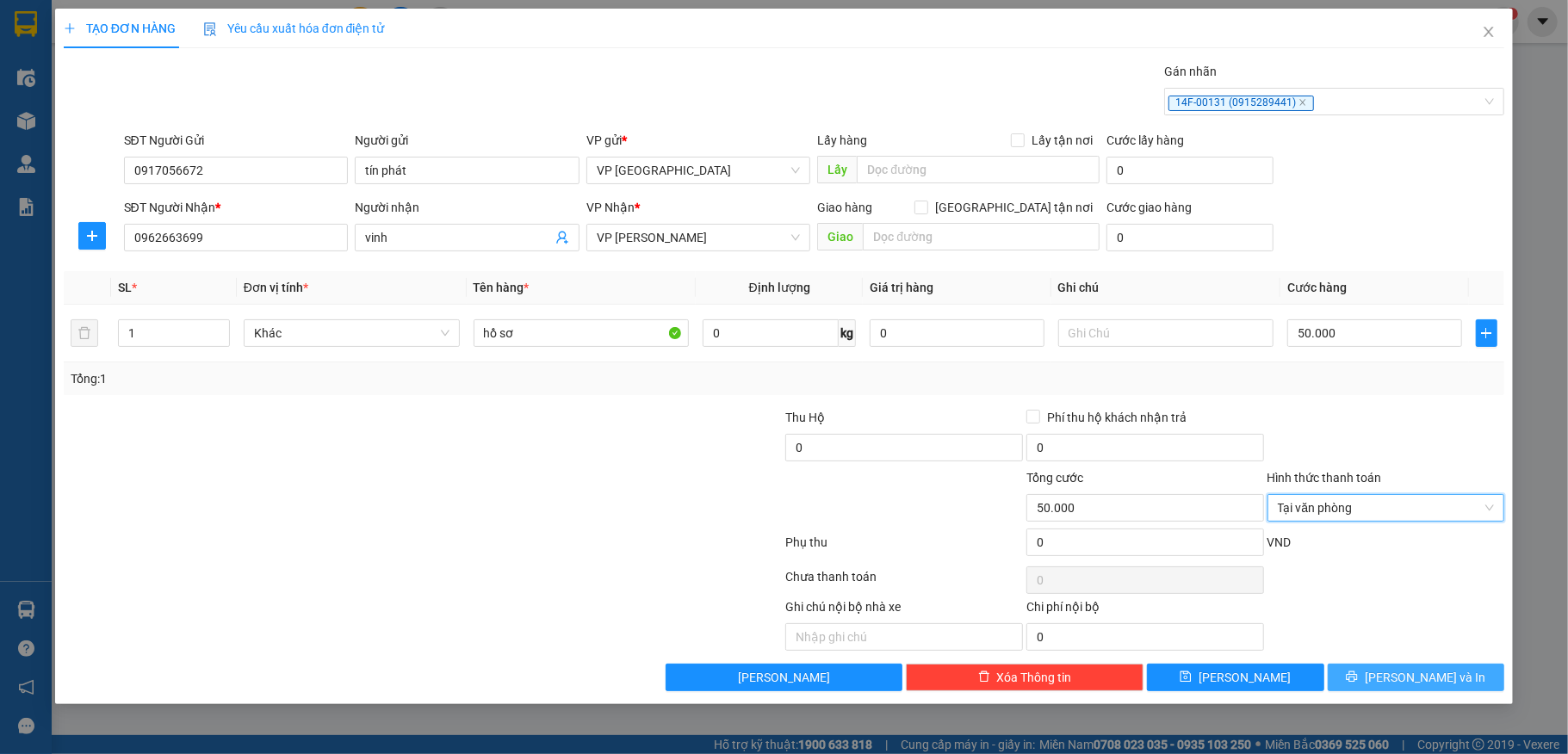
click at [1369, 682] on button "Lưu và In" at bounding box center [1416, 677] width 178 height 28
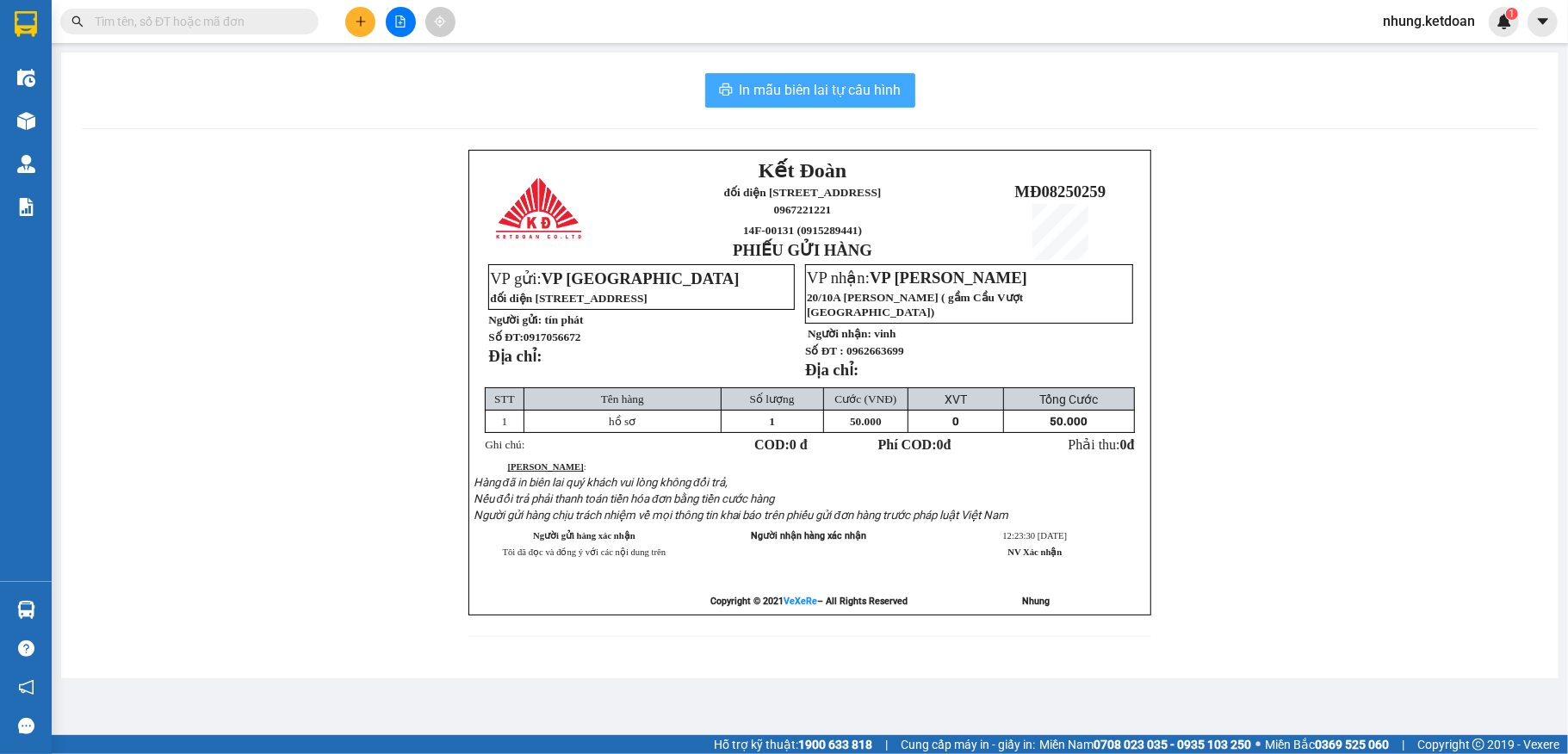
click at [831, 90] on span "In mẫu biên lai tự cấu hình" at bounding box center [820, 90] width 162 height 21
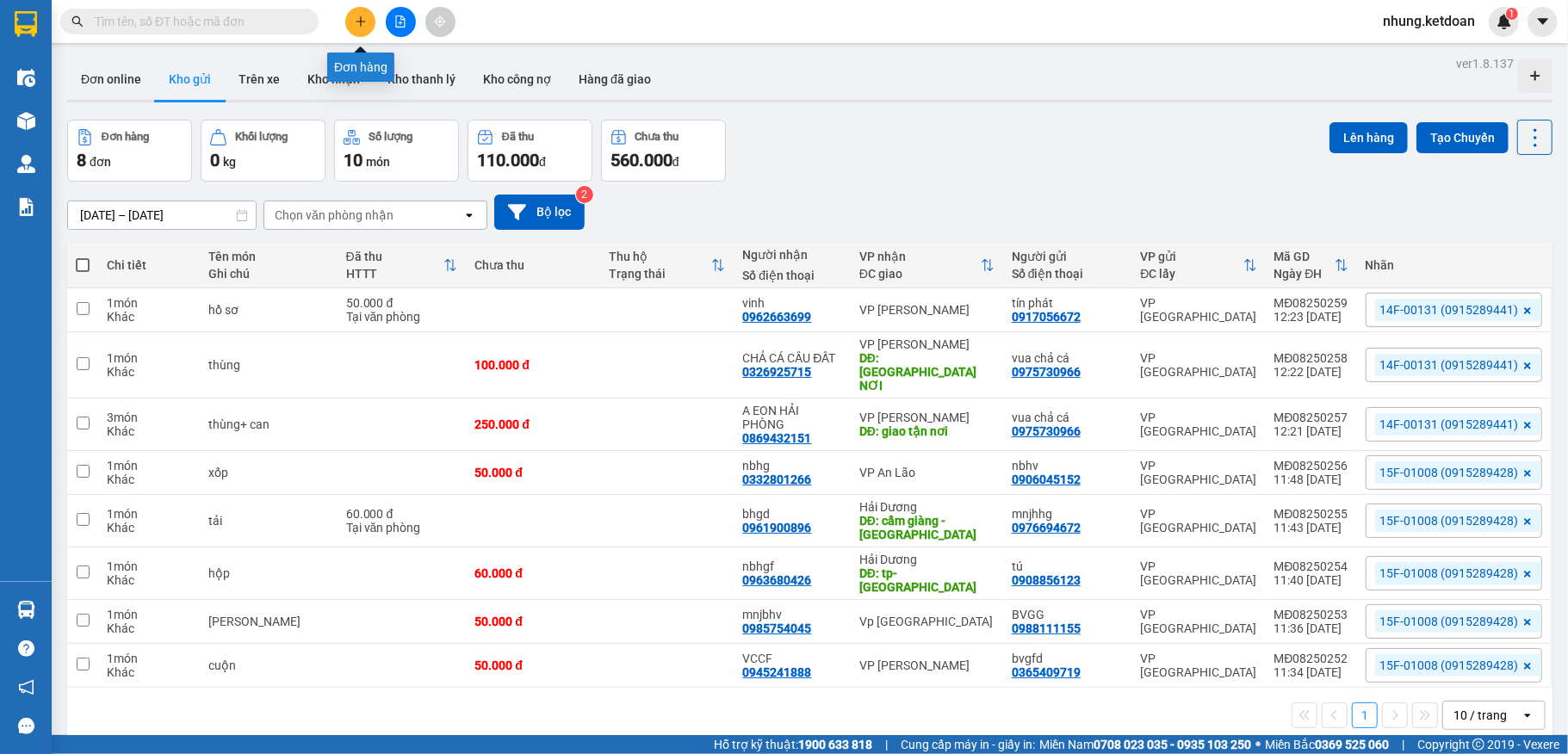
click at [360, 35] on button at bounding box center [360, 21] width 30 height 30
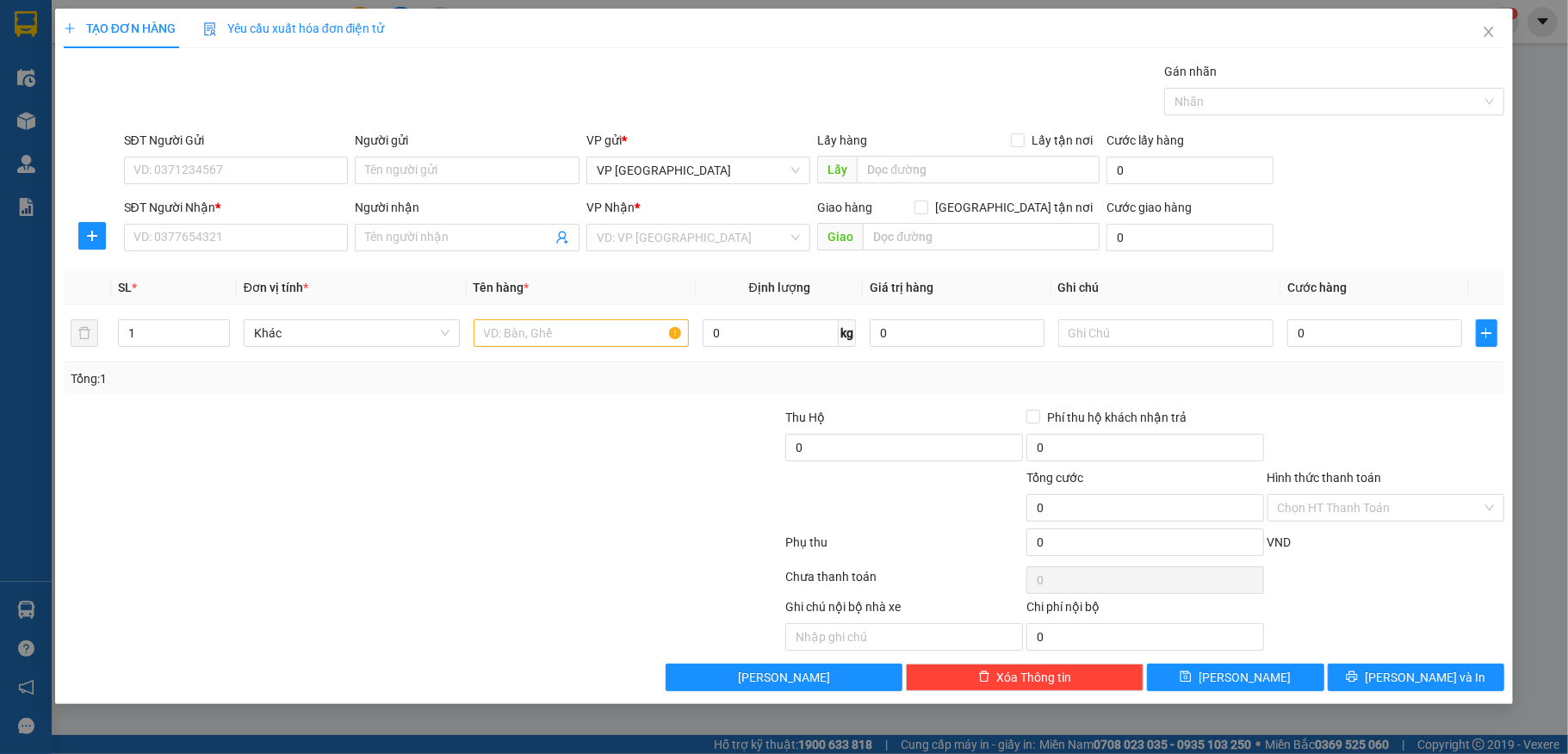
click at [1275, 83] on div "Gán nhãn" at bounding box center [1334, 75] width 341 height 26
drag, startPoint x: 1282, startPoint y: 97, endPoint x: 1289, endPoint y: 86, distance: 13.0
click at [1282, 97] on div at bounding box center [1326, 102] width 315 height 21
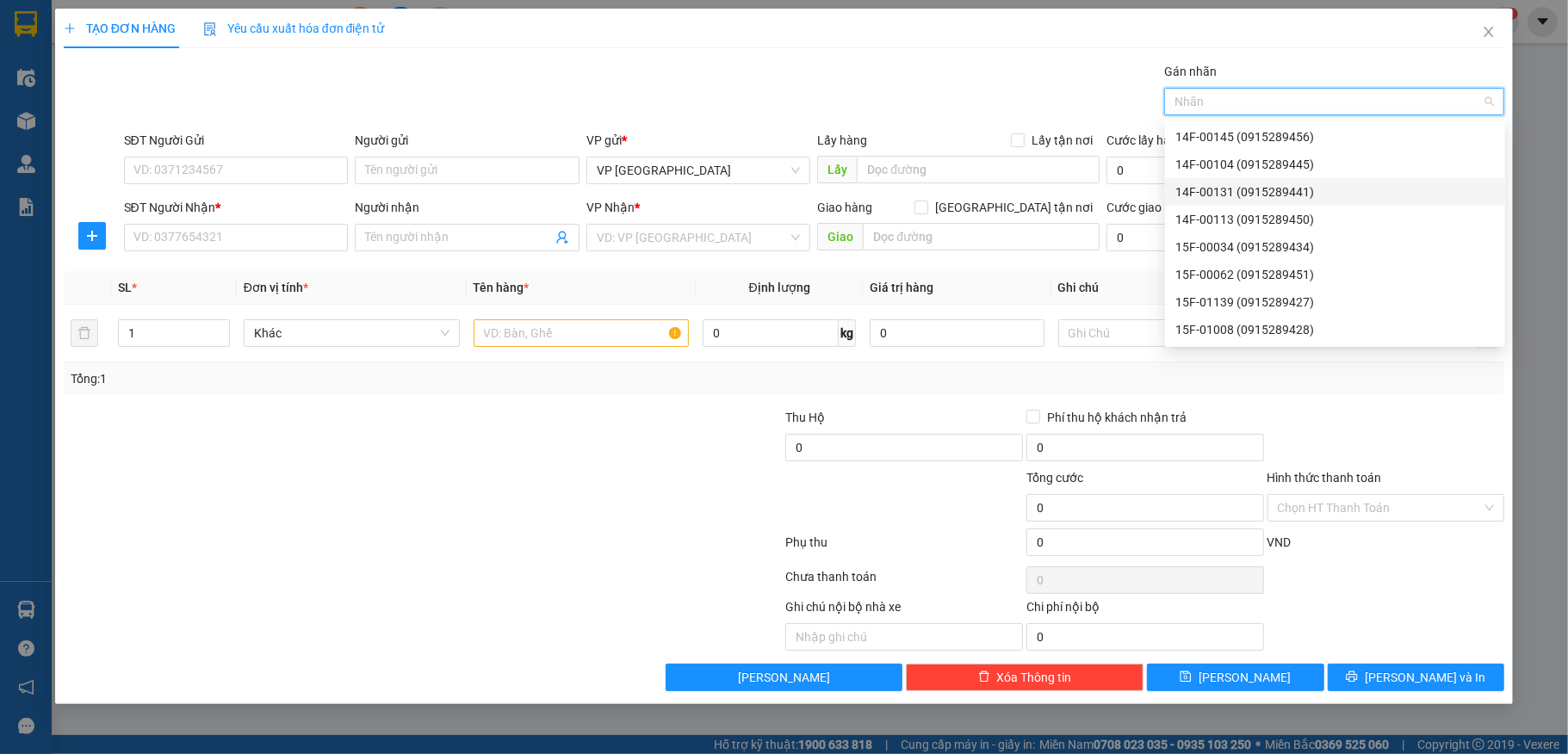
click at [1240, 182] on div "14F-00131 (0915289441)" at bounding box center [1335, 192] width 320 height 19
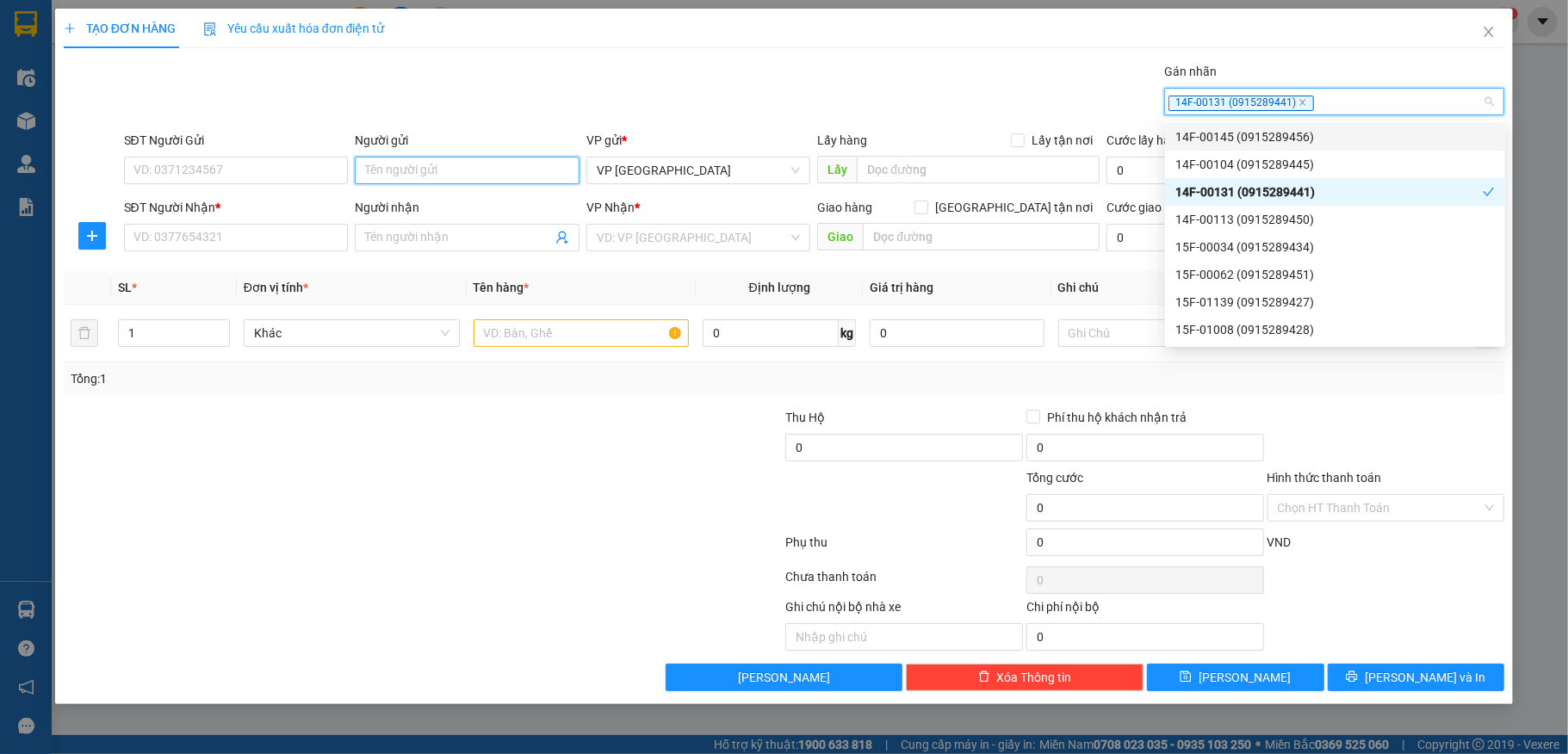
click at [429, 180] on input "Người gửi" at bounding box center [467, 170] width 225 height 28
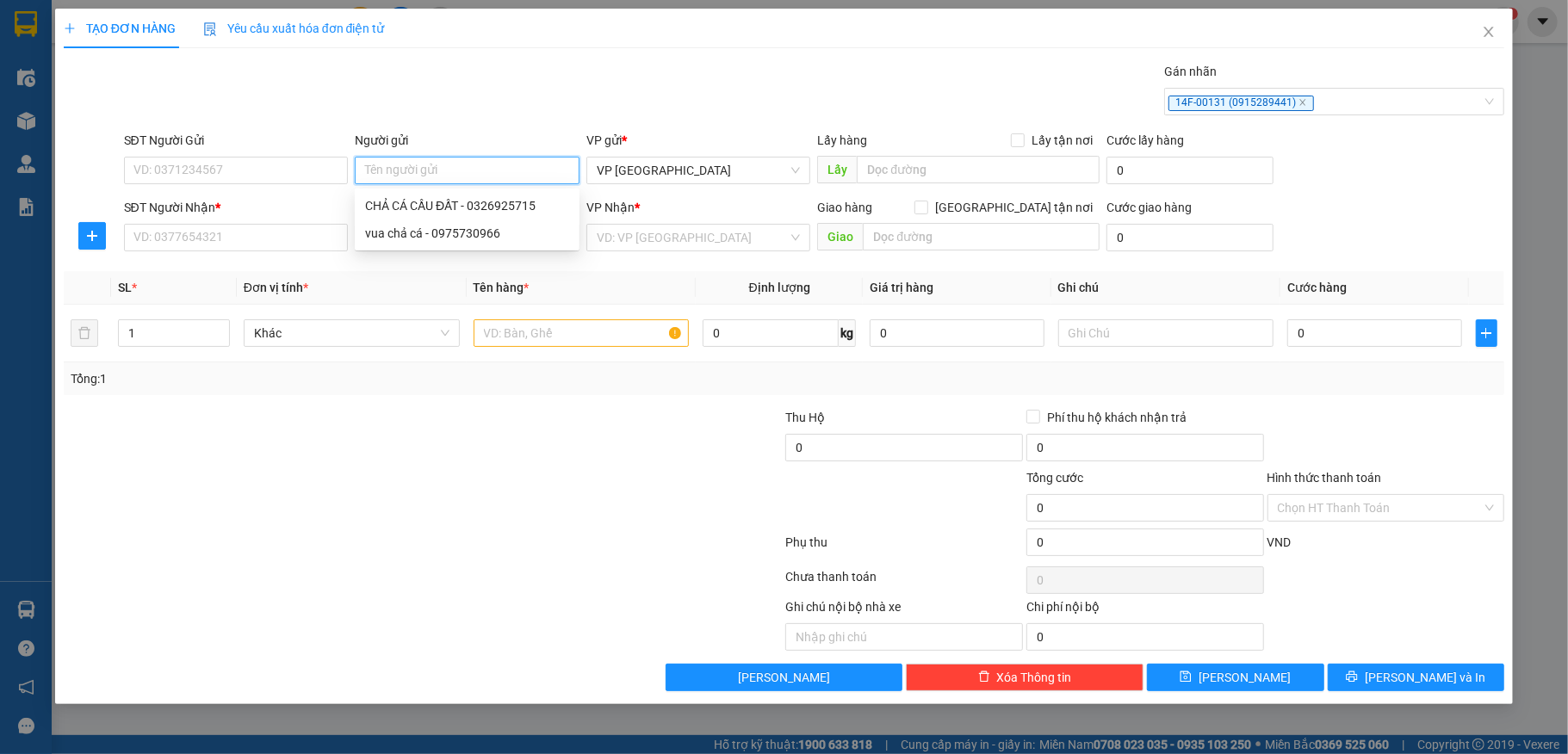
click at [429, 180] on input "Người gửi" at bounding box center [467, 170] width 225 height 28
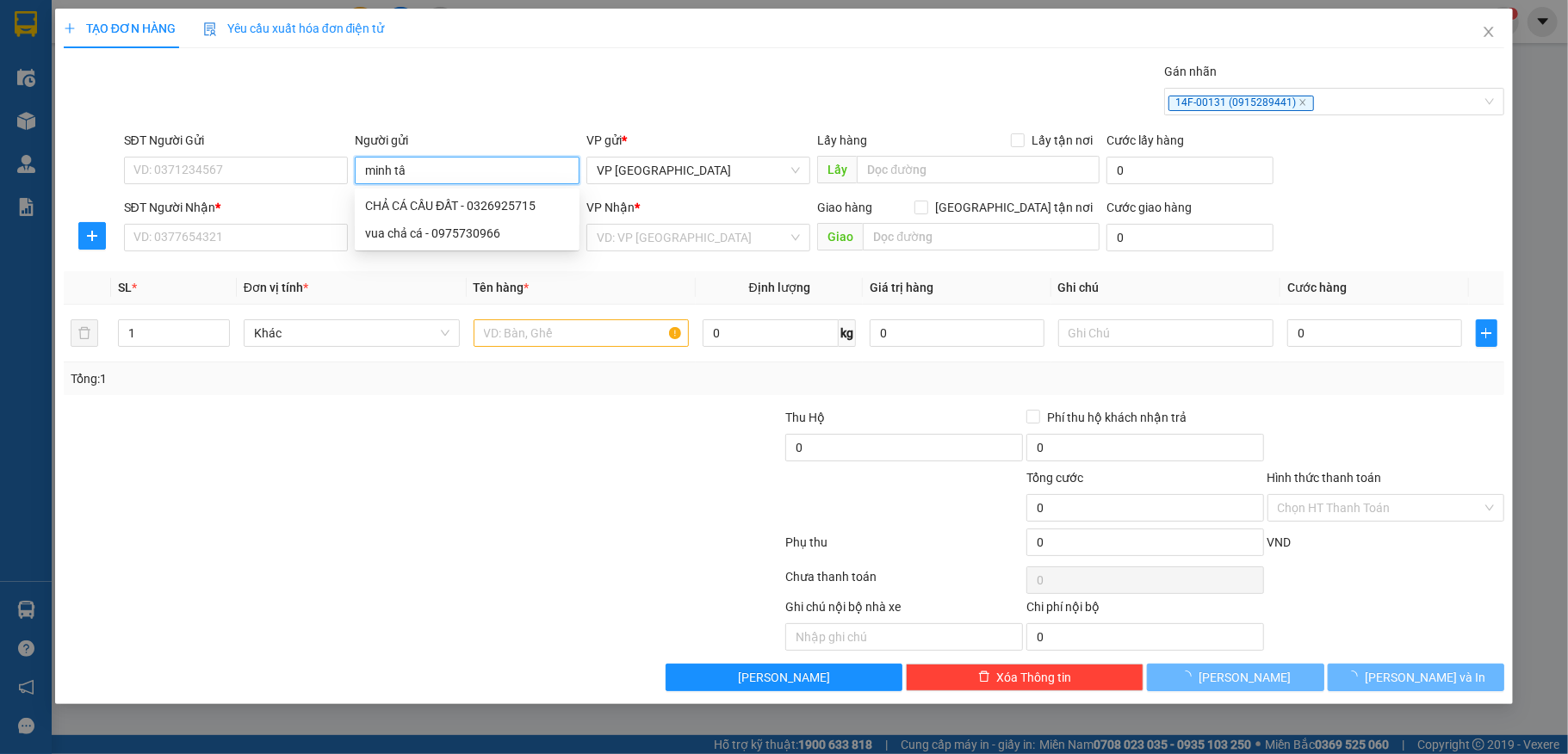
type input "minh tâm"
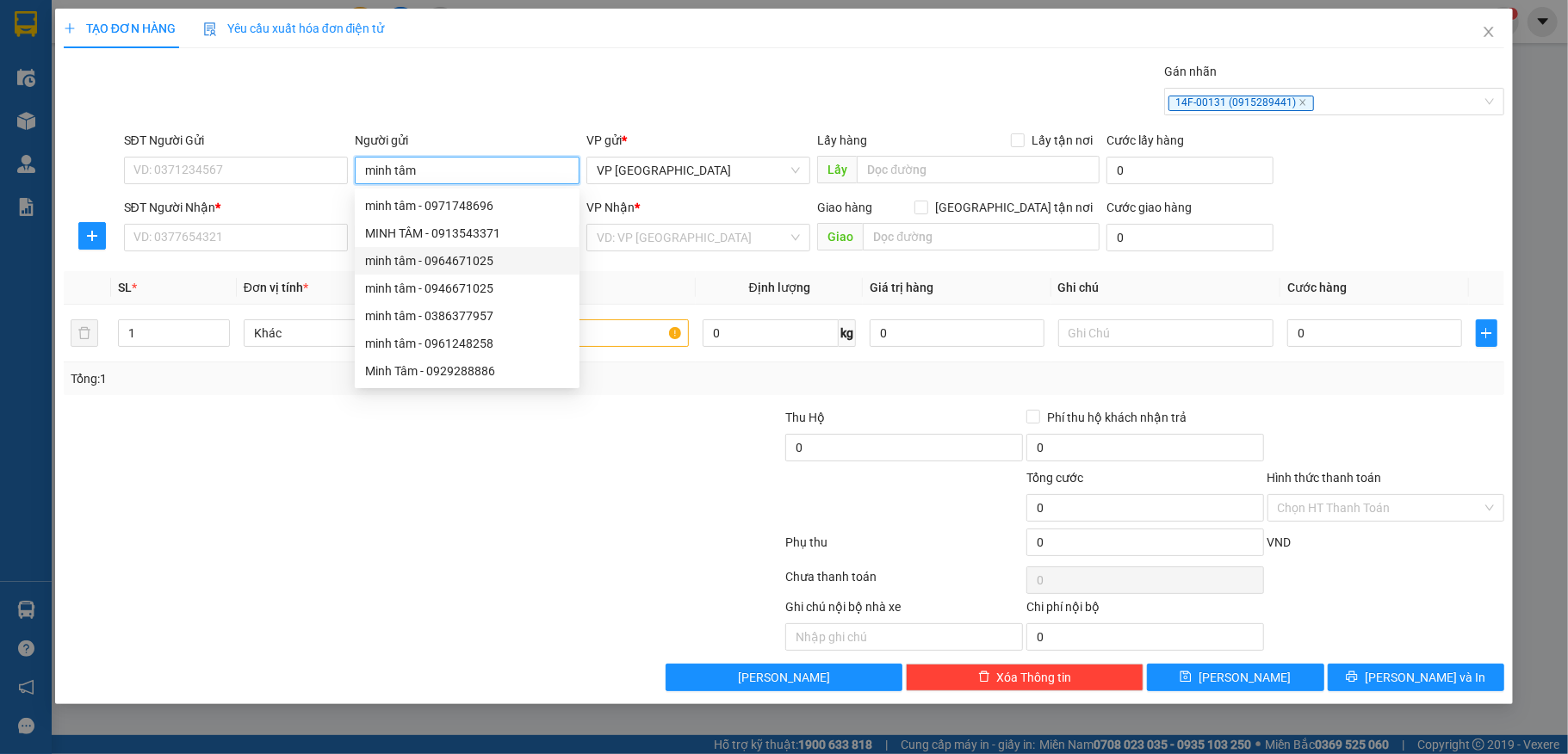
drag, startPoint x: 480, startPoint y: 263, endPoint x: 243, endPoint y: 253, distance: 237.2
click at [480, 263] on div "minh tâm - 0964671025" at bounding box center [467, 261] width 204 height 19
type input "0964671025"
type input "minh tâm"
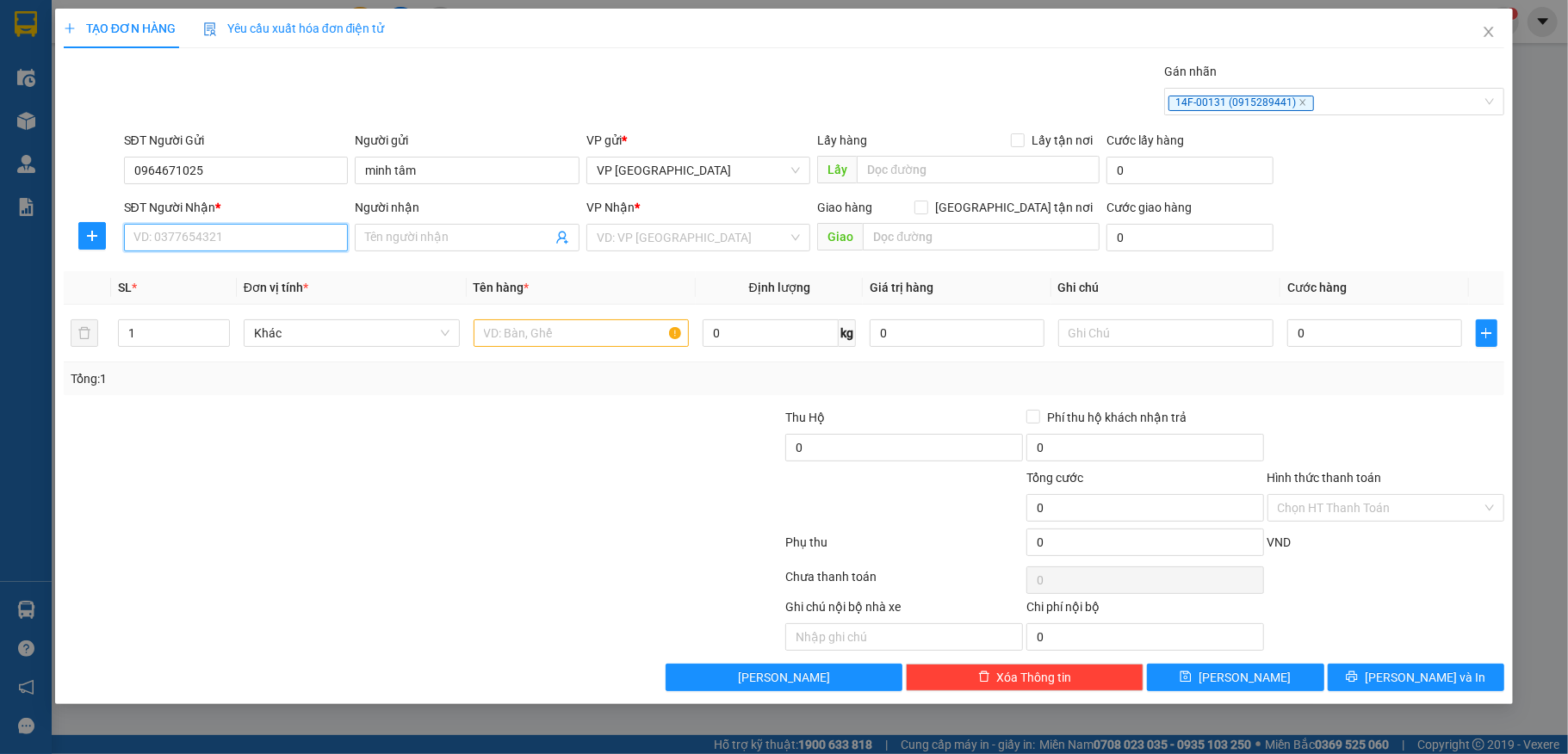
click at [217, 239] on input "SĐT Người Nhận *" at bounding box center [236, 237] width 225 height 28
click at [163, 267] on div "0973495888 - A Chiến" at bounding box center [236, 274] width 204 height 19
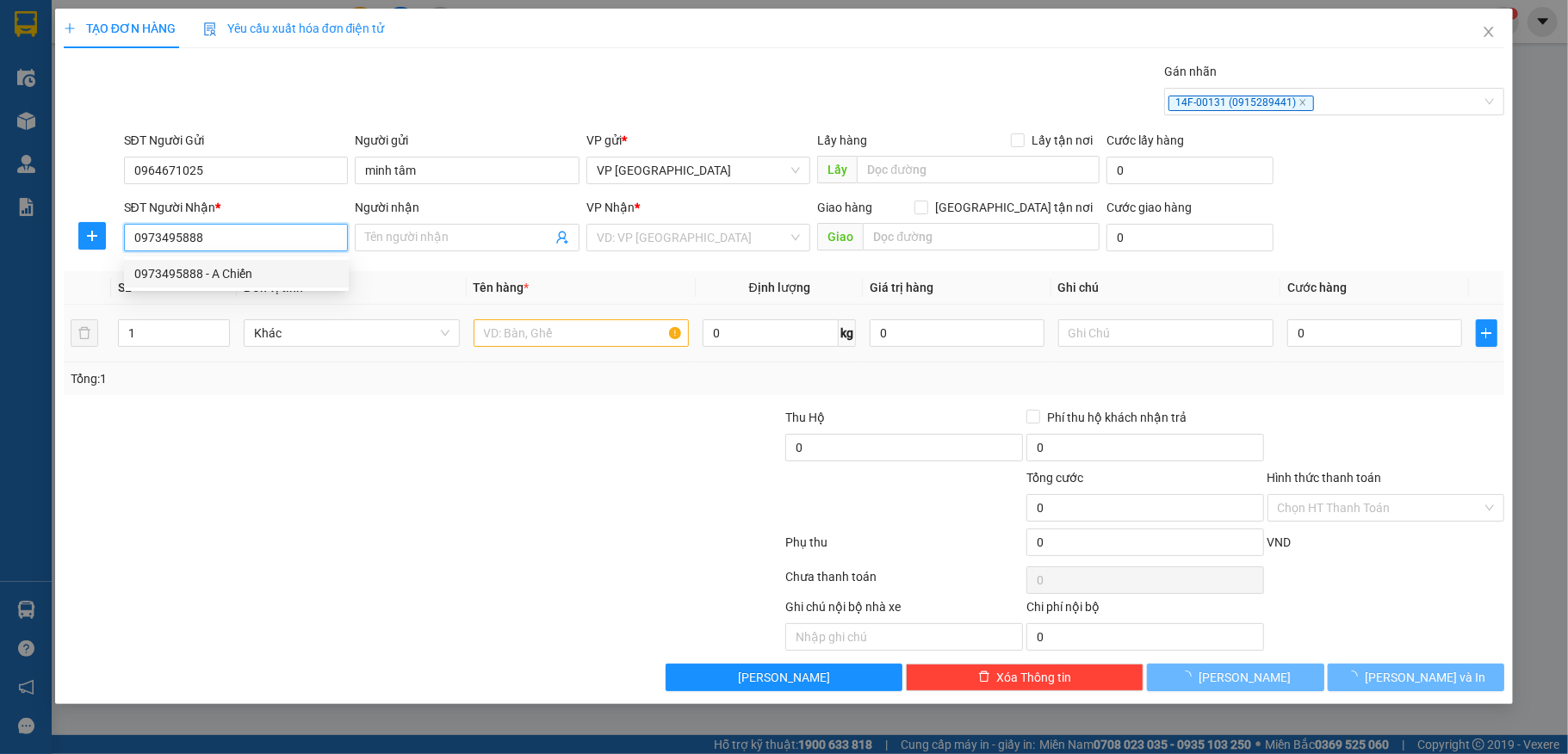
type input "0973495888"
click at [557, 325] on input "text" at bounding box center [582, 333] width 216 height 28
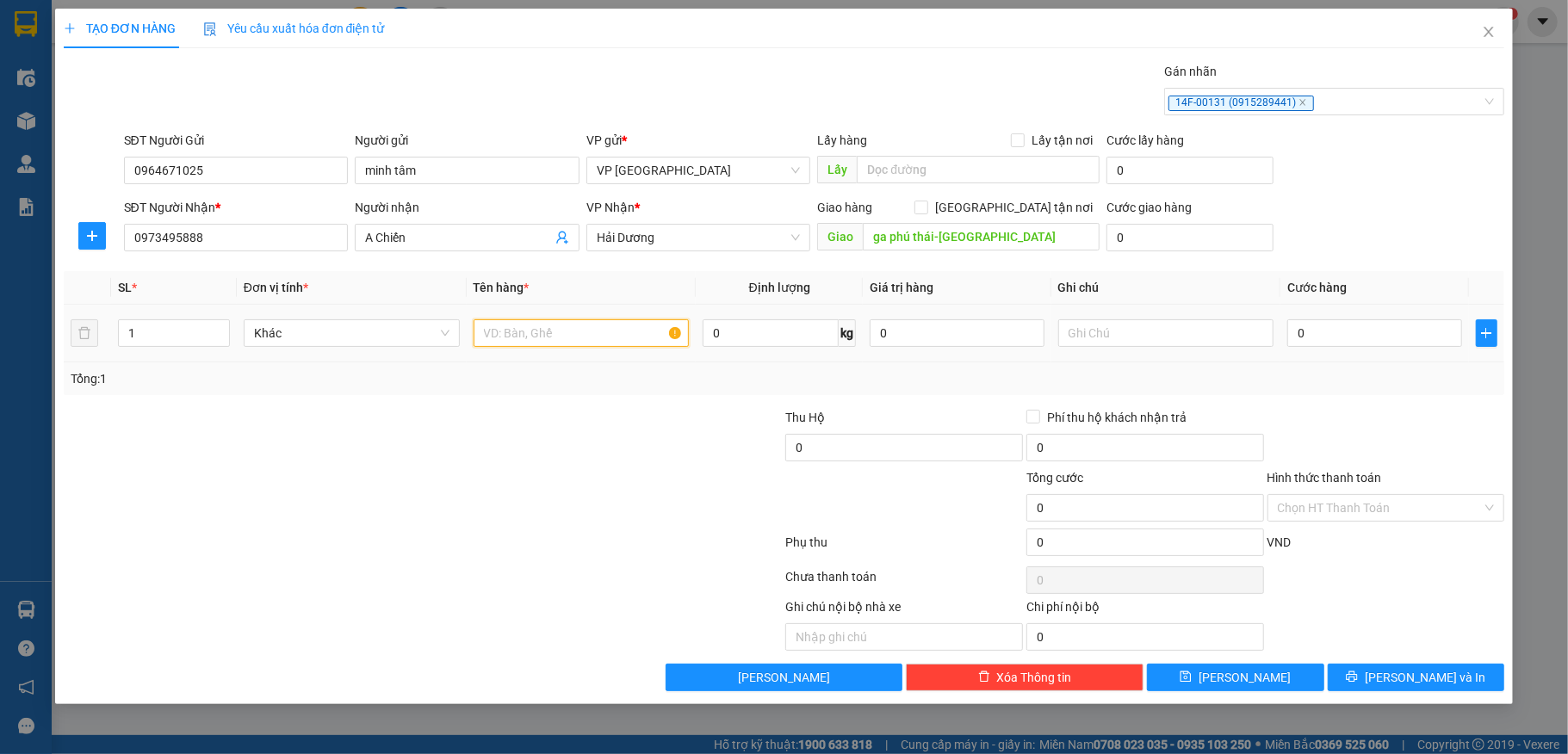
type input "A Chiến"
type input "ga phú thái-hải dương"
type input "bạt"
click at [1339, 336] on input "0" at bounding box center [1374, 333] width 174 height 28
type input "4"
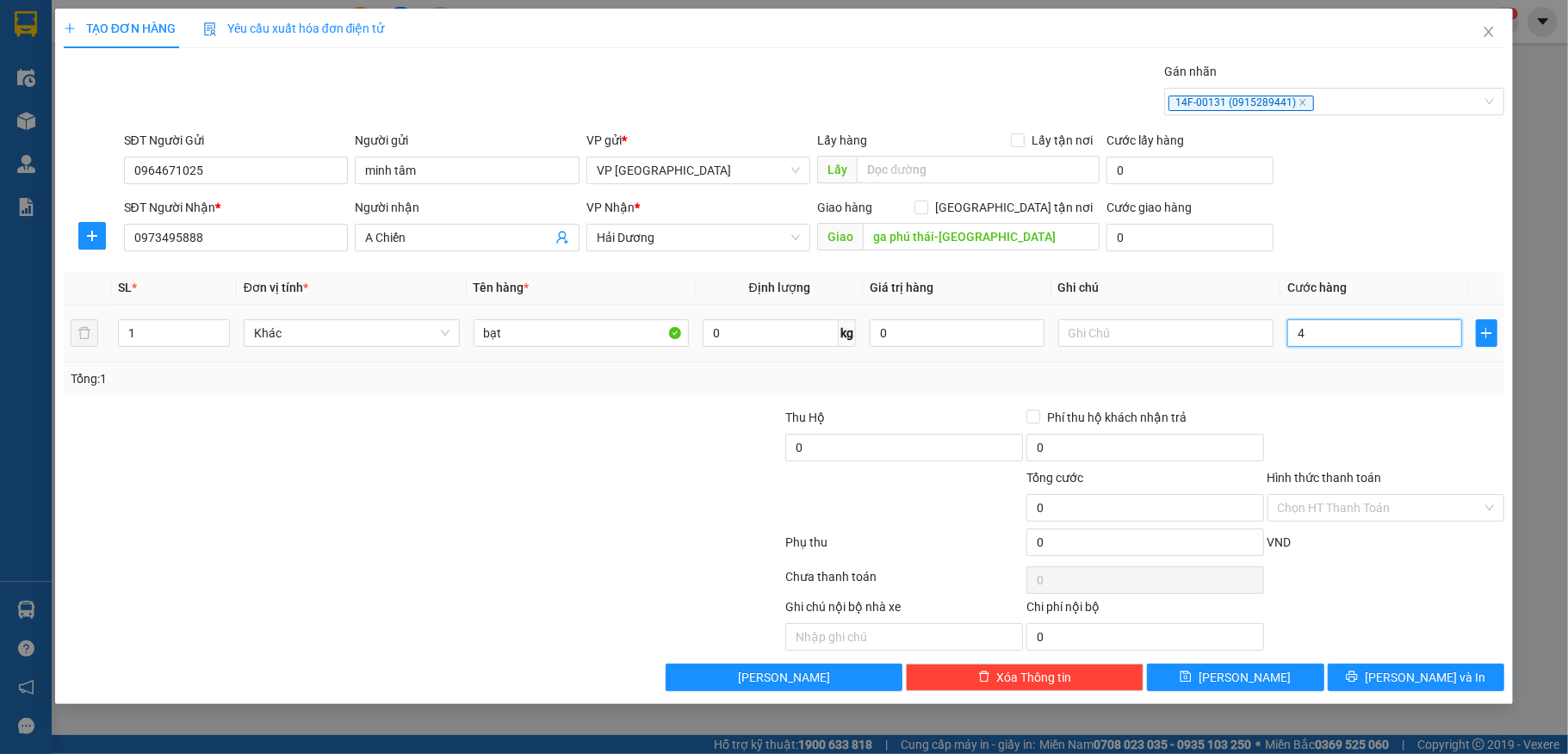
type input "4"
type input "40"
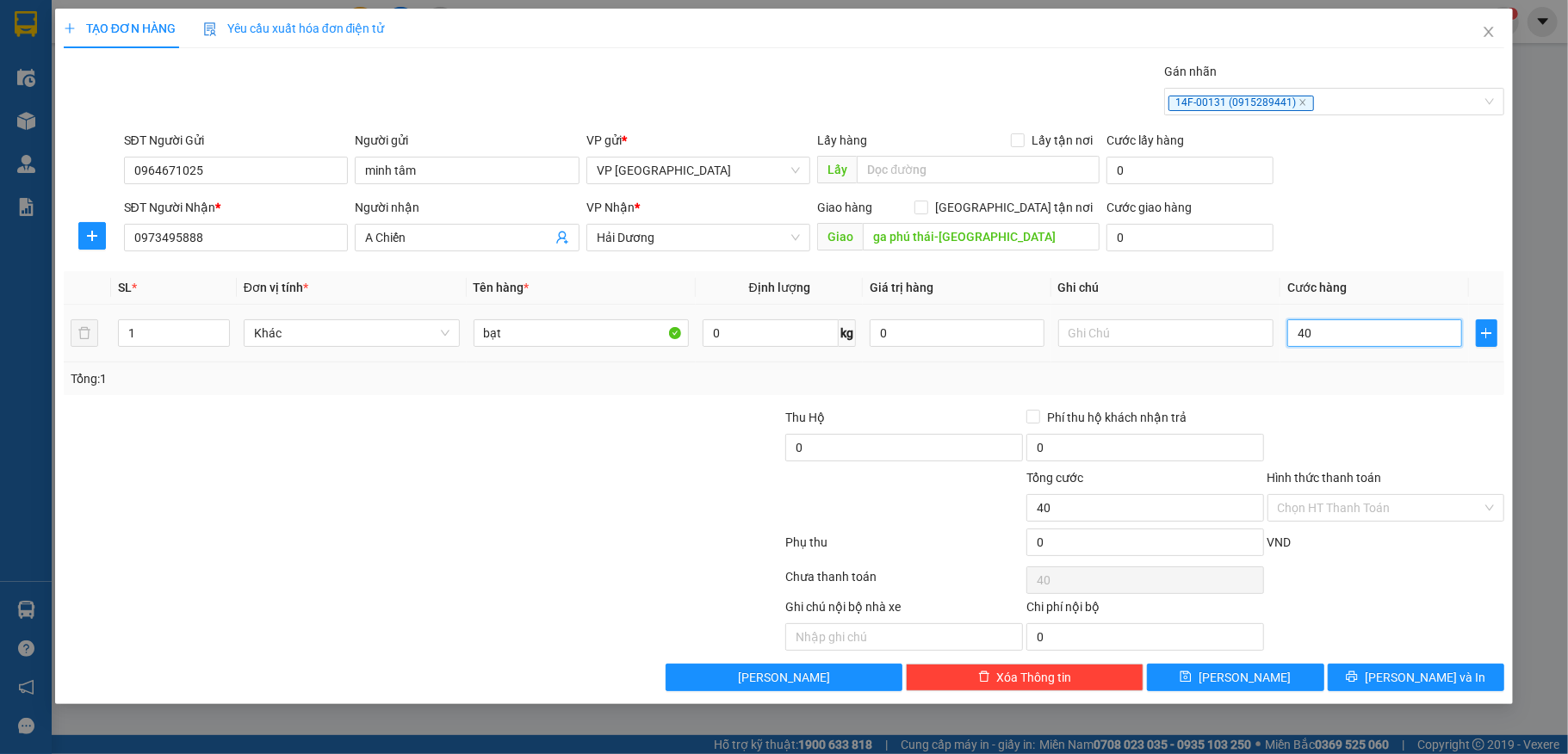
type input "400"
type input "4.000"
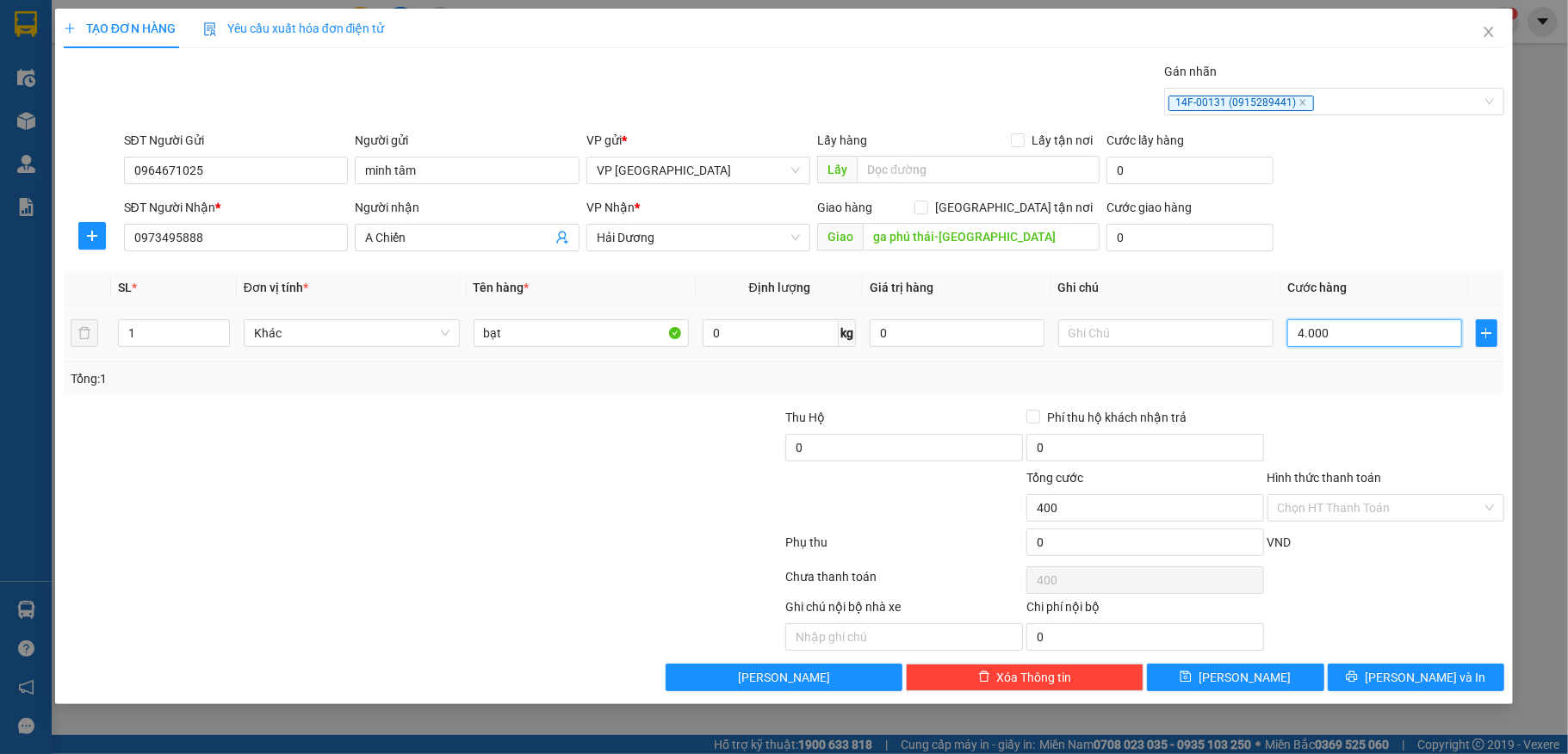
type input "4.000"
type input "40.000"
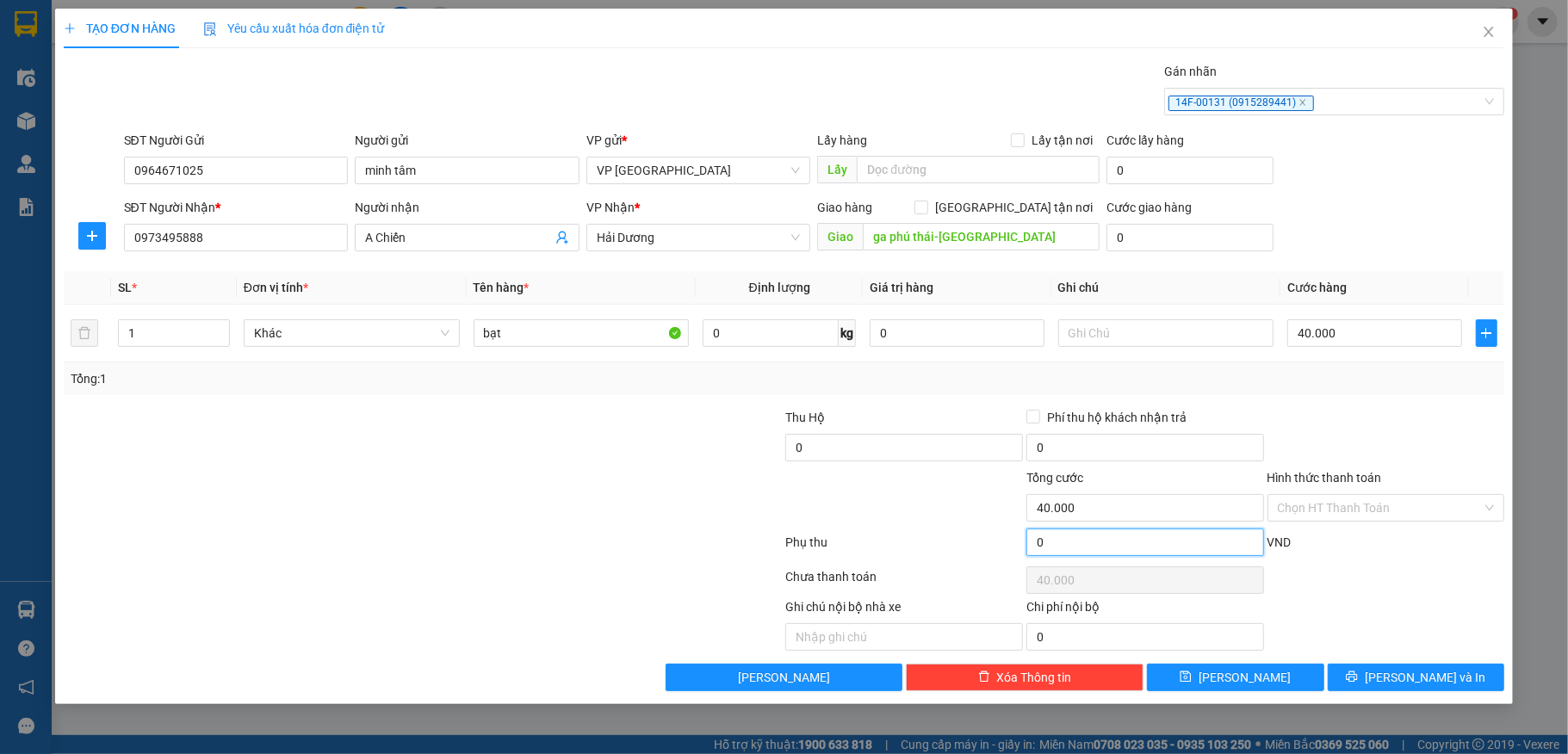
click at [1117, 535] on input "0" at bounding box center [1146, 542] width 238 height 28
type input "2"
type input "40.002"
type input "20"
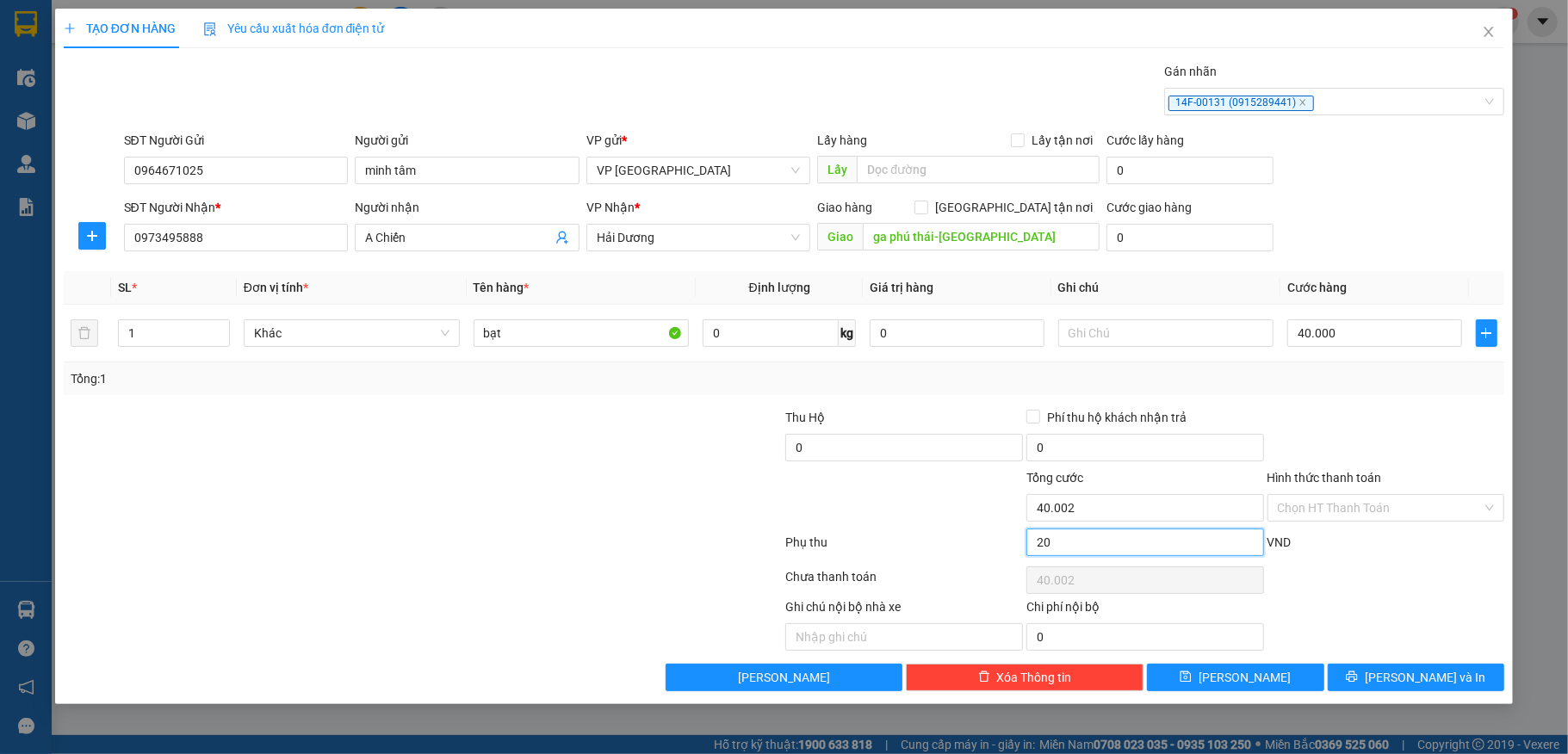
type input "40.020"
type input "200"
type input "40.200"
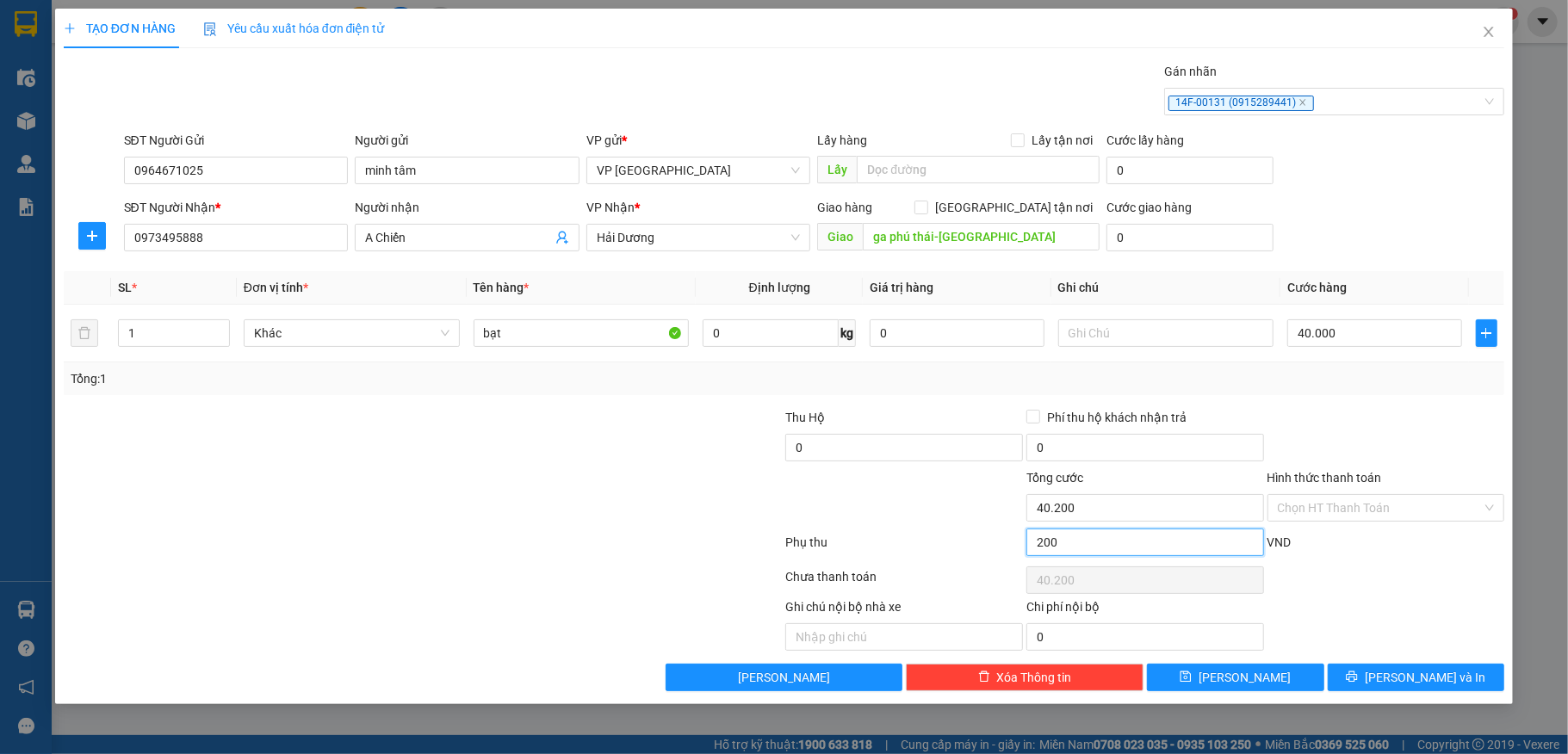
type input "2.000"
type input "42.000"
type input "20.000"
type input "60.000"
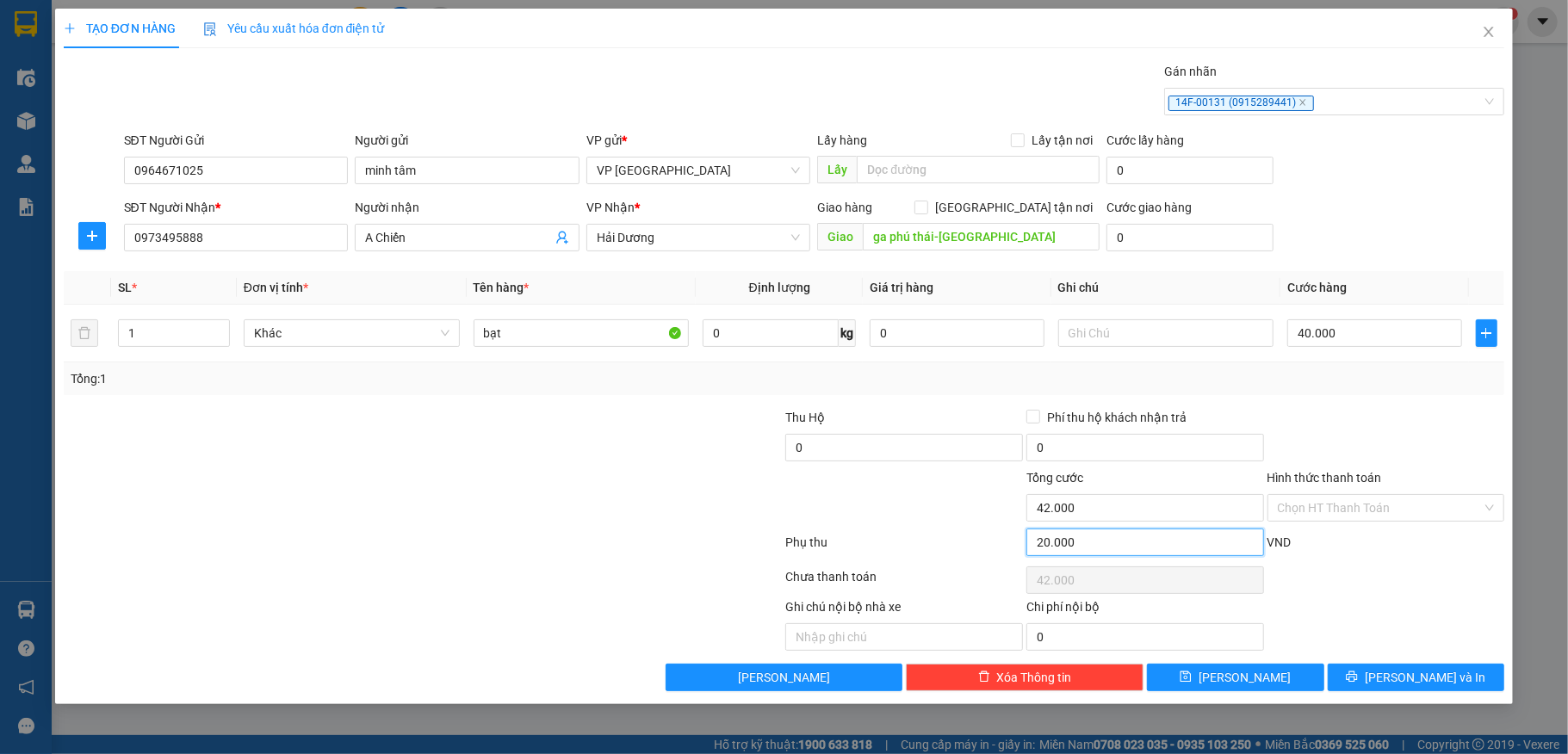
type input "60.000"
type input "20.000"
click at [1348, 679] on button "Lưu và In" at bounding box center [1416, 677] width 178 height 28
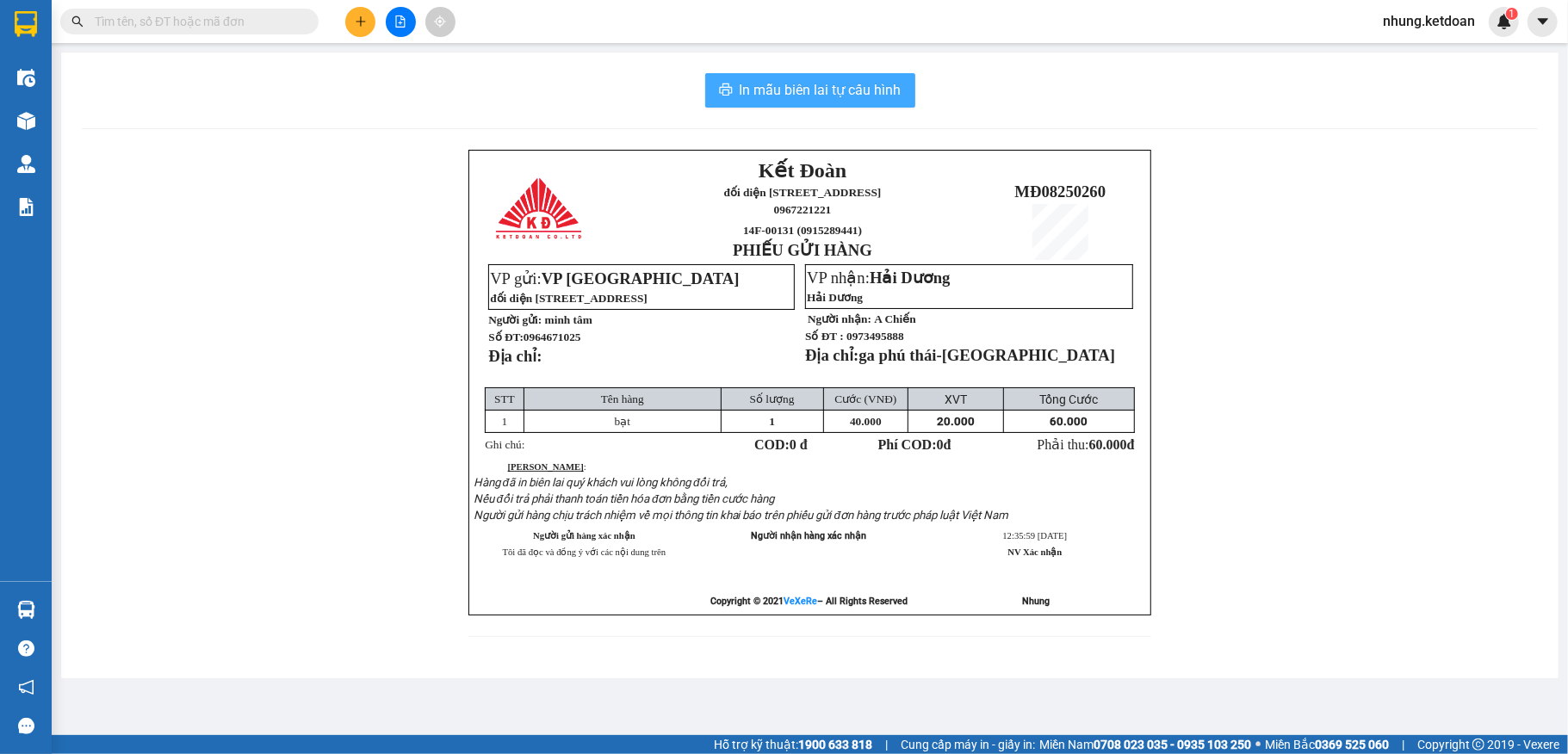
click at [760, 82] on span "In mẫu biên lai tự cấu hình" at bounding box center [820, 90] width 162 height 21
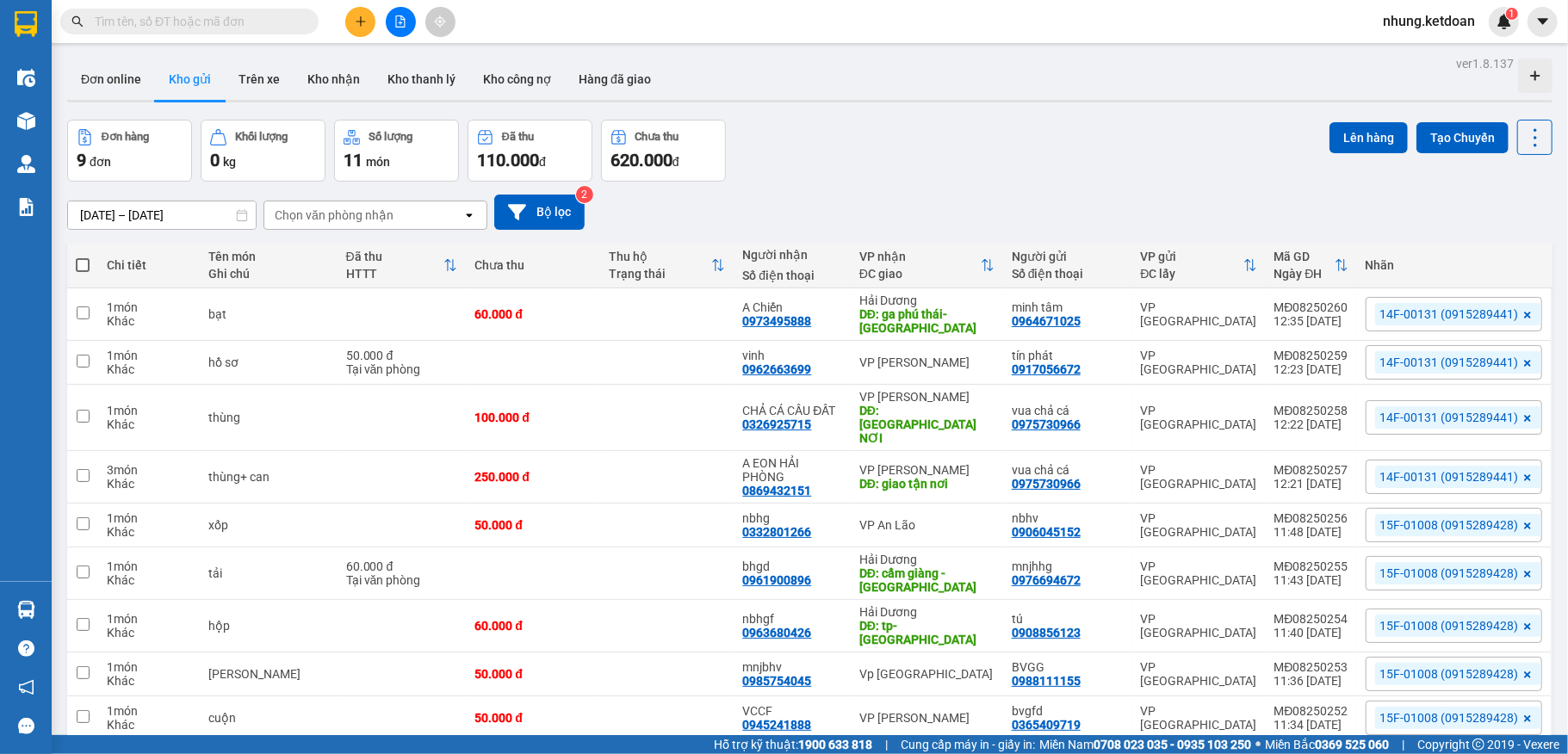
click at [953, 113] on div "ver 1.8.137 Đơn online Kho gửi Trên xe Kho nhận Kho thanh lý Kho công nợ Hàng đ…" at bounding box center [810, 429] width 1500 height 754
click at [348, 29] on button at bounding box center [360, 21] width 30 height 30
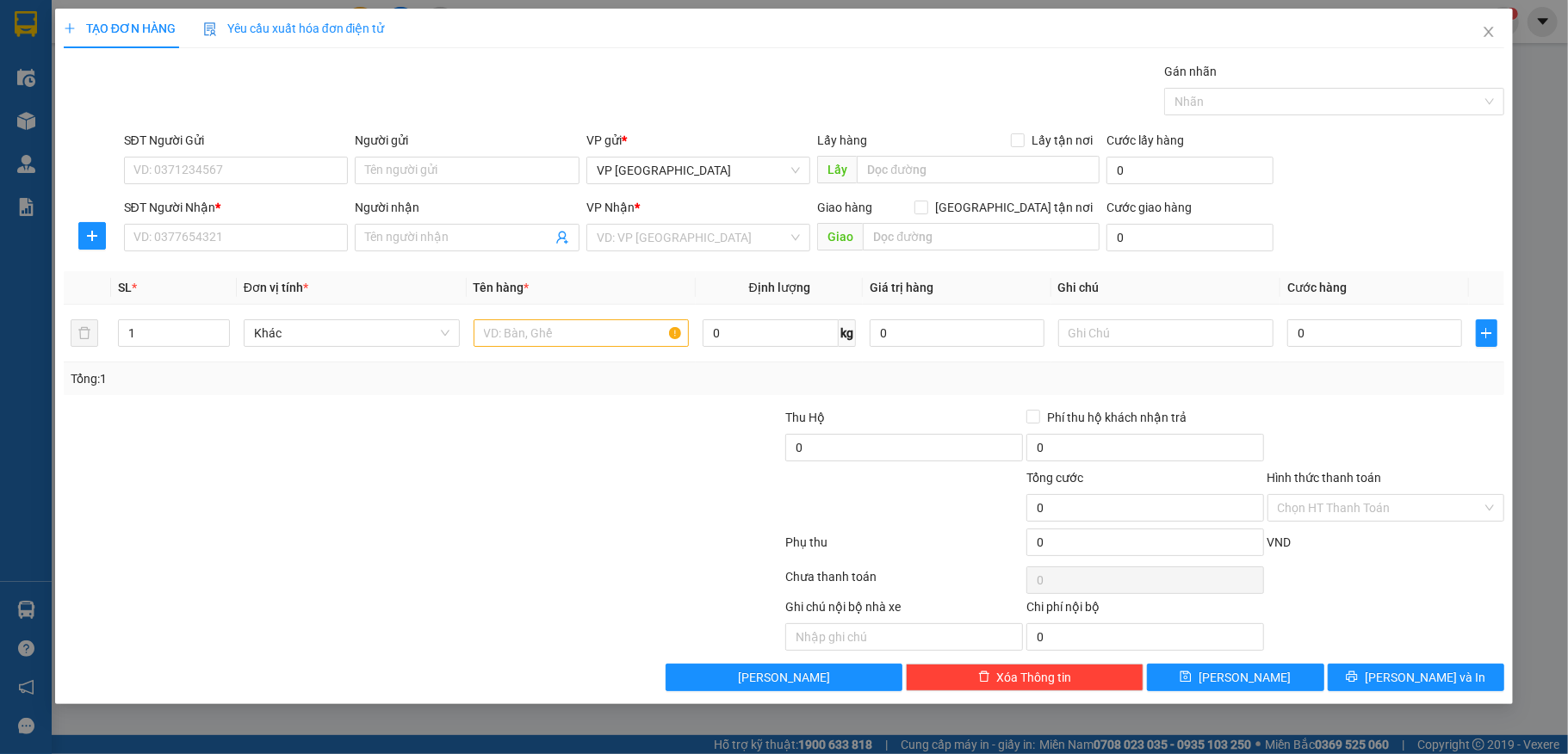
click at [1332, 121] on div "Gán nhãn Nhãn" at bounding box center [1334, 92] width 341 height 60
click at [1313, 102] on div at bounding box center [1326, 102] width 315 height 21
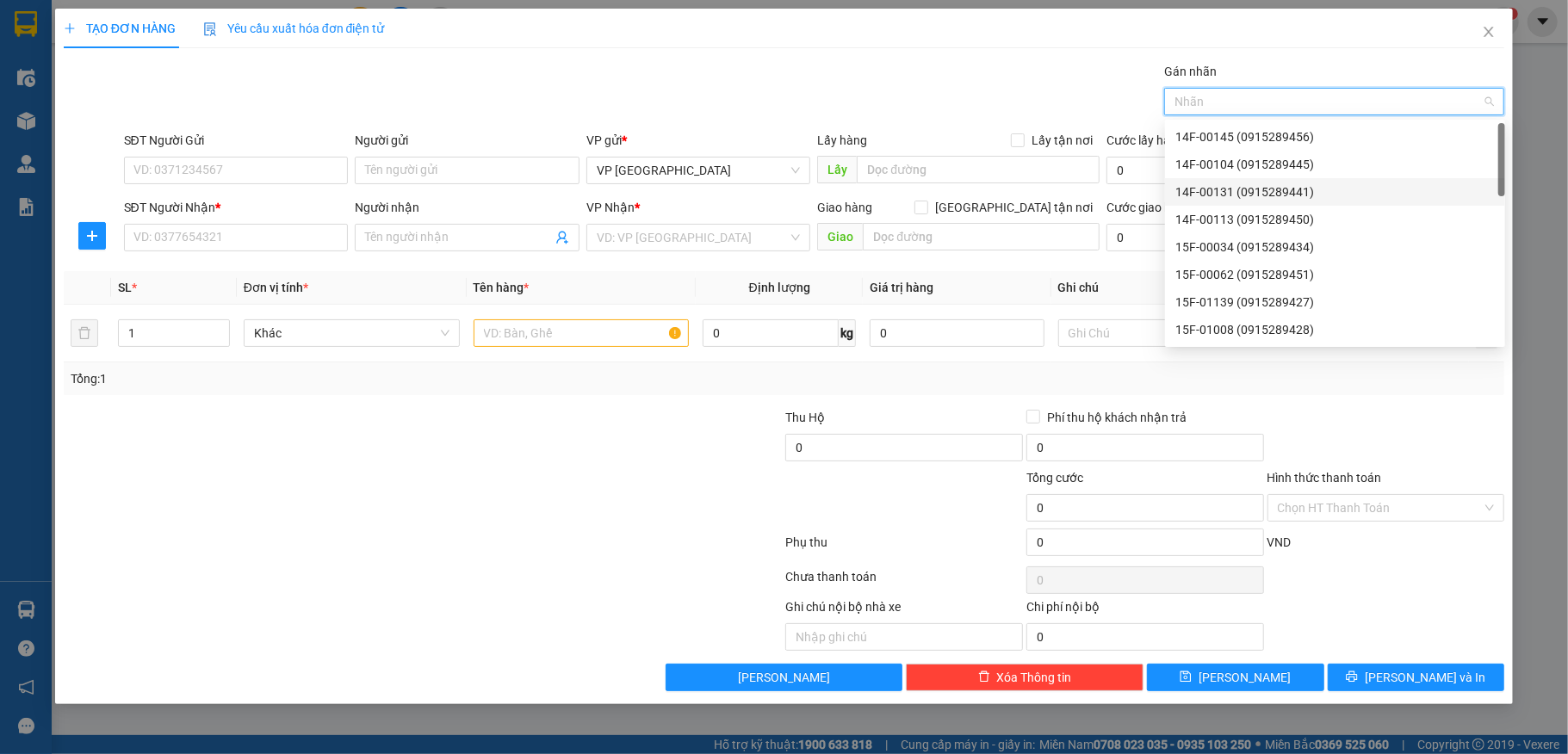
click at [1248, 193] on div "14F-00131 (0915289441)" at bounding box center [1335, 192] width 320 height 19
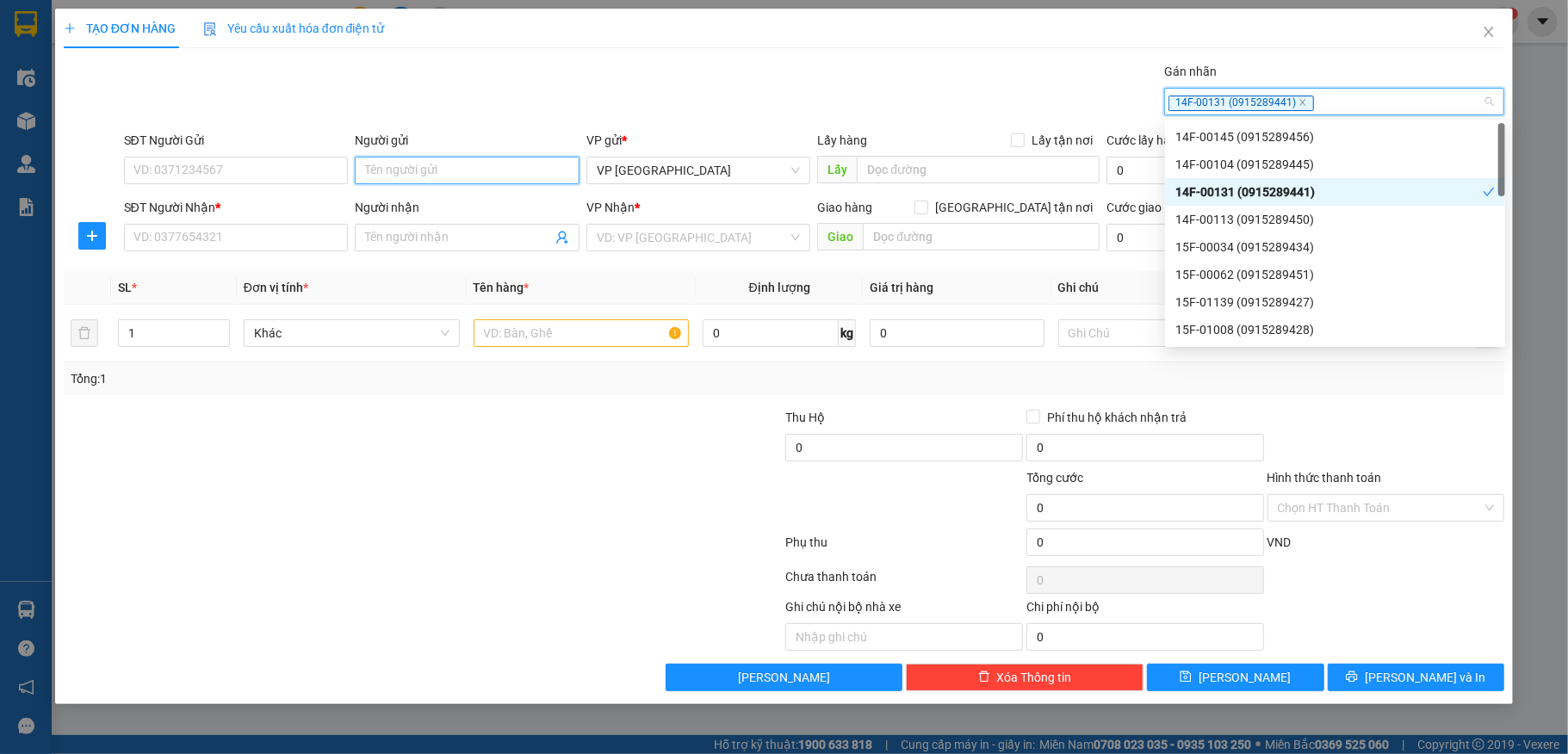
drag, startPoint x: 407, startPoint y: 173, endPoint x: 405, endPoint y: 164, distance: 9.2
click at [408, 173] on input "Người gửi" at bounding box center [467, 170] width 225 height 28
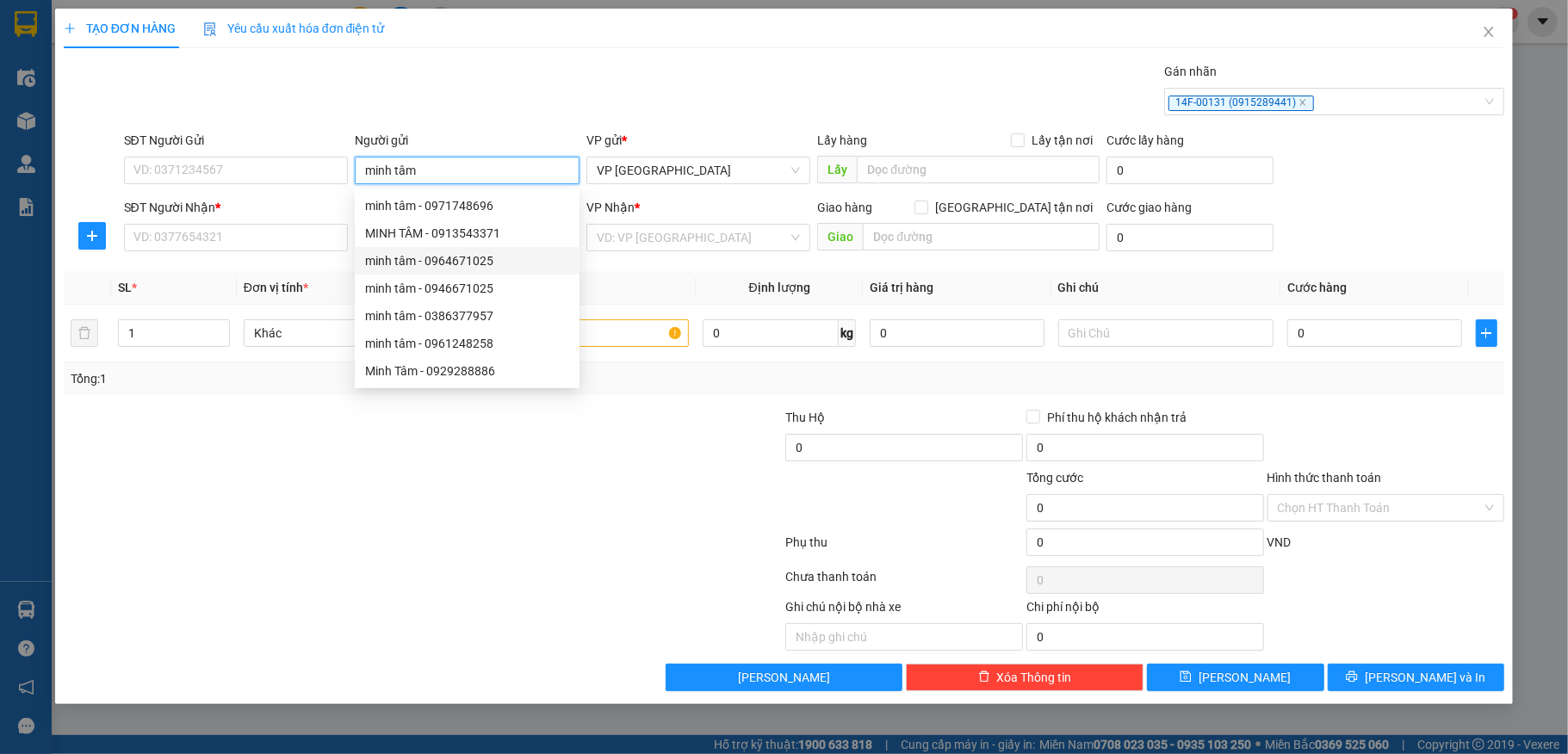
click at [451, 264] on div "minh tâm - 0964671025" at bounding box center [467, 261] width 204 height 19
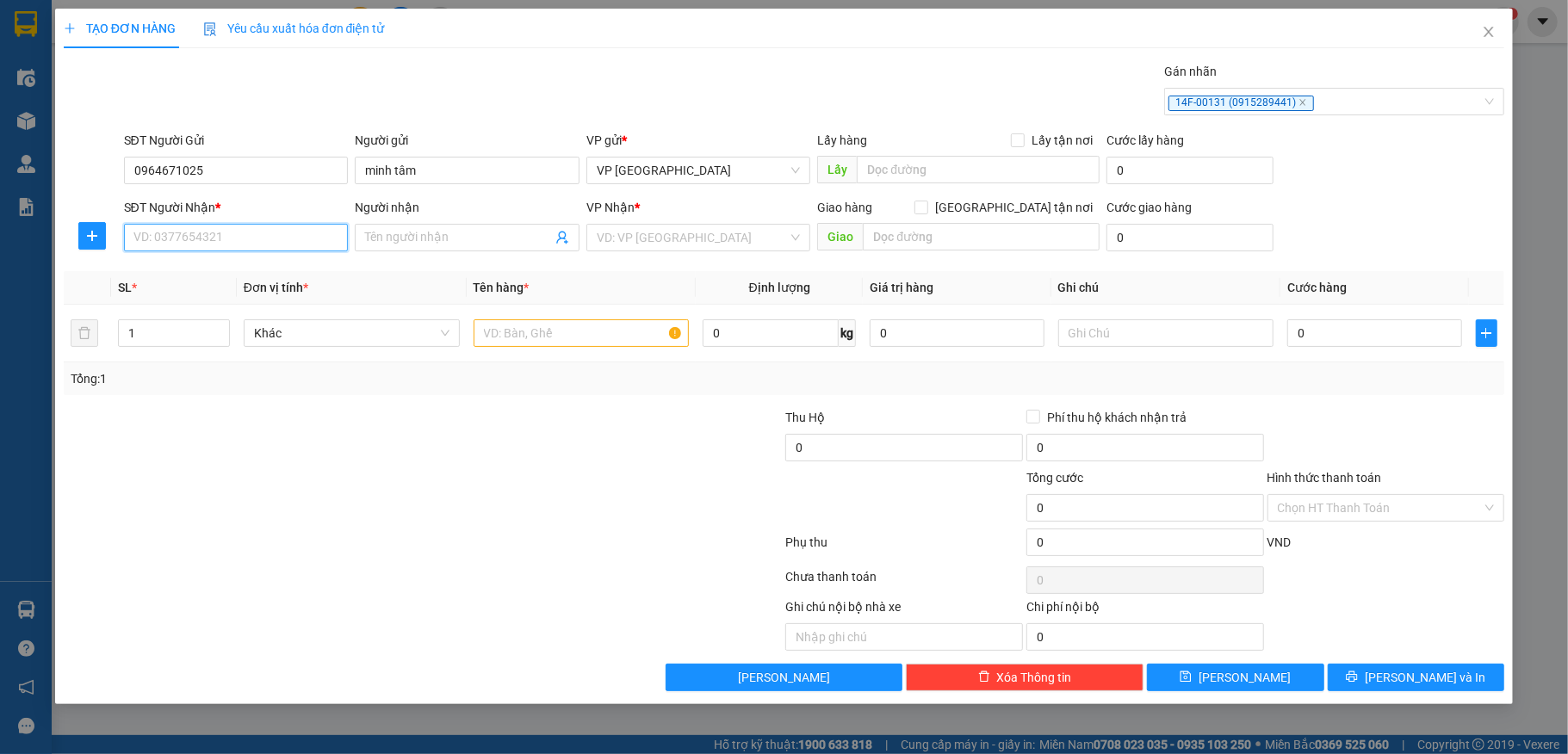
click at [259, 243] on input "SĐT Người Nhận *" at bounding box center [236, 237] width 225 height 28
click at [195, 241] on input "SĐT Người Nhận *" at bounding box center [236, 237] width 225 height 28
click at [228, 272] on div "0939318688 - bhggd" at bounding box center [236, 274] width 204 height 19
click at [538, 331] on input "text" at bounding box center [582, 333] width 216 height 28
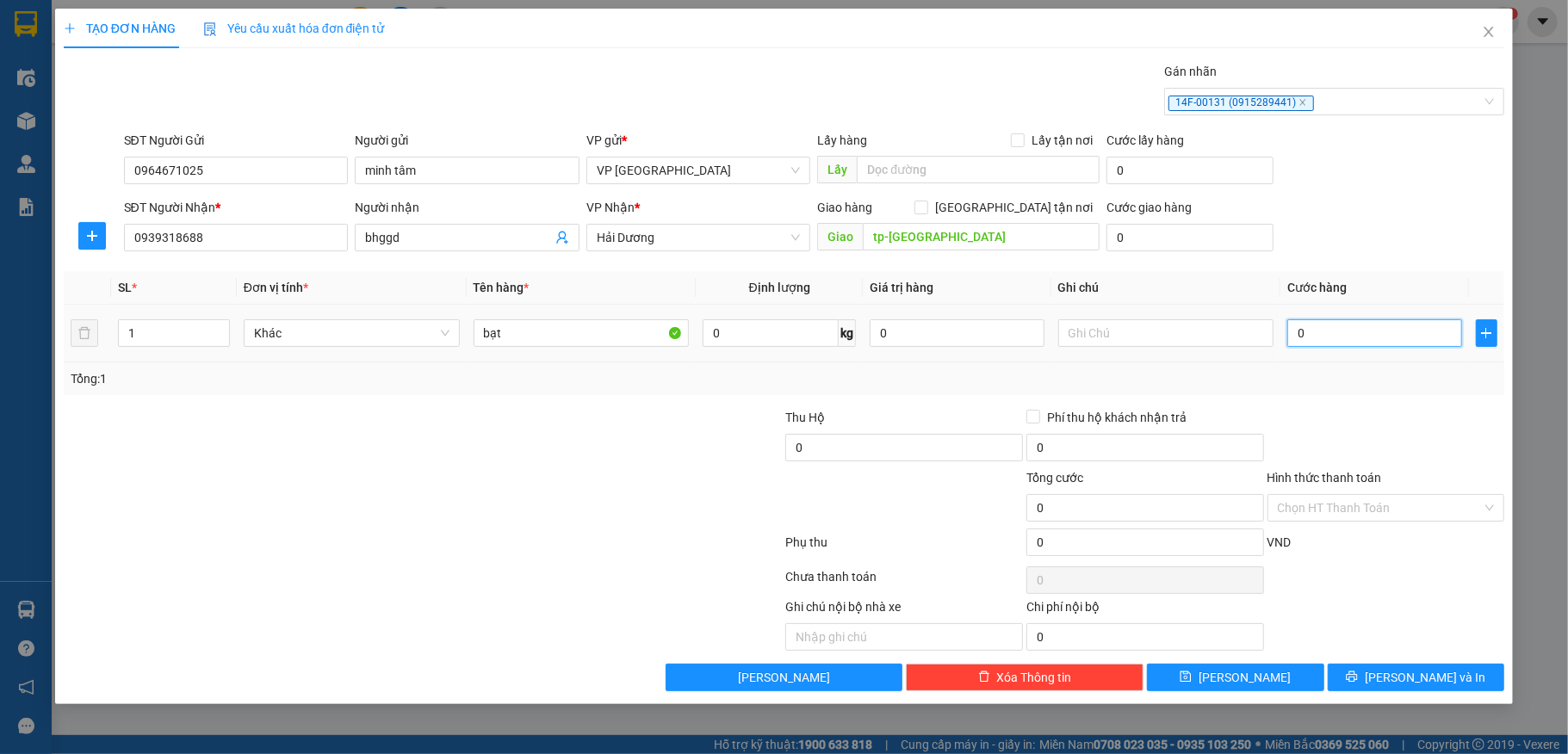
click at [1350, 329] on input "0" at bounding box center [1374, 333] width 174 height 28
click at [1085, 544] on input "0" at bounding box center [1146, 542] width 238 height 28
drag, startPoint x: 1380, startPoint y: 672, endPoint x: 1395, endPoint y: 665, distance: 16.6
click at [1385, 673] on button "Lưu và In" at bounding box center [1416, 677] width 178 height 28
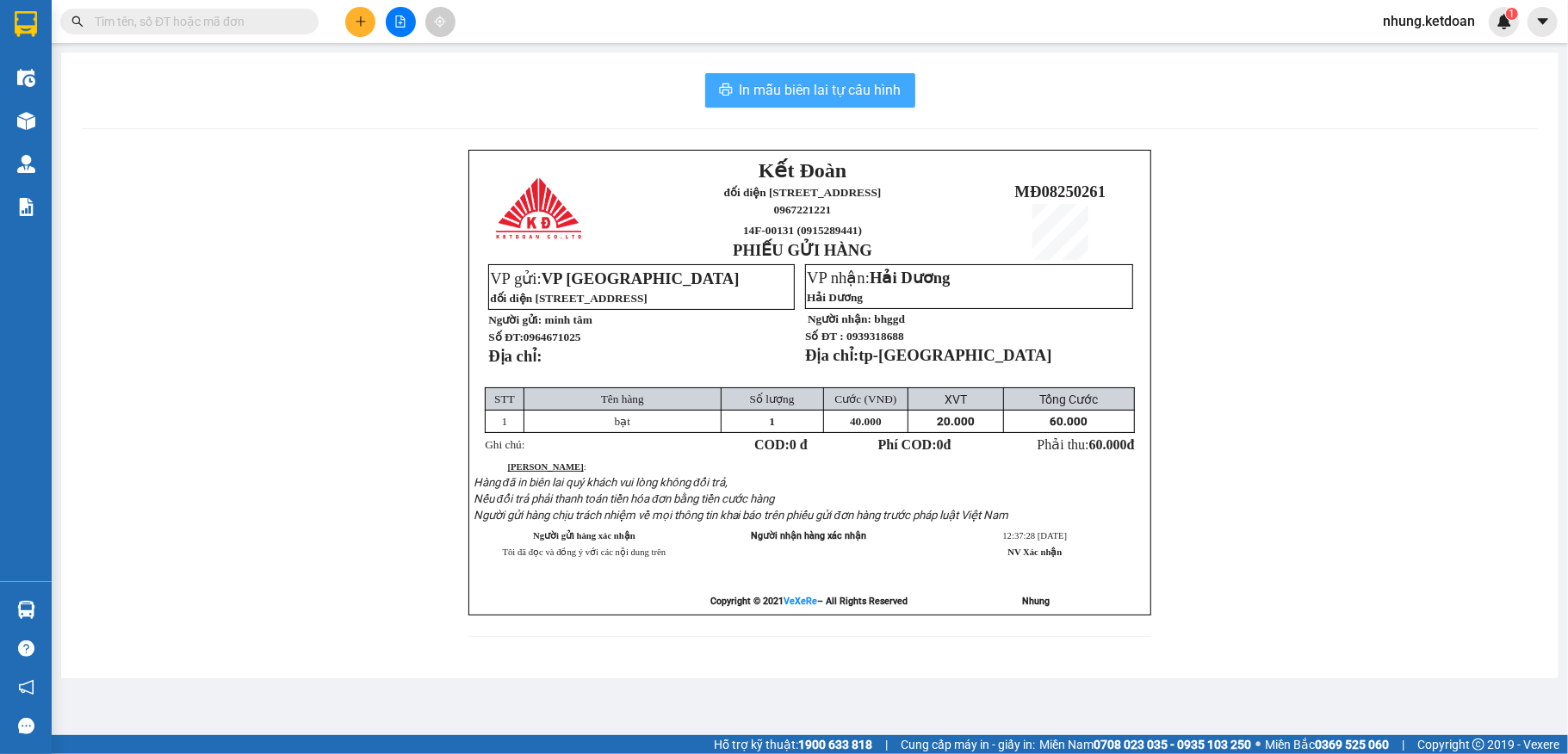
click at [791, 84] on span "In mẫu biên lai tự cấu hình" at bounding box center [820, 90] width 162 height 21
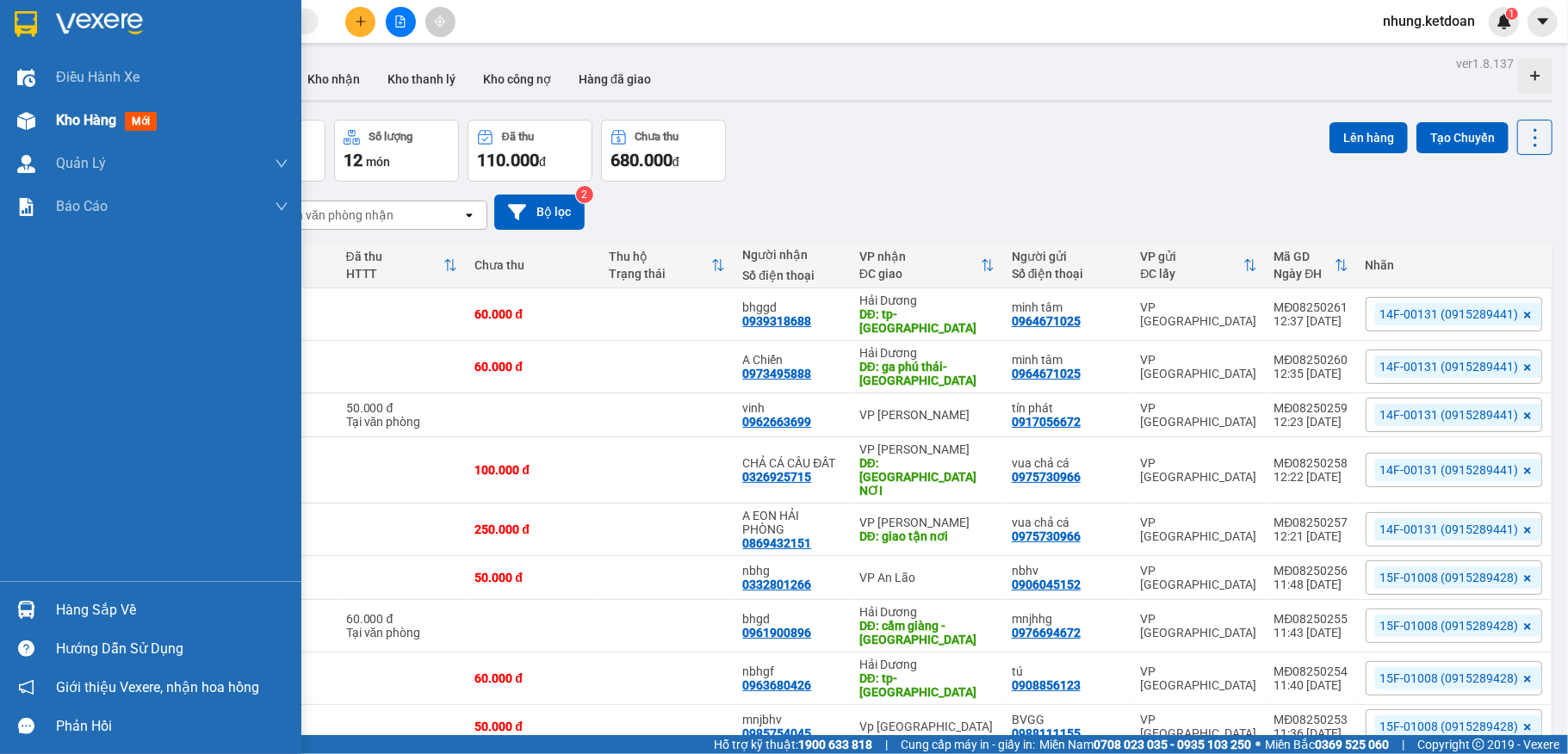
click at [50, 131] on div "Kho hàng mới" at bounding box center [151, 120] width 301 height 43
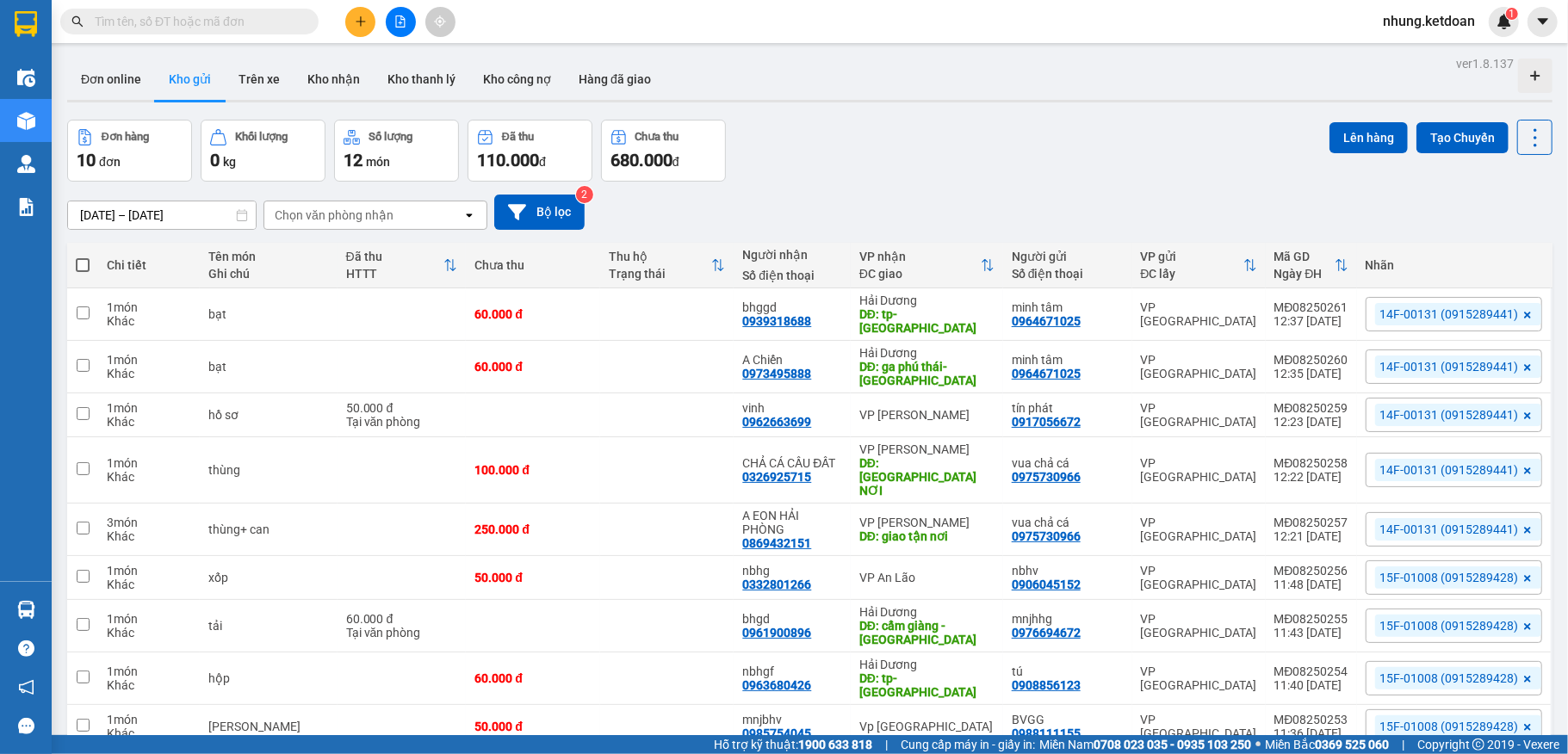
scroll to position [97, 0]
